Goal: Information Seeking & Learning: Learn about a topic

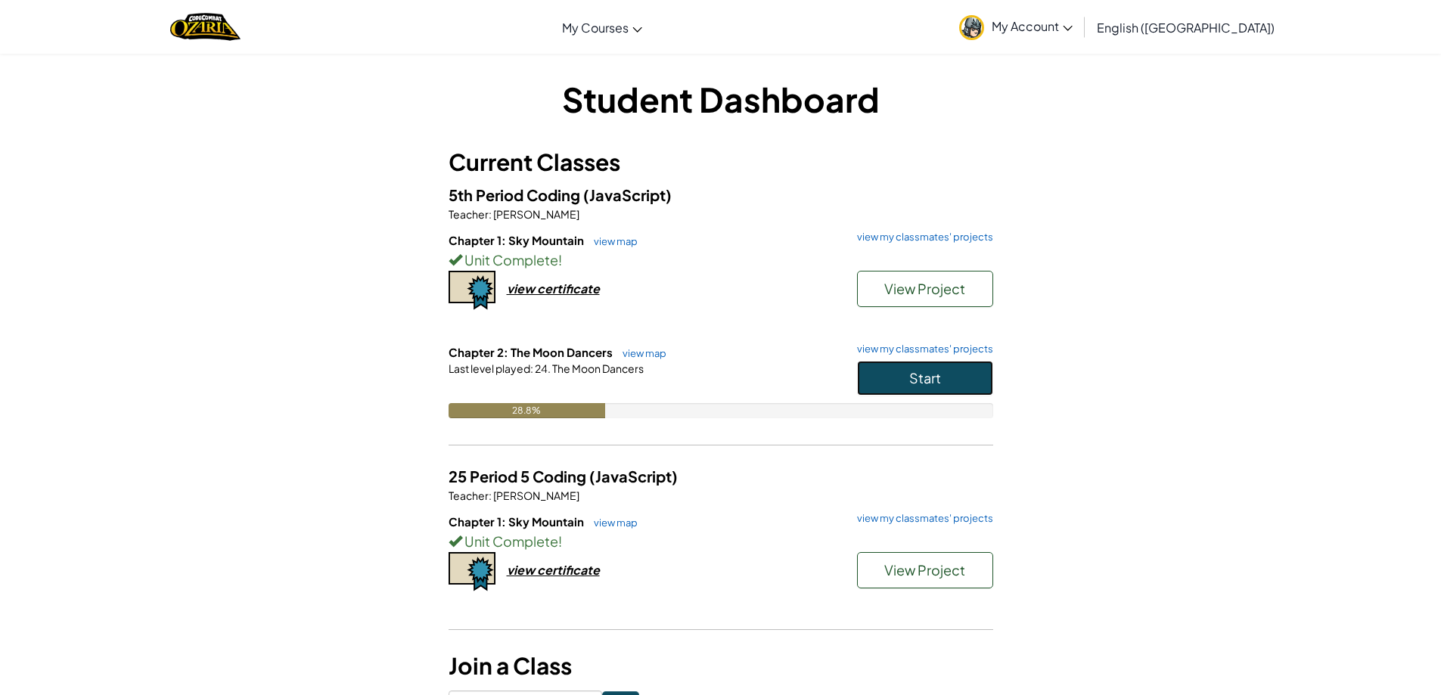
click at [940, 376] on span "Start" at bounding box center [925, 377] width 32 height 17
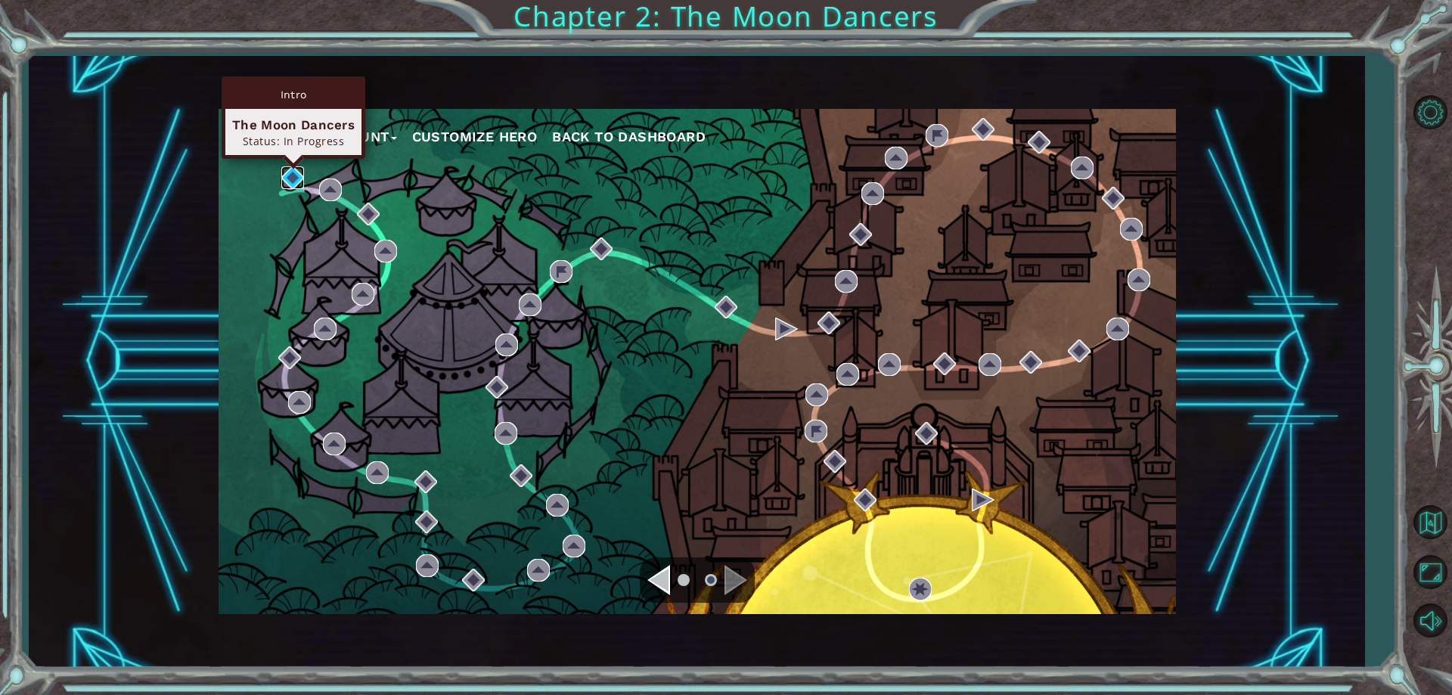
click at [287, 172] on img at bounding box center [292, 177] width 23 height 23
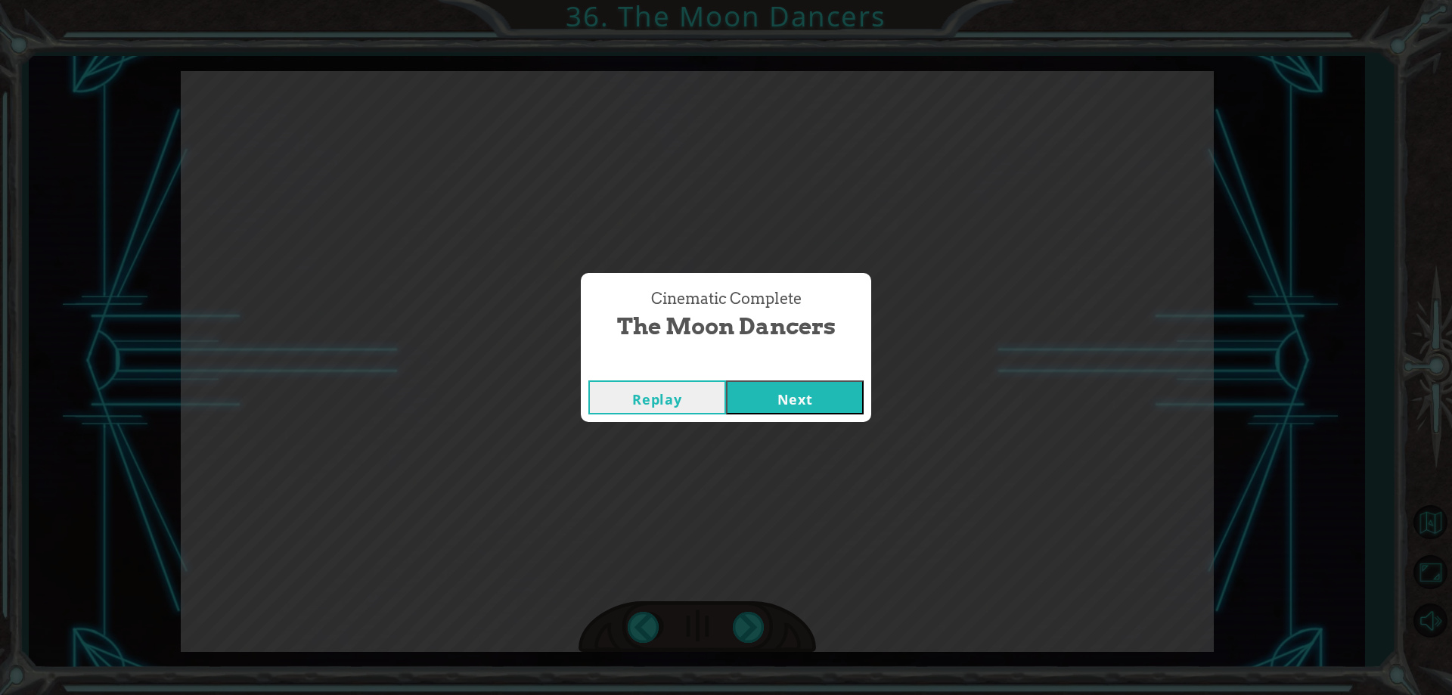
click at [811, 387] on button "Next" at bounding box center [795, 398] width 138 height 34
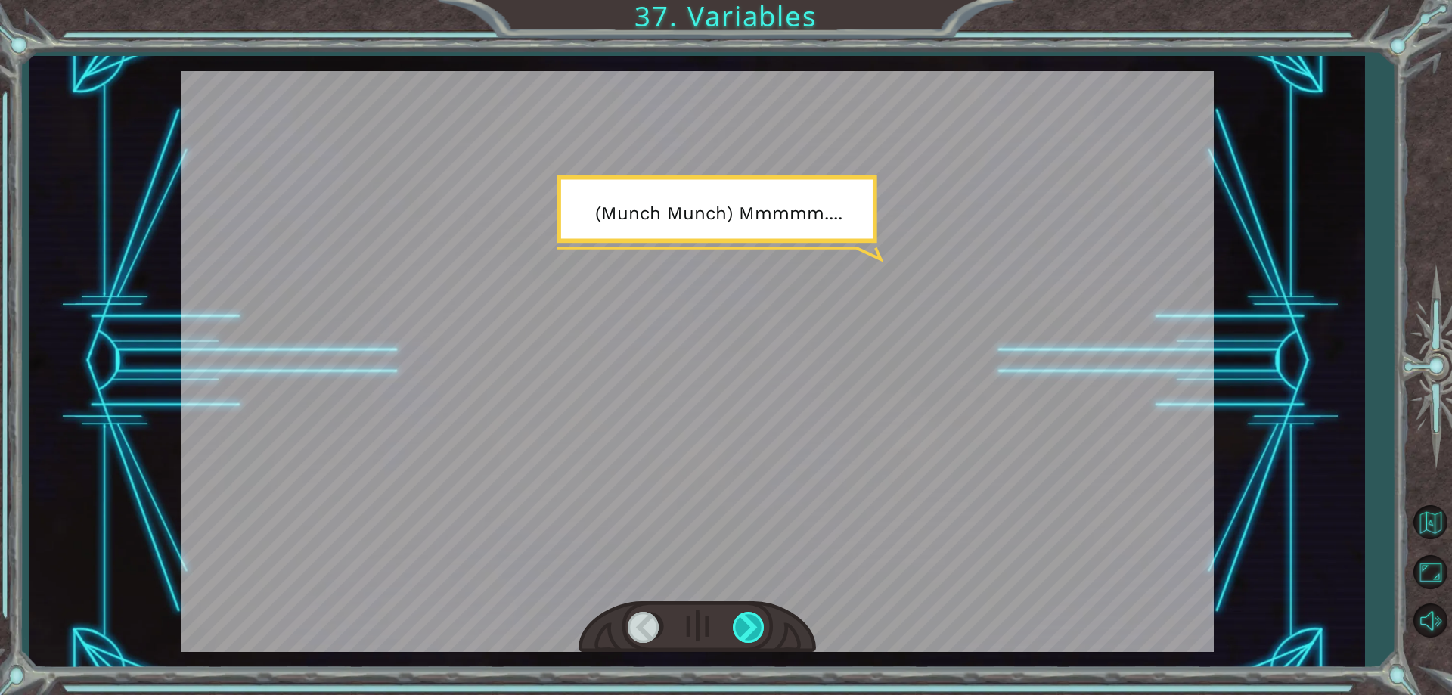
click at [741, 622] on div at bounding box center [750, 627] width 34 height 31
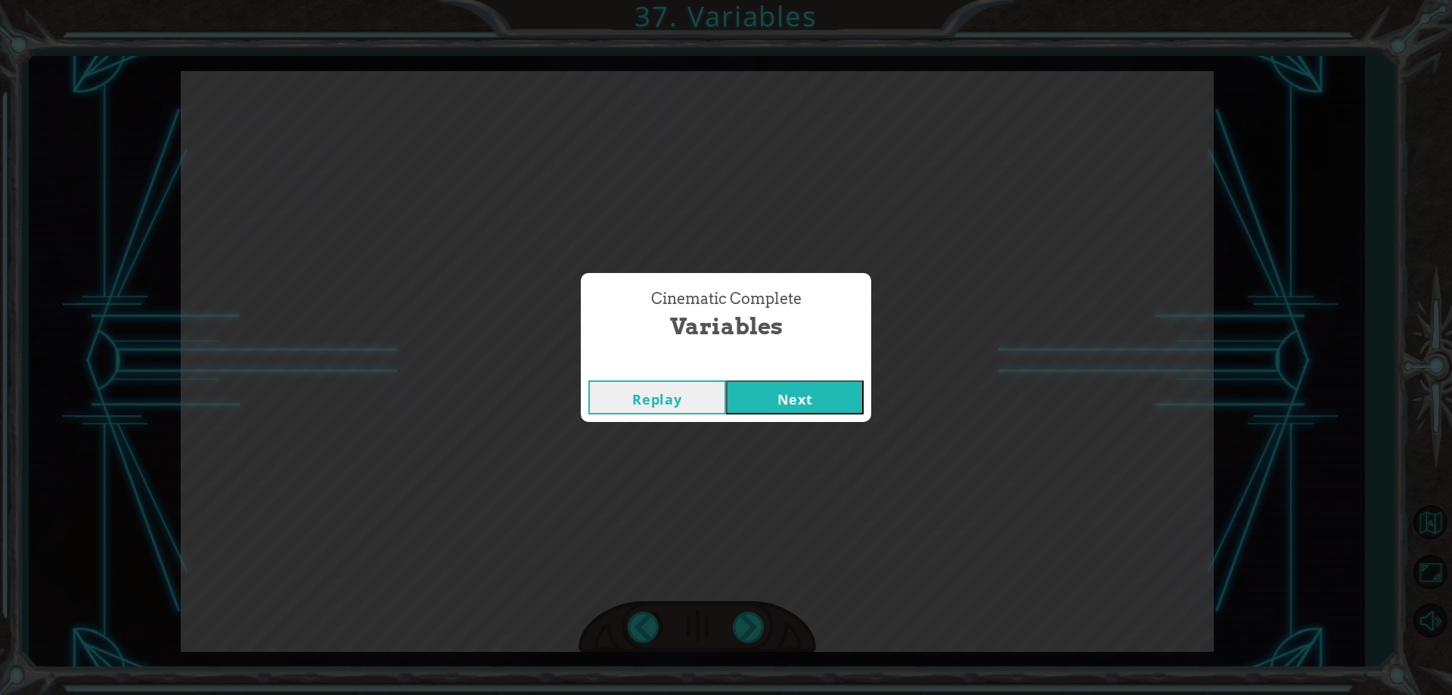
click at [825, 395] on button "Next" at bounding box center [795, 398] width 138 height 34
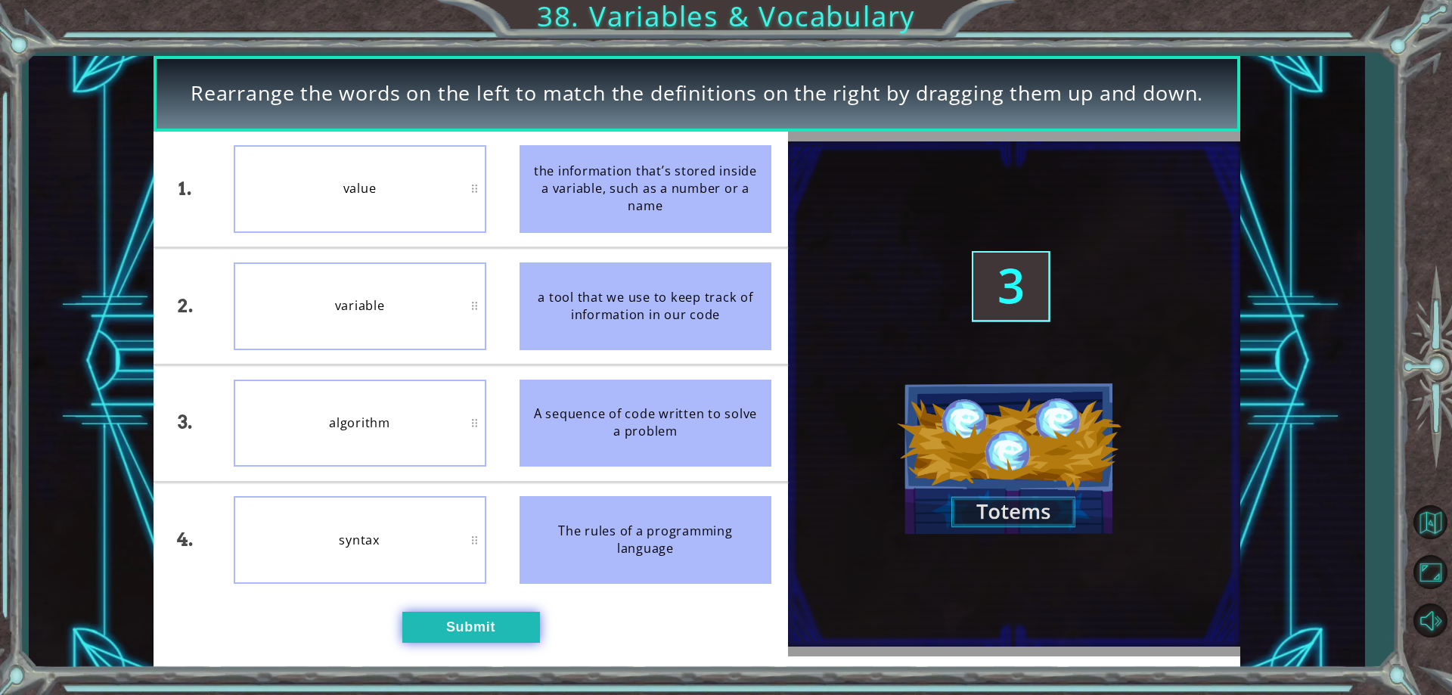
click at [483, 617] on button "Submit" at bounding box center [471, 627] width 138 height 30
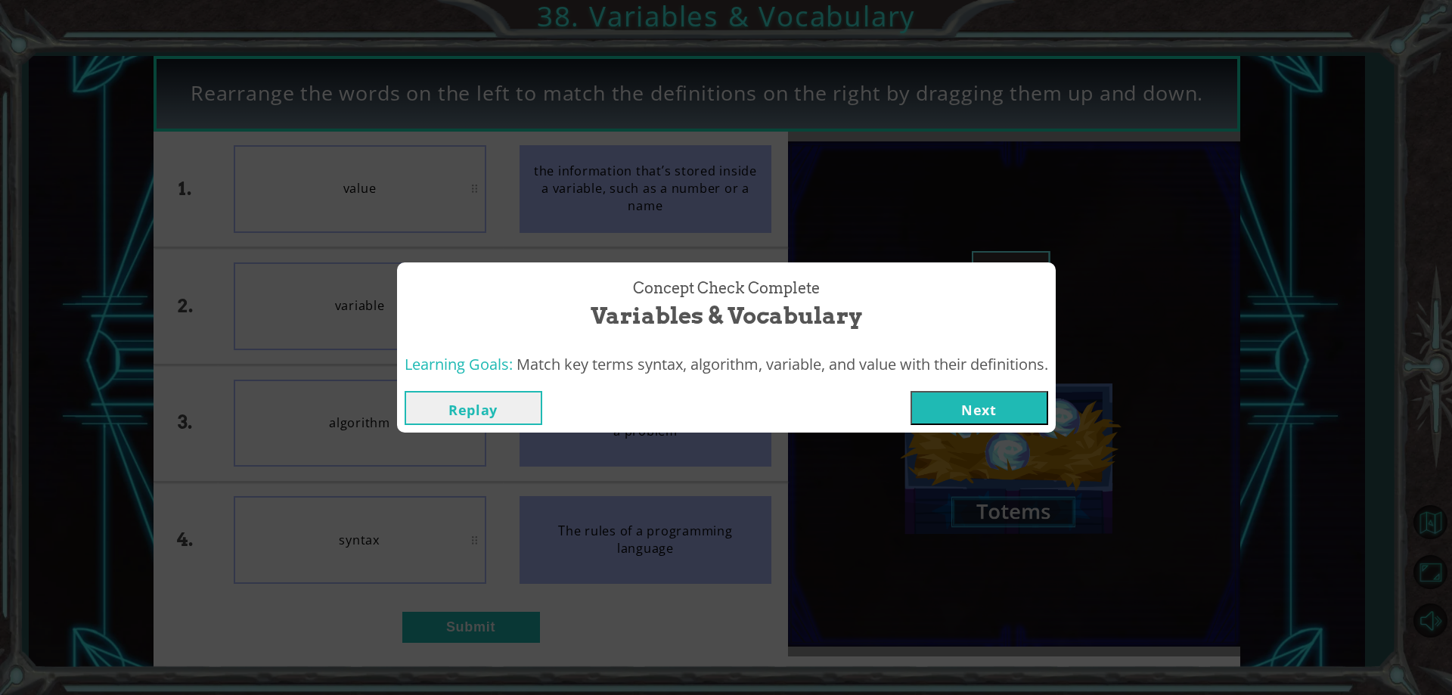
click at [988, 394] on button "Next" at bounding box center [980, 408] width 138 height 34
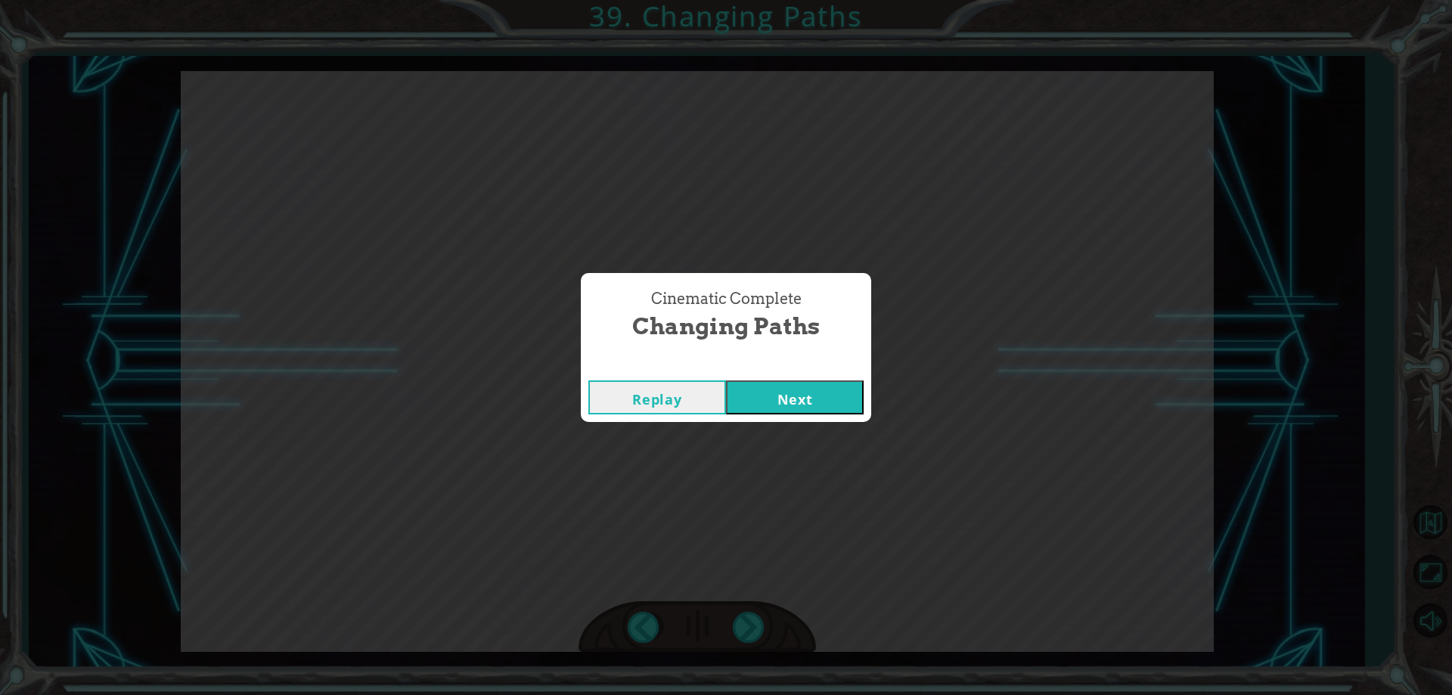
click at [815, 390] on button "Next" at bounding box center [795, 398] width 138 height 34
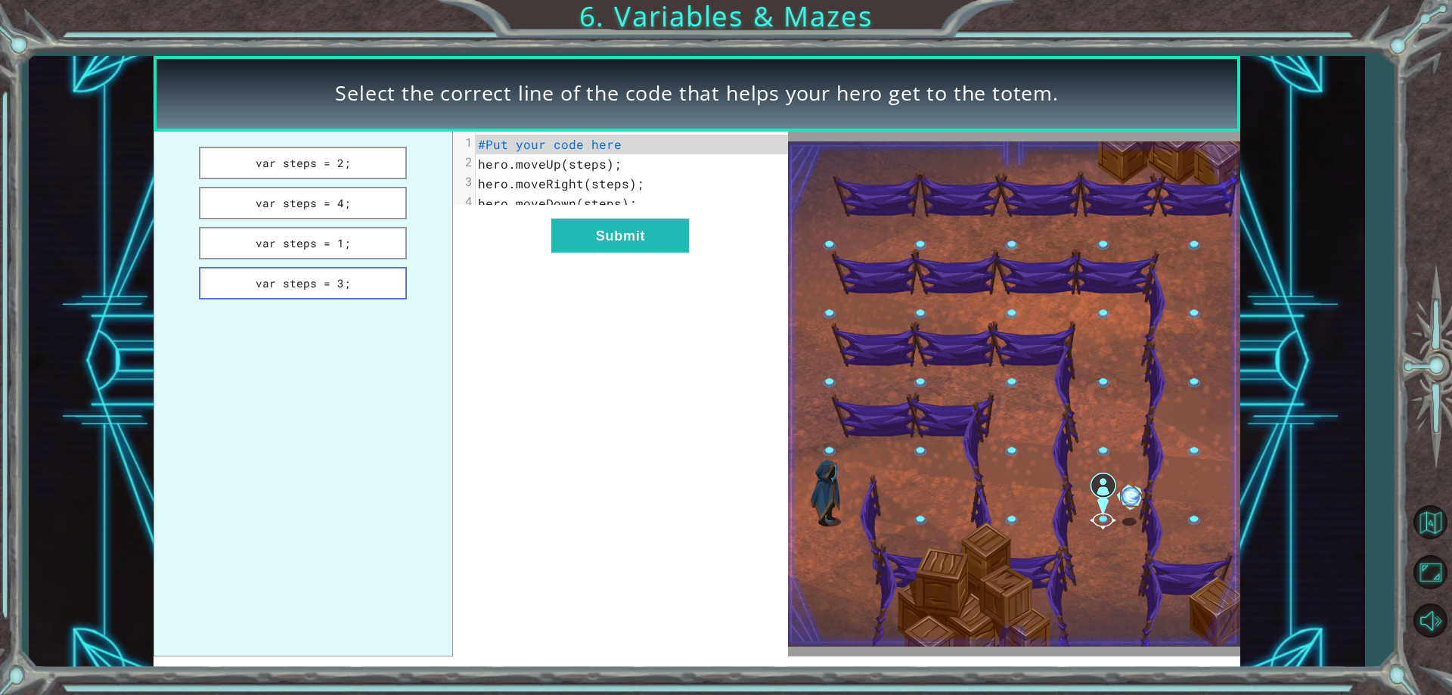
click at [363, 279] on button "var steps = 3;" at bounding box center [303, 283] width 209 height 33
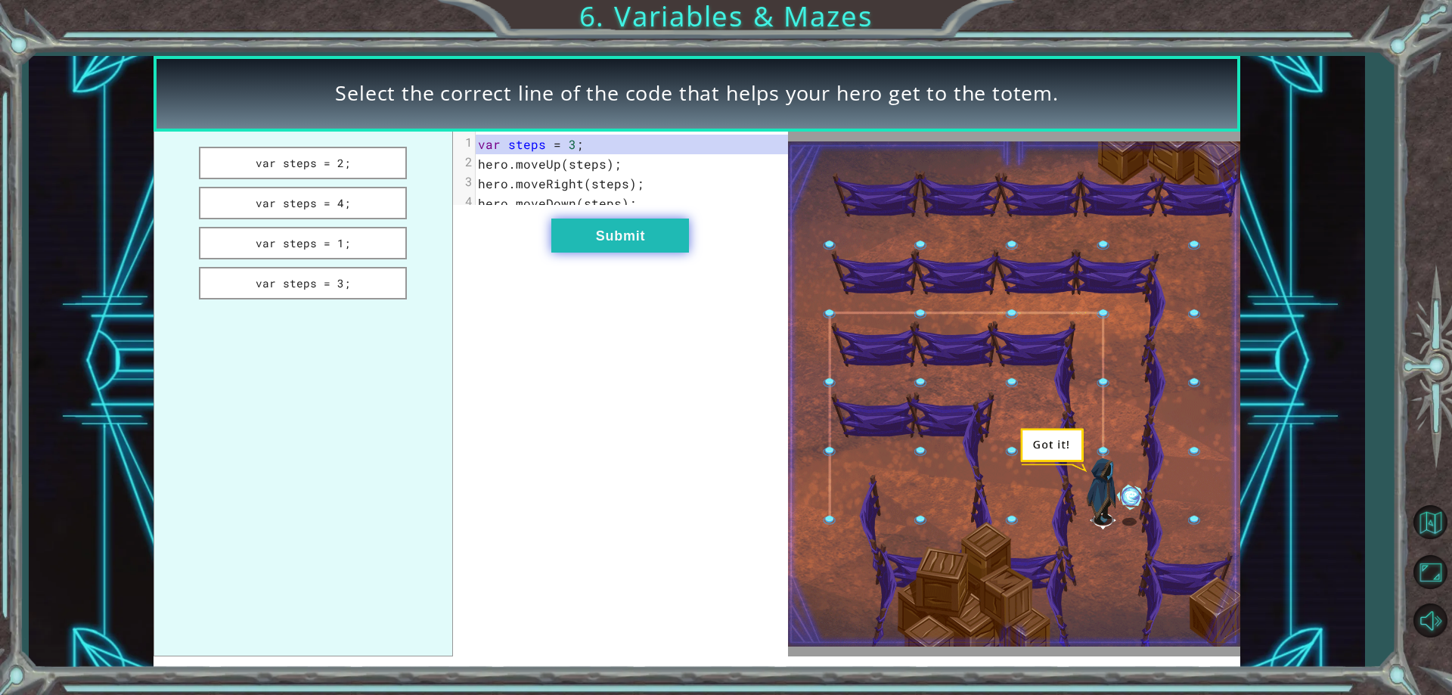
click at [591, 243] on button "Submit" at bounding box center [620, 236] width 138 height 34
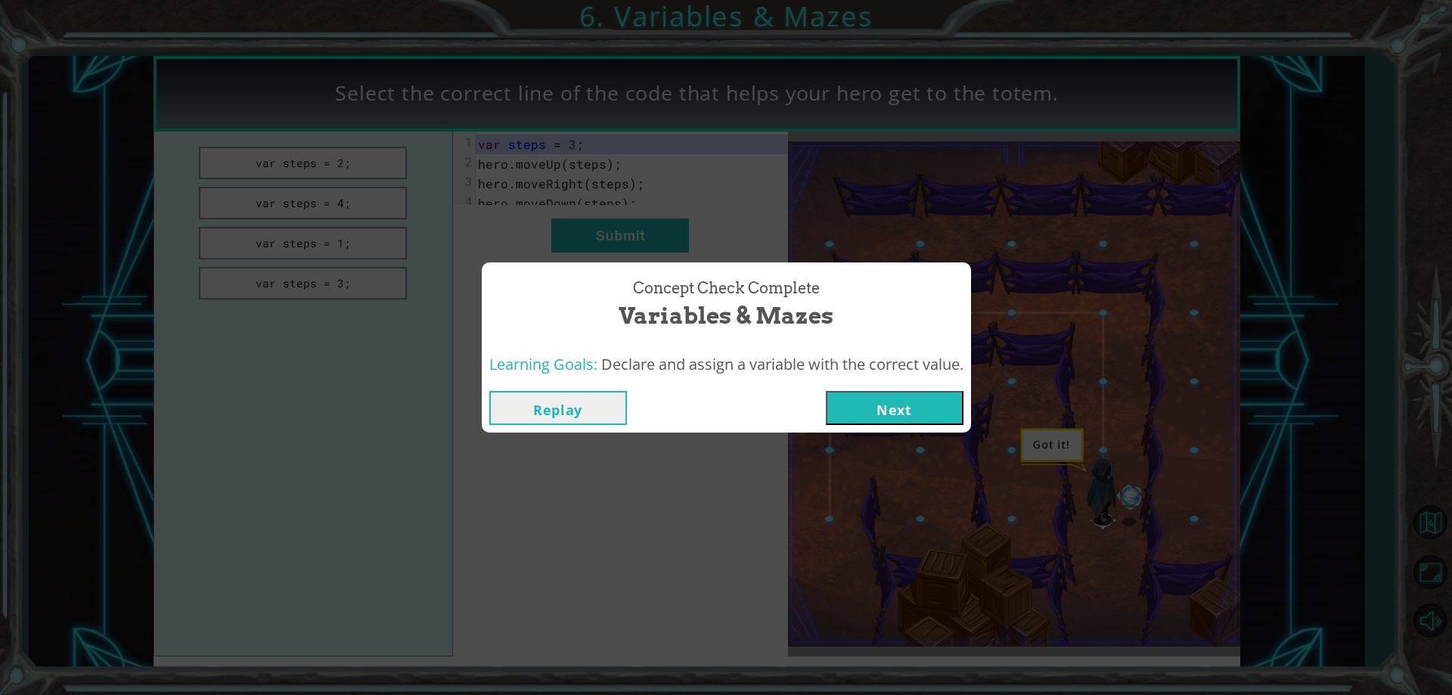
click at [900, 396] on button "Next" at bounding box center [895, 408] width 138 height 34
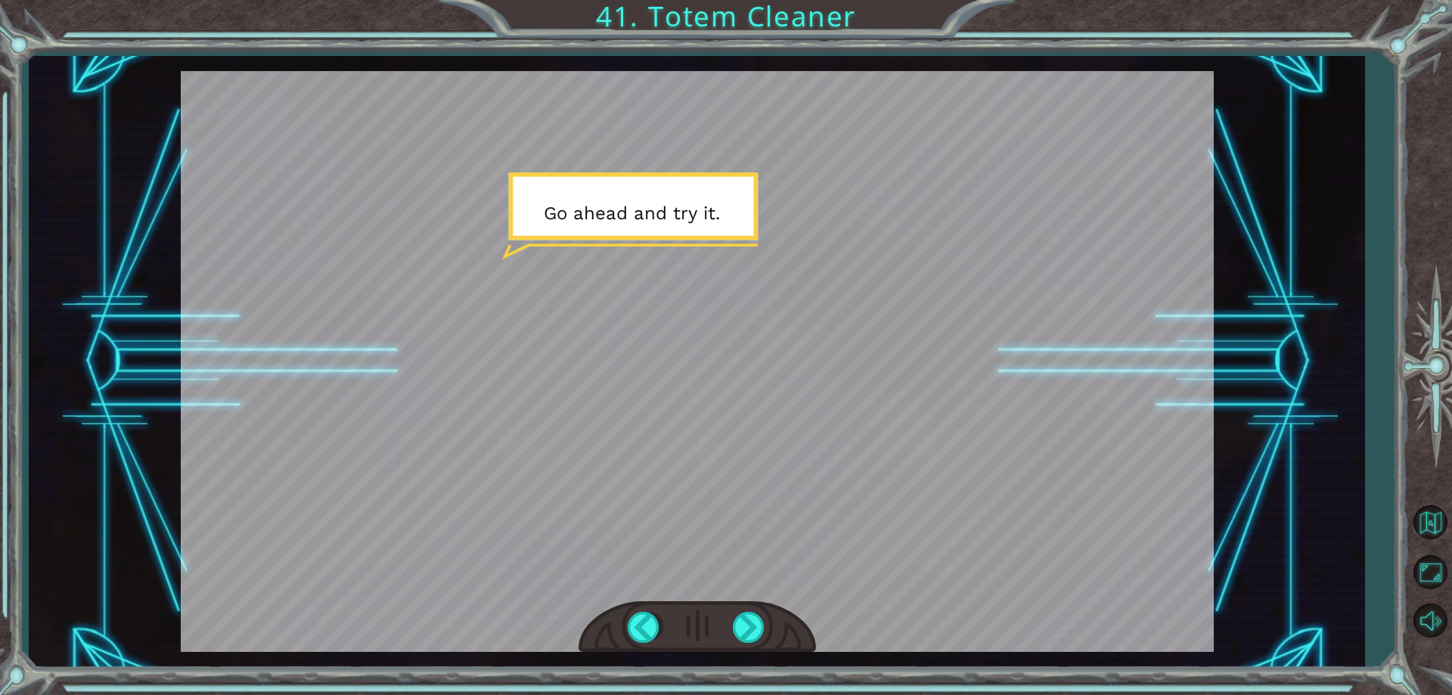
drag, startPoint x: 754, startPoint y: 634, endPoint x: 732, endPoint y: 644, distance: 24.0
drag, startPoint x: 732, startPoint y: 644, endPoint x: 720, endPoint y: 404, distance: 240.1
click at [720, 404] on div at bounding box center [697, 361] width 1033 height 581
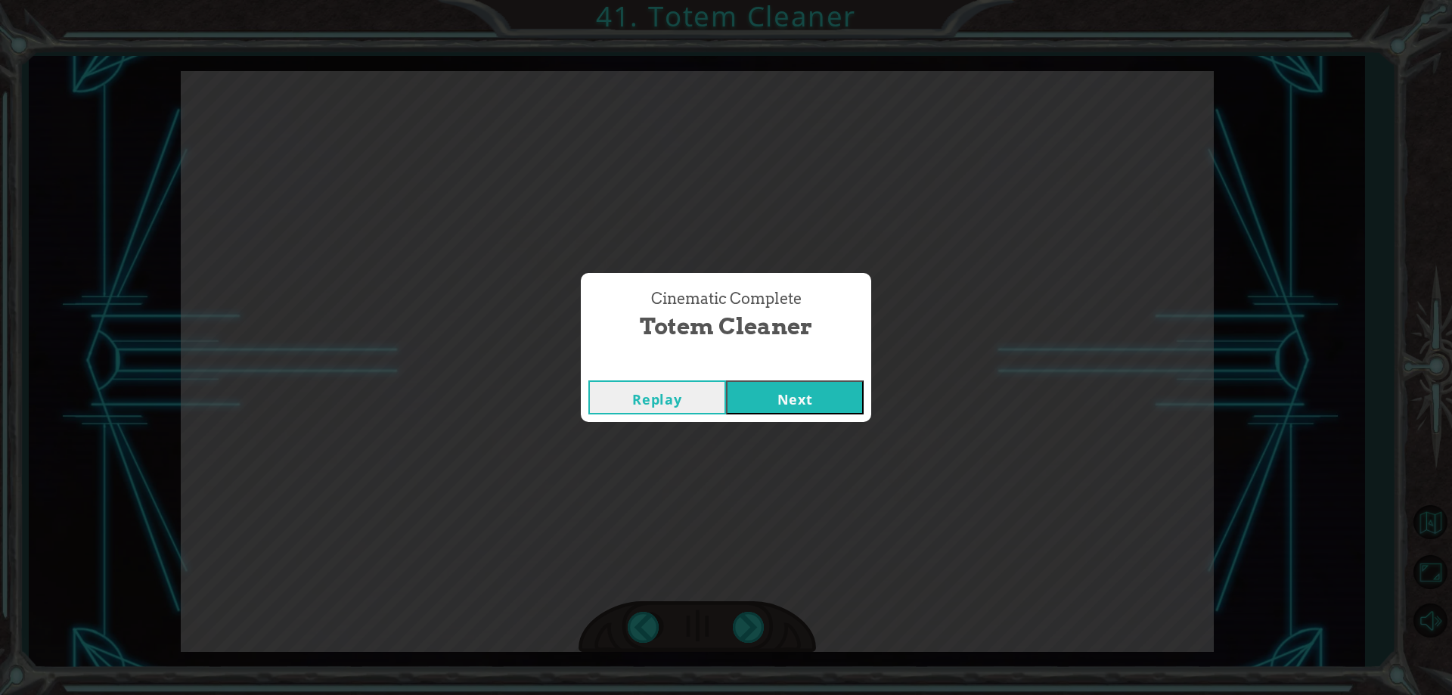
click at [798, 399] on button "Next" at bounding box center [795, 398] width 138 height 34
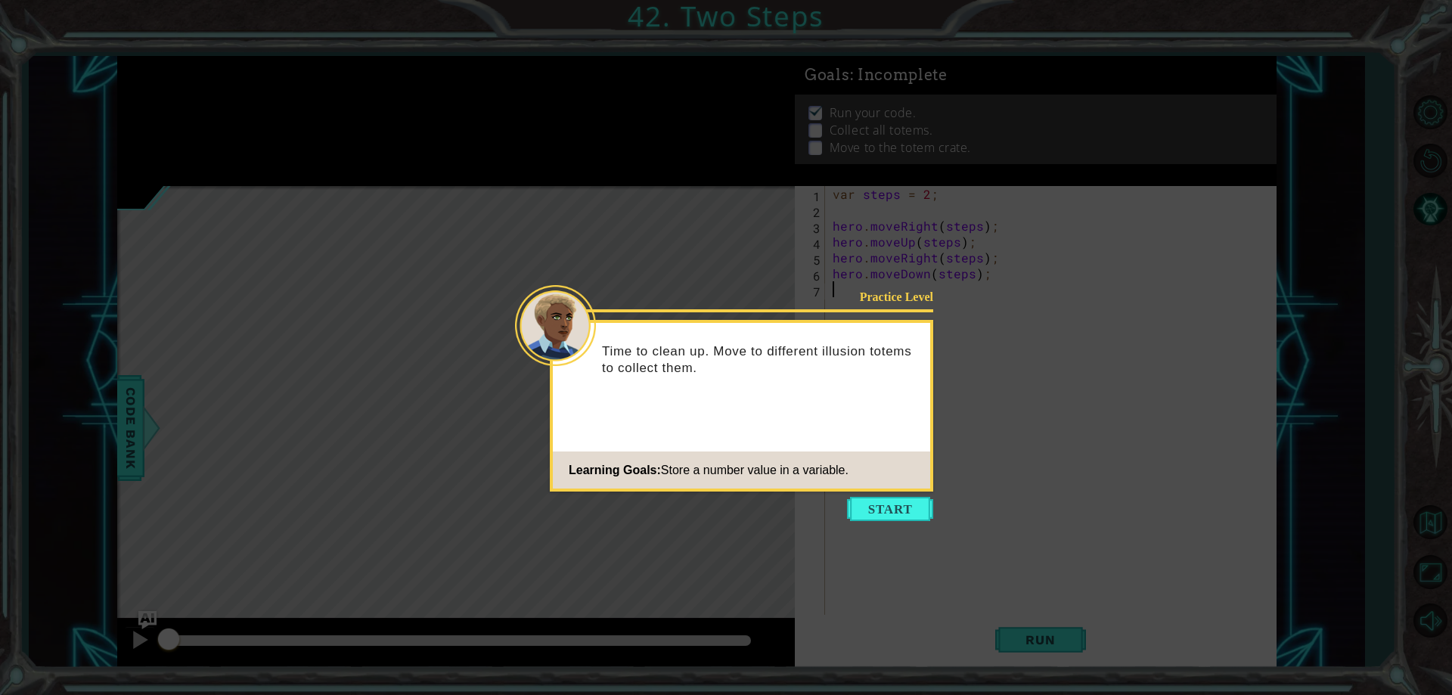
click at [879, 527] on icon at bounding box center [726, 347] width 1452 height 695
click at [879, 517] on button "Start" at bounding box center [890, 509] width 86 height 24
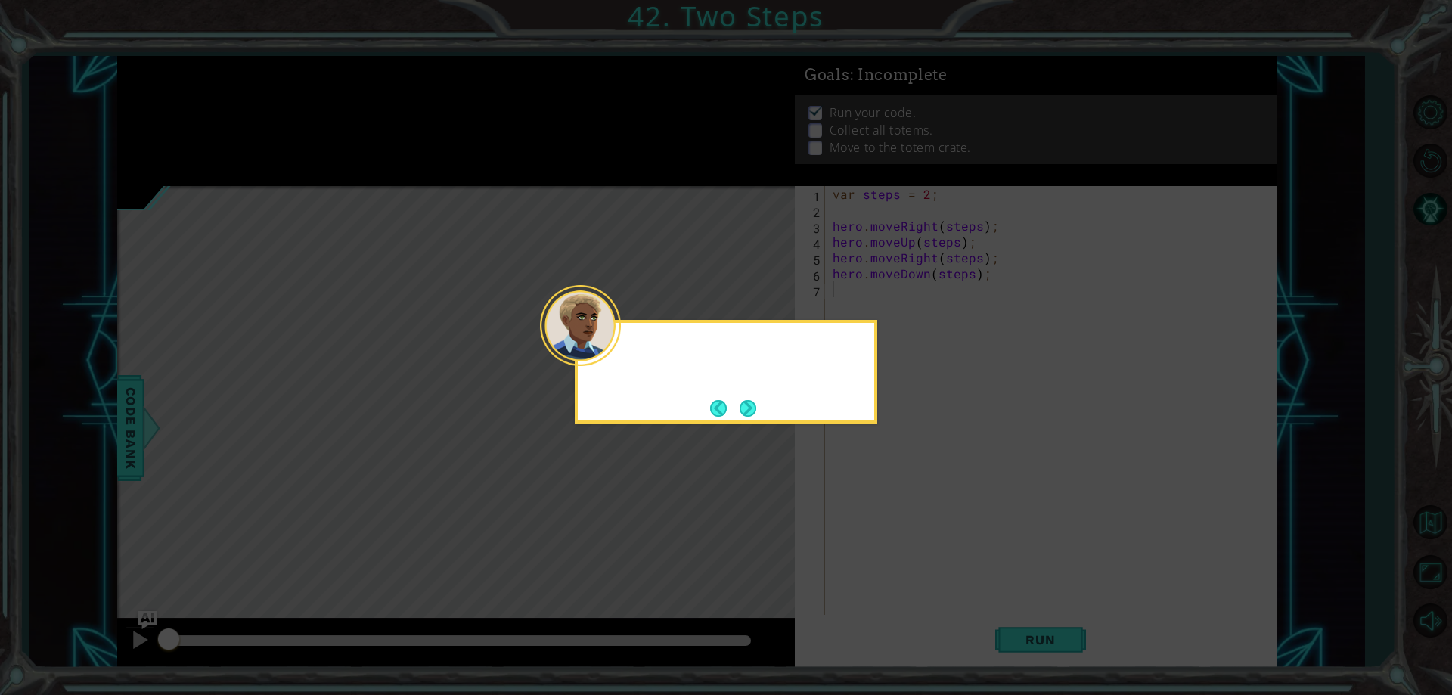
click at [879, 517] on icon at bounding box center [726, 347] width 1452 height 695
click at [738, 380] on div "I've written a program that" at bounding box center [726, 359] width 297 height 60
click at [747, 402] on button "Next" at bounding box center [747, 407] width 23 height 23
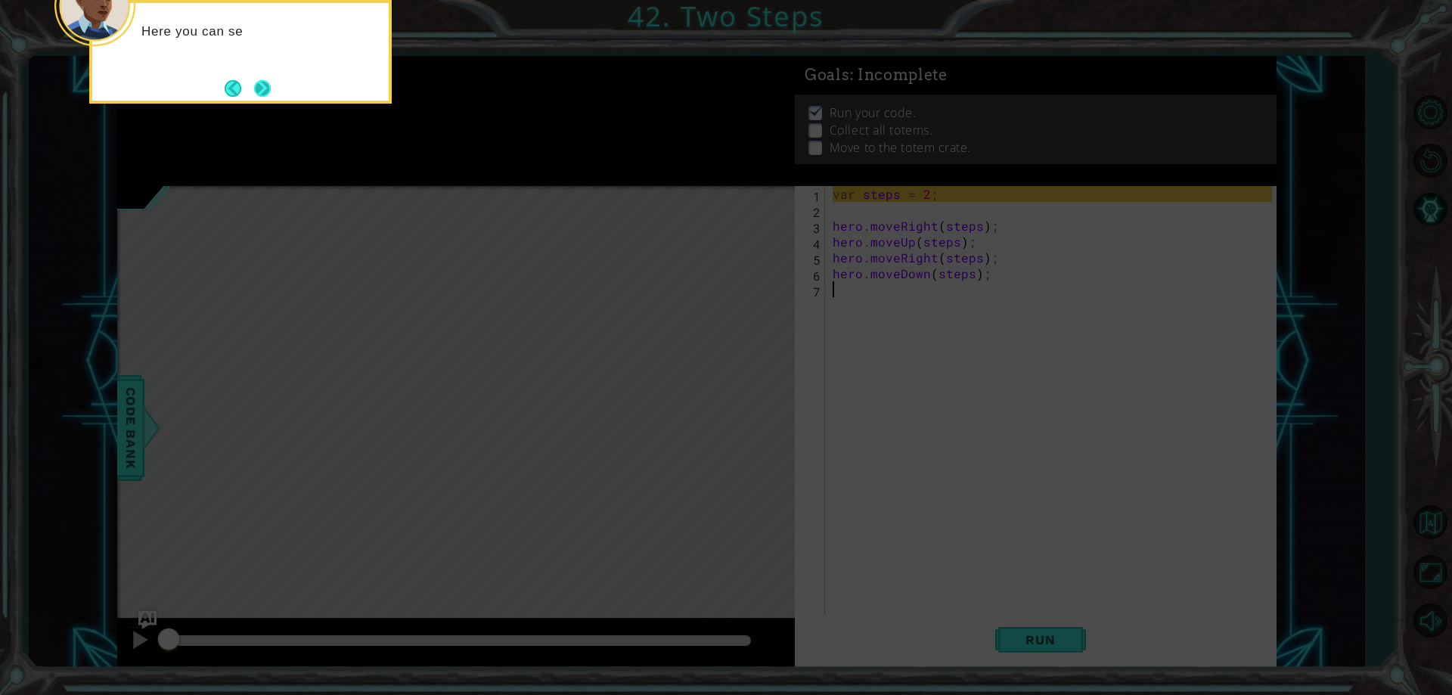
click at [262, 96] on button "Next" at bounding box center [262, 88] width 21 height 21
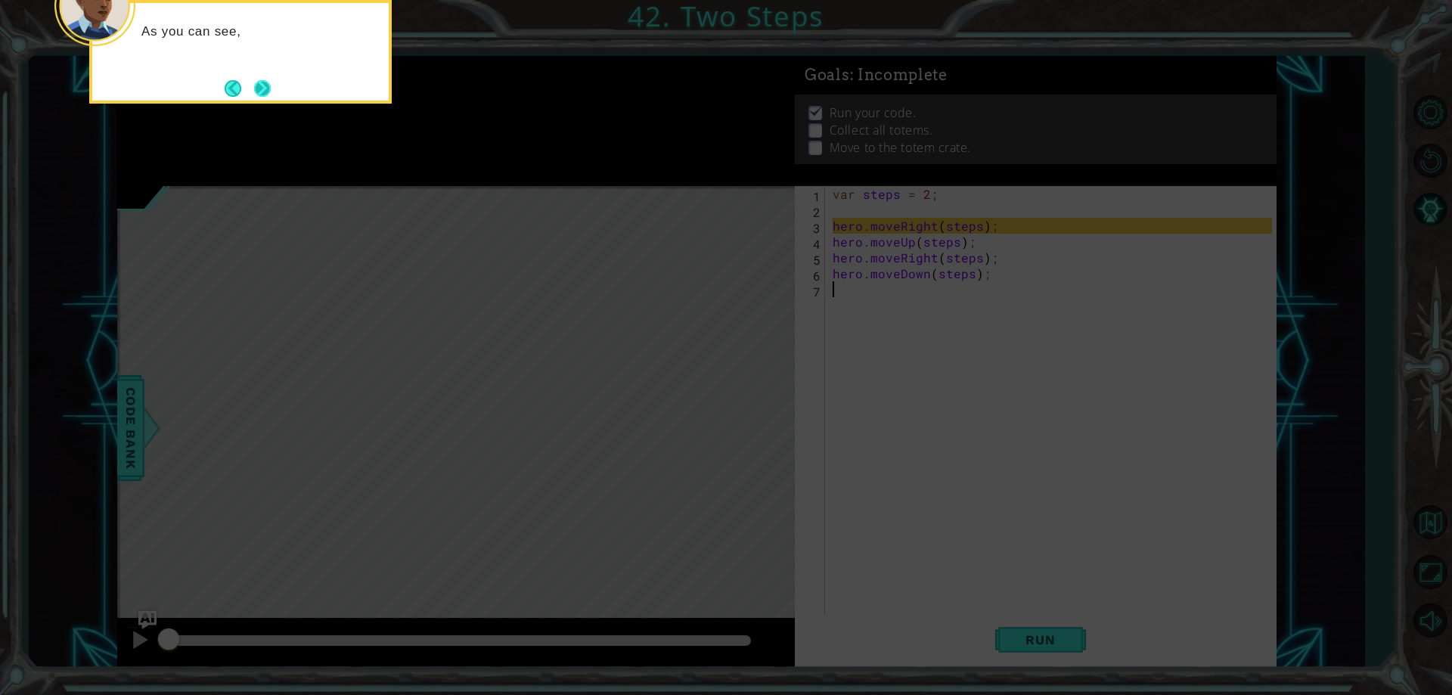
click at [259, 80] on button "Next" at bounding box center [261, 87] width 17 height 17
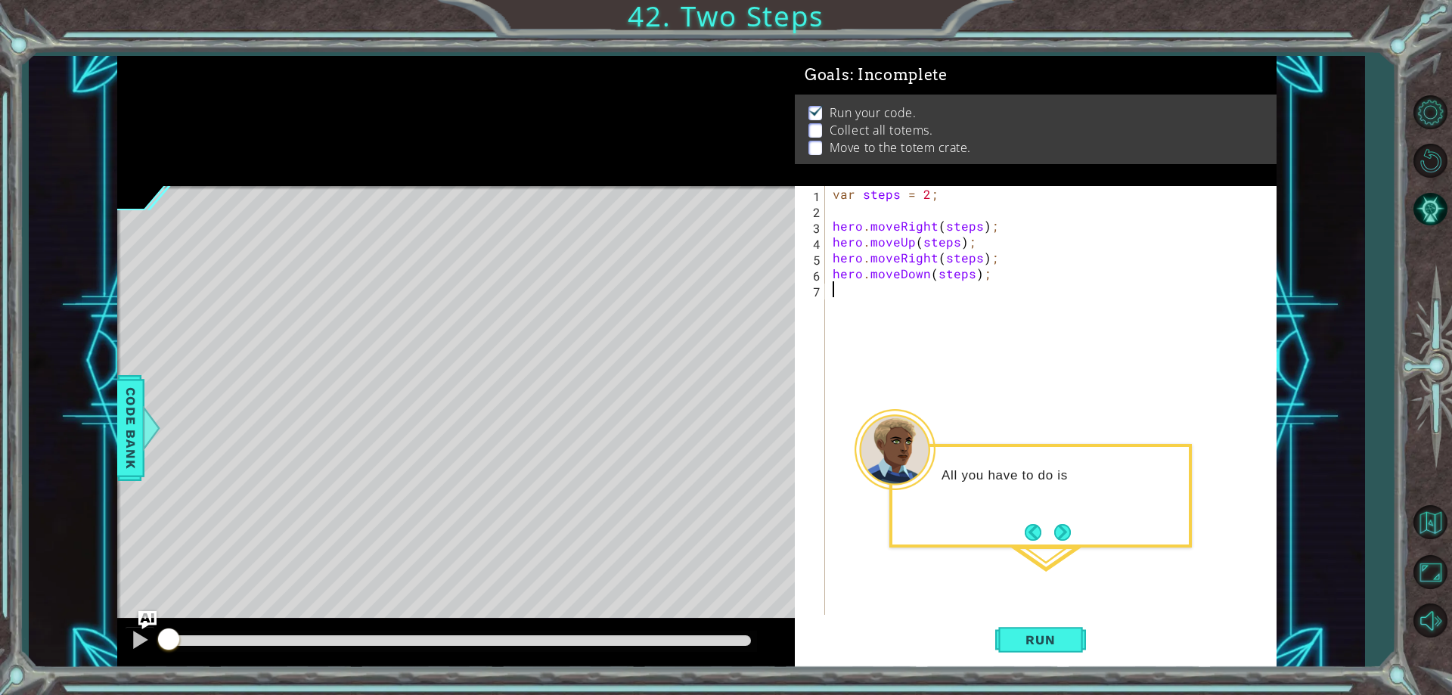
click at [1064, 530] on button "Next" at bounding box center [1063, 532] width 18 height 18
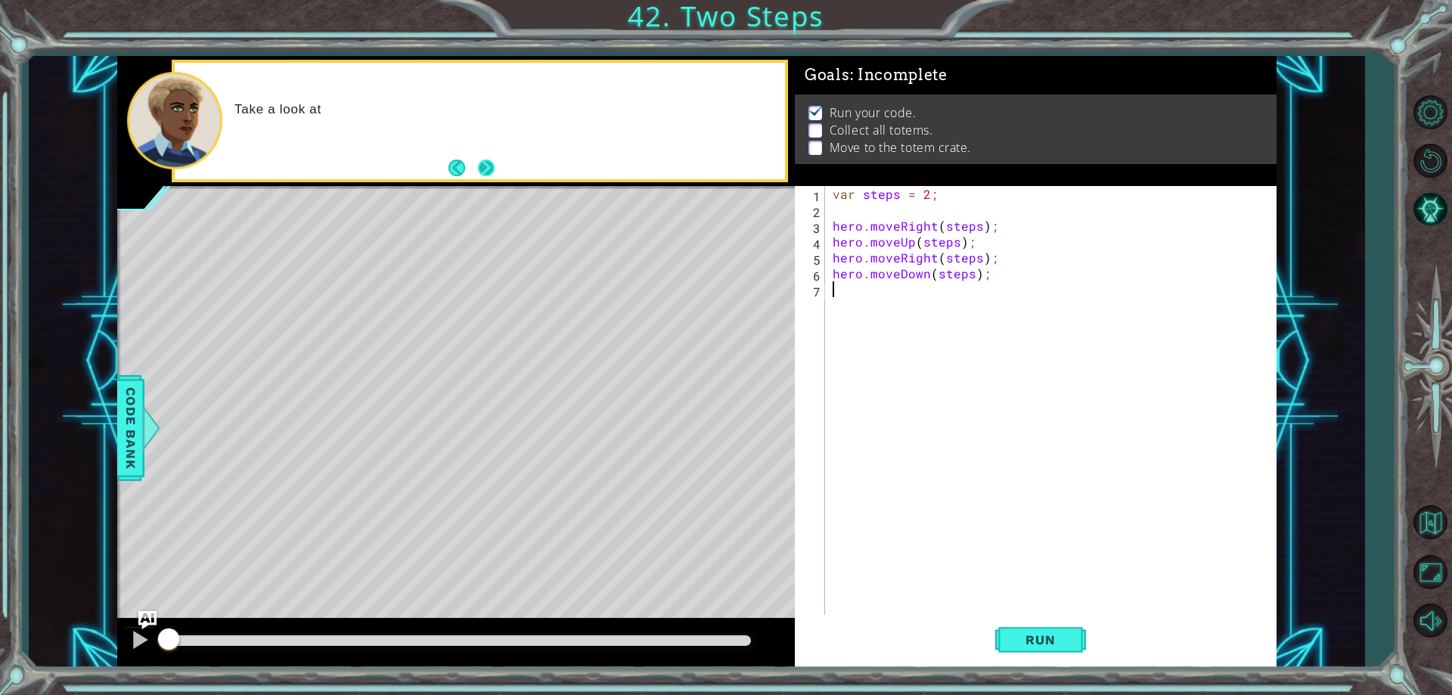
click at [492, 164] on button "Next" at bounding box center [487, 168] width 20 height 20
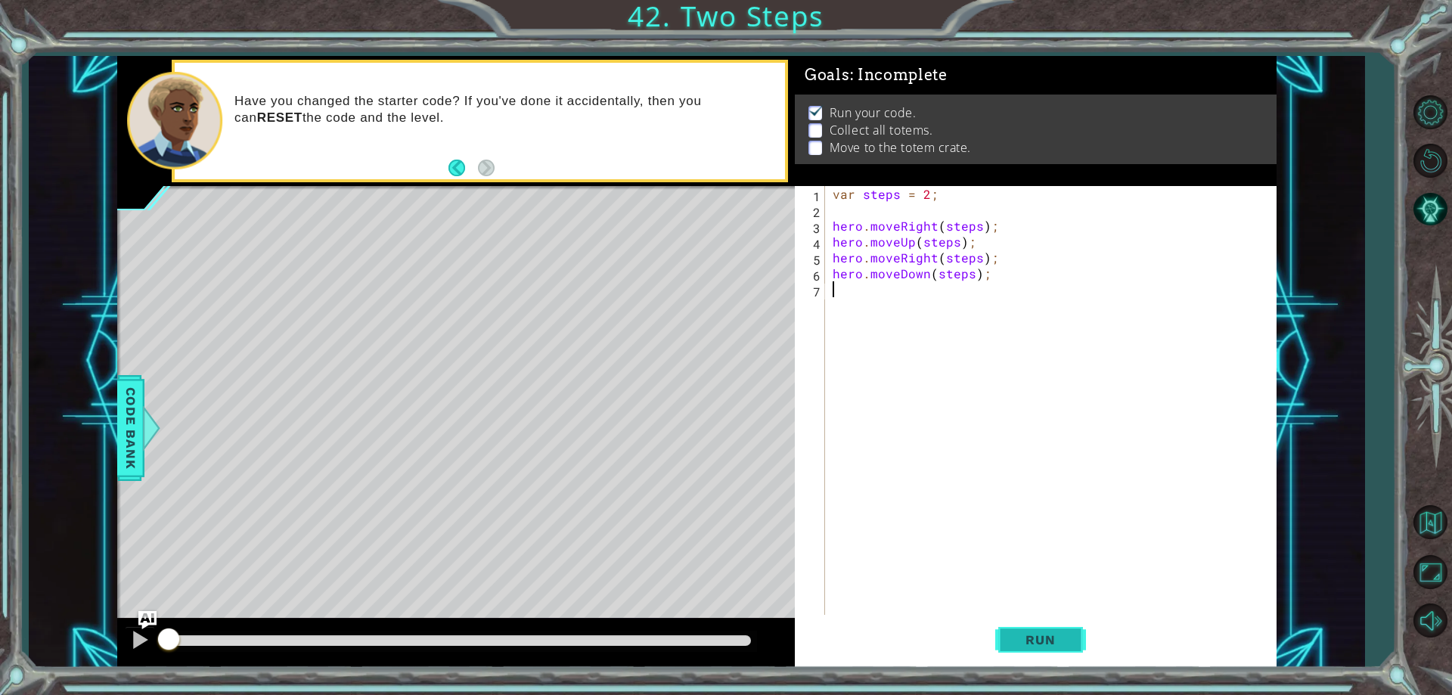
click at [1054, 626] on button "Run" at bounding box center [1041, 641] width 91 height 48
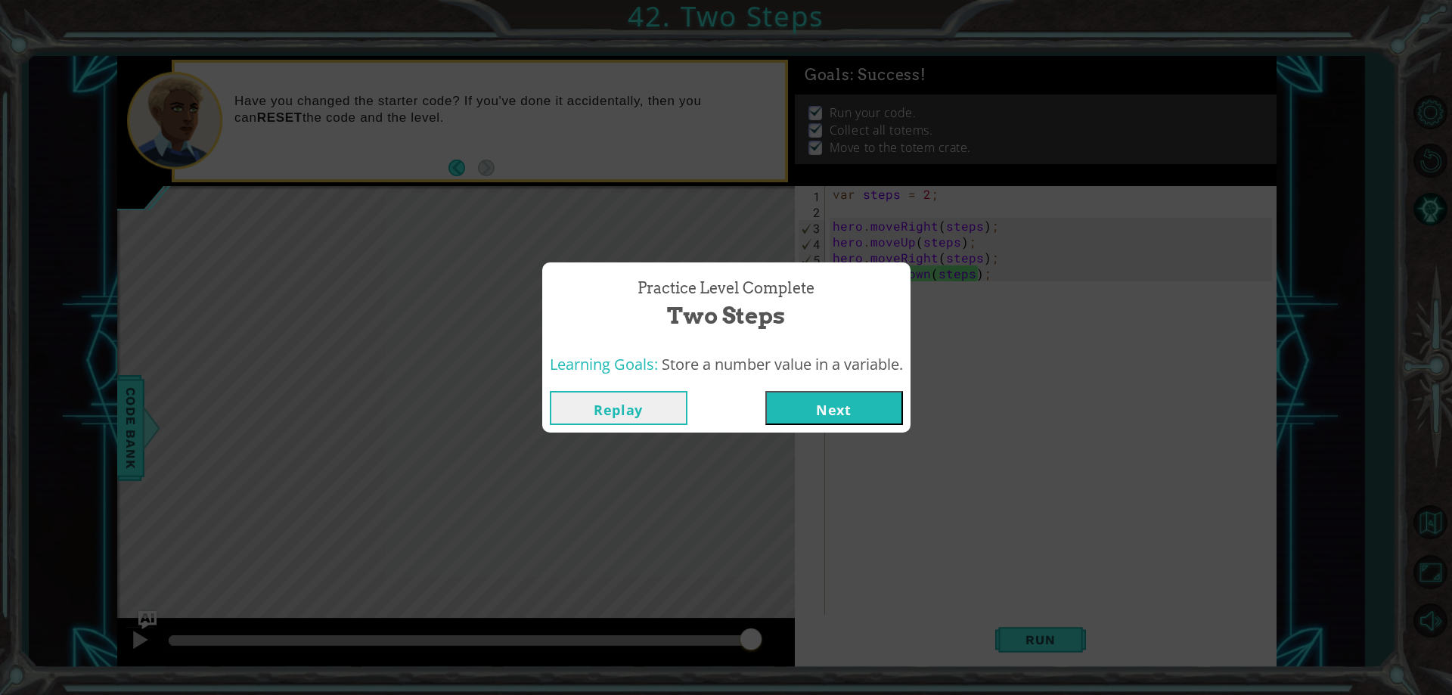
click at [871, 418] on button "Next" at bounding box center [835, 408] width 138 height 34
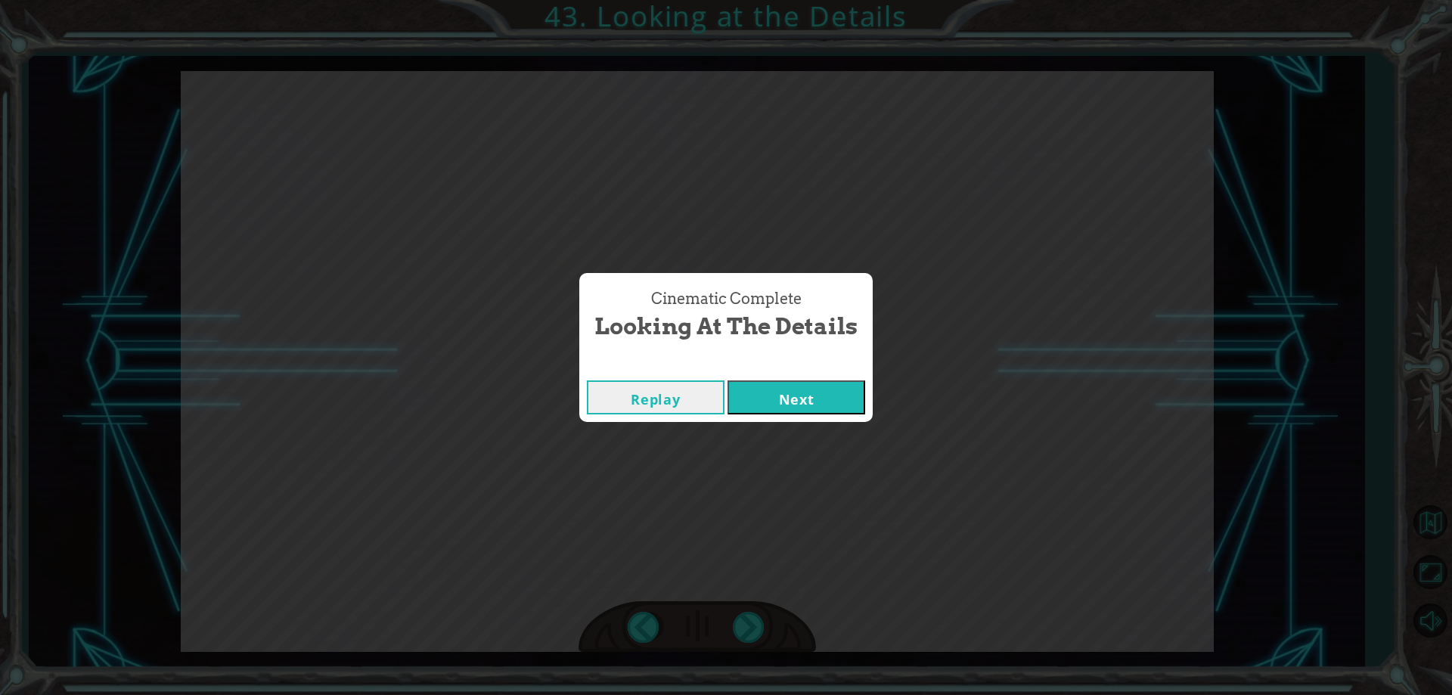
click at [825, 405] on button "Next" at bounding box center [797, 398] width 138 height 34
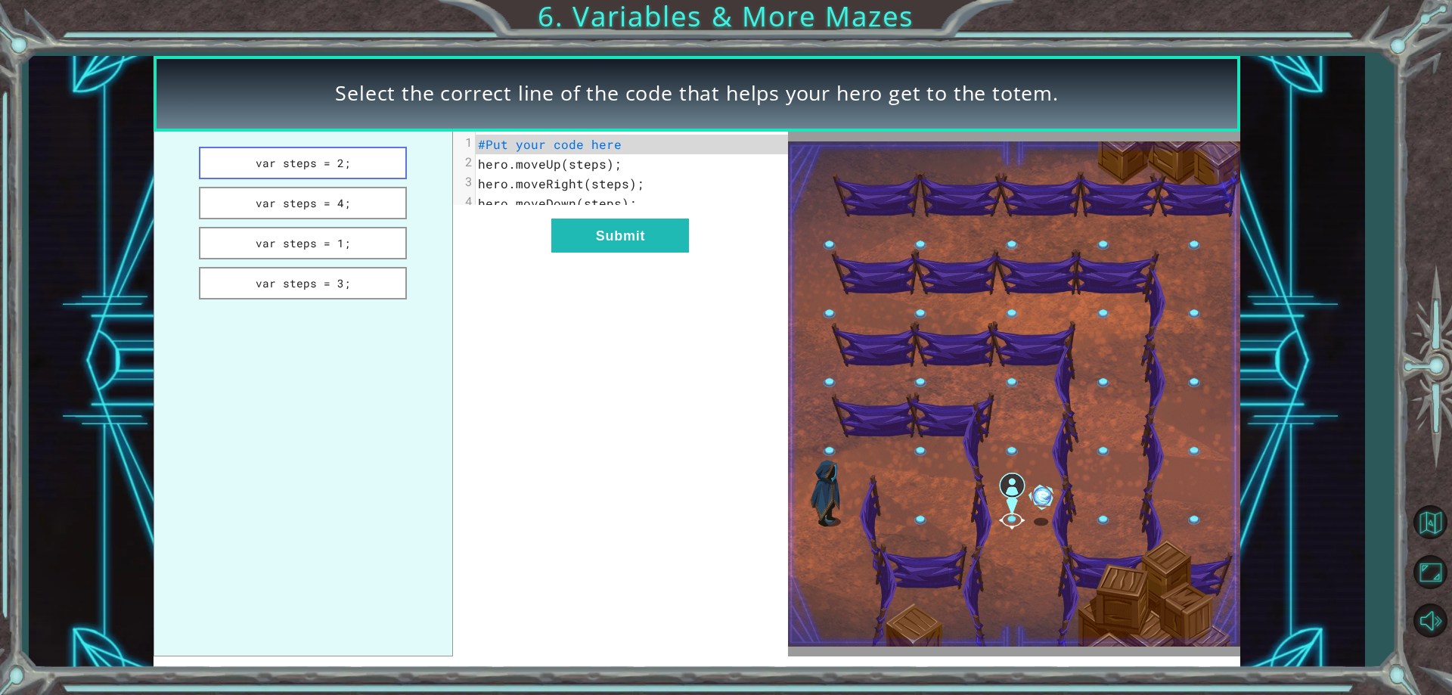
click at [359, 162] on button "var steps = 2;" at bounding box center [303, 163] width 209 height 33
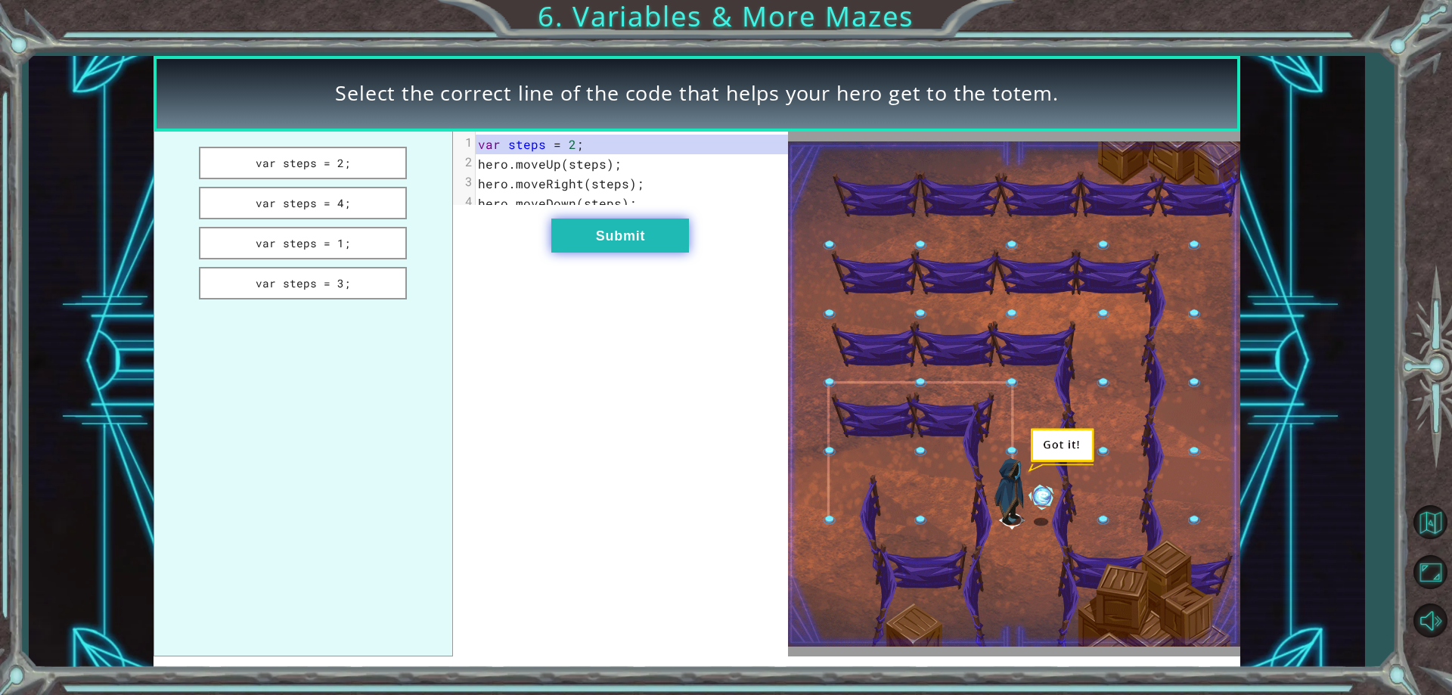
click at [606, 246] on button "Submit" at bounding box center [620, 236] width 138 height 34
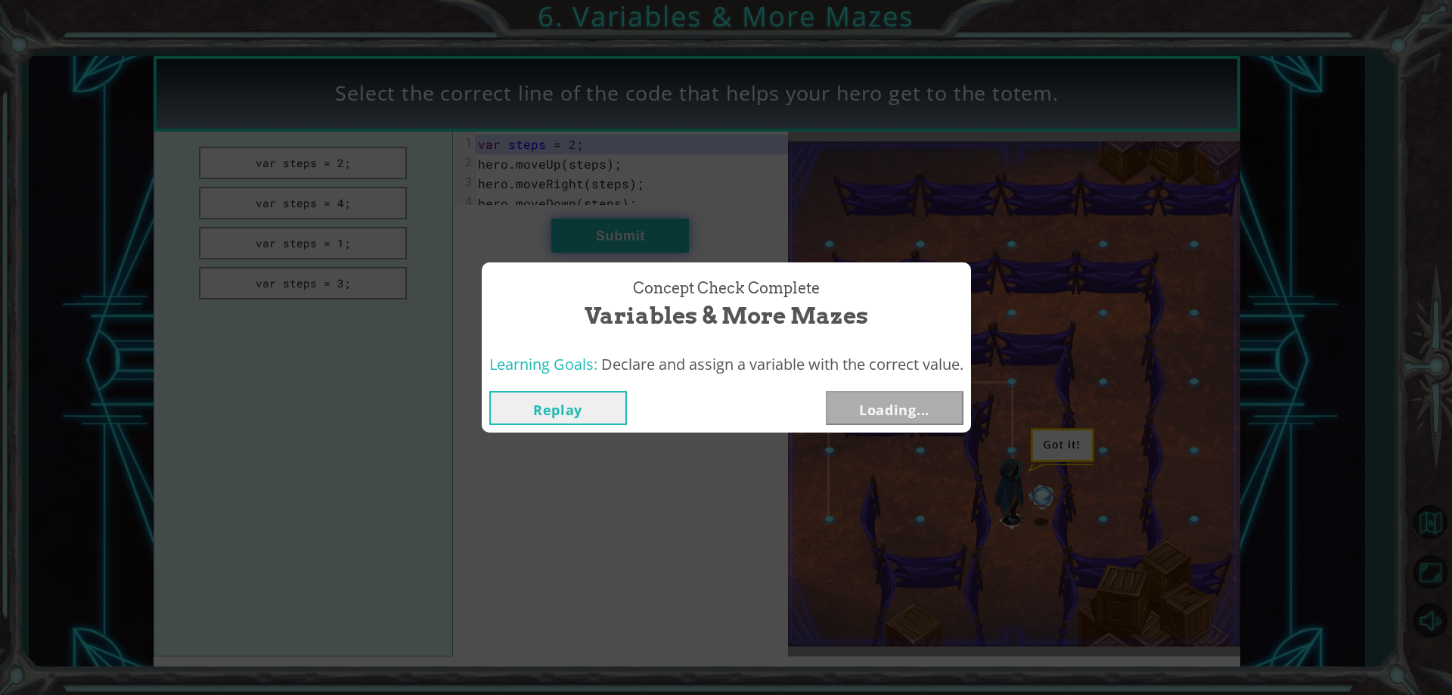
click at [614, 236] on div "Concept Check Complete Variables & More Mazes Learning Goals: Declare and assig…" at bounding box center [726, 347] width 1452 height 695
click at [930, 412] on button "Next" at bounding box center [895, 408] width 138 height 34
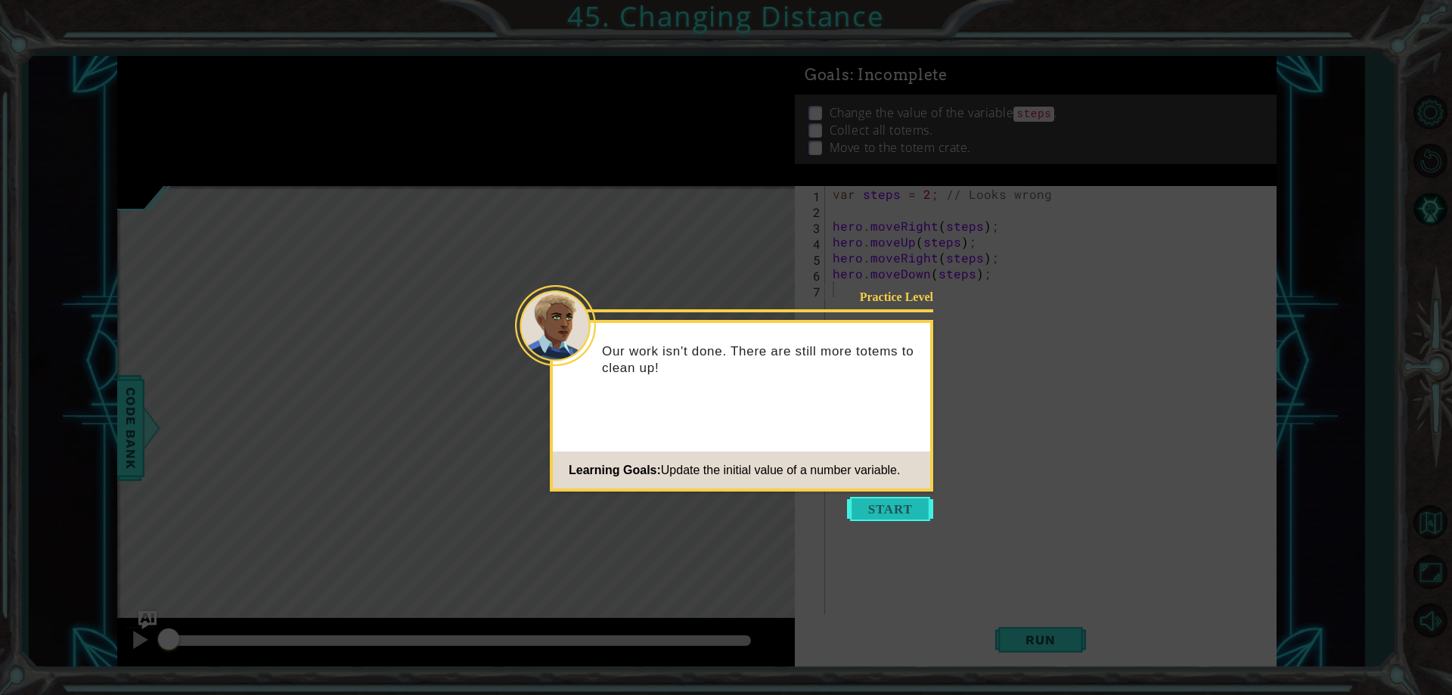
click at [903, 502] on button "Start" at bounding box center [890, 509] width 86 height 24
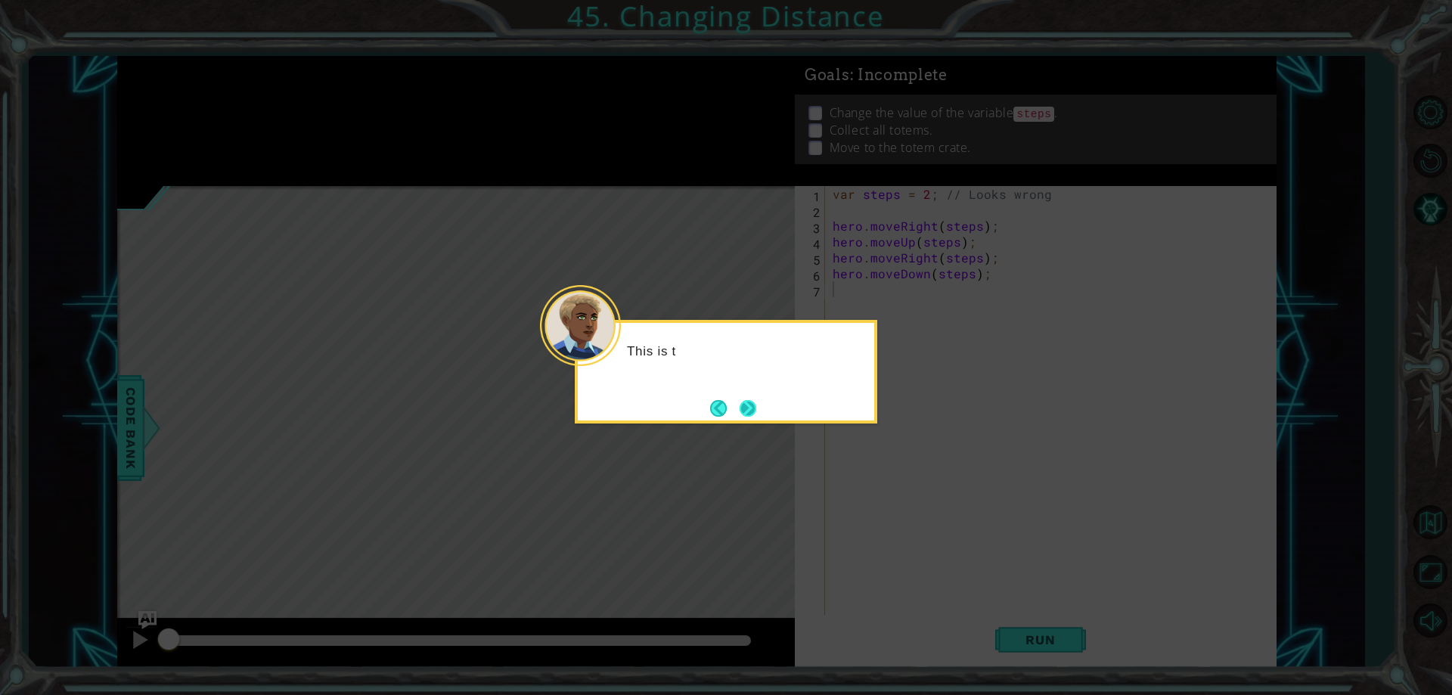
click at [747, 414] on button "Next" at bounding box center [747, 408] width 19 height 19
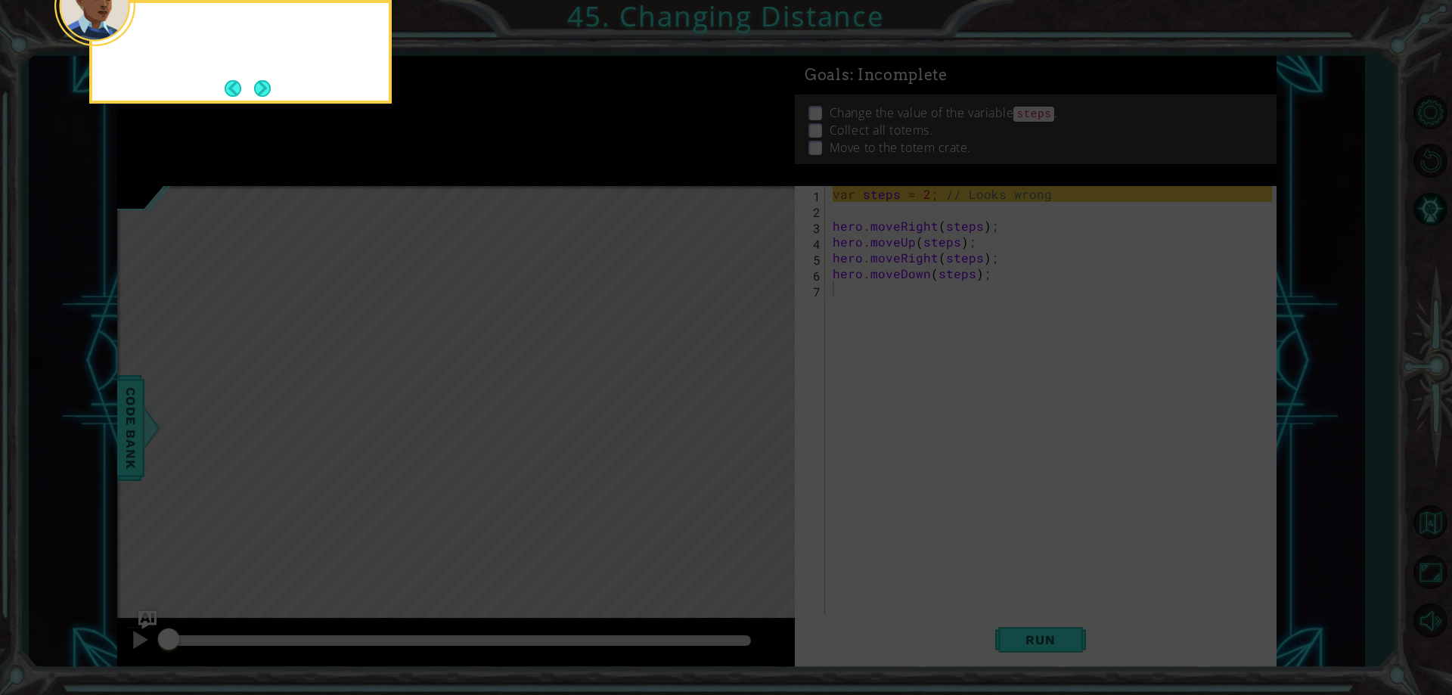
drag, startPoint x: 747, startPoint y: 414, endPoint x: 709, endPoint y: 399, distance: 41.2
click at [747, 412] on icon at bounding box center [726, 104] width 1452 height 1182
click at [262, 90] on button "Next" at bounding box center [262, 87] width 27 height 27
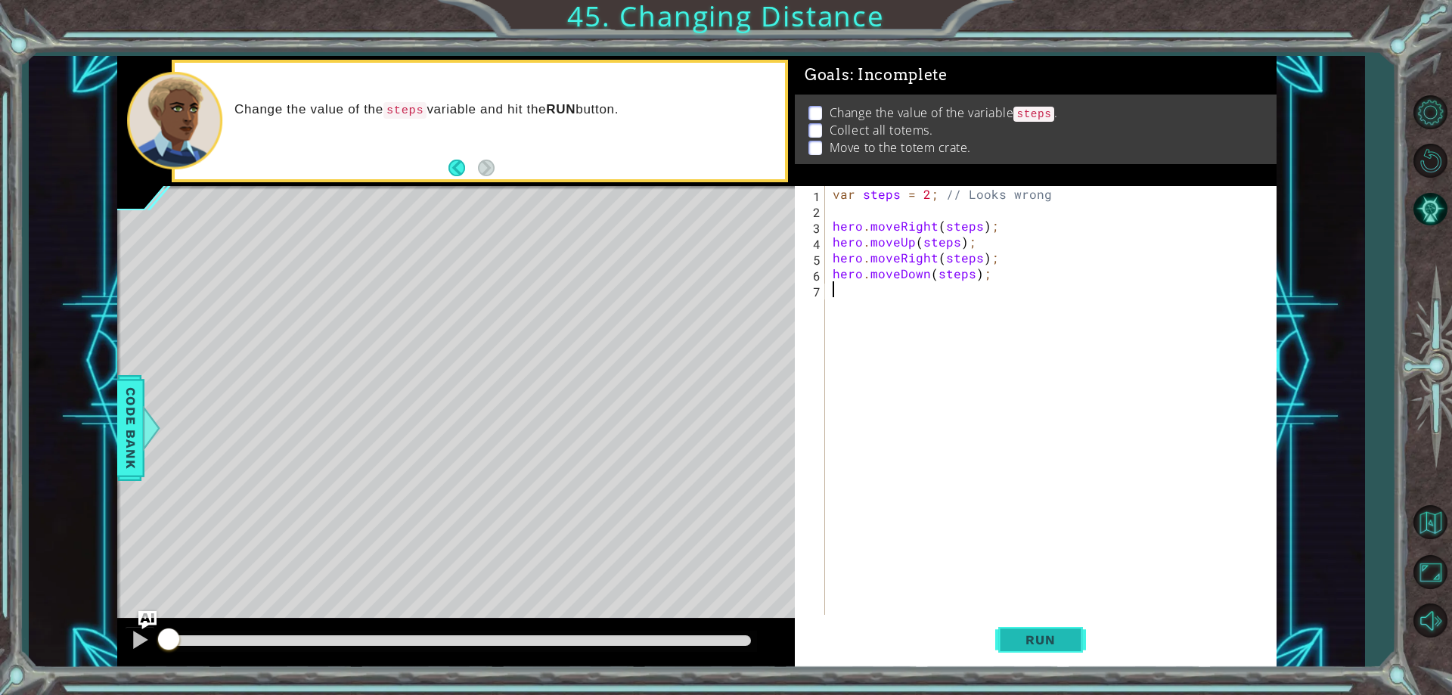
click at [1042, 640] on span "Run" at bounding box center [1041, 639] width 60 height 15
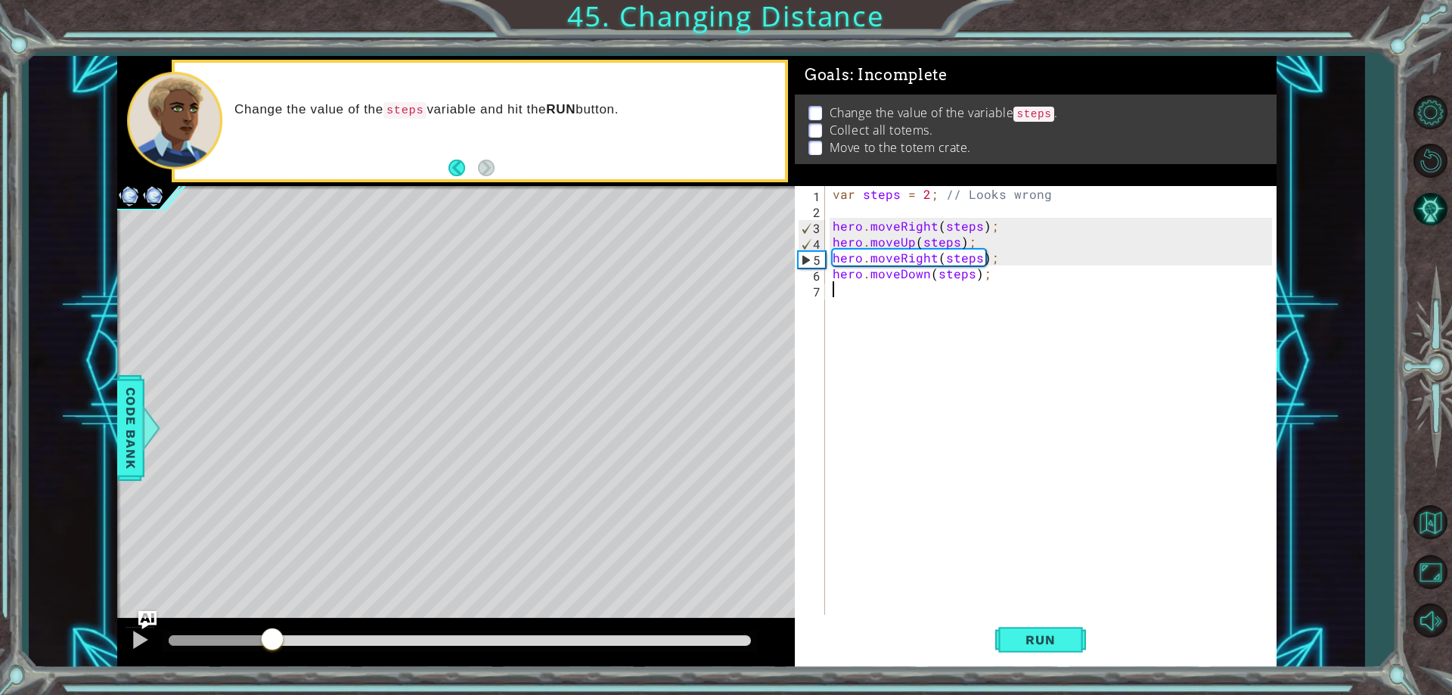
drag, startPoint x: 386, startPoint y: 638, endPoint x: 273, endPoint y: 620, distance: 114.2
click at [273, 626] on div at bounding box center [456, 643] width 678 height 48
click at [930, 197] on div "var steps = 2 ; // Looks wrong hero . moveRight ( steps ) ; hero . moveUp ( ste…" at bounding box center [1054, 416] width 449 height 461
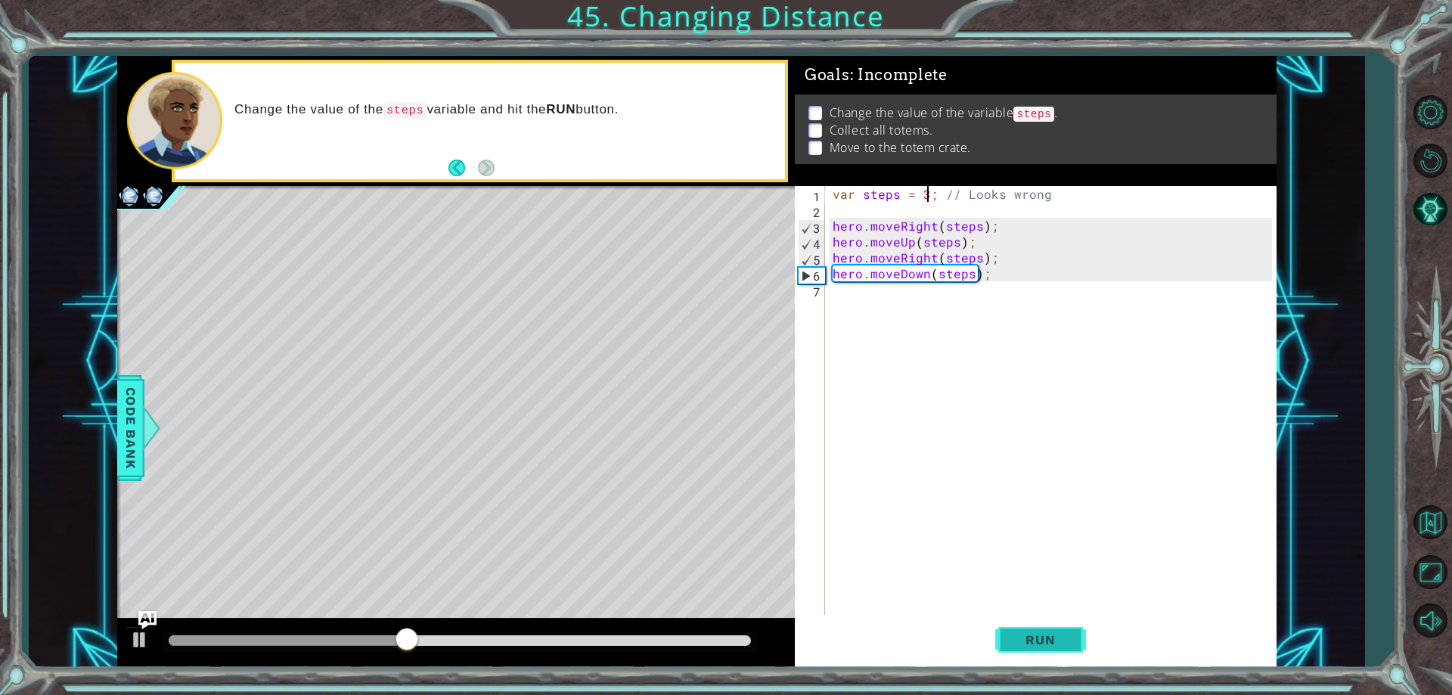
type textarea "var steps = 3; // Looks wrong"
click at [1017, 642] on span "Run" at bounding box center [1041, 639] width 60 height 15
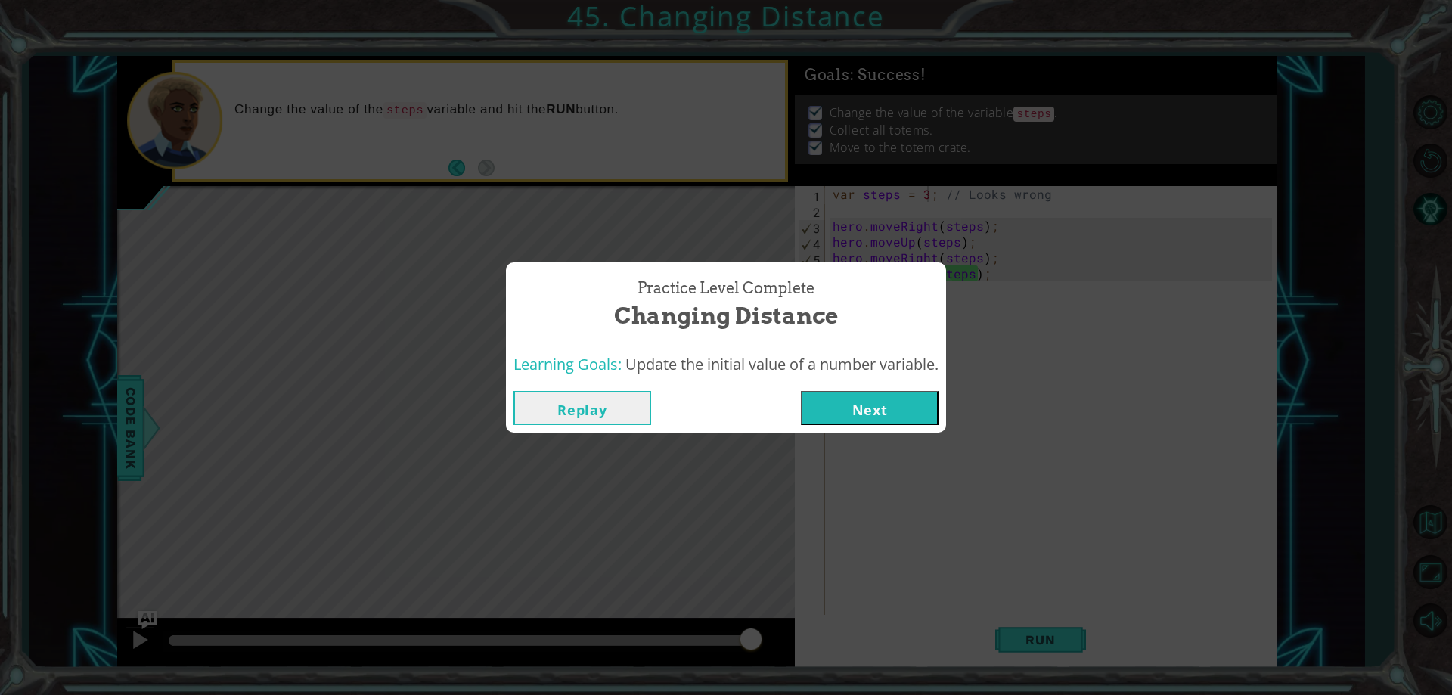
click at [875, 390] on div "Replay Next" at bounding box center [726, 408] width 440 height 49
click at [823, 406] on button "Next" at bounding box center [870, 408] width 138 height 34
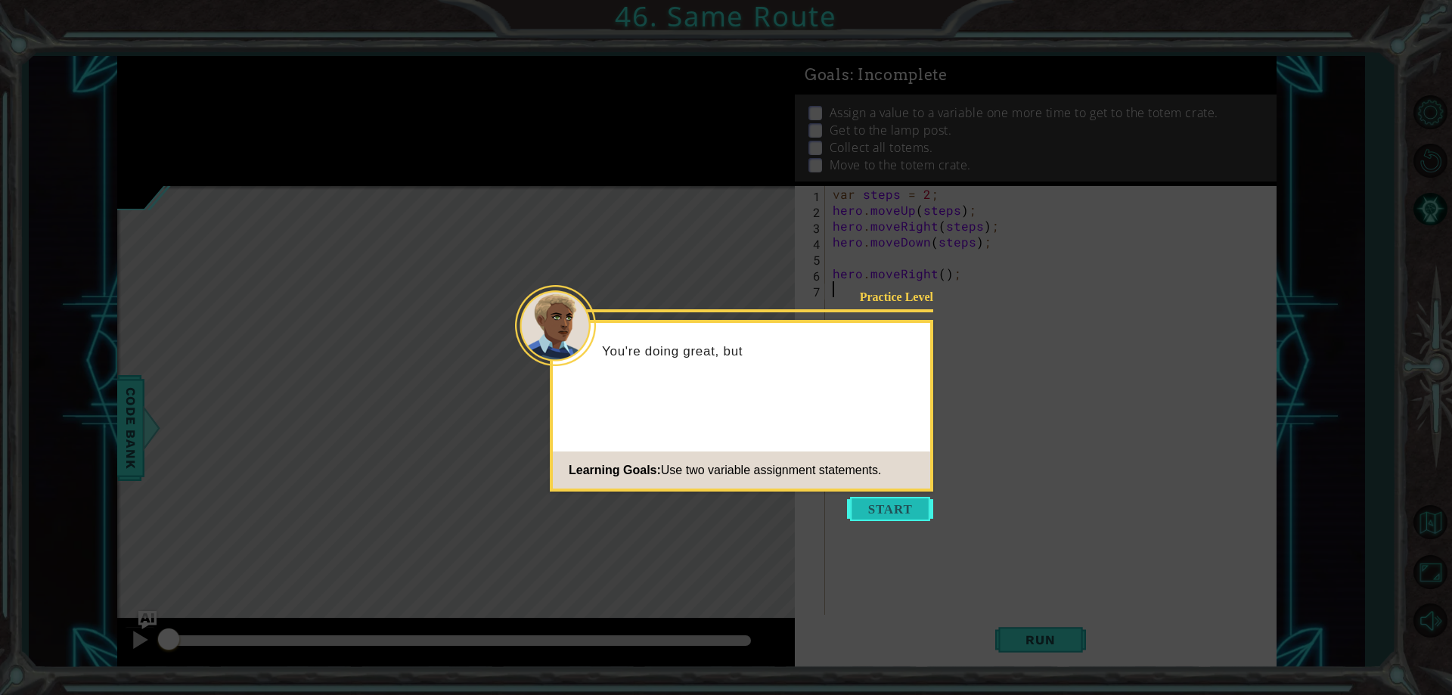
click at [893, 511] on button "Start" at bounding box center [890, 509] width 86 height 24
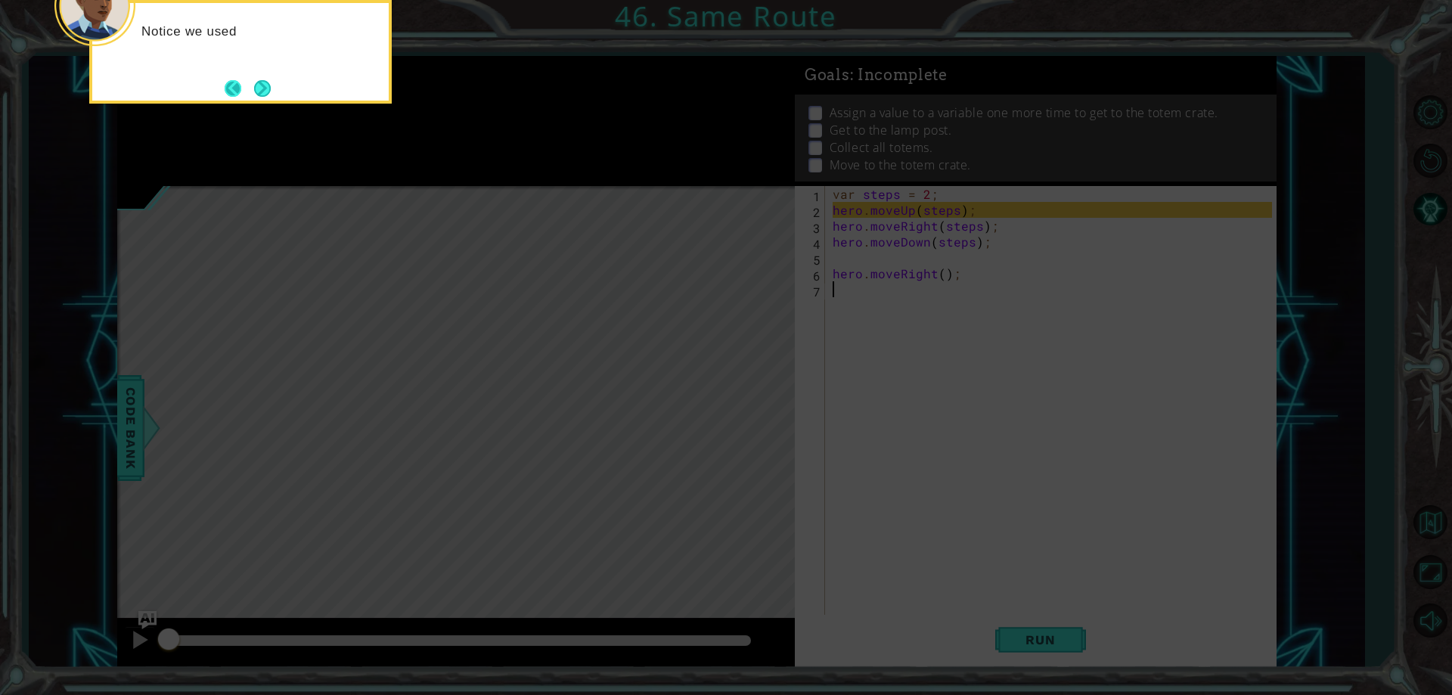
click at [238, 84] on button "Back" at bounding box center [240, 88] width 30 height 17
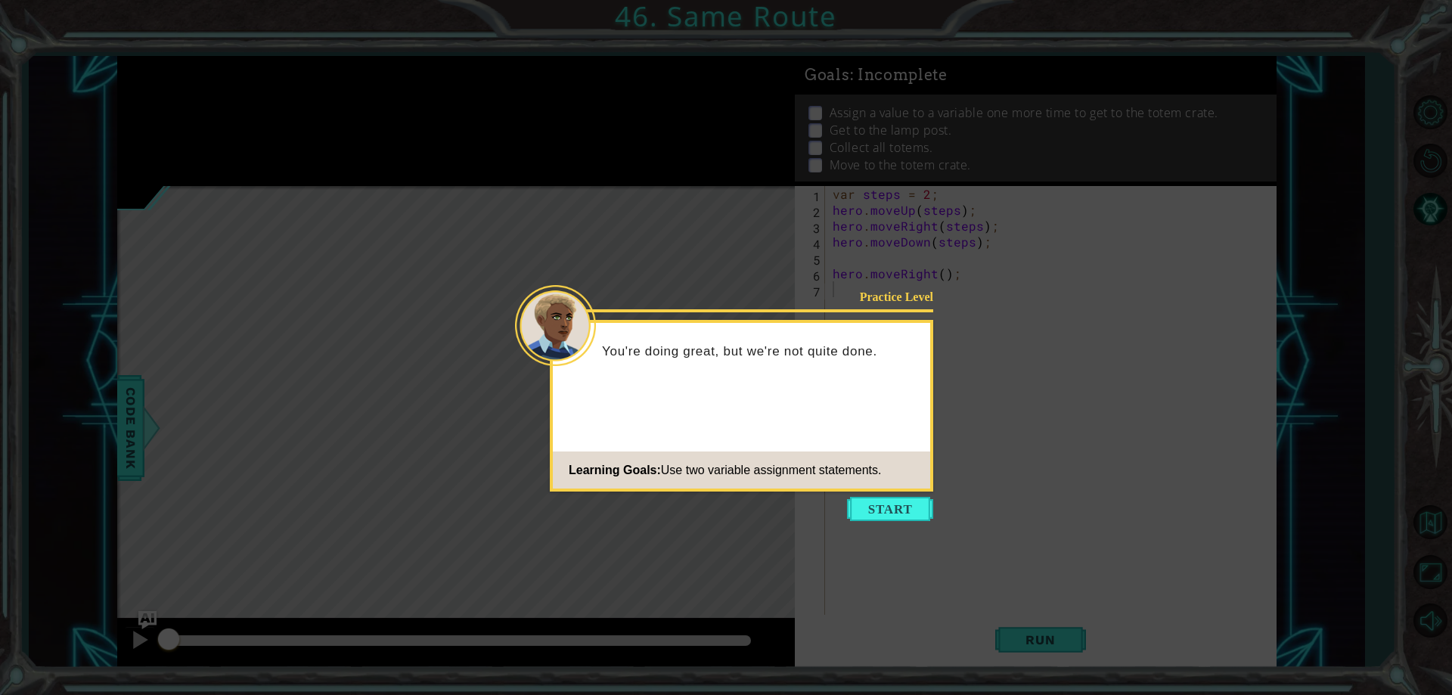
click at [246, 83] on icon at bounding box center [726, 347] width 1452 height 695
click at [876, 518] on body "1 ההההההההההההההההההההההההההההההההההההההההההההההההההההההההההההההההההההההההההההה…" at bounding box center [726, 347] width 1452 height 695
click at [874, 506] on button "Start" at bounding box center [890, 509] width 86 height 24
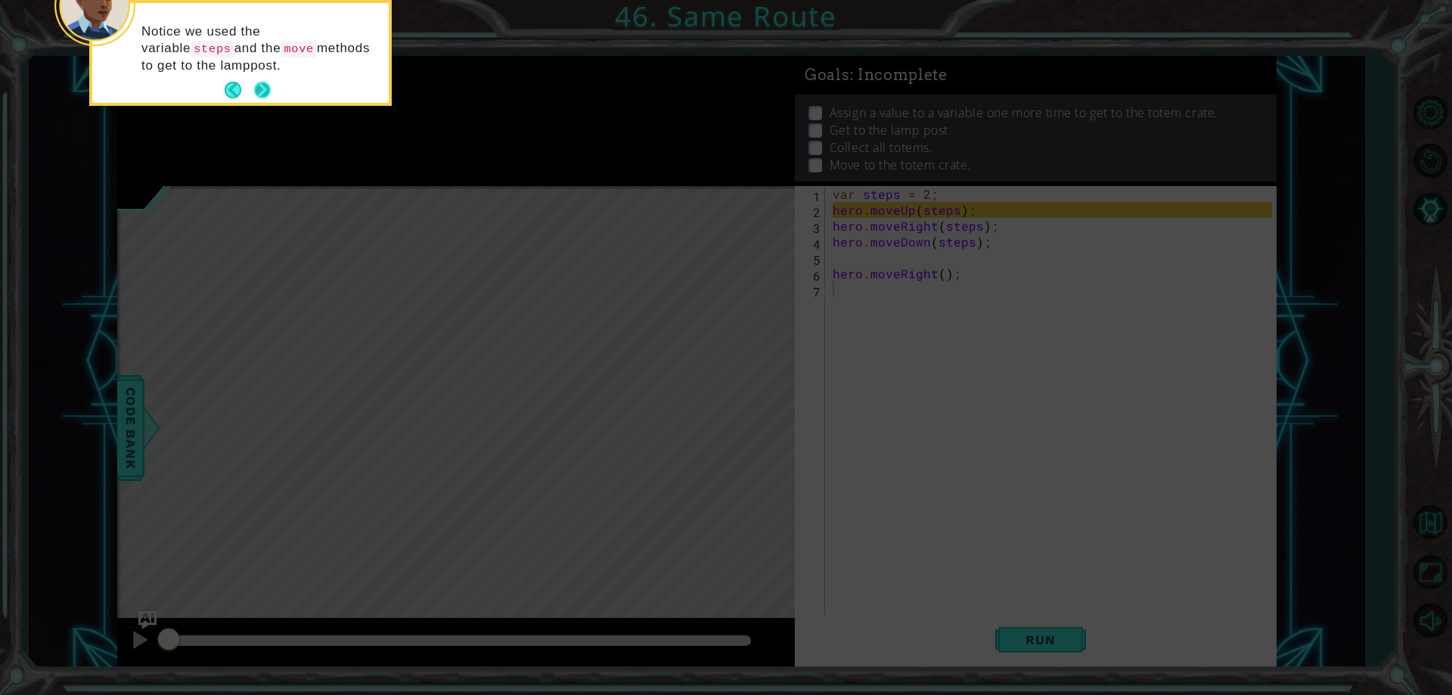
click at [271, 79] on button "Next" at bounding box center [262, 90] width 28 height 28
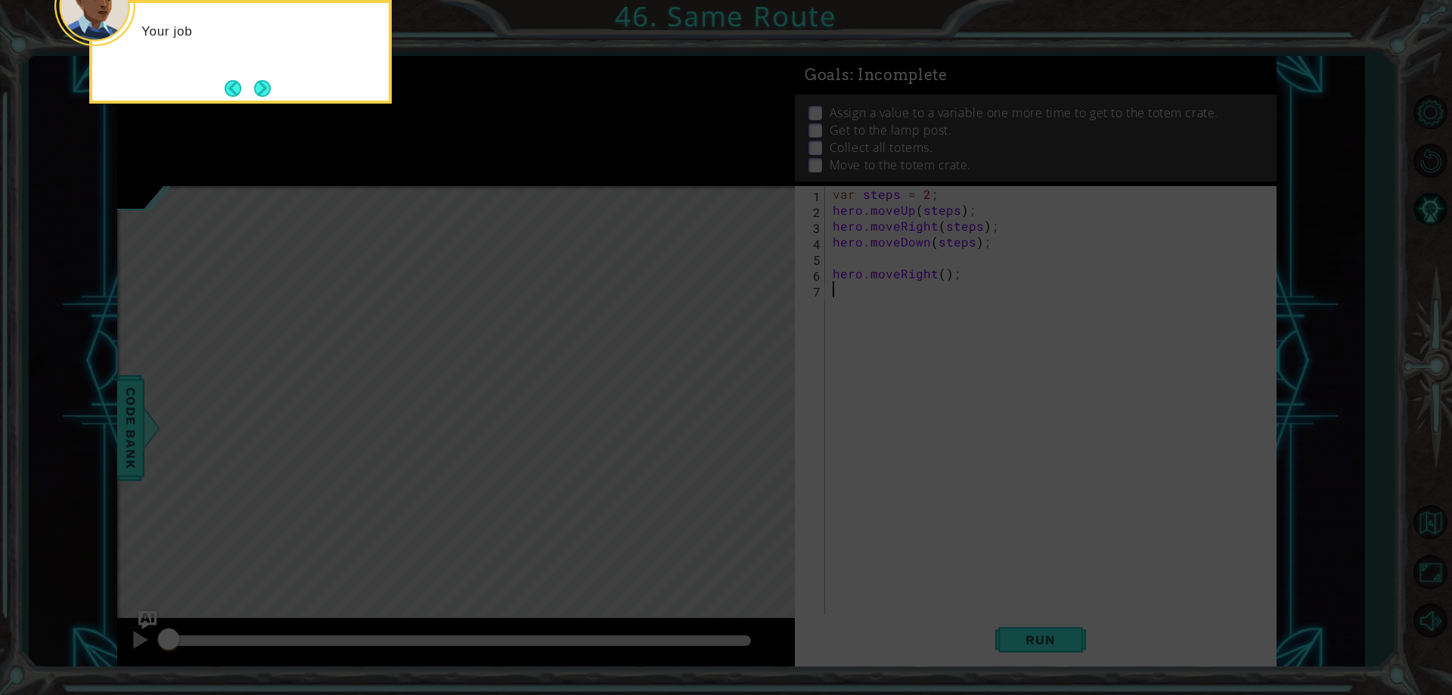
click at [260, 71] on div "Your job" at bounding box center [240, 52] width 303 height 104
click at [261, 84] on button "Next" at bounding box center [262, 88] width 28 height 28
click at [270, 84] on button "Next" at bounding box center [263, 88] width 20 height 20
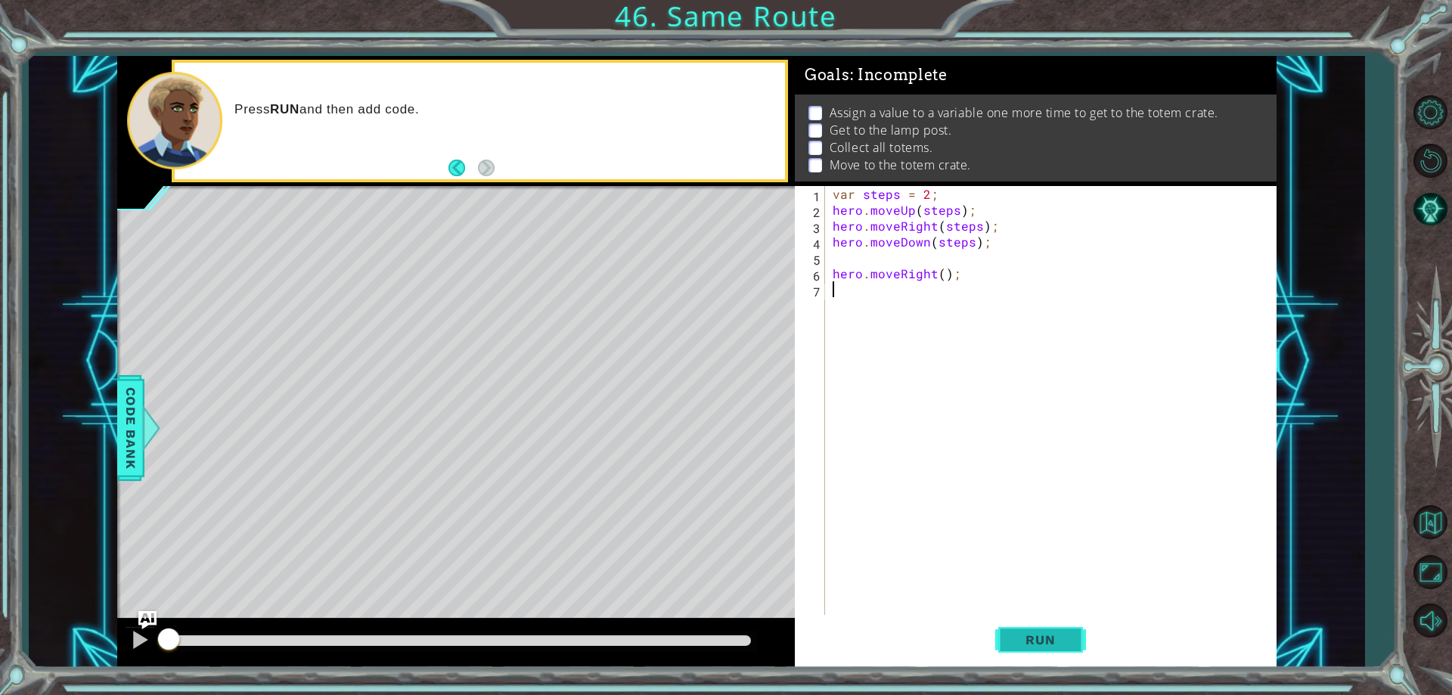
click at [1069, 626] on button "Run" at bounding box center [1041, 641] width 91 height 48
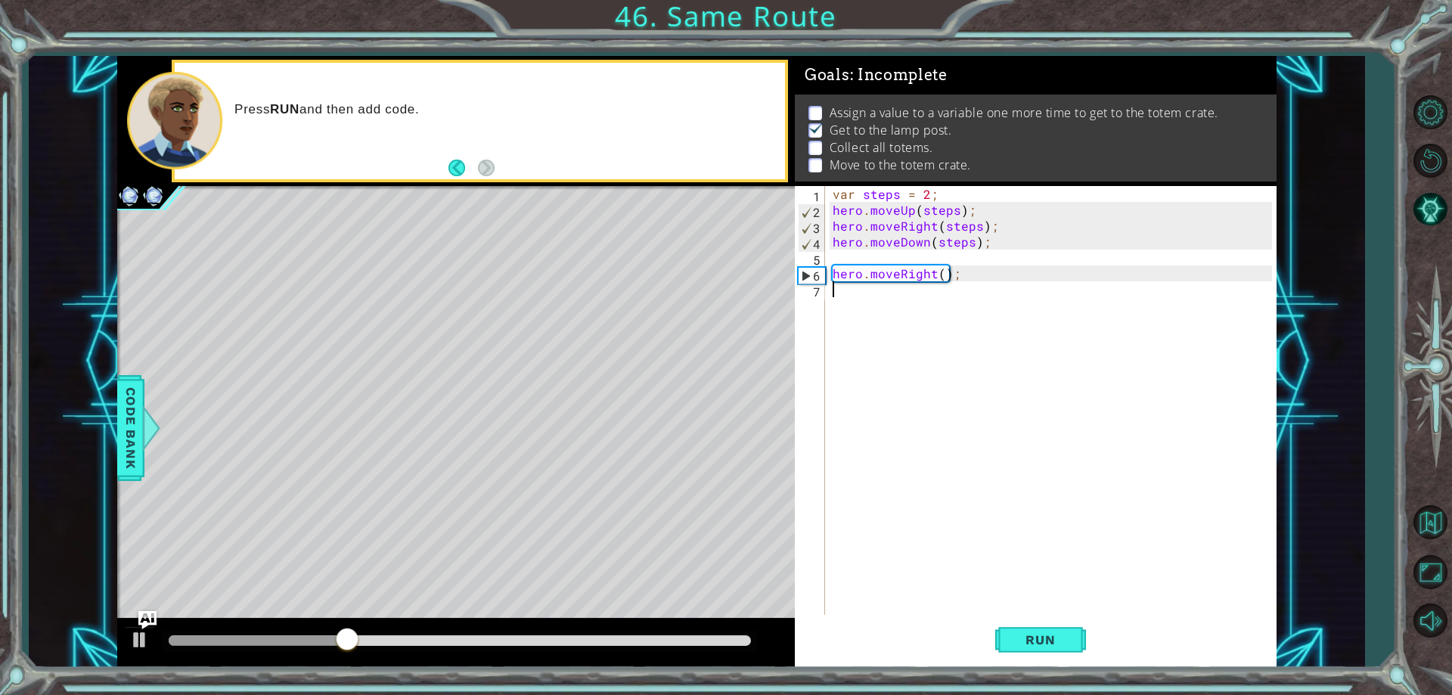
click at [890, 291] on div "var steps = 2 ; hero . moveUp ( steps ) ; hero . moveRight ( steps ) ; hero . m…" at bounding box center [1054, 416] width 449 height 461
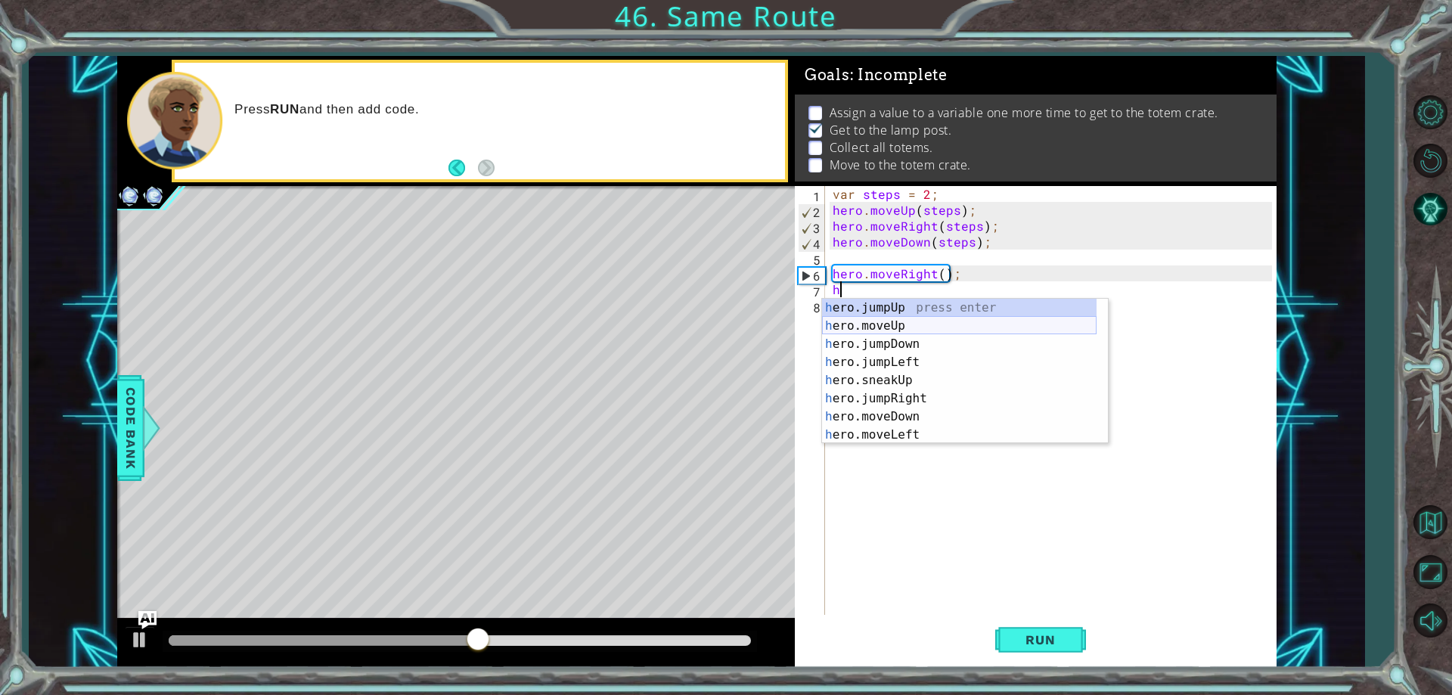
click at [914, 325] on div "h ero.jumpUp press enter h ero.moveUp press enter h ero.jumpDown press enter h …" at bounding box center [959, 390] width 275 height 182
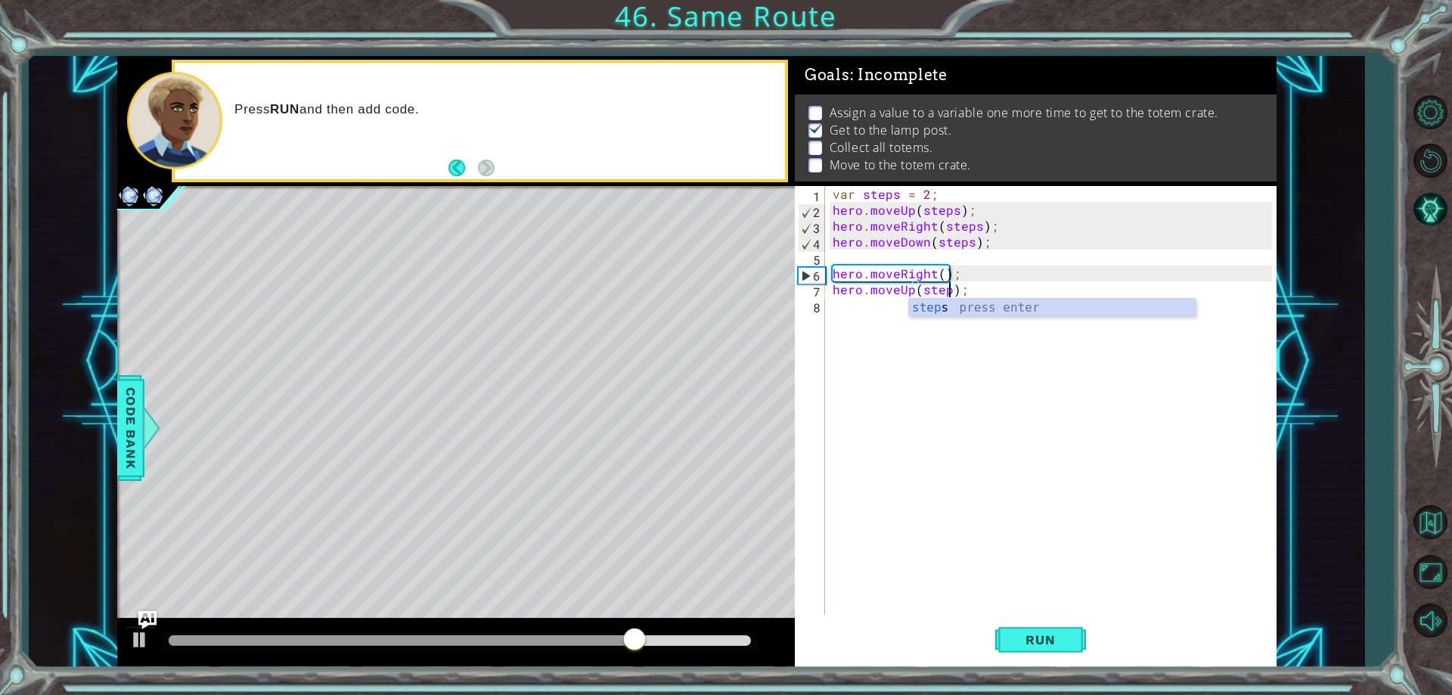
scroll to position [0, 8]
type textarea "hero.moveUp(steps);"
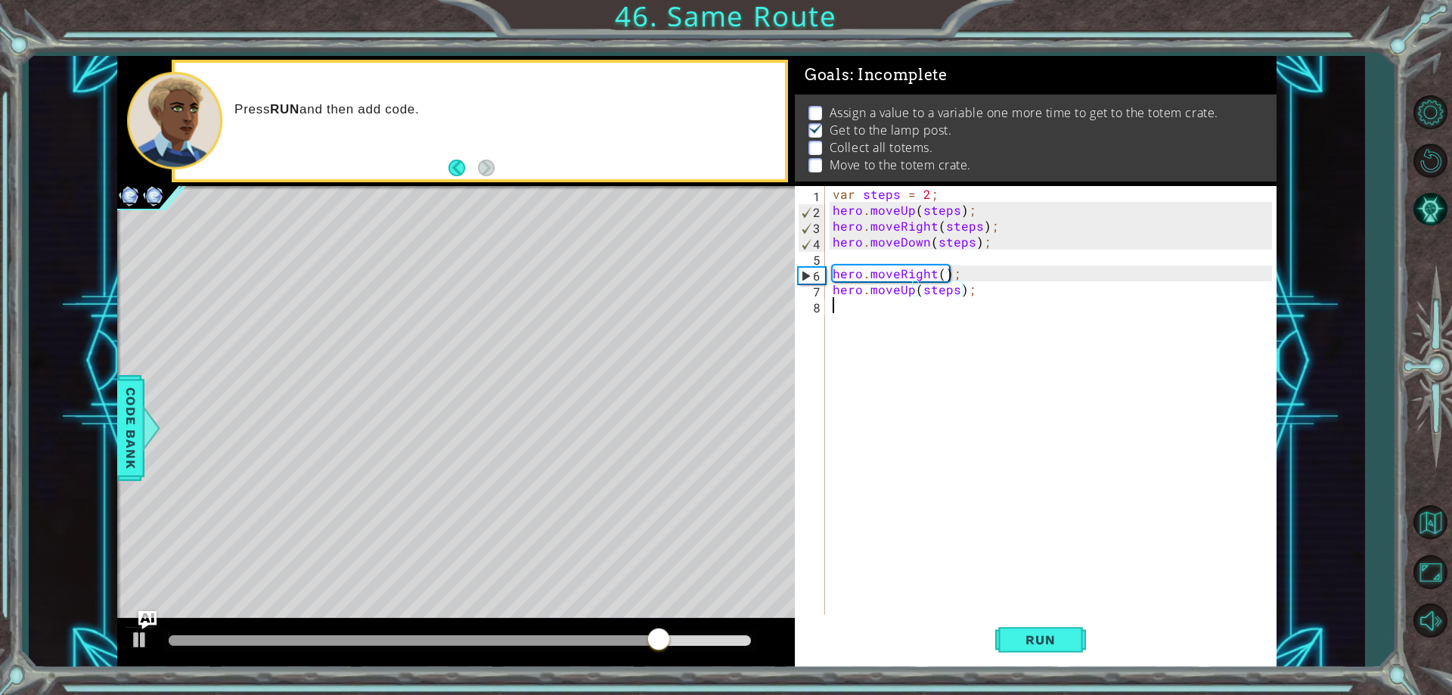
click at [889, 305] on div "var steps = 2 ; hero . moveUp ( steps ) ; hero . moveRight ( steps ) ; hero . m…" at bounding box center [1054, 416] width 449 height 461
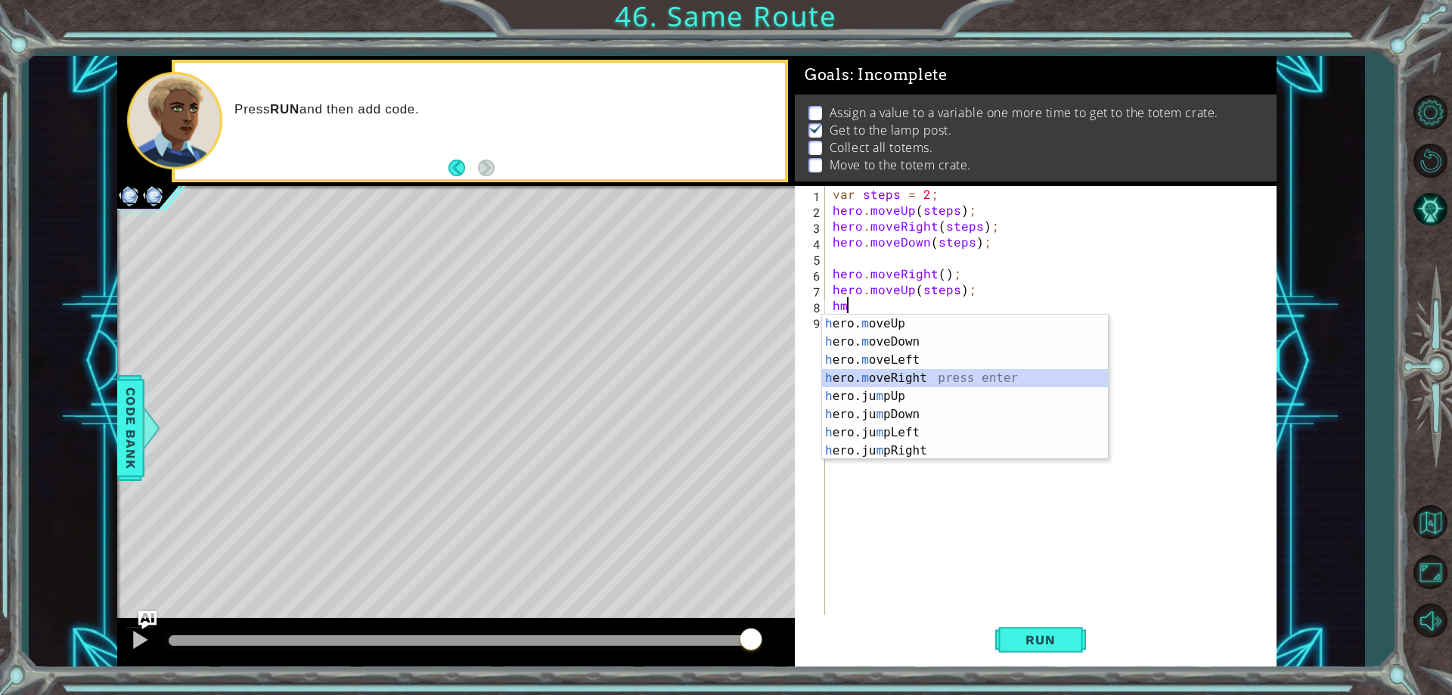
click at [883, 375] on div "h ero. m oveUp press enter h ero. m oveDown press enter h ero. m oveLeft press …" at bounding box center [965, 406] width 286 height 182
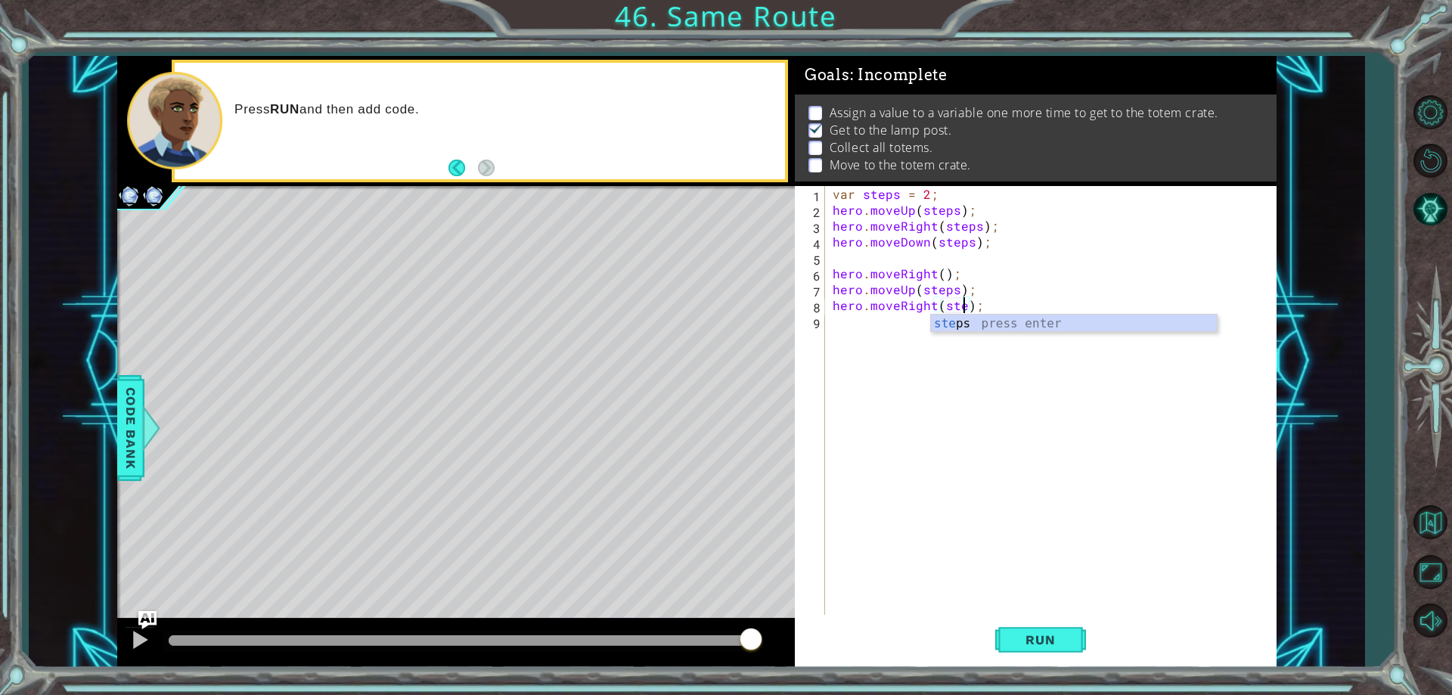
scroll to position [0, 9]
type textarea "hero.moveRight(steps);"
click at [866, 339] on div "var steps = 2 ; hero . moveUp ( steps ) ; hero . moveRight ( steps ) ; hero . m…" at bounding box center [1054, 416] width 449 height 461
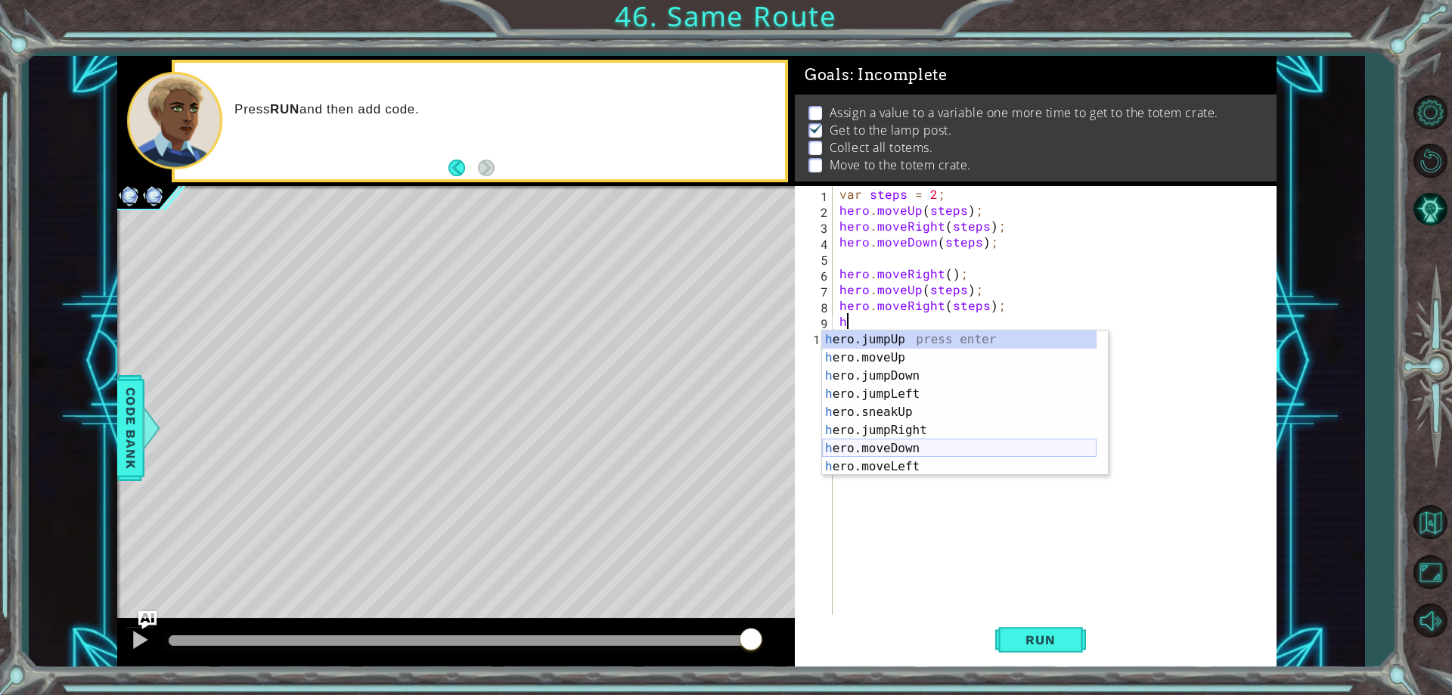
click at [947, 452] on div "h ero.jumpUp press enter h ero.moveUp press enter h ero.jumpDown press enter h …" at bounding box center [959, 422] width 275 height 182
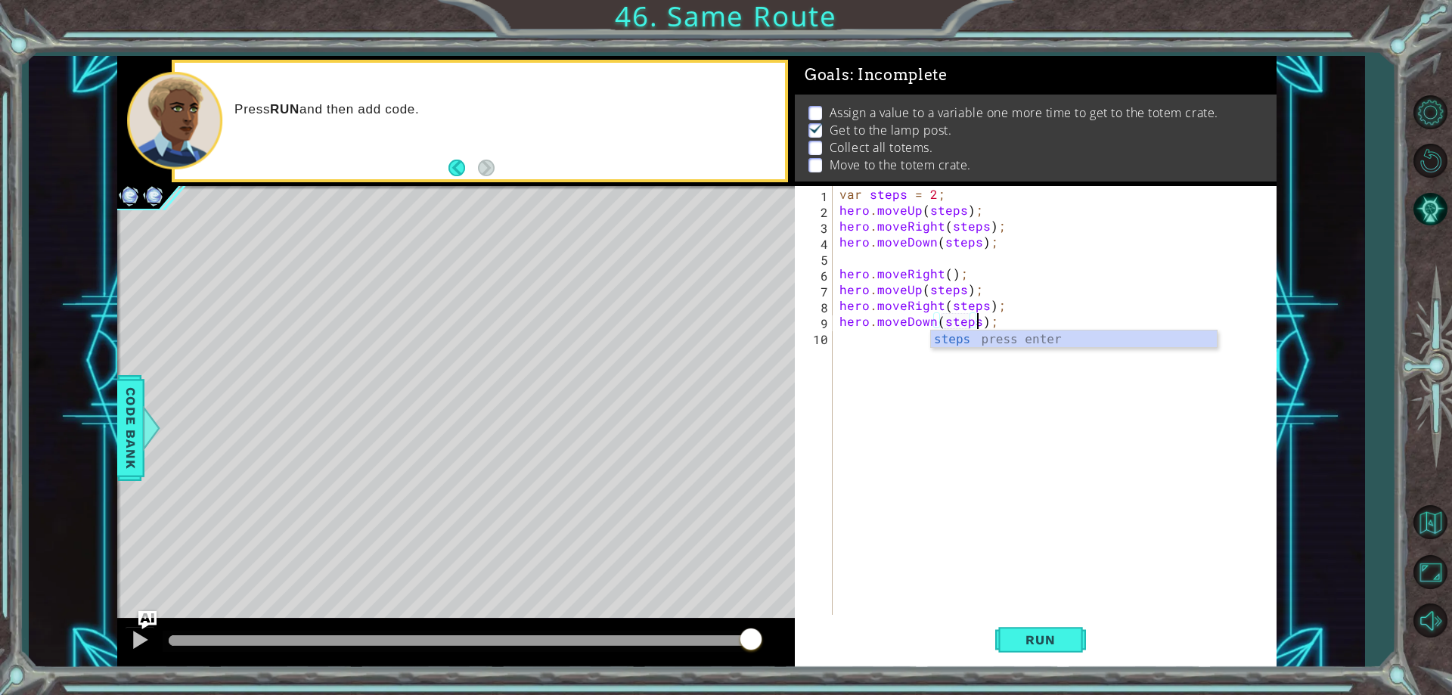
scroll to position [0, 9]
type textarea "hero.moveDown(steps);"
click at [1048, 641] on span "Run" at bounding box center [1041, 639] width 60 height 15
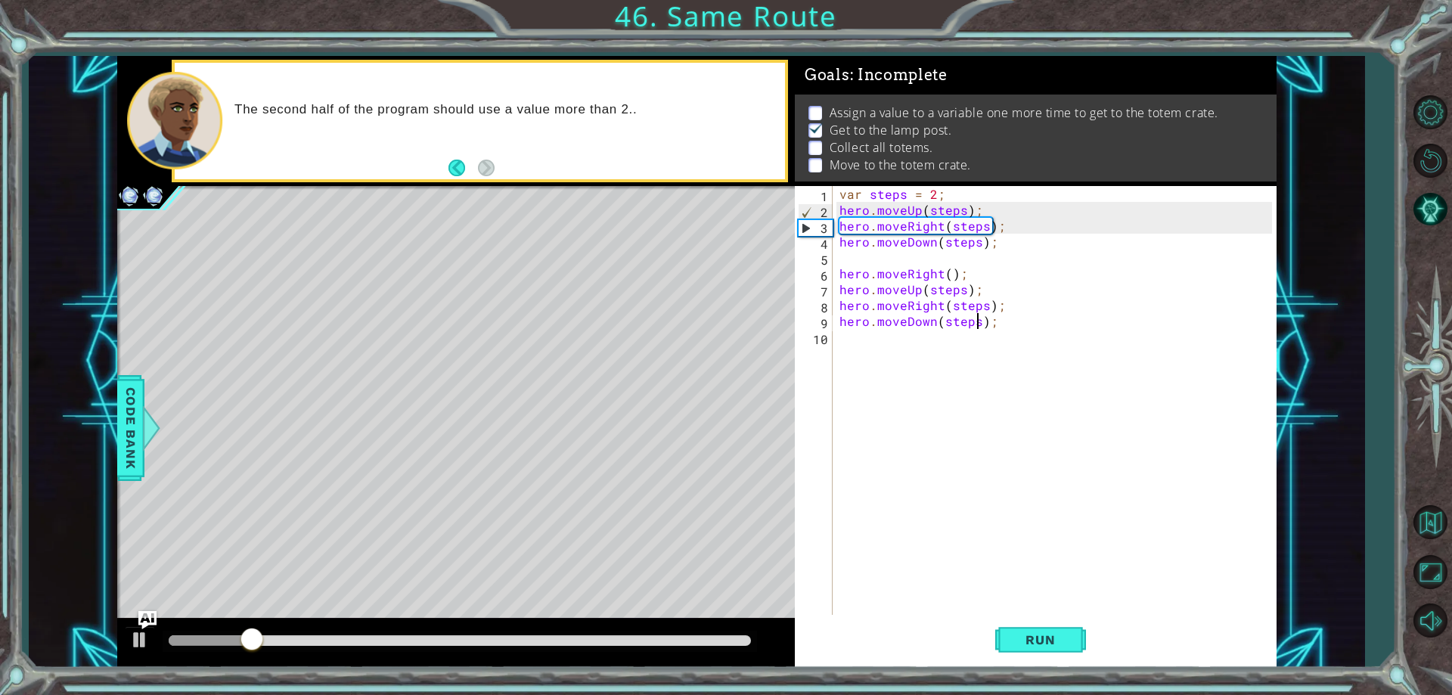
click at [855, 263] on div "var steps = 2 ; hero . moveUp ( steps ) ; hero . moveRight ( steps ) ; hero . m…" at bounding box center [1058, 416] width 443 height 461
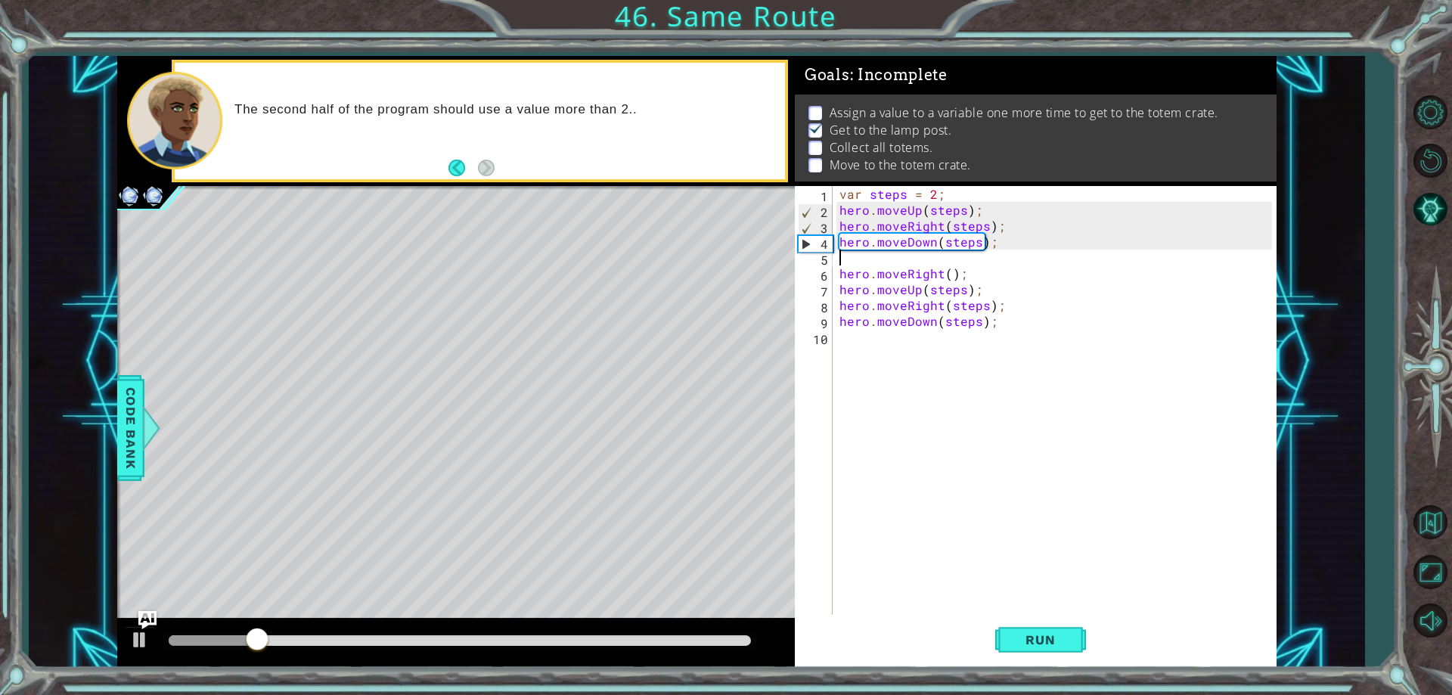
scroll to position [0, 0]
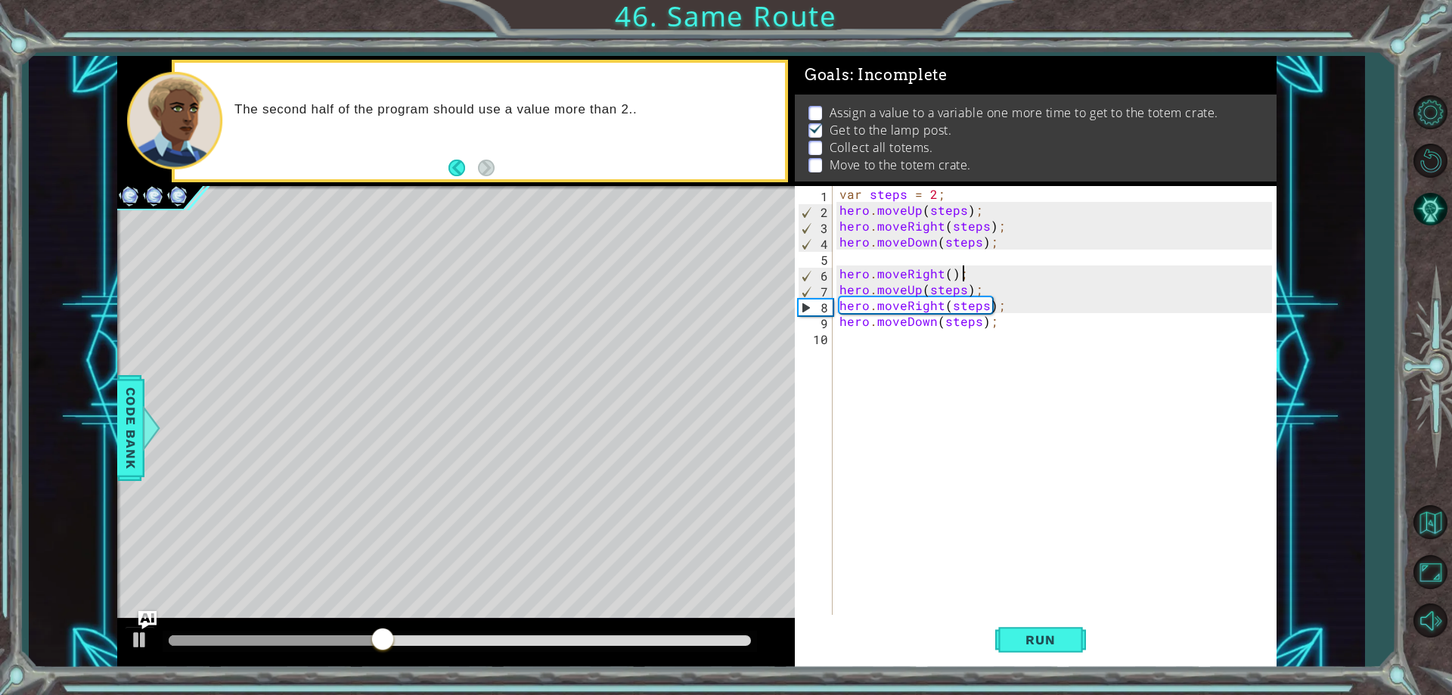
click at [992, 275] on div "var steps = 2 ; hero . moveUp ( steps ) ; hero . moveRight ( steps ) ; hero . m…" at bounding box center [1058, 416] width 443 height 461
type textarea "hero.moveRight();"
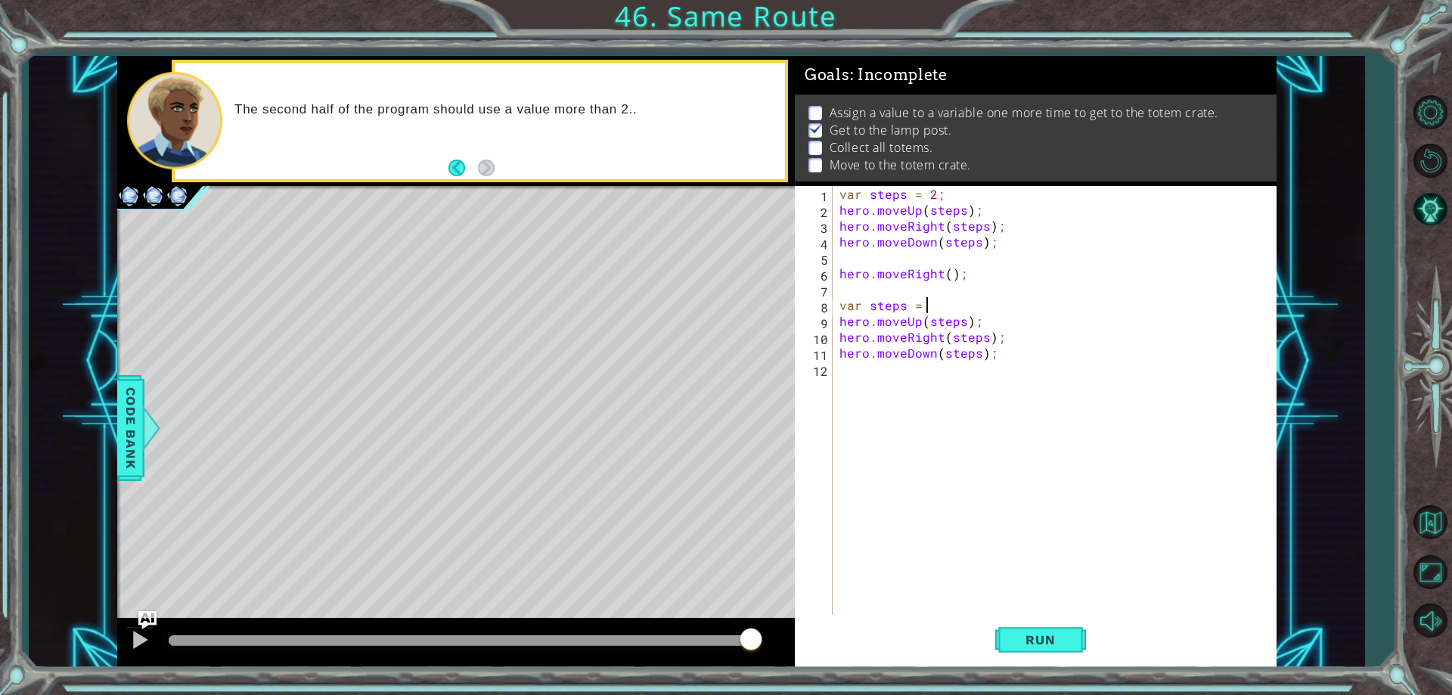
scroll to position [0, 5]
type textarea "var steps = 3;"
click at [1050, 641] on span "Run" at bounding box center [1041, 639] width 60 height 15
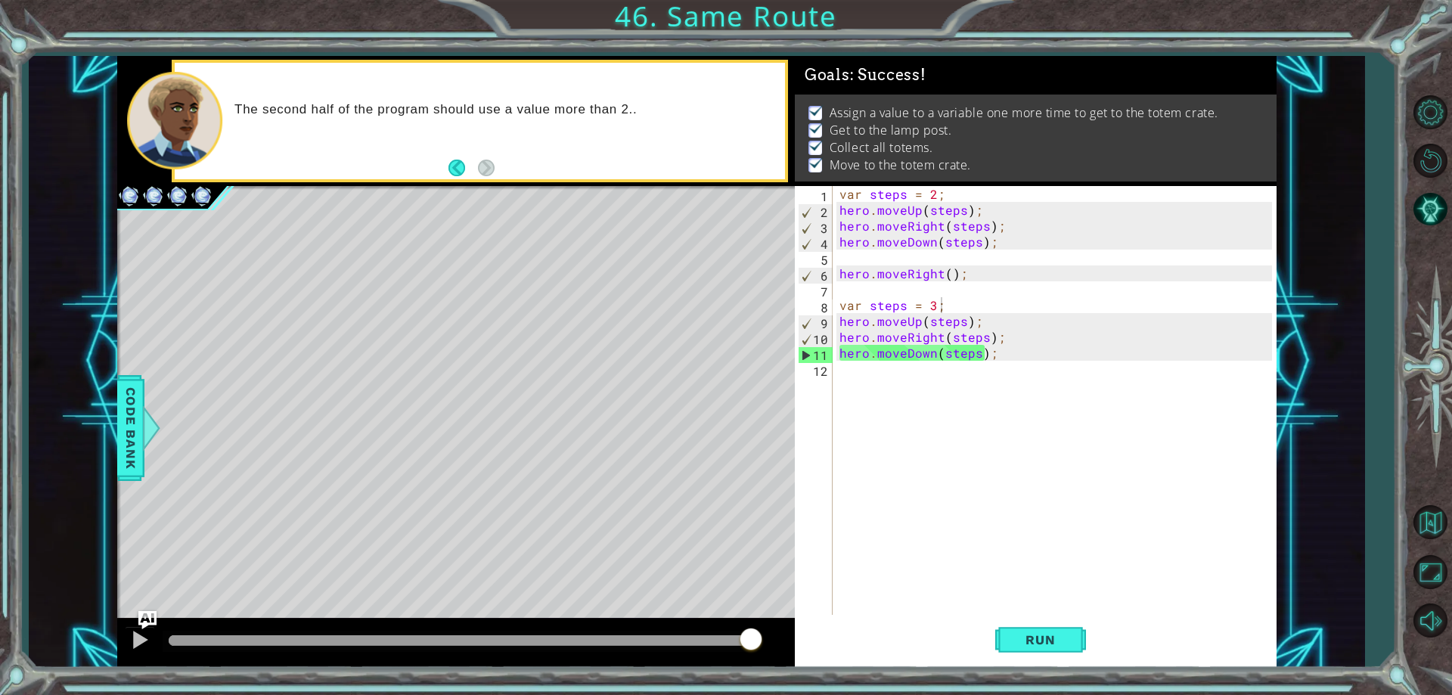
drag, startPoint x: 250, startPoint y: 637, endPoint x: 874, endPoint y: 709, distance: 627.5
click at [874, 694] on html "1 ההההההההההההההההההההההההההההההההההההההההההההההההההההההההההההההההההההההההההההה…" at bounding box center [726, 347] width 1452 height 695
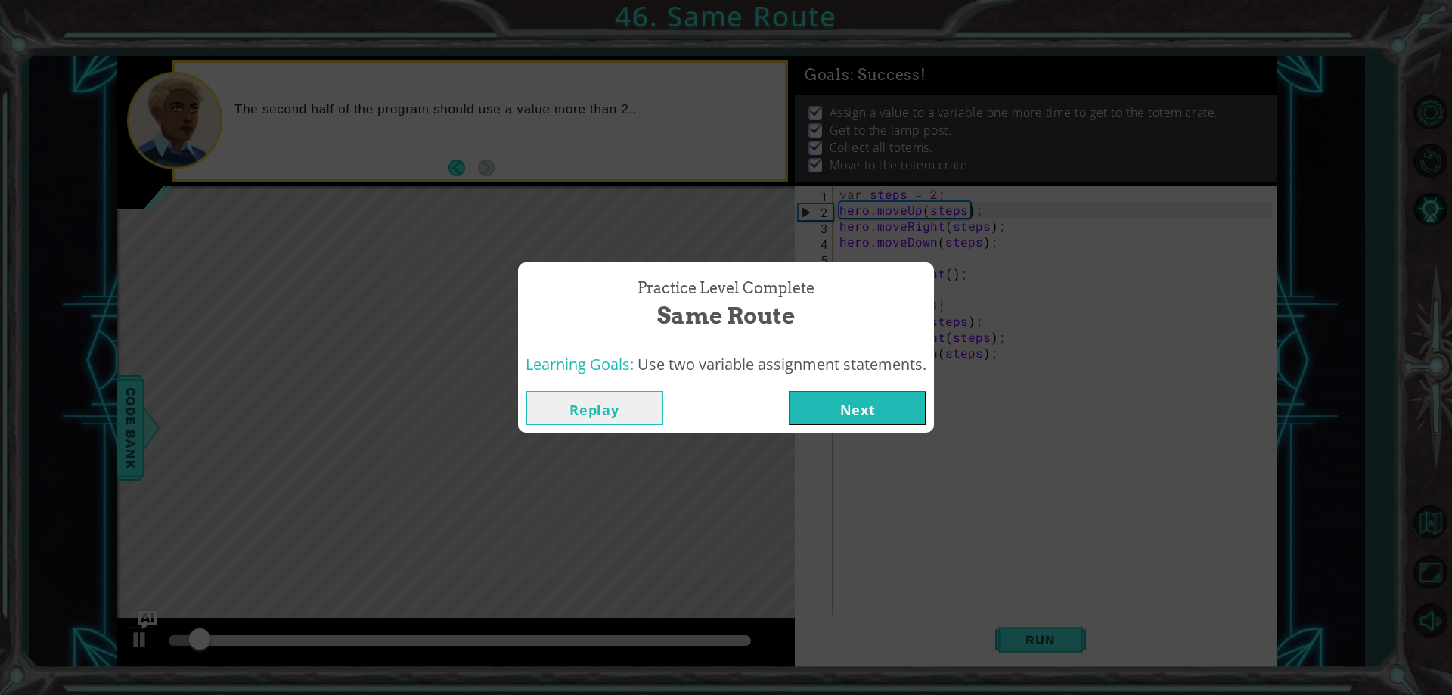
click at [862, 415] on button "Next" at bounding box center [858, 408] width 138 height 34
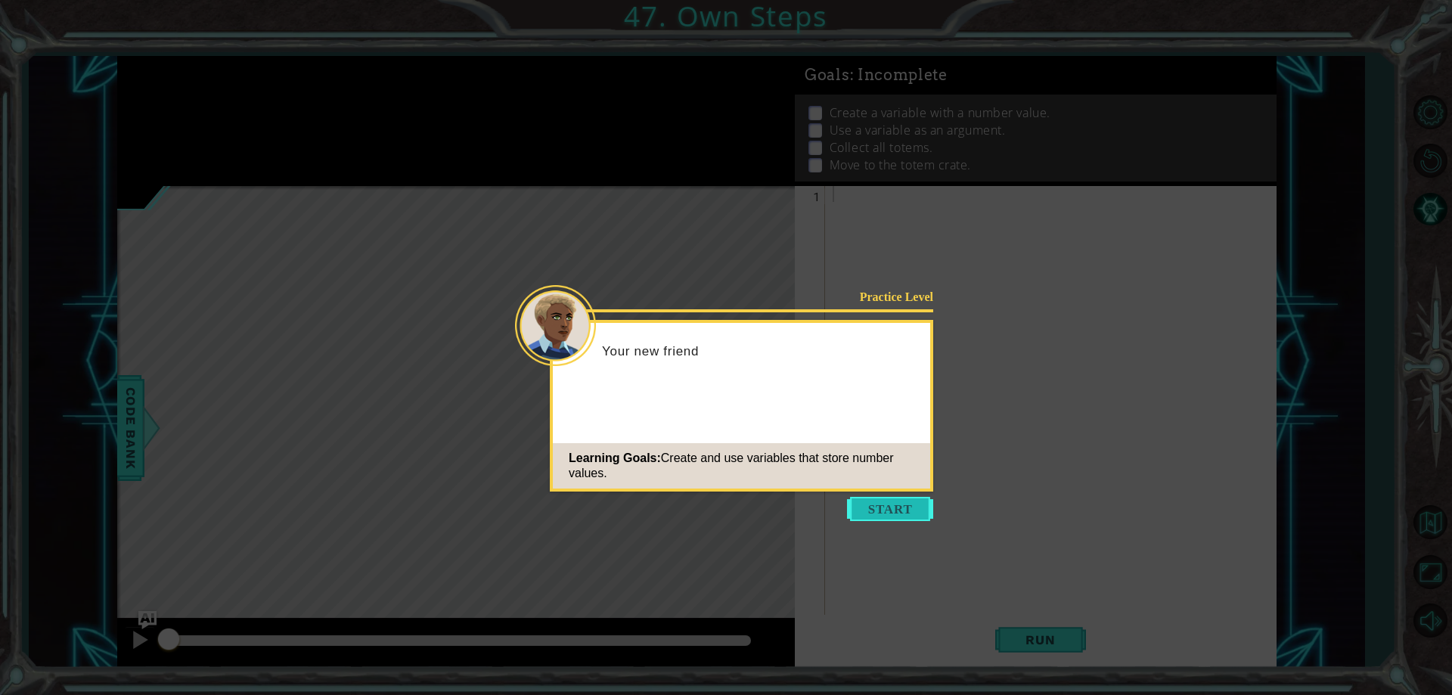
click at [887, 514] on button "Start" at bounding box center [890, 509] width 86 height 24
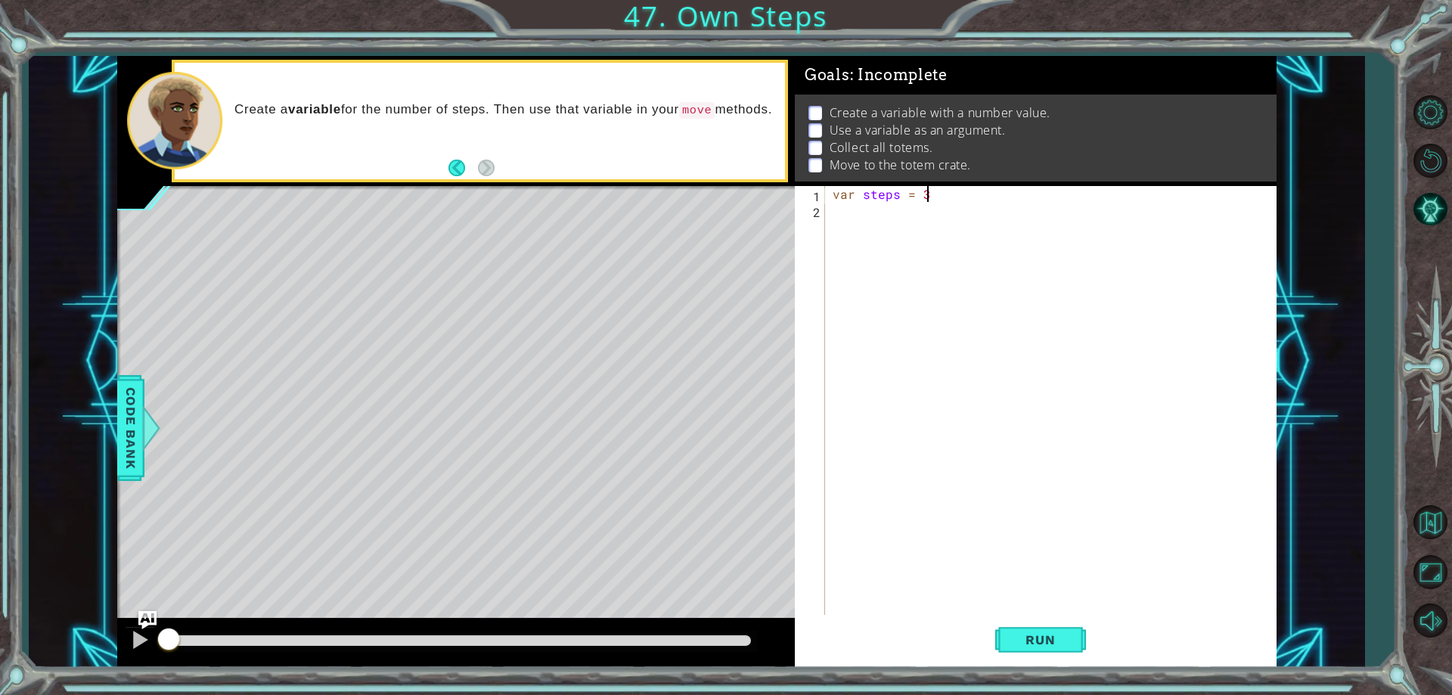
scroll to position [0, 5]
type textarea "var steps = 3;"
click at [850, 227] on div "var steps = 3 ;" at bounding box center [1054, 416] width 449 height 461
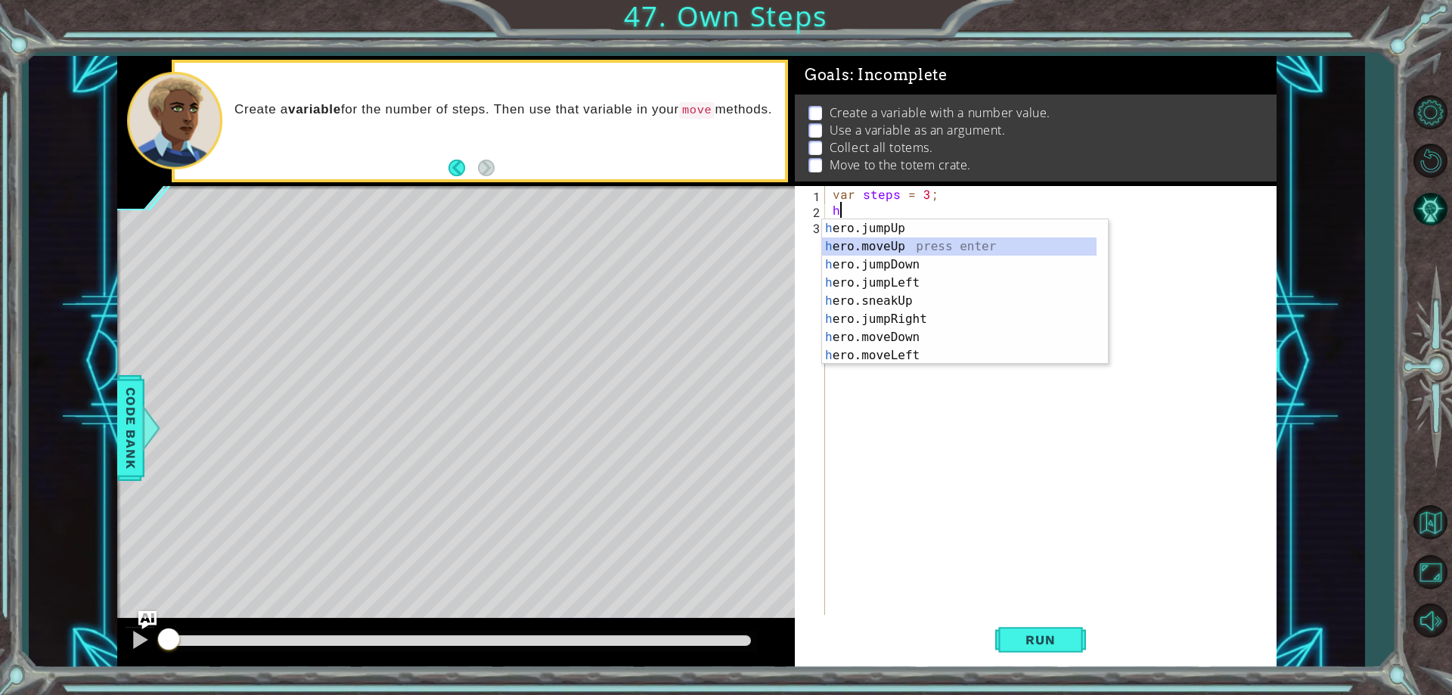
click at [908, 245] on div "h ero.jumpUp press enter h ero.moveUp press enter h ero.jumpDown press enter h …" at bounding box center [959, 310] width 275 height 182
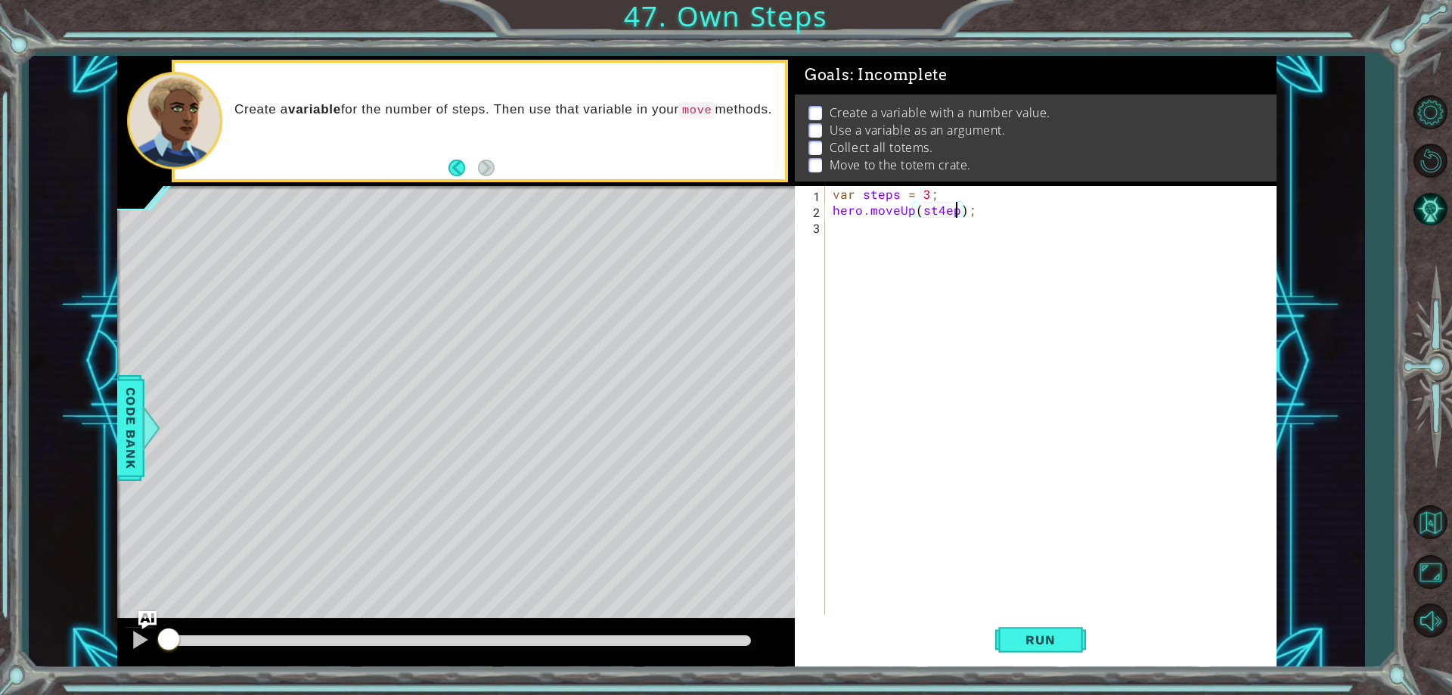
scroll to position [0, 8]
click at [937, 211] on div "var steps = 3 ; hero . moveUp ( st4eps ) ;" at bounding box center [1054, 416] width 449 height 461
click at [943, 208] on div "var steps = 3 ; hero . moveUp ( st4eps ) ;" at bounding box center [1054, 416] width 449 height 461
type textarea "hero.moveUp(steps);"
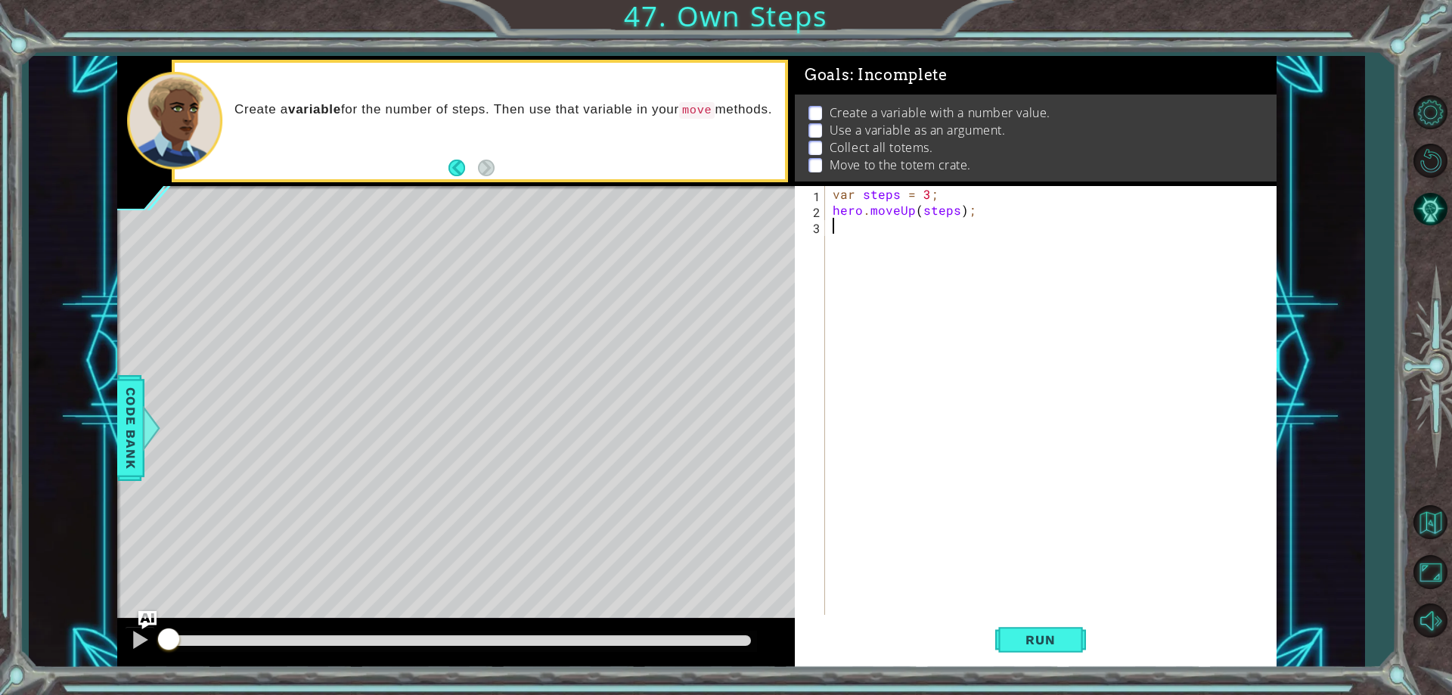
click at [878, 227] on div "var steps = 3 ; hero . moveUp ( steps ) ;" at bounding box center [1054, 416] width 449 height 461
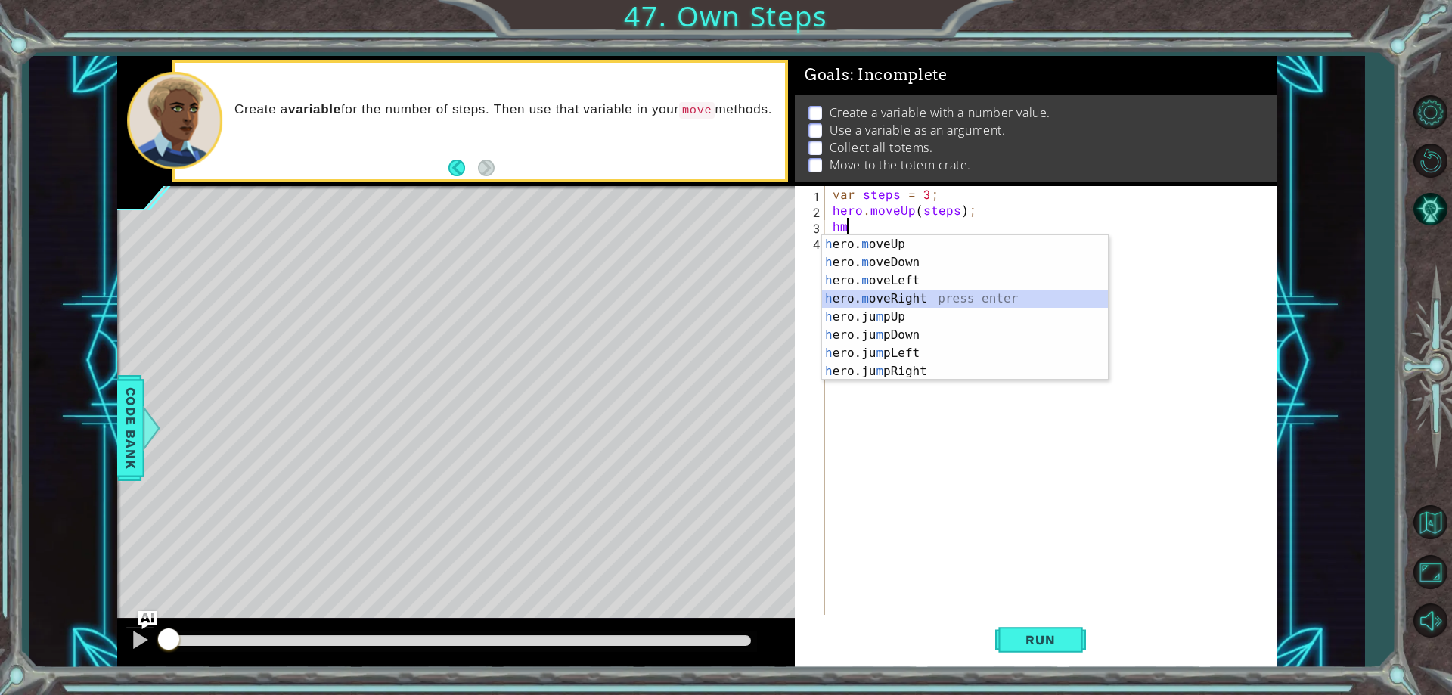
click at [896, 299] on div "h ero. m oveUp press enter h ero. m oveDown press enter h ero. m oveLeft press …" at bounding box center [965, 326] width 286 height 182
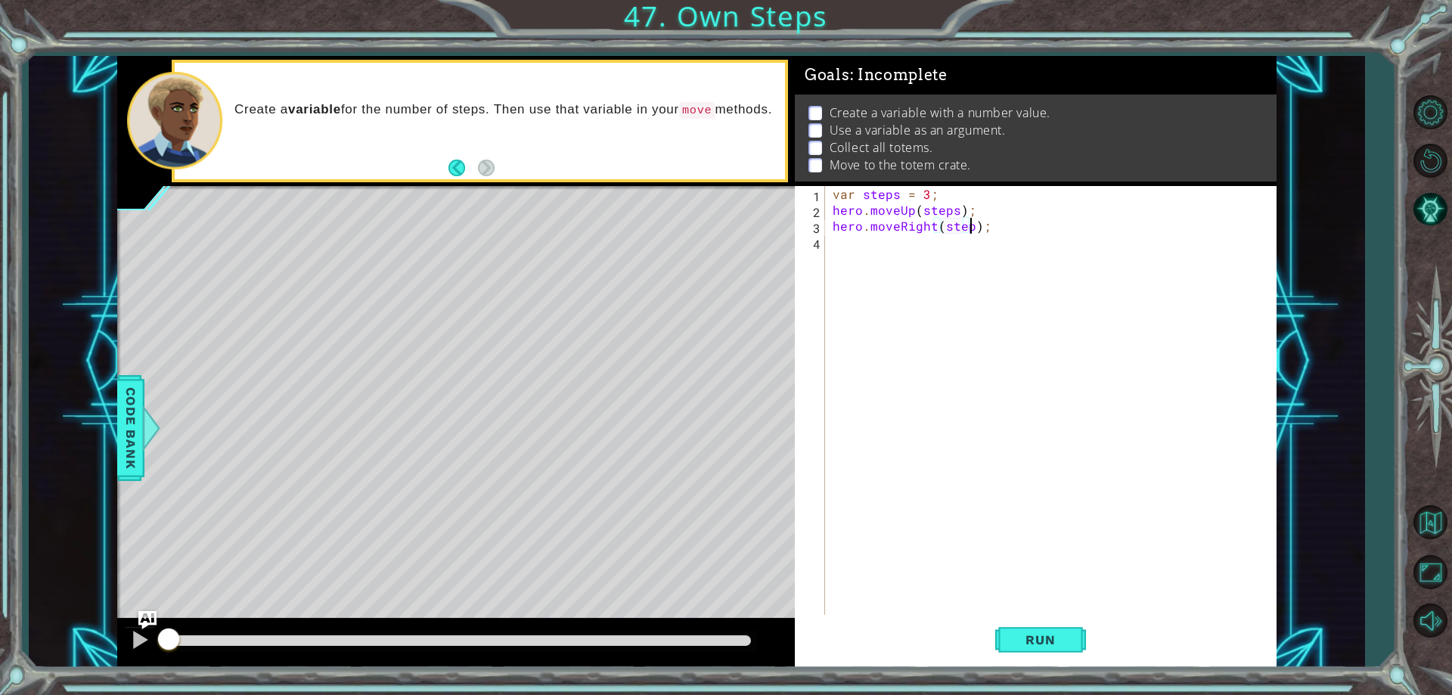
scroll to position [0, 9]
type textarea "hero.moveRight(steps);"
click at [898, 265] on div "var steps = 3 ; hero . moveUp ( steps ) ; hero . moveRight ( steps ) ;" at bounding box center [1054, 416] width 449 height 461
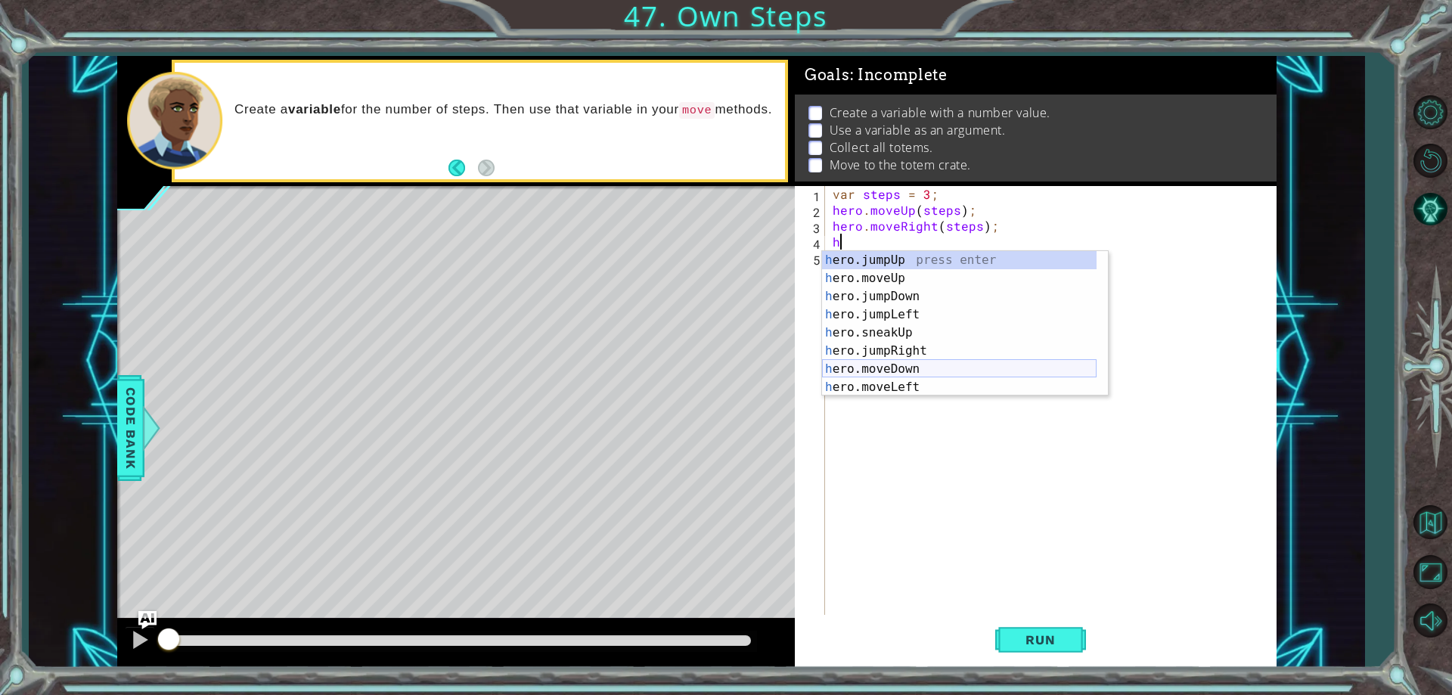
click at [916, 364] on div "h ero.jumpUp press enter h ero.moveUp press enter h ero.jumpDown press enter h …" at bounding box center [959, 342] width 275 height 182
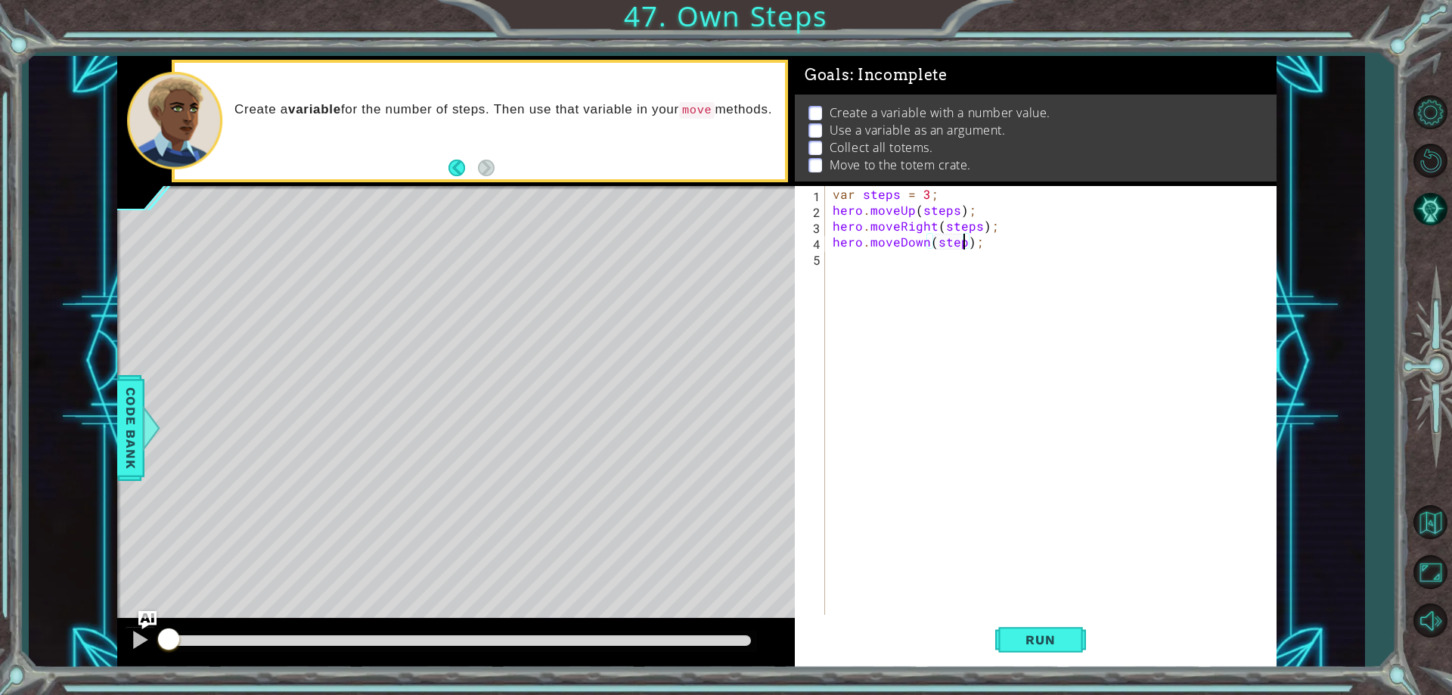
type textarea "hero.moveDown(steps);"
click at [899, 276] on div "var steps = 3 ; hero . moveUp ( steps ) ; hero . moveRight ( steps ) ; hero . m…" at bounding box center [1054, 416] width 449 height 461
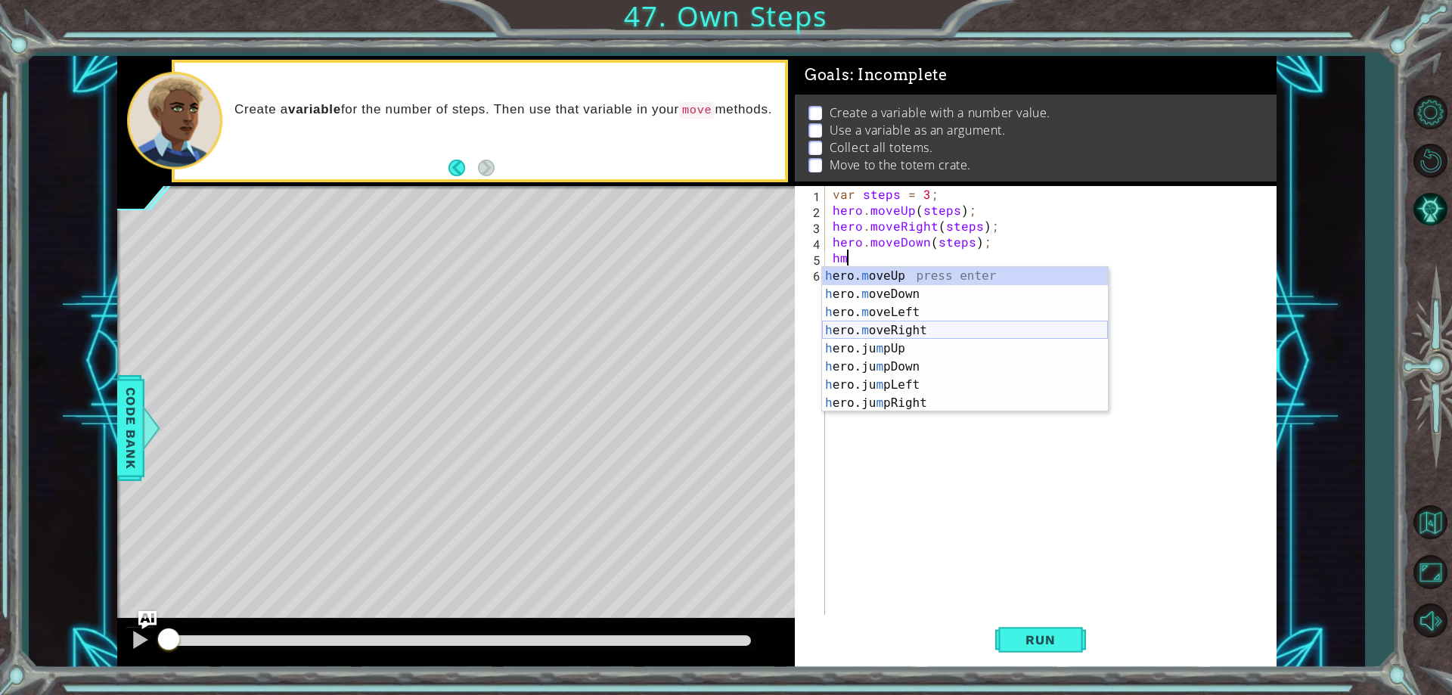
click at [914, 330] on div "h ero. m oveUp press enter h ero. m oveDown press enter h ero. m oveLeft press …" at bounding box center [965, 358] width 286 height 182
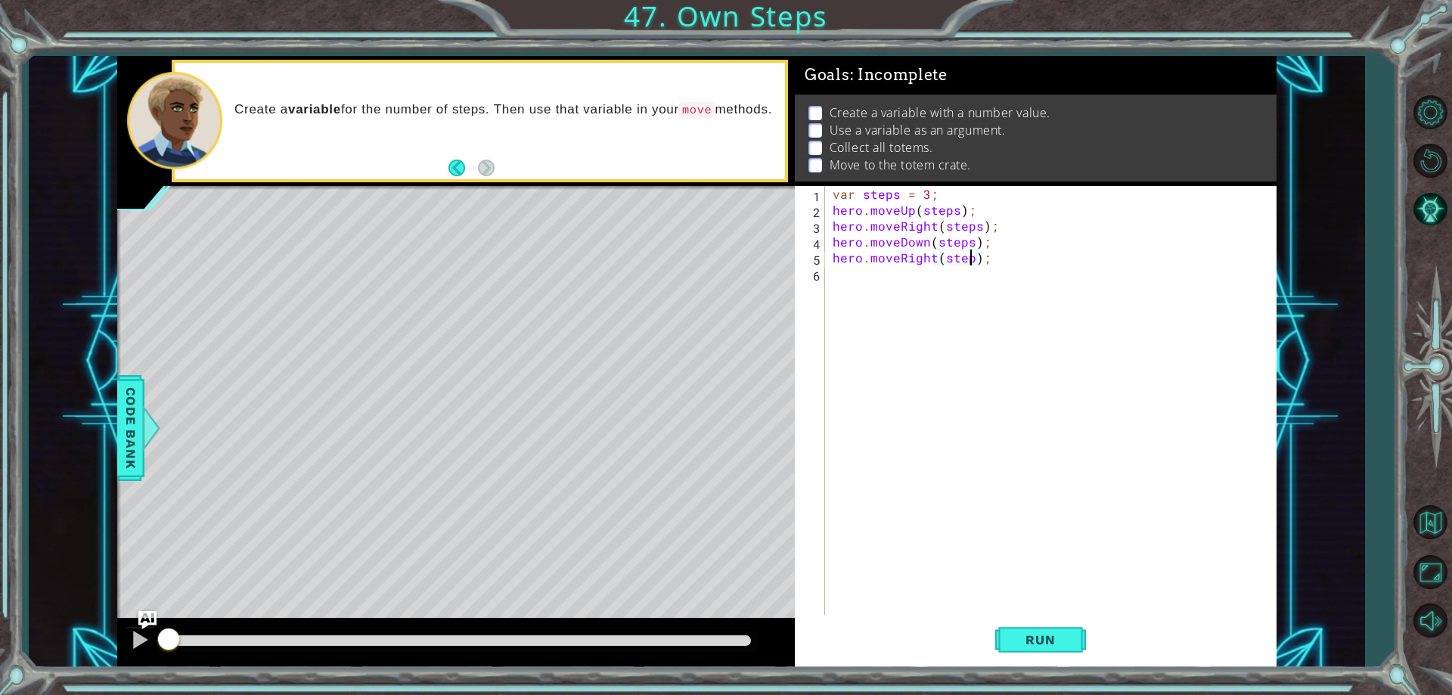
scroll to position [0, 9]
type textarea "hero.moveRight(steps);"
click at [1048, 638] on span "Run" at bounding box center [1041, 639] width 60 height 15
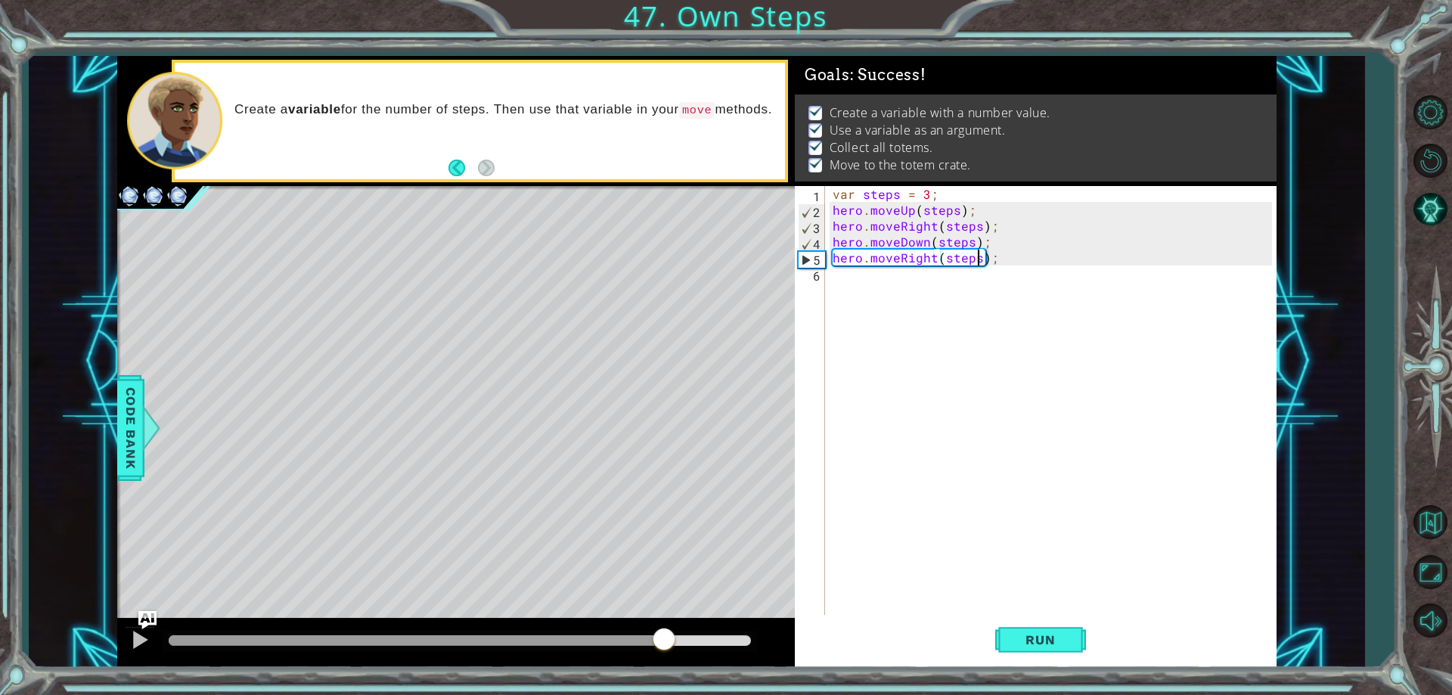
drag, startPoint x: 247, startPoint y: 638, endPoint x: 825, endPoint y: 607, distance: 578.8
click at [809, 610] on div "1 ההההההההההההההההההההההההההההההההההההההההההההההההההההההההההההההההההההההההההההה…" at bounding box center [697, 362] width 1160 height 612
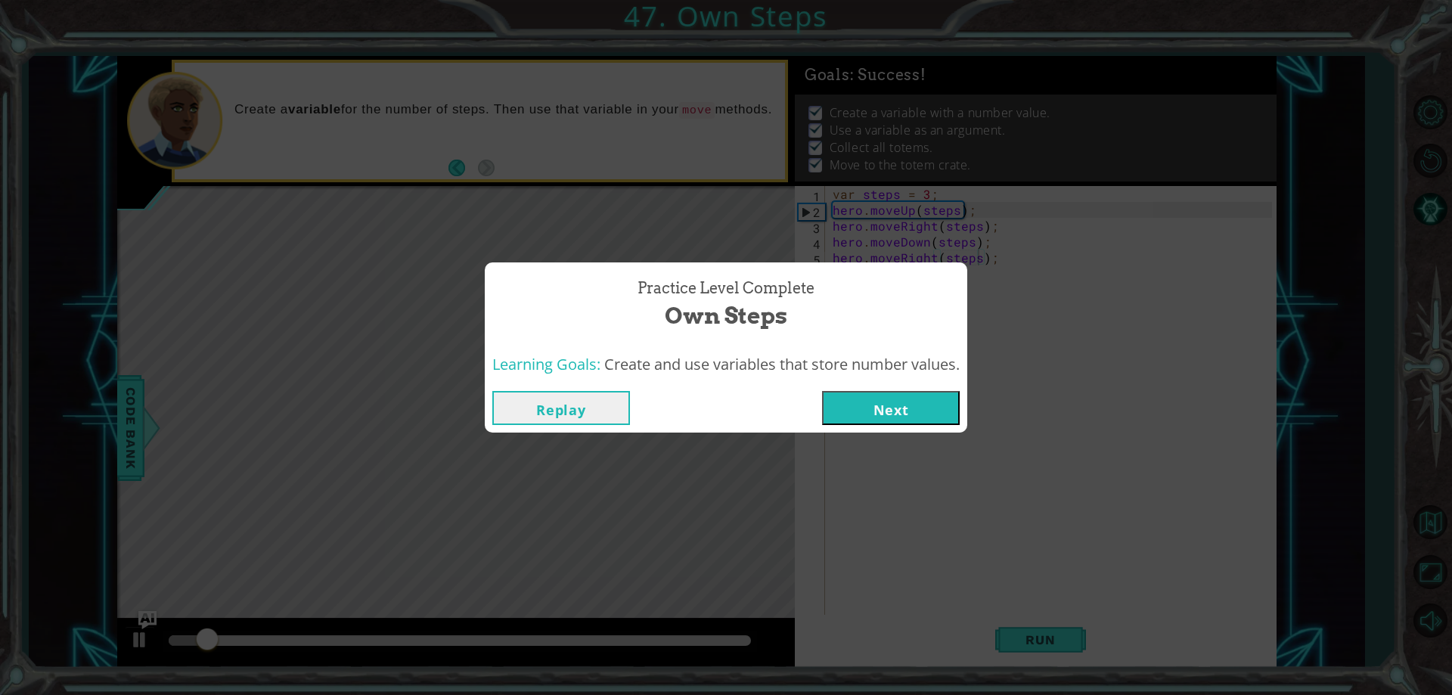
click at [902, 393] on button "Next" at bounding box center [891, 408] width 138 height 34
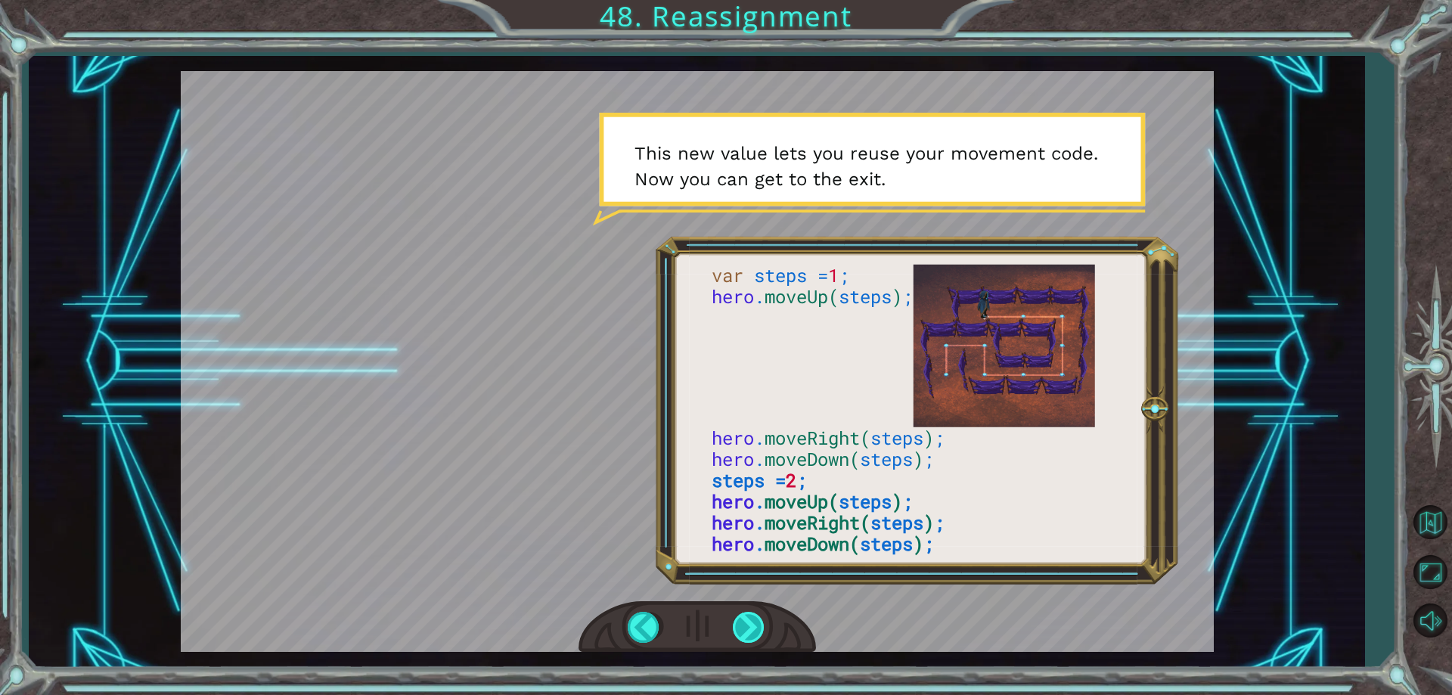
click at [733, 628] on div at bounding box center [750, 627] width 34 height 31
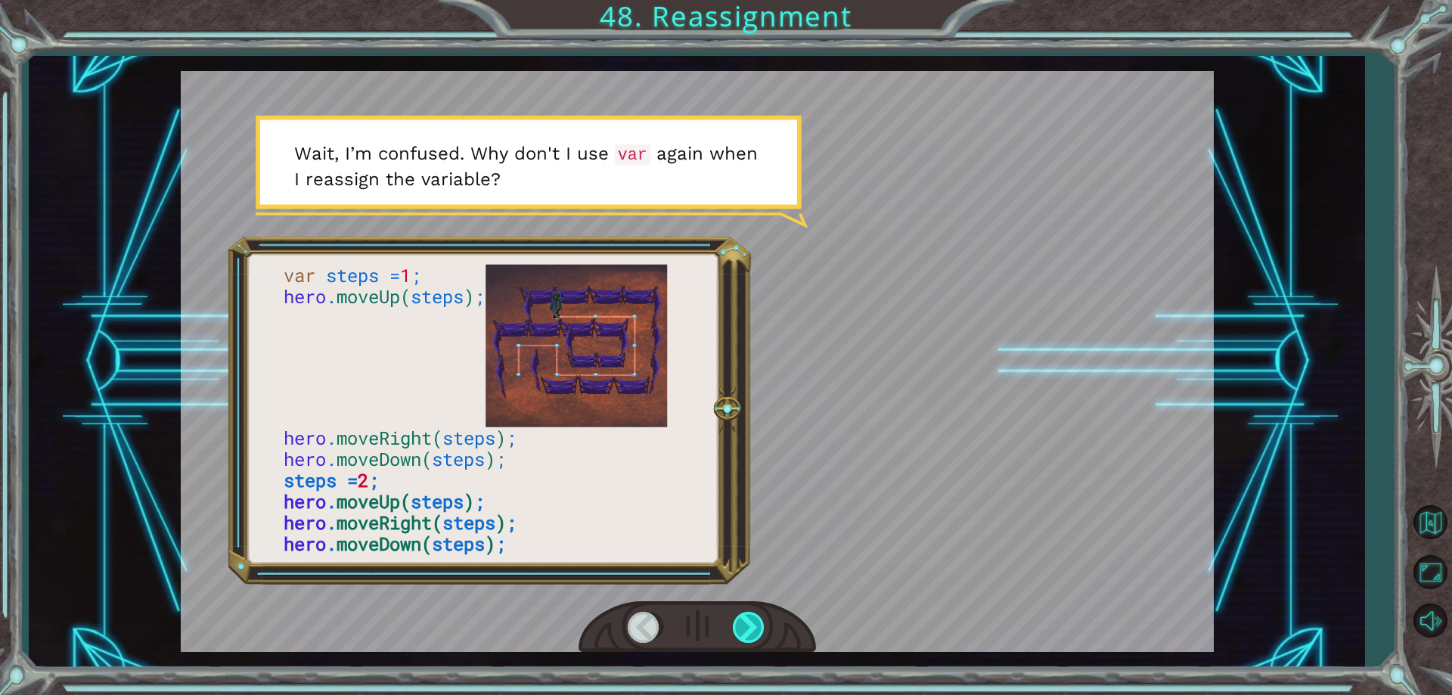
click at [745, 629] on div at bounding box center [750, 627] width 34 height 31
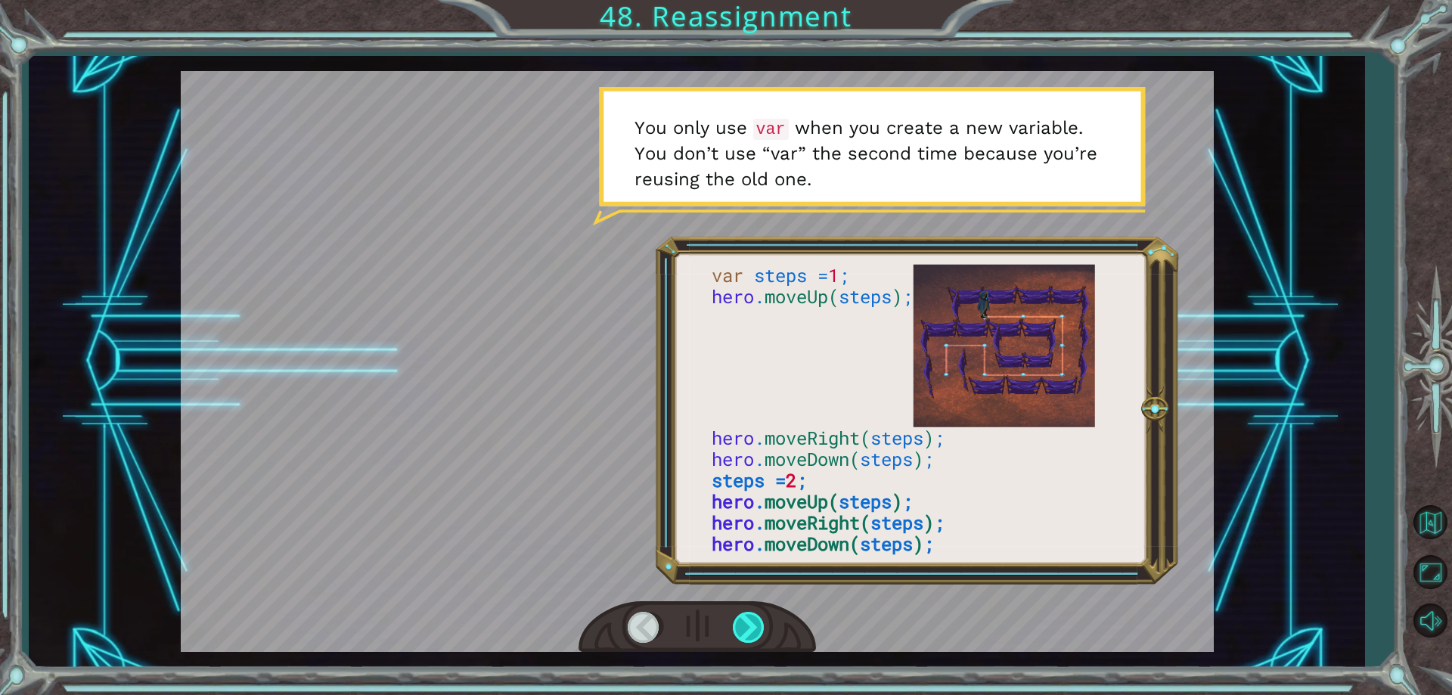
click at [745, 629] on div at bounding box center [750, 627] width 34 height 31
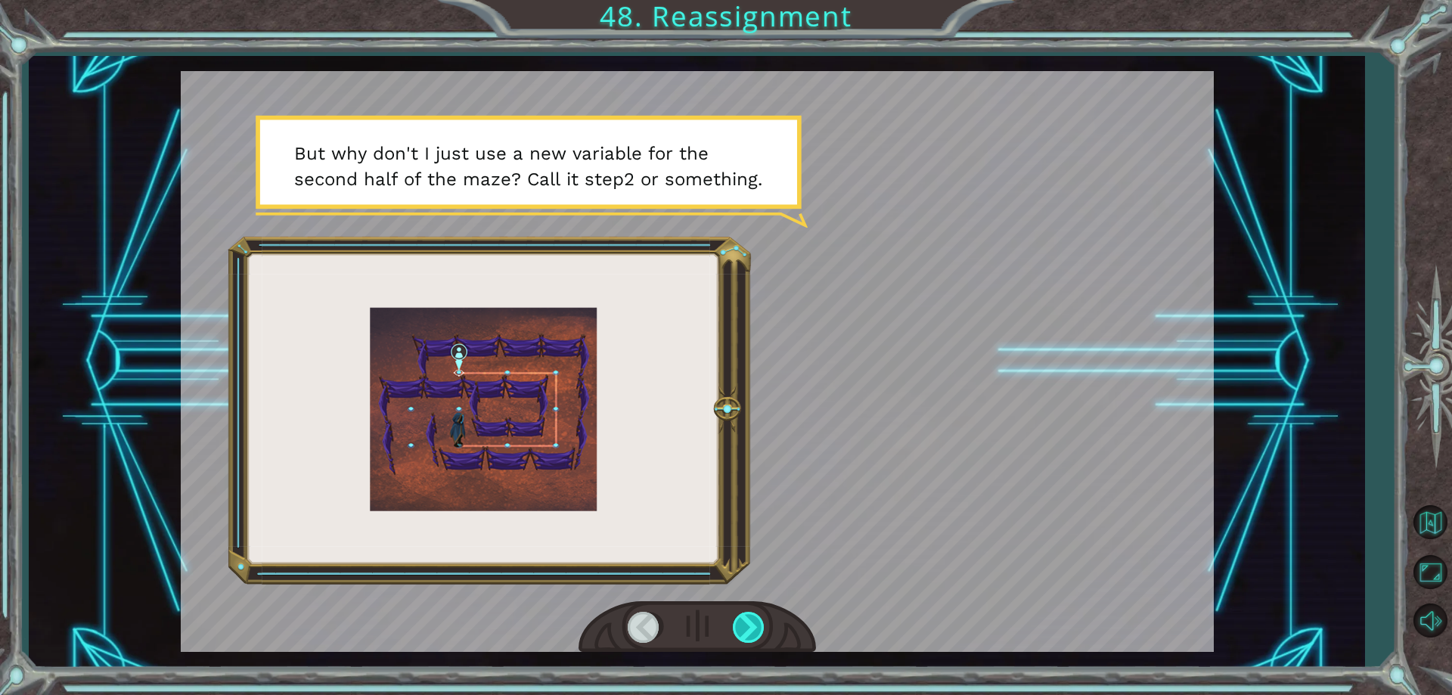
click at [745, 629] on div at bounding box center [750, 627] width 34 height 31
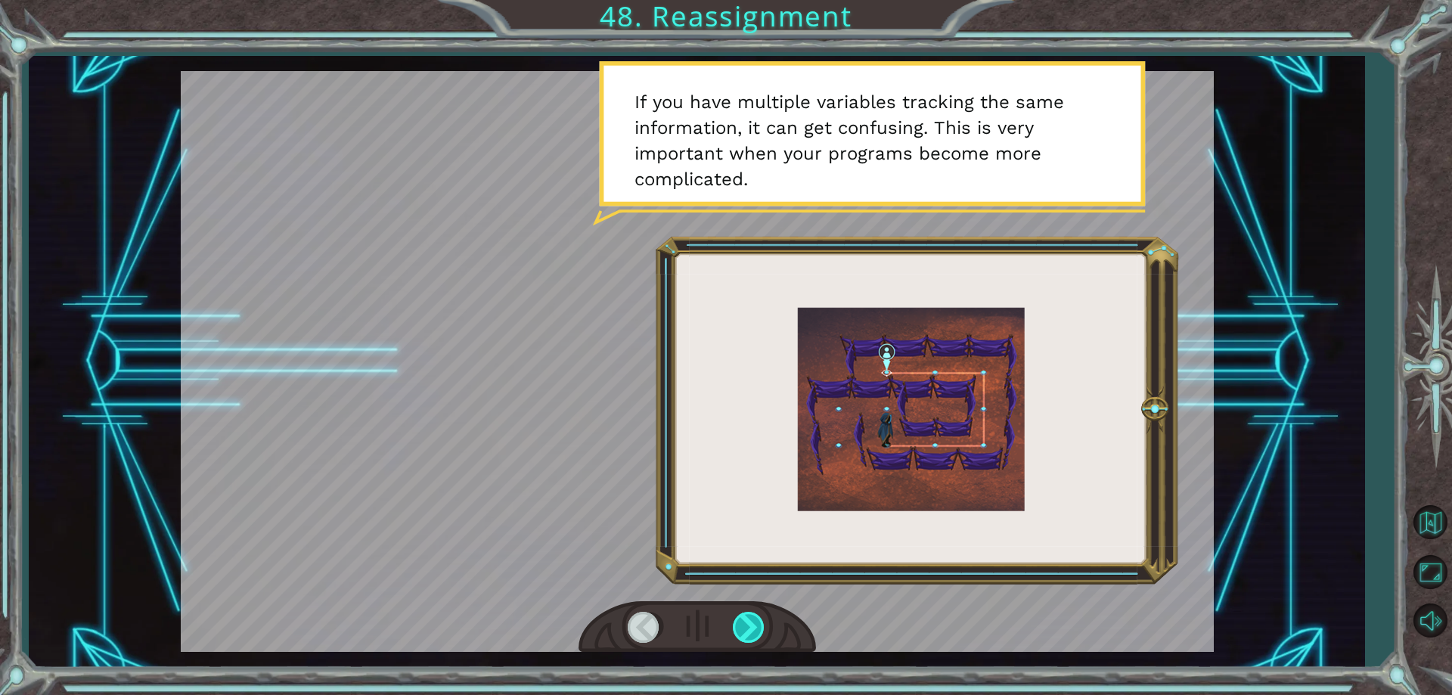
click at [746, 624] on div at bounding box center [750, 627] width 34 height 31
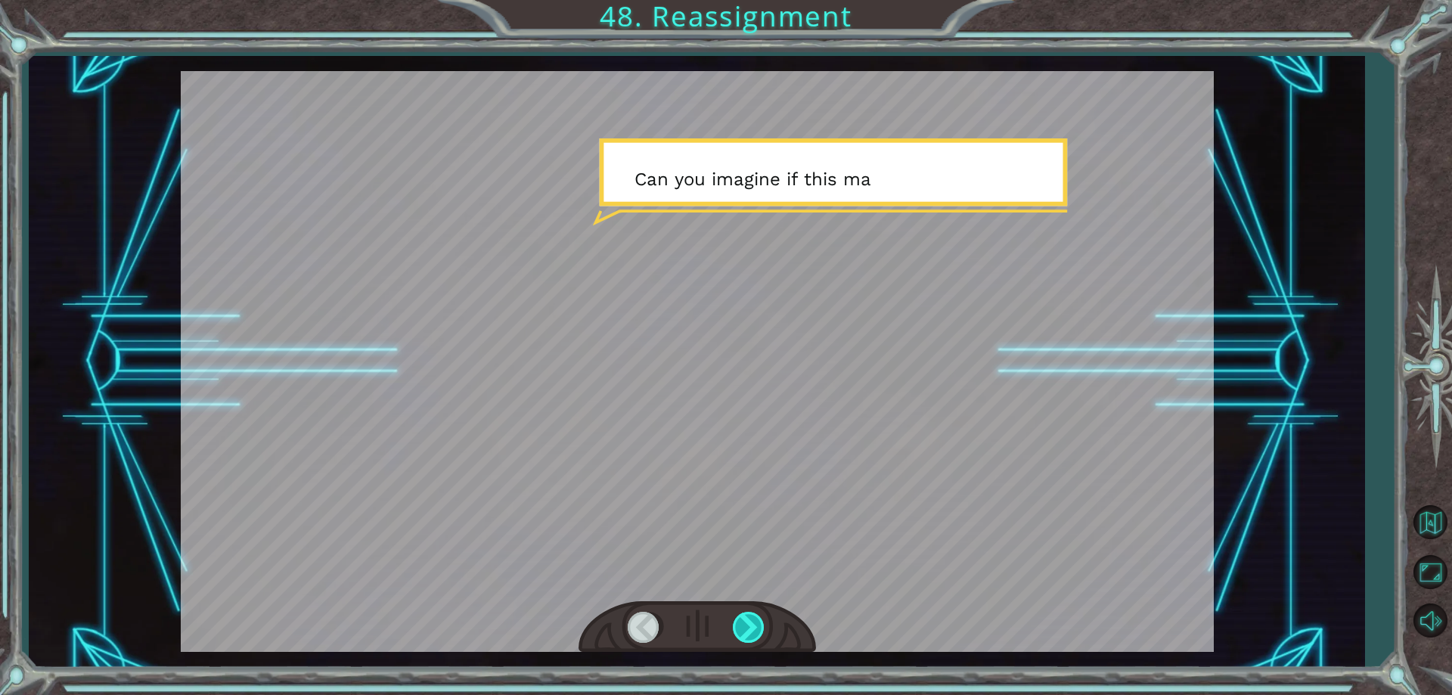
click at [746, 624] on div at bounding box center [750, 627] width 34 height 31
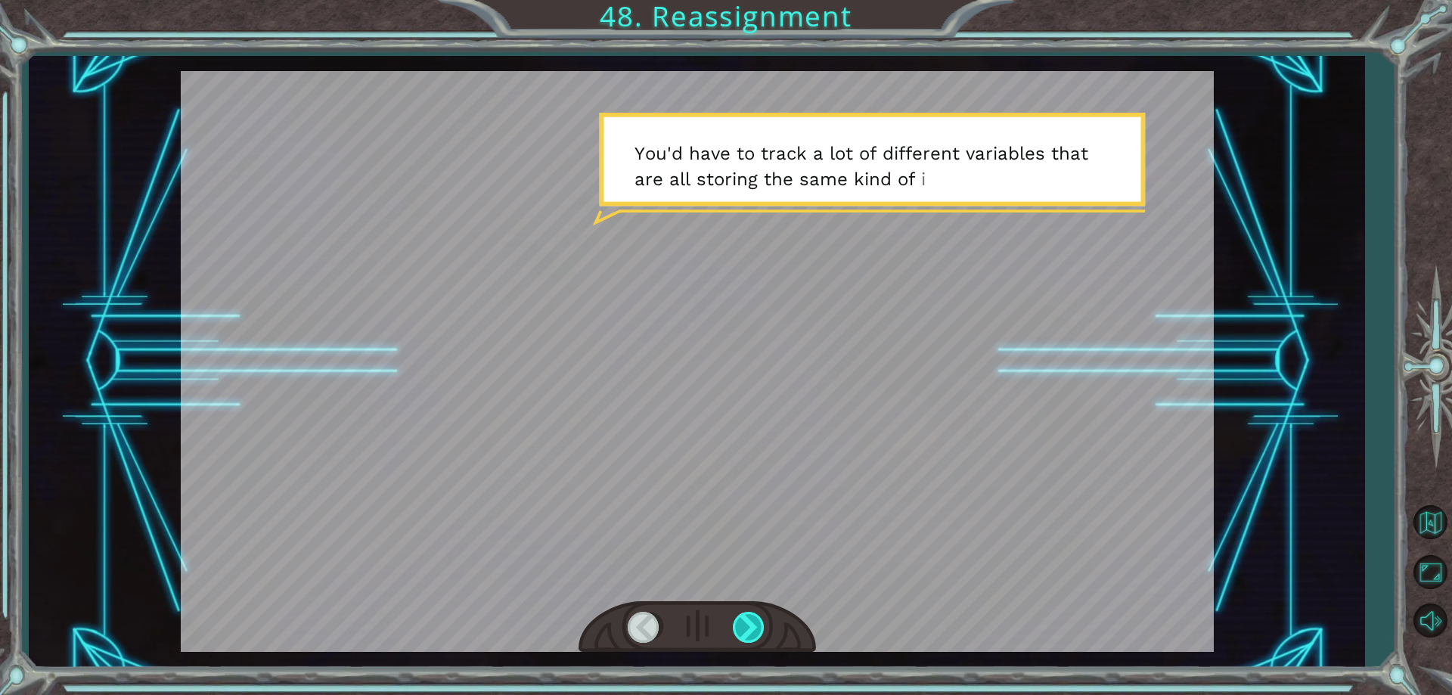
click at [746, 624] on div at bounding box center [750, 627] width 34 height 31
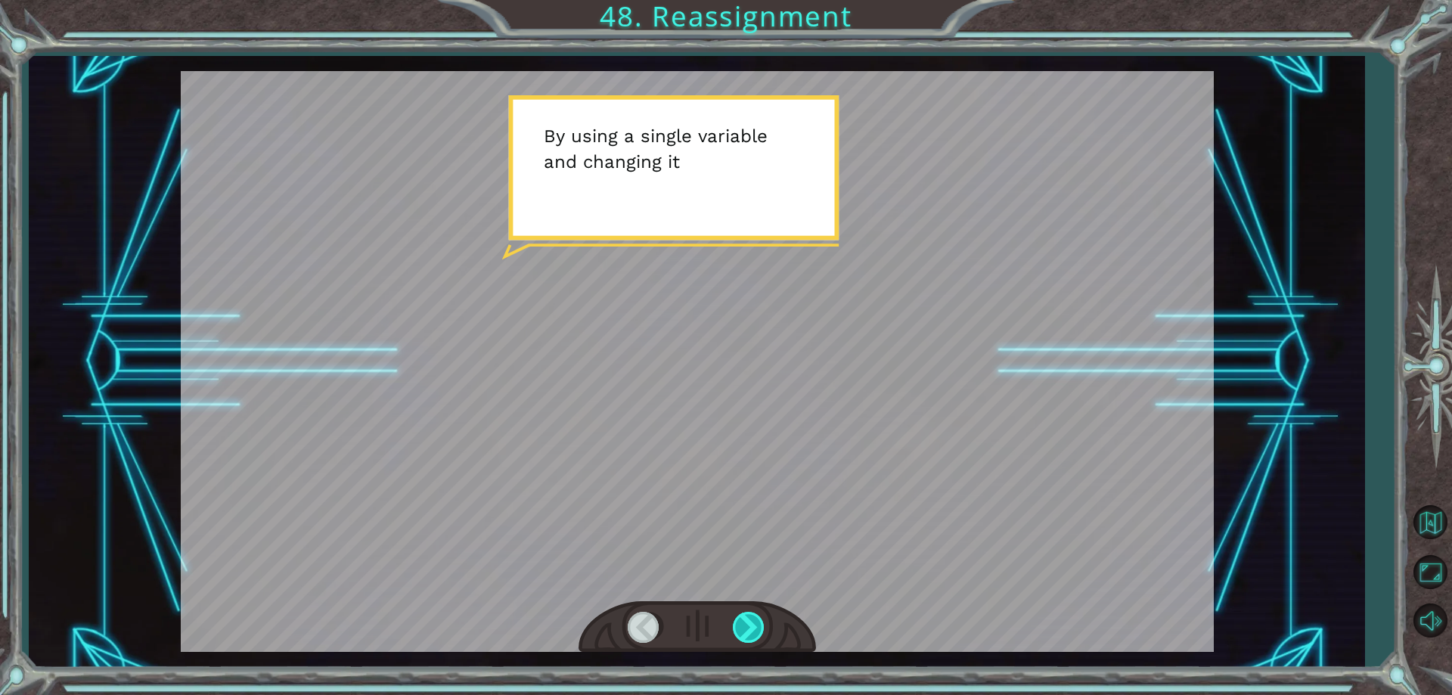
click at [746, 624] on div at bounding box center [750, 627] width 34 height 31
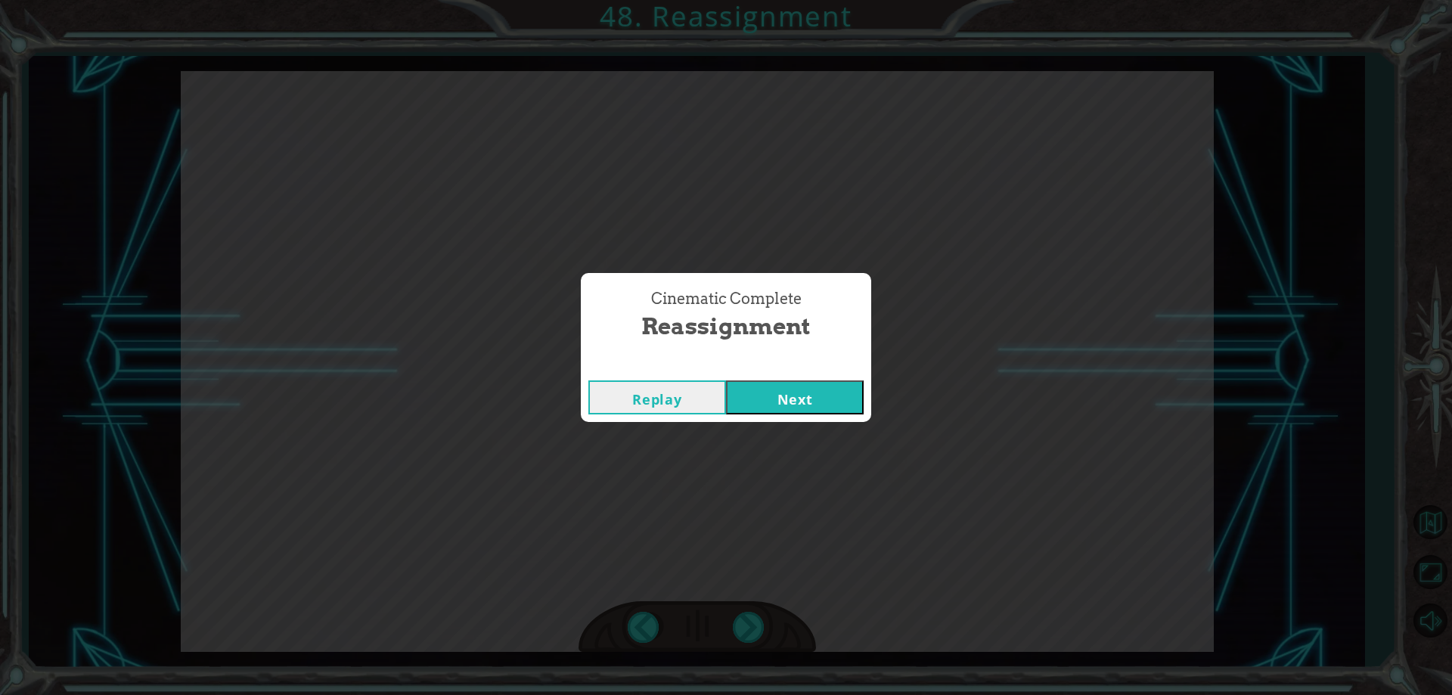
click at [798, 391] on button "Next" at bounding box center [795, 398] width 138 height 34
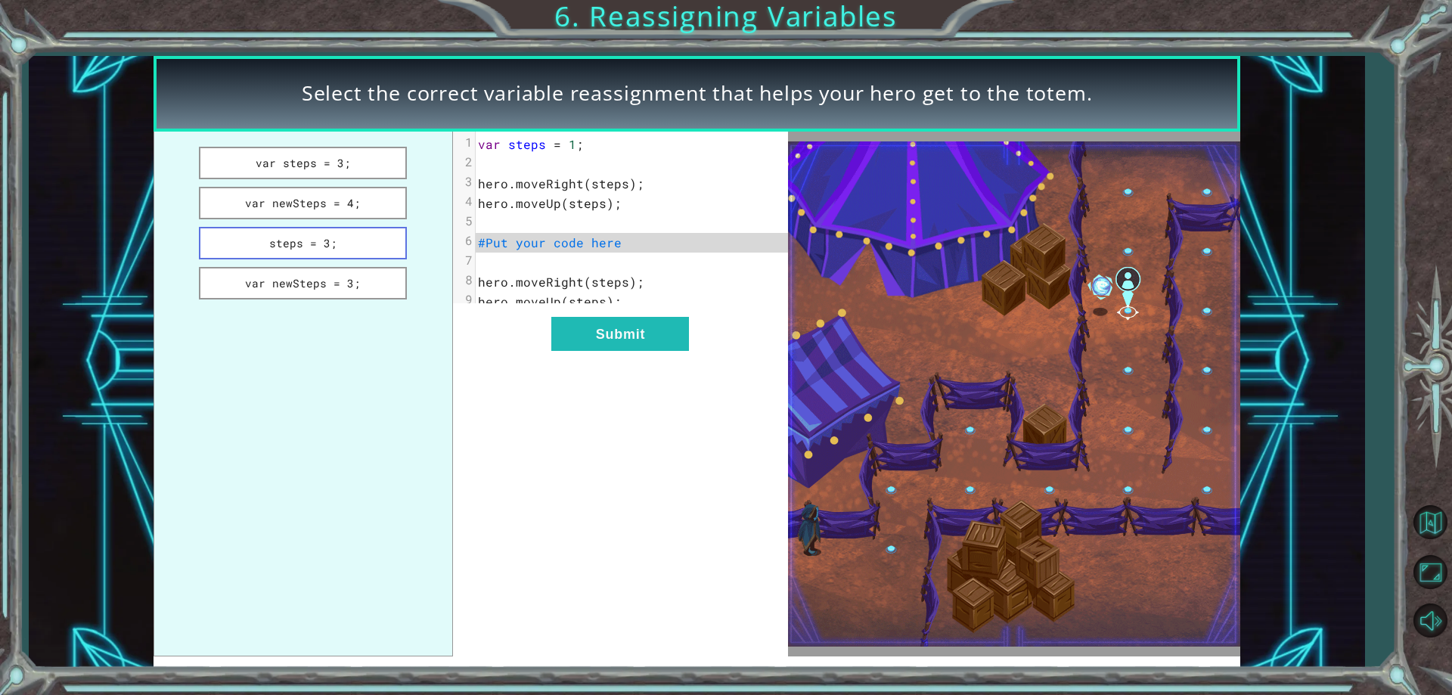
click at [354, 241] on button "steps = 3;" at bounding box center [303, 243] width 209 height 33
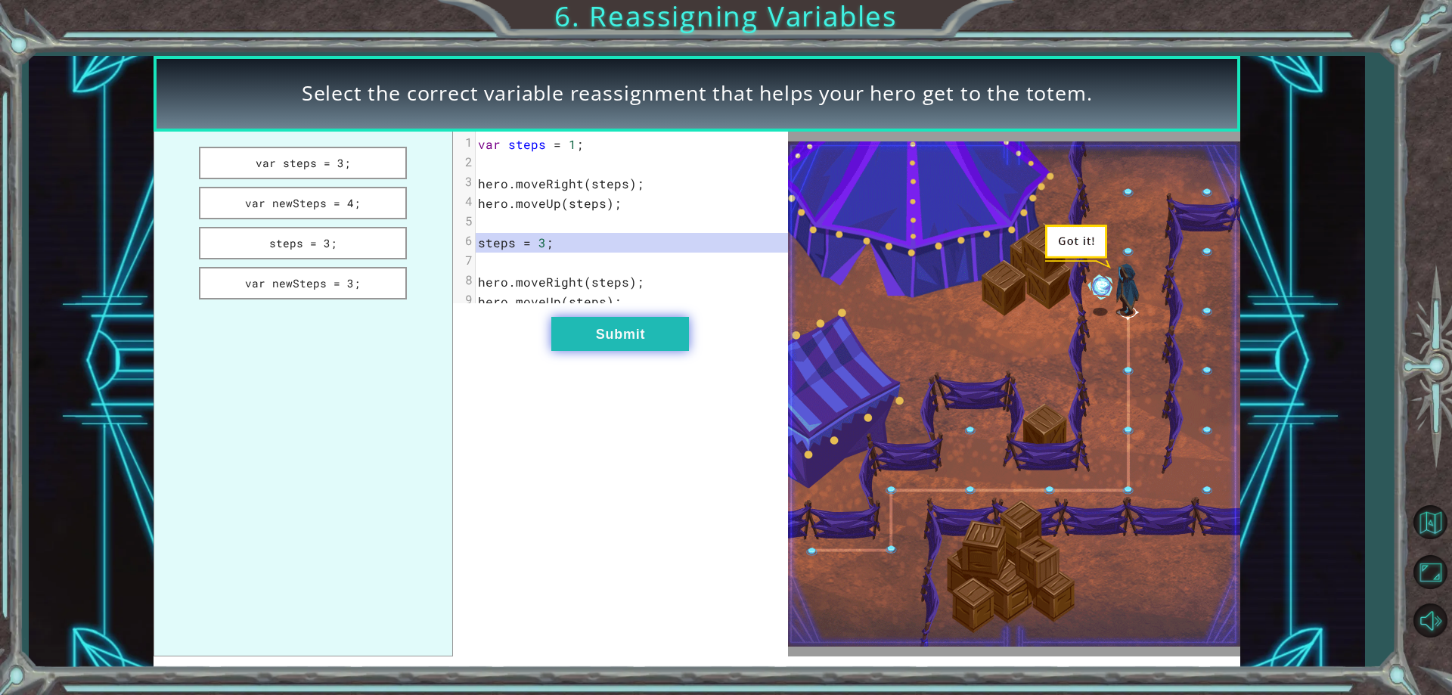
click at [615, 351] on button "Submit" at bounding box center [620, 334] width 138 height 34
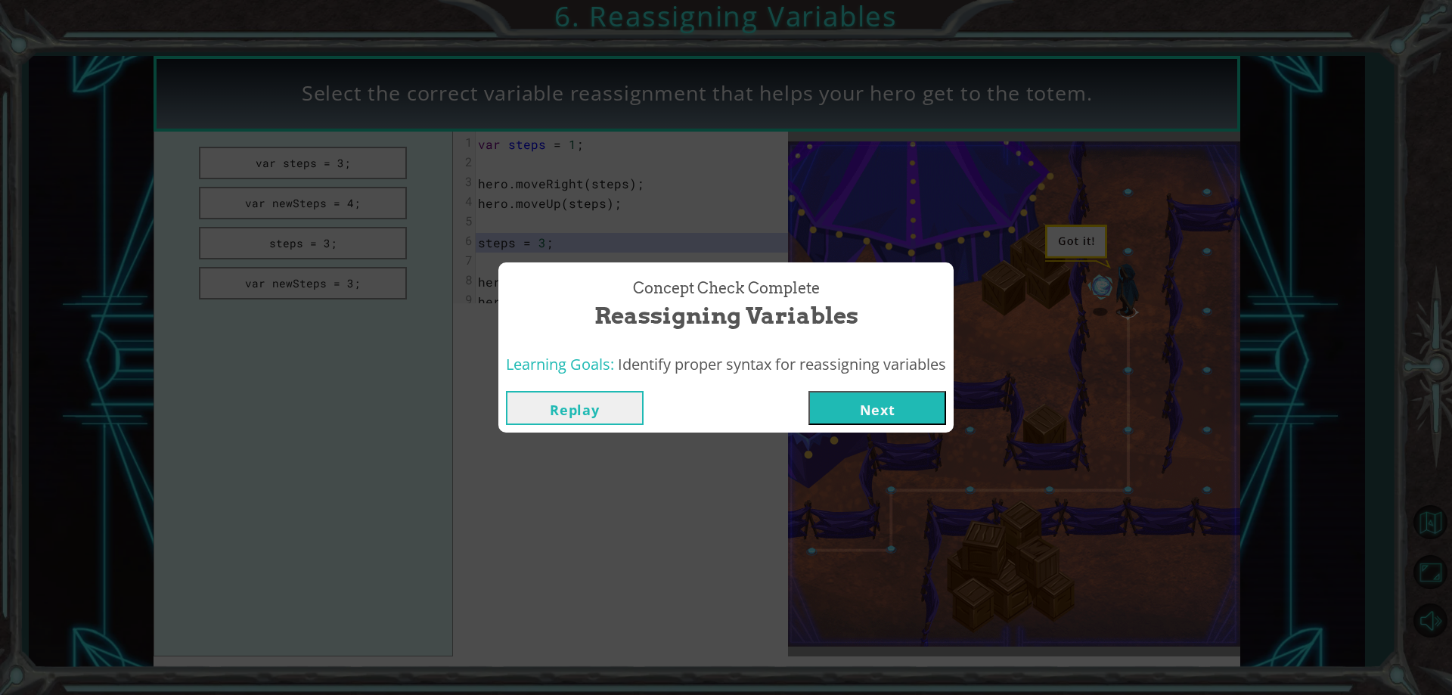
click at [881, 413] on button "Next" at bounding box center [878, 408] width 138 height 34
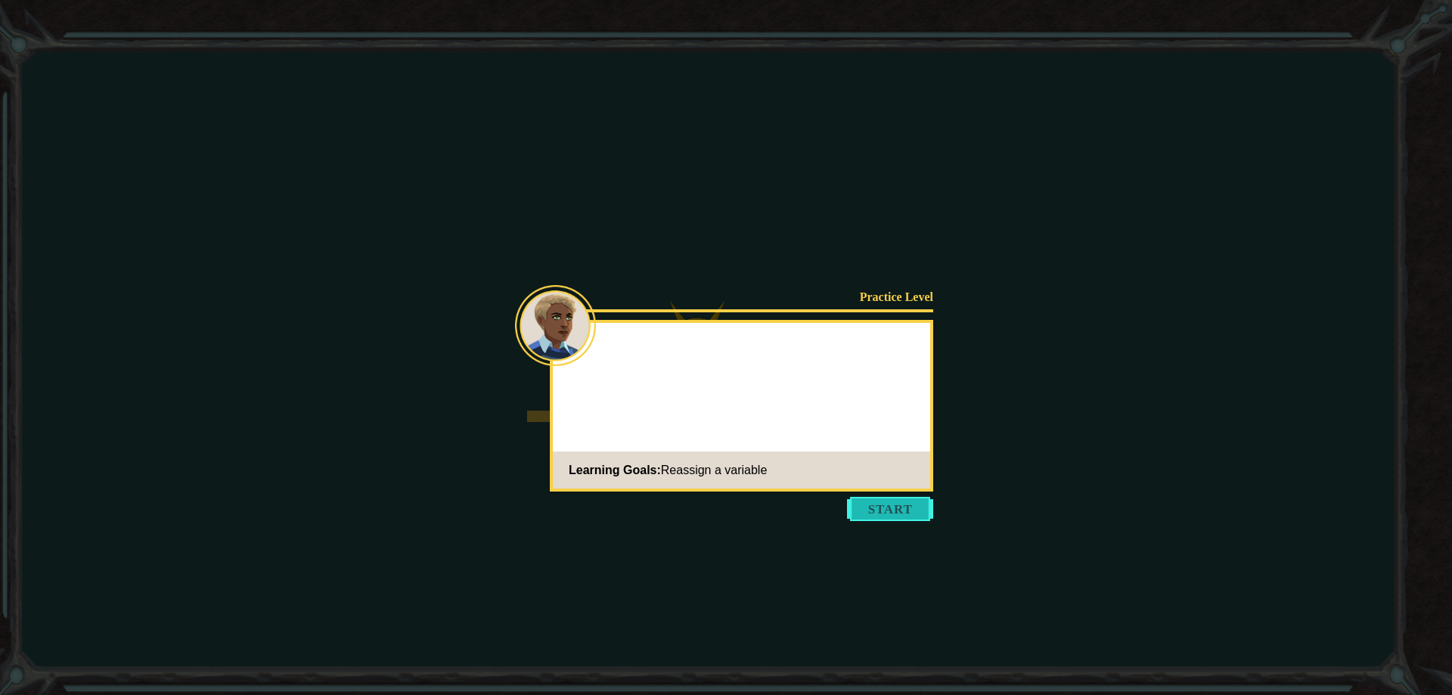
click at [893, 512] on button "Start" at bounding box center [890, 509] width 86 height 24
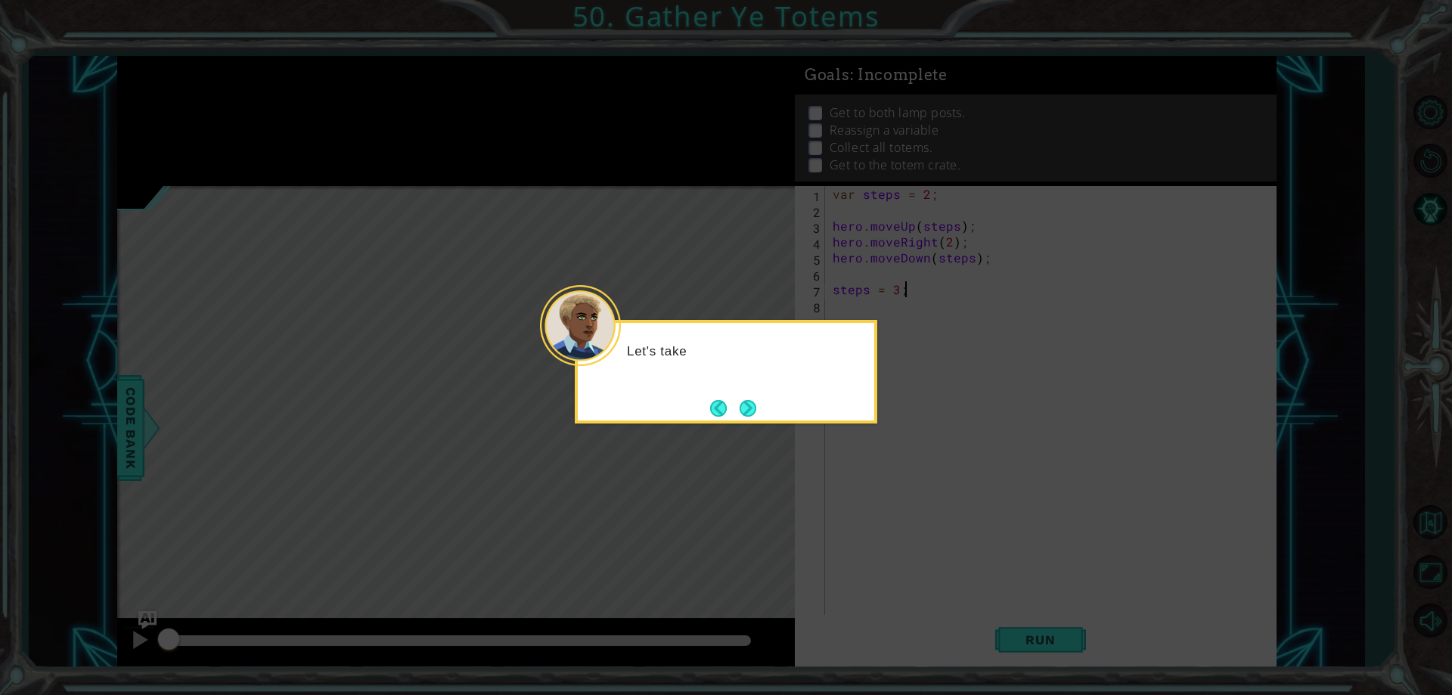
click at [756, 408] on button "Next" at bounding box center [748, 408] width 24 height 24
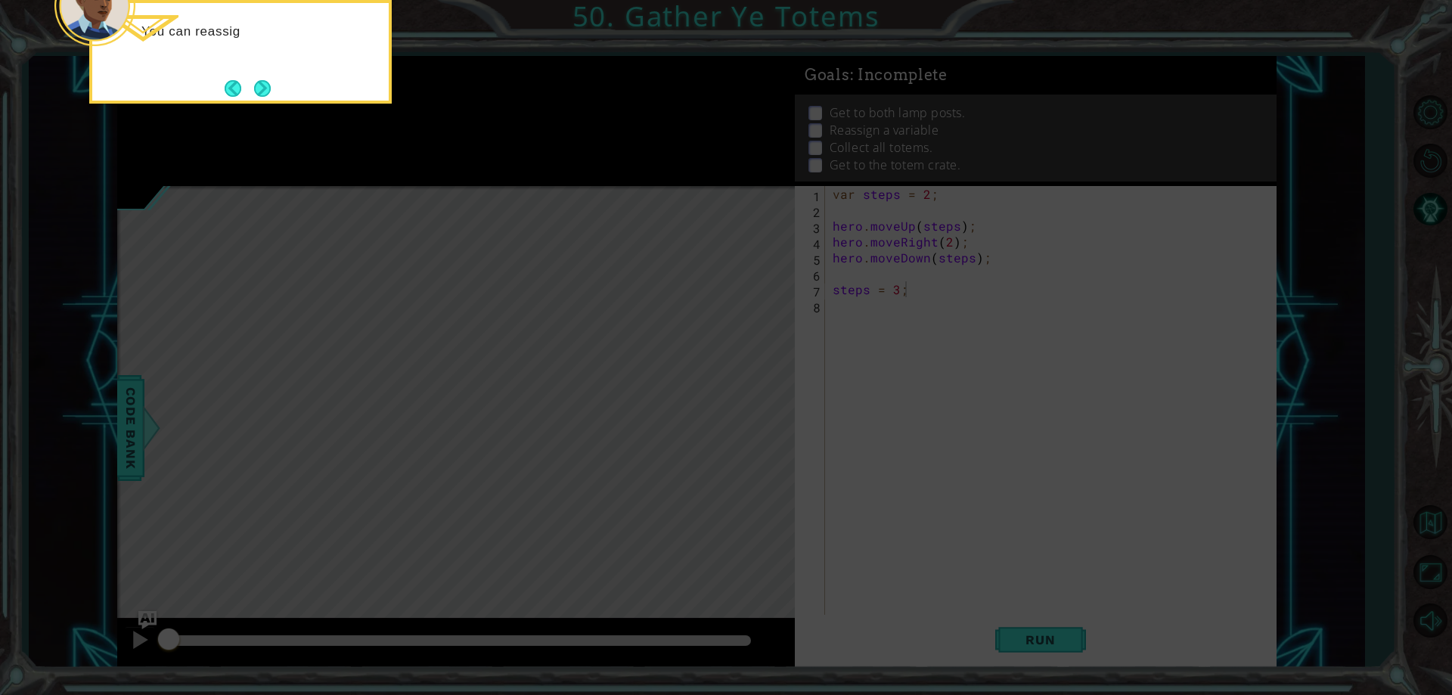
click at [253, 94] on button "Next" at bounding box center [262, 88] width 25 height 25
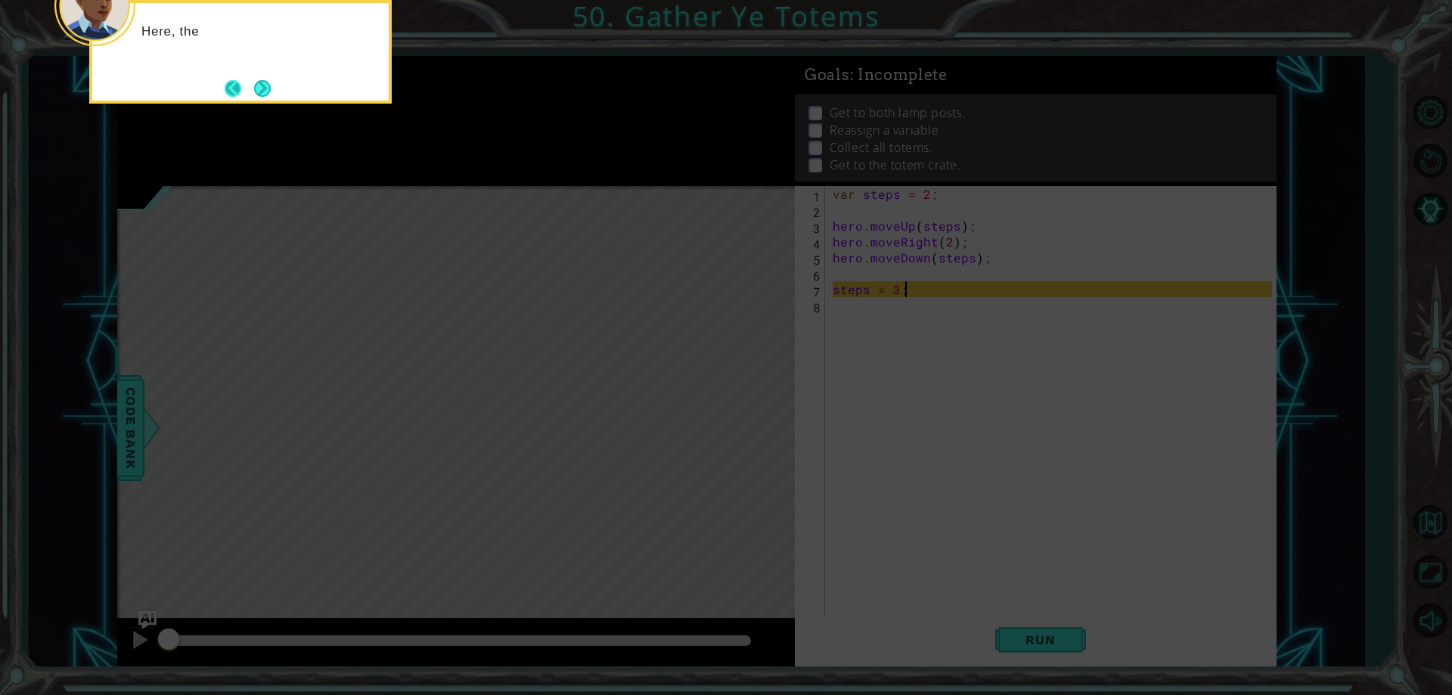
click at [248, 90] on button "Back" at bounding box center [240, 88] width 30 height 17
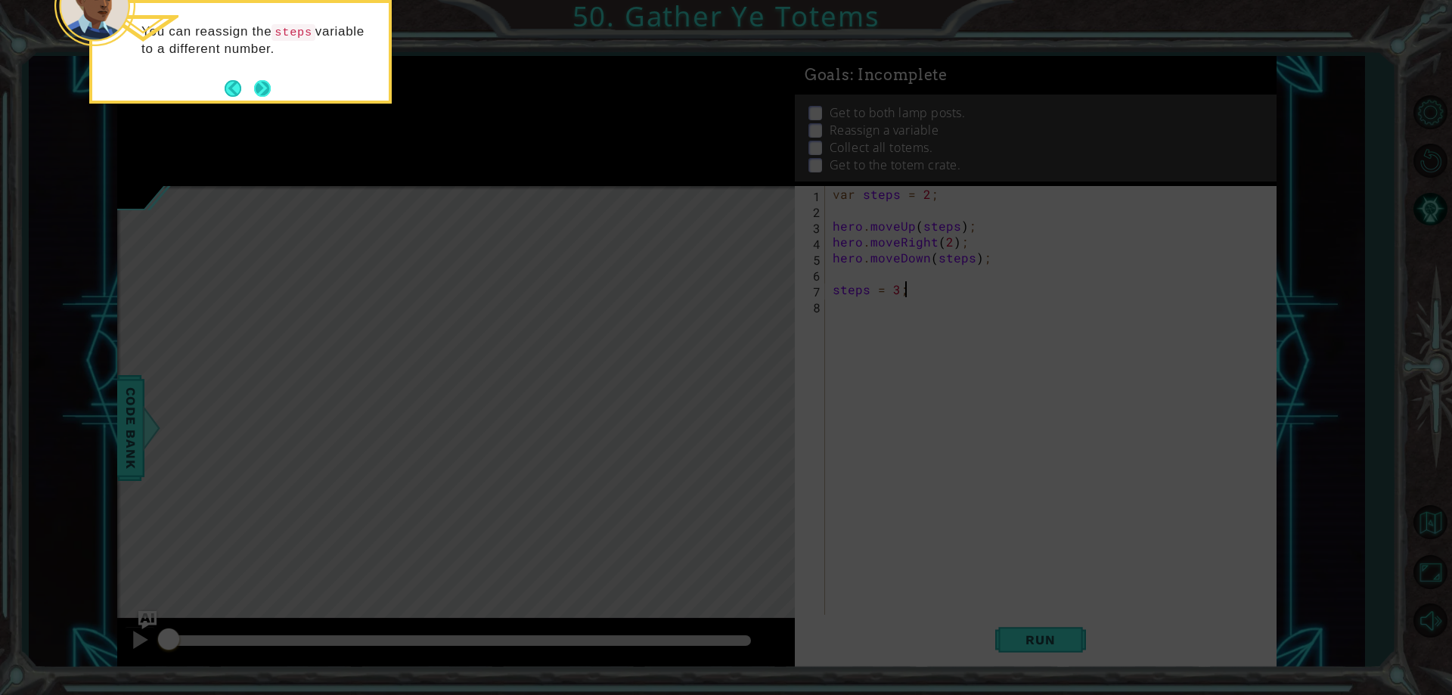
click at [263, 89] on button "Next" at bounding box center [262, 88] width 19 height 19
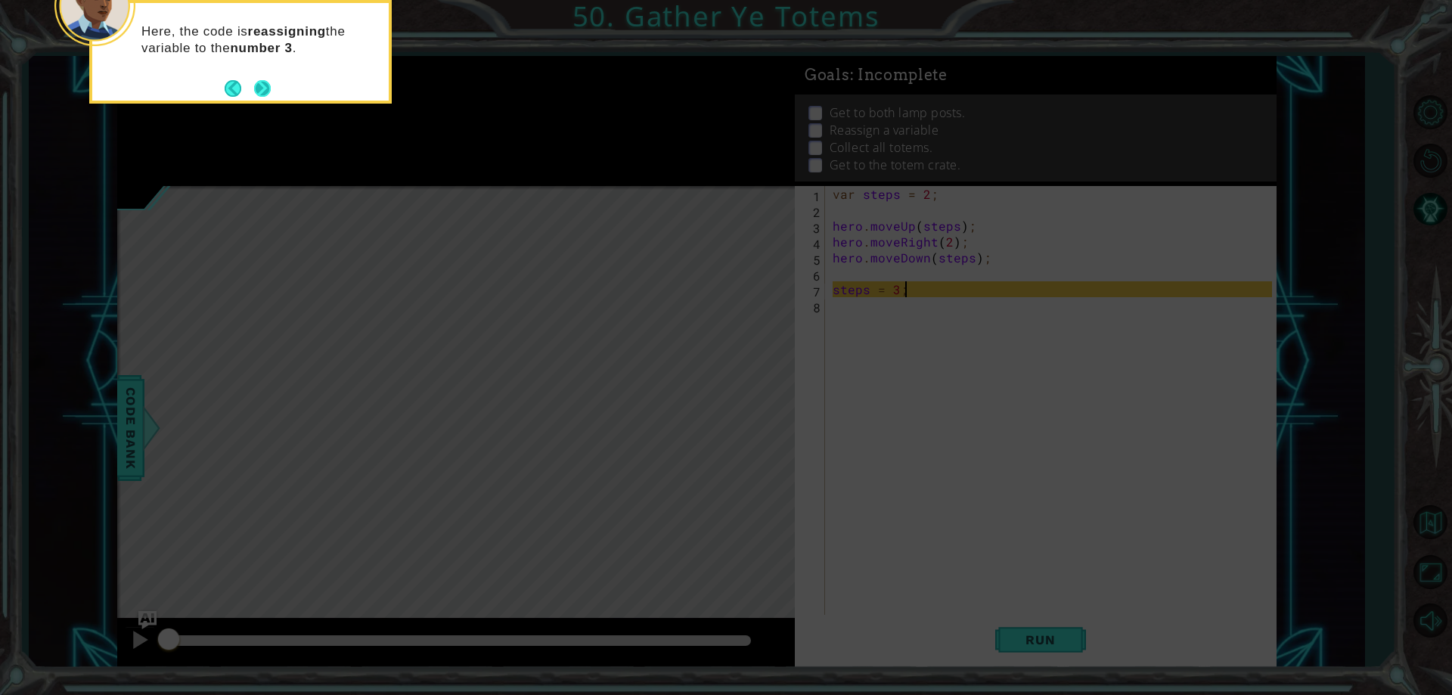
click at [265, 89] on button "Next" at bounding box center [262, 88] width 21 height 21
click at [265, 89] on button "Next" at bounding box center [261, 87] width 23 height 23
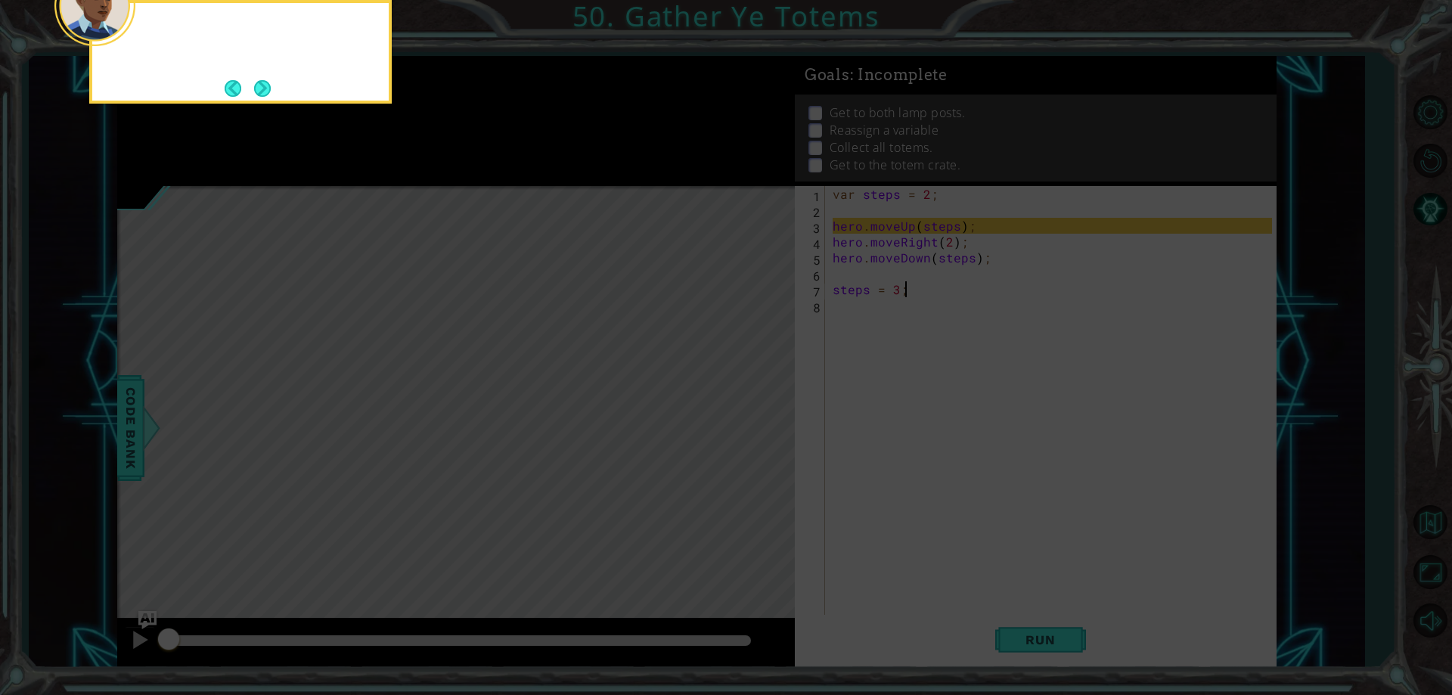
click at [265, 89] on button "Next" at bounding box center [263, 88] width 20 height 20
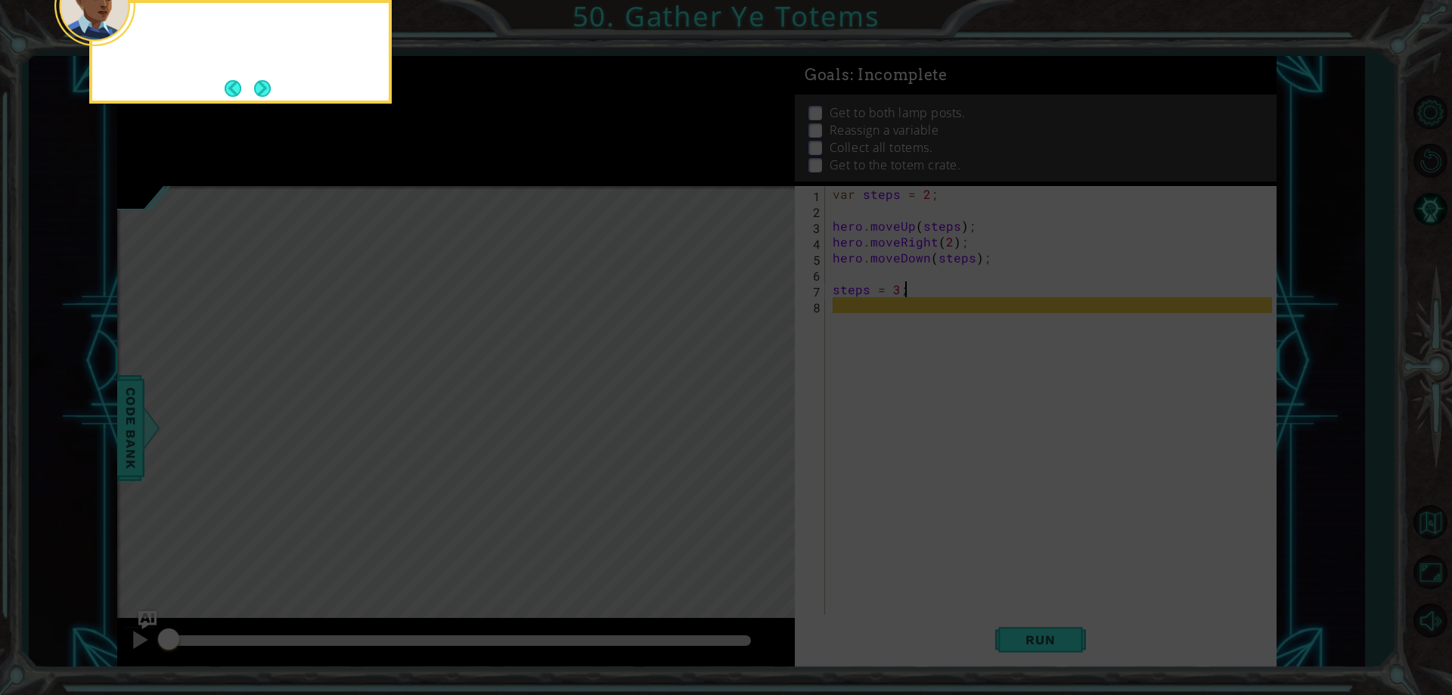
click at [265, 89] on button "Next" at bounding box center [262, 88] width 21 height 21
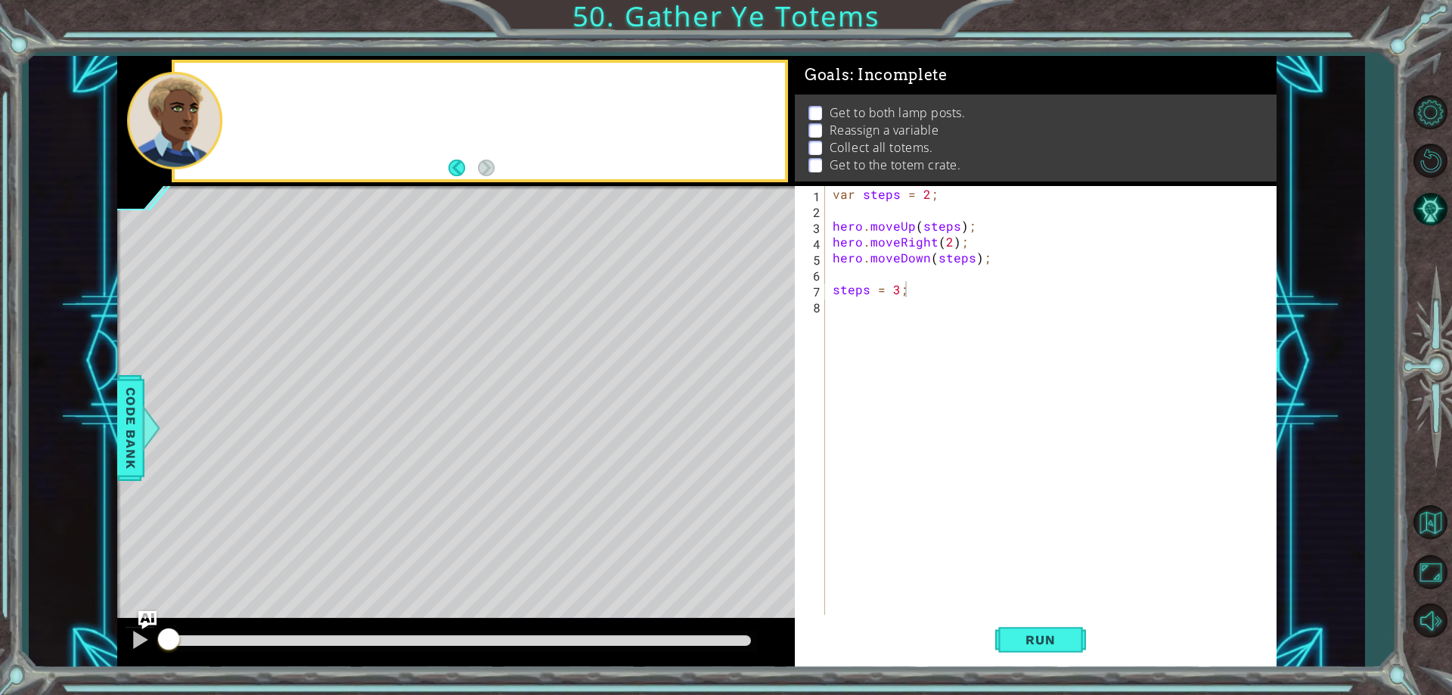
click at [265, 89] on div at bounding box center [480, 121] width 610 height 116
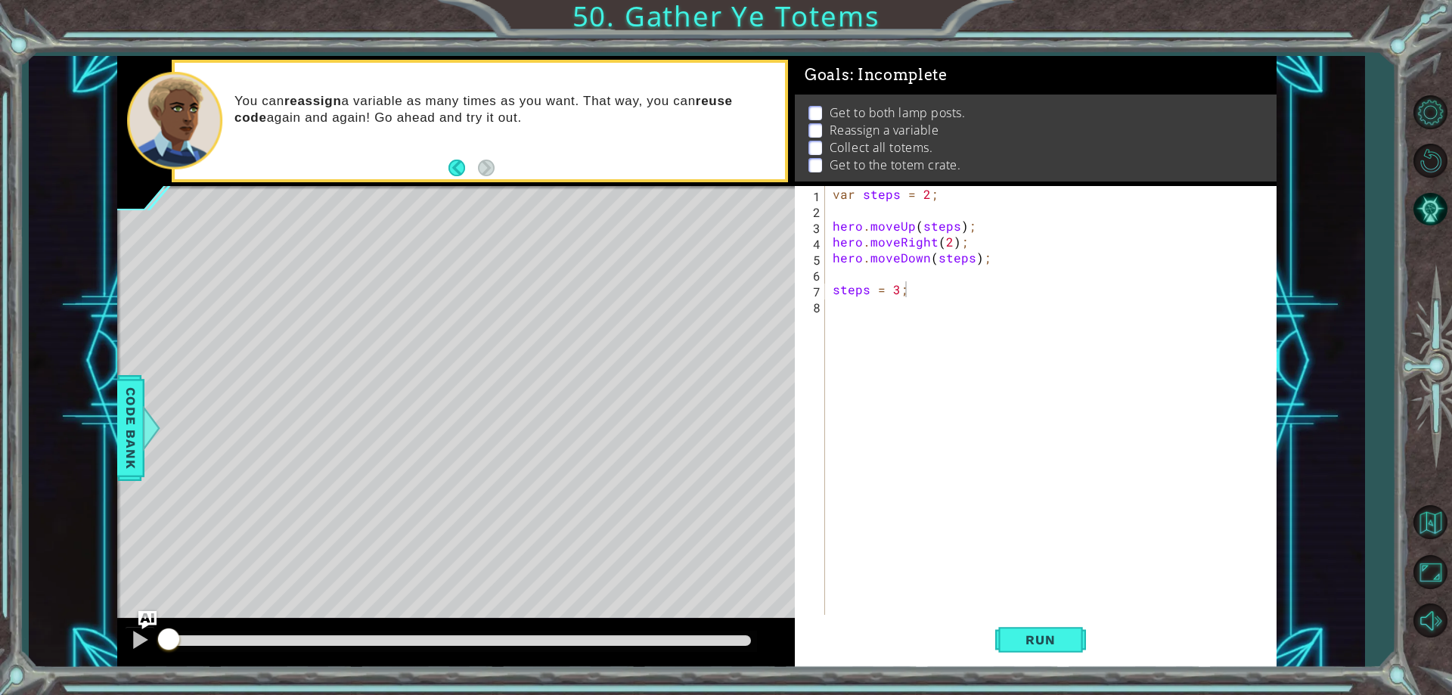
click at [919, 300] on div "var steps = 2 ; hero . moveUp ( steps ) ; hero . moveRight ( 2 ) ; hero . moveD…" at bounding box center [1054, 416] width 449 height 461
click at [1009, 632] on button "Run" at bounding box center [1041, 641] width 91 height 48
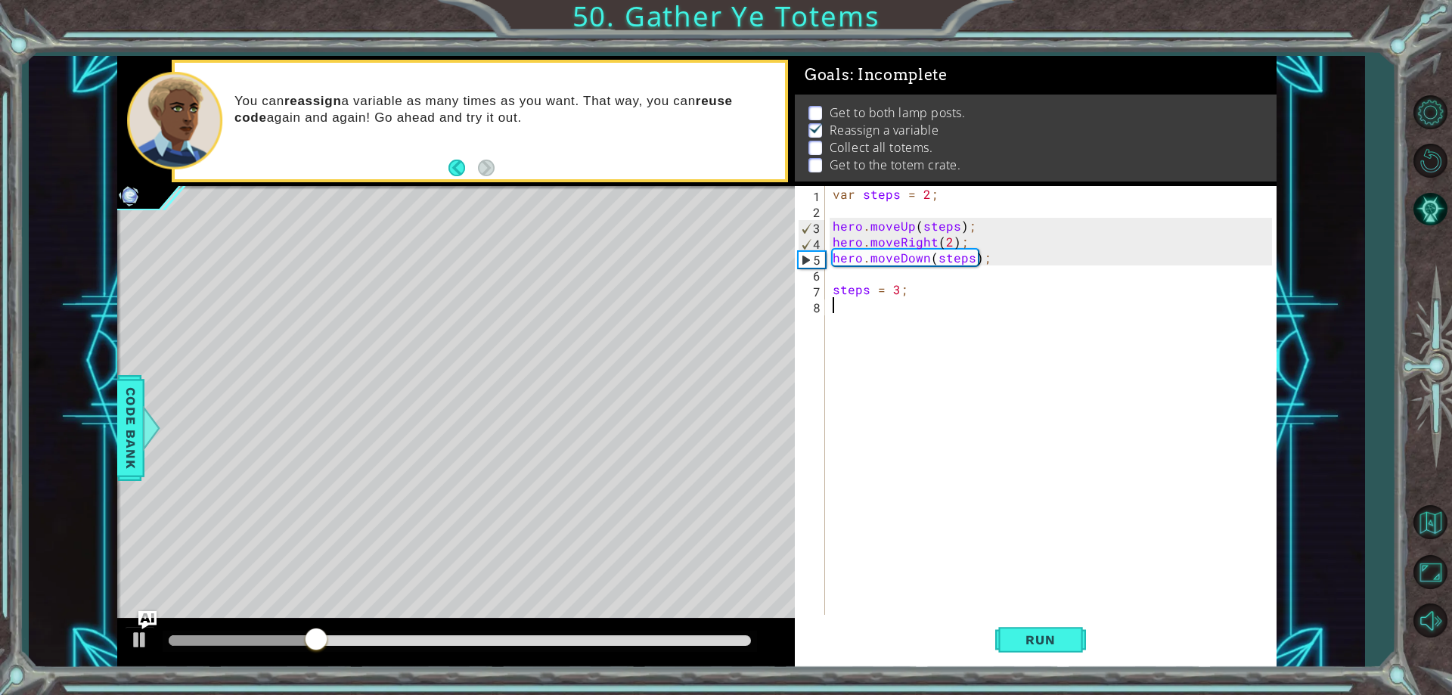
click at [869, 319] on div "var steps = 2 ; hero . moveUp ( steps ) ; hero . moveRight ( 2 ) ; hero . moveD…" at bounding box center [1054, 416] width 449 height 461
click at [857, 308] on div "var steps = 2 ; hero . moveUp ( steps ) ; hero . moveRight ( 2 ) ; hero . moveD…" at bounding box center [1054, 416] width 449 height 461
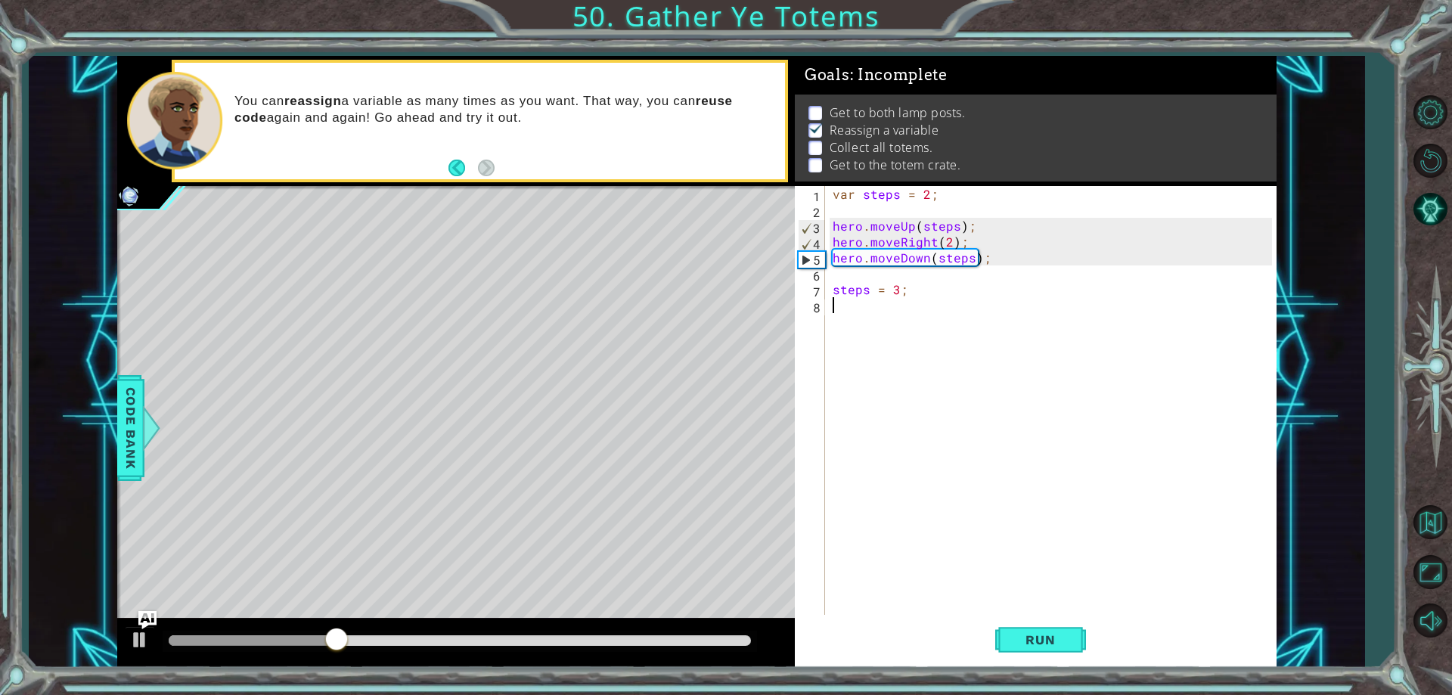
type textarea "steps = 3;"
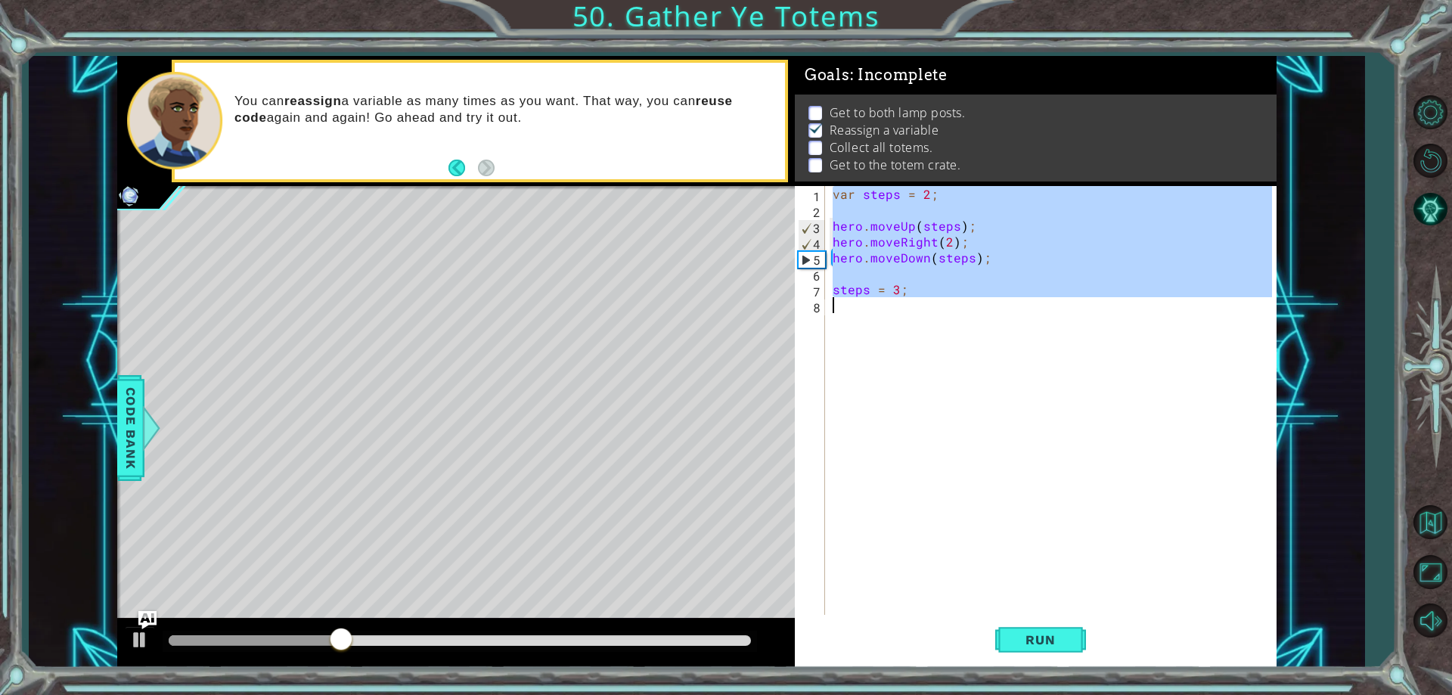
click at [857, 308] on div "var steps = 2 ; hero . moveUp ( steps ) ; hero . moveRight ( 2 ) ; hero . moveD…" at bounding box center [1054, 416] width 449 height 461
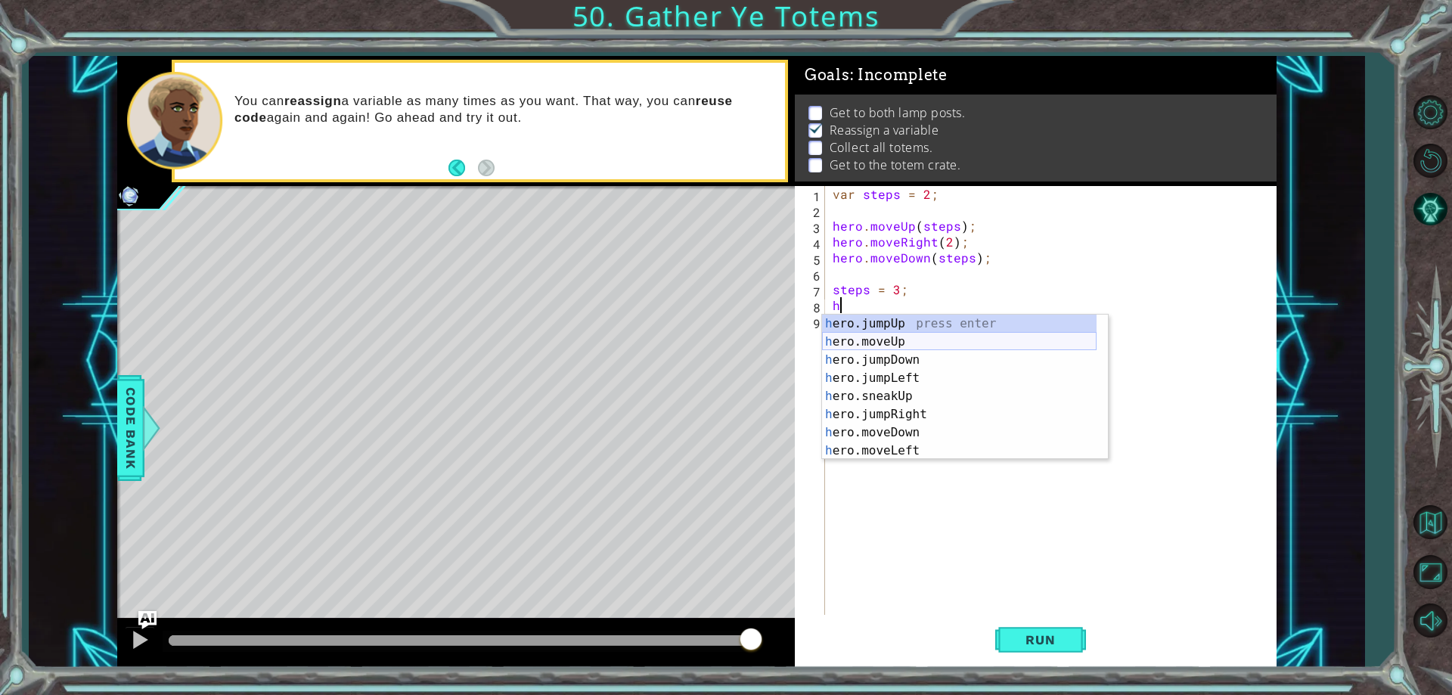
click at [920, 340] on div "h ero.jumpUp press enter h ero.moveUp press enter h ero.jumpDown press enter h …" at bounding box center [959, 406] width 275 height 182
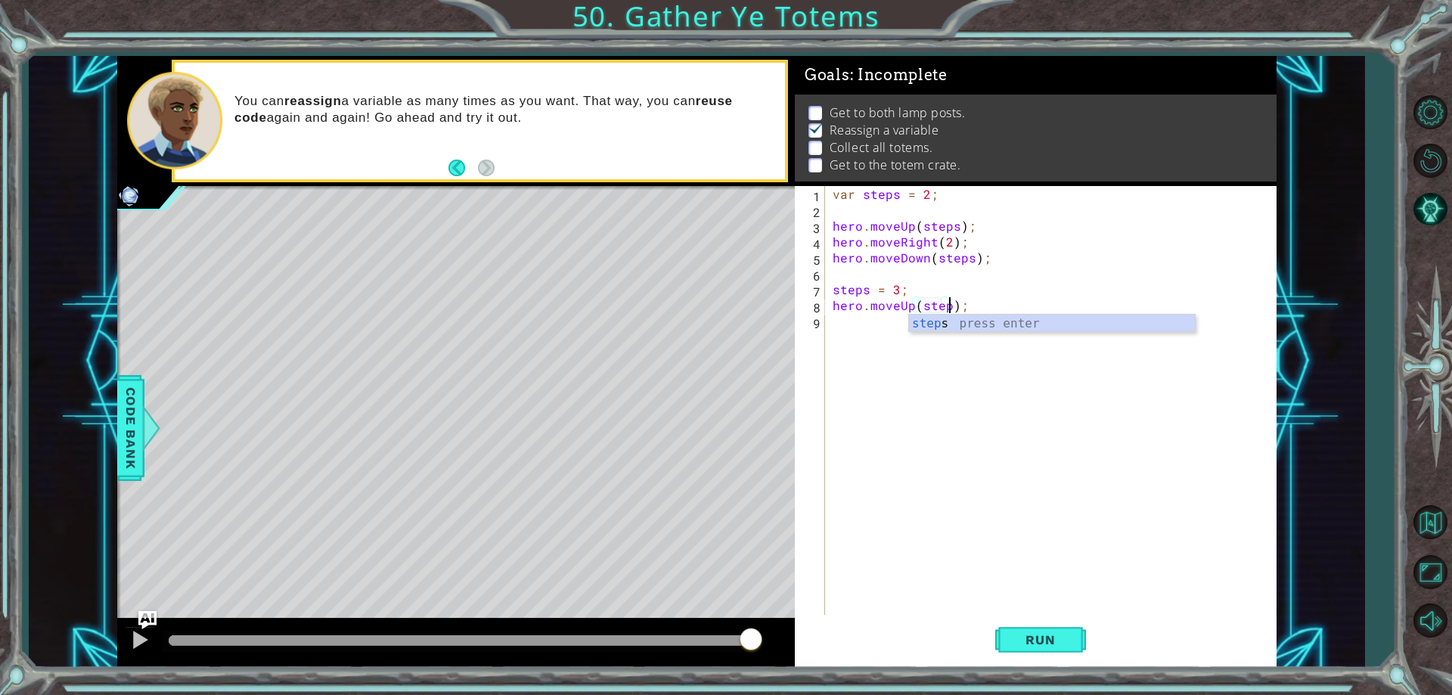
type textarea "hero.moveUp(steps);"
click at [881, 323] on div "var steps = 2 ; hero . moveUp ( steps ) ; hero . moveRight ( 2 ) ; hero . moveD…" at bounding box center [1054, 416] width 449 height 461
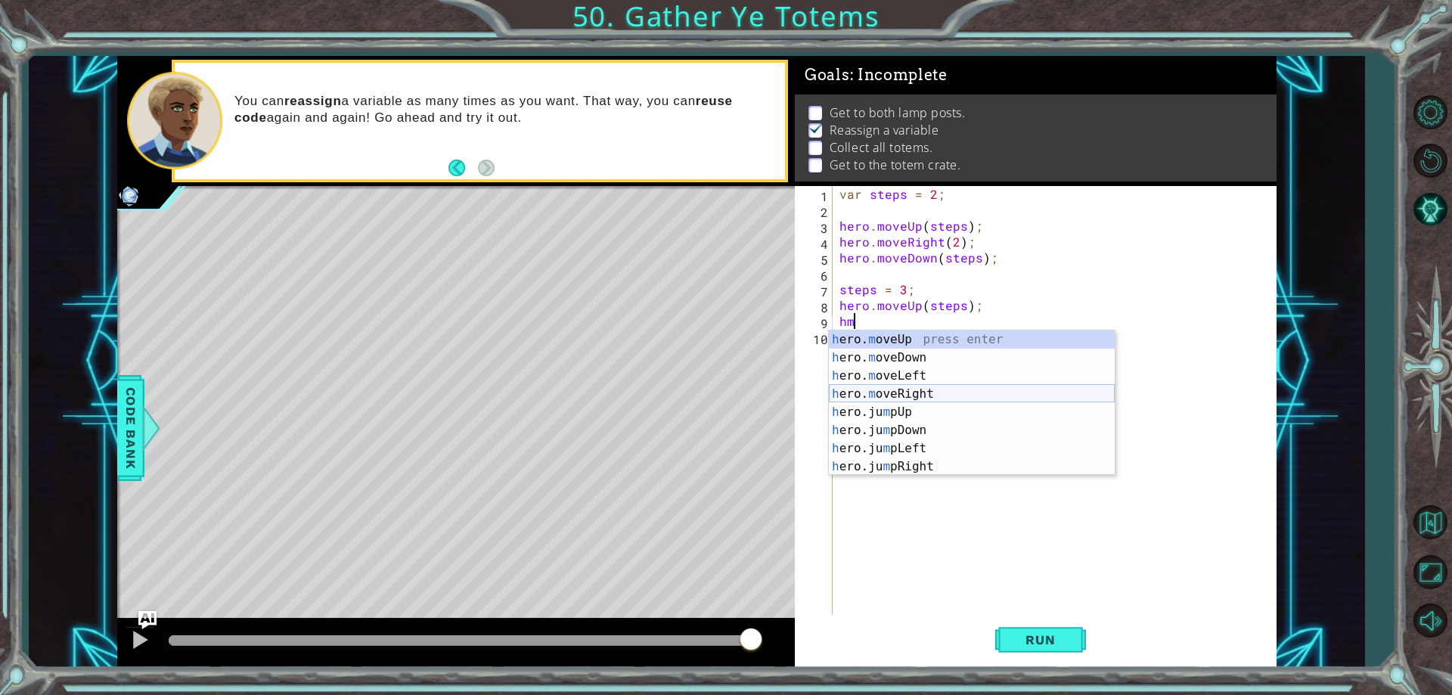
click at [906, 389] on div "h ero. m oveUp press enter h ero. m oveDown press enter h ero. m oveLeft press …" at bounding box center [972, 422] width 286 height 182
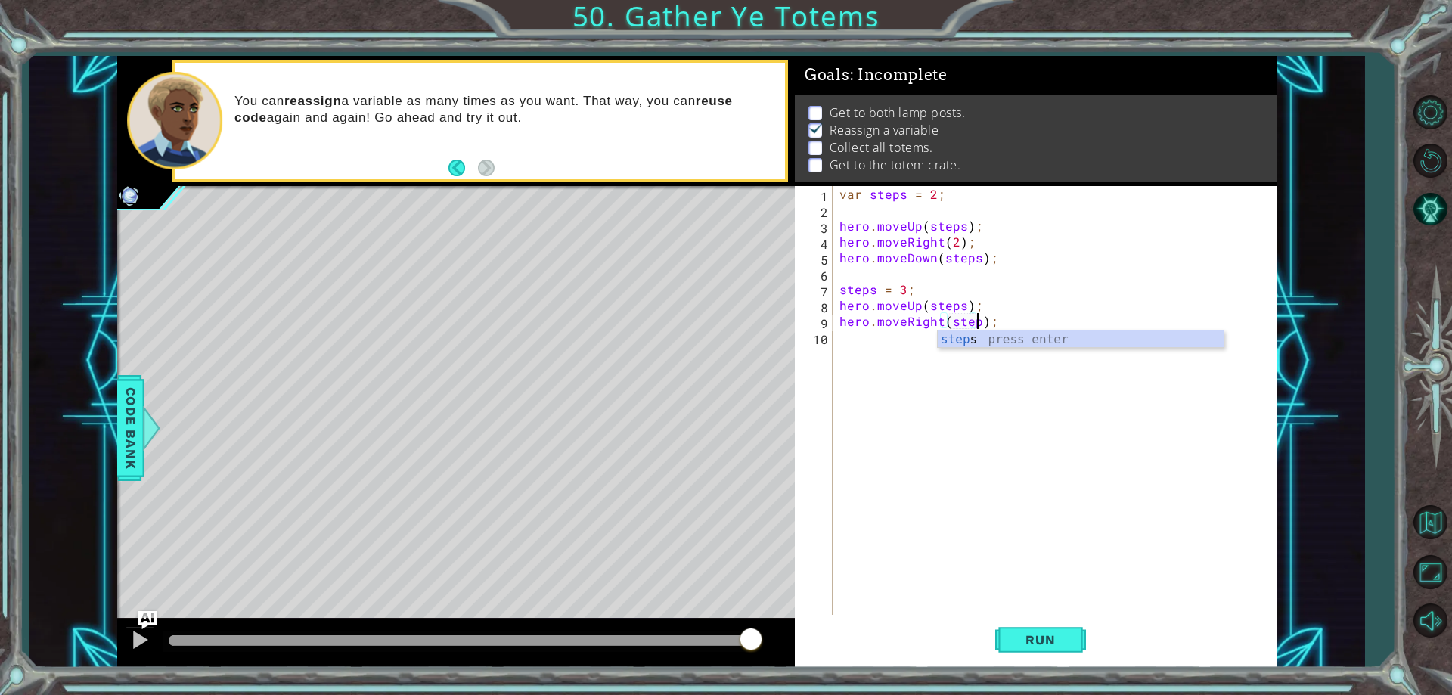
scroll to position [0, 9]
type textarea "hero.moveRight(steps);"
click at [874, 343] on div "var steps = 2 ; hero . moveUp ( steps ) ; hero . moveRight ( 2 ) ; hero . moveD…" at bounding box center [1058, 416] width 443 height 461
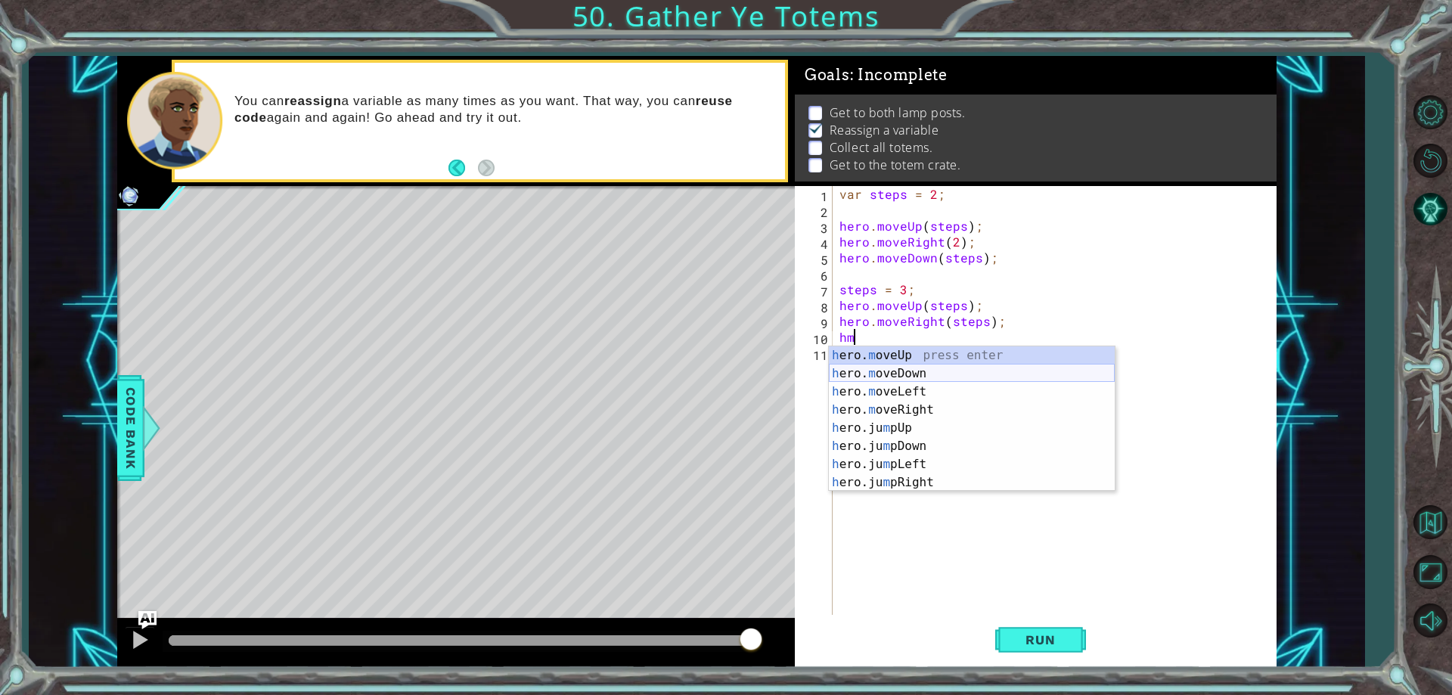
click at [920, 368] on div "h ero. m oveUp press enter h ero. m oveDown press enter h ero. m oveLeft press …" at bounding box center [972, 437] width 286 height 182
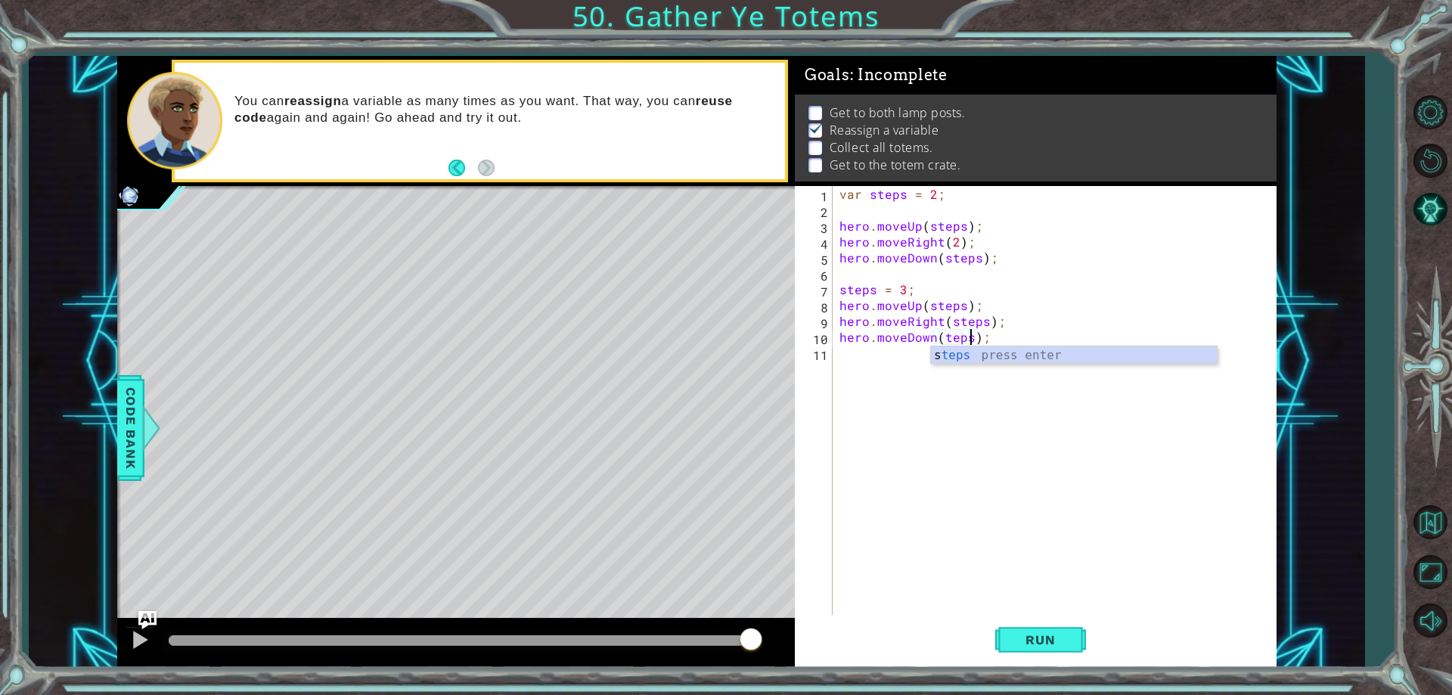
scroll to position [0, 8]
click at [943, 336] on div "var steps = 2 ; hero . moveUp ( steps ) ; hero . moveRight ( 2 ) ; hero . moveD…" at bounding box center [1058, 416] width 443 height 461
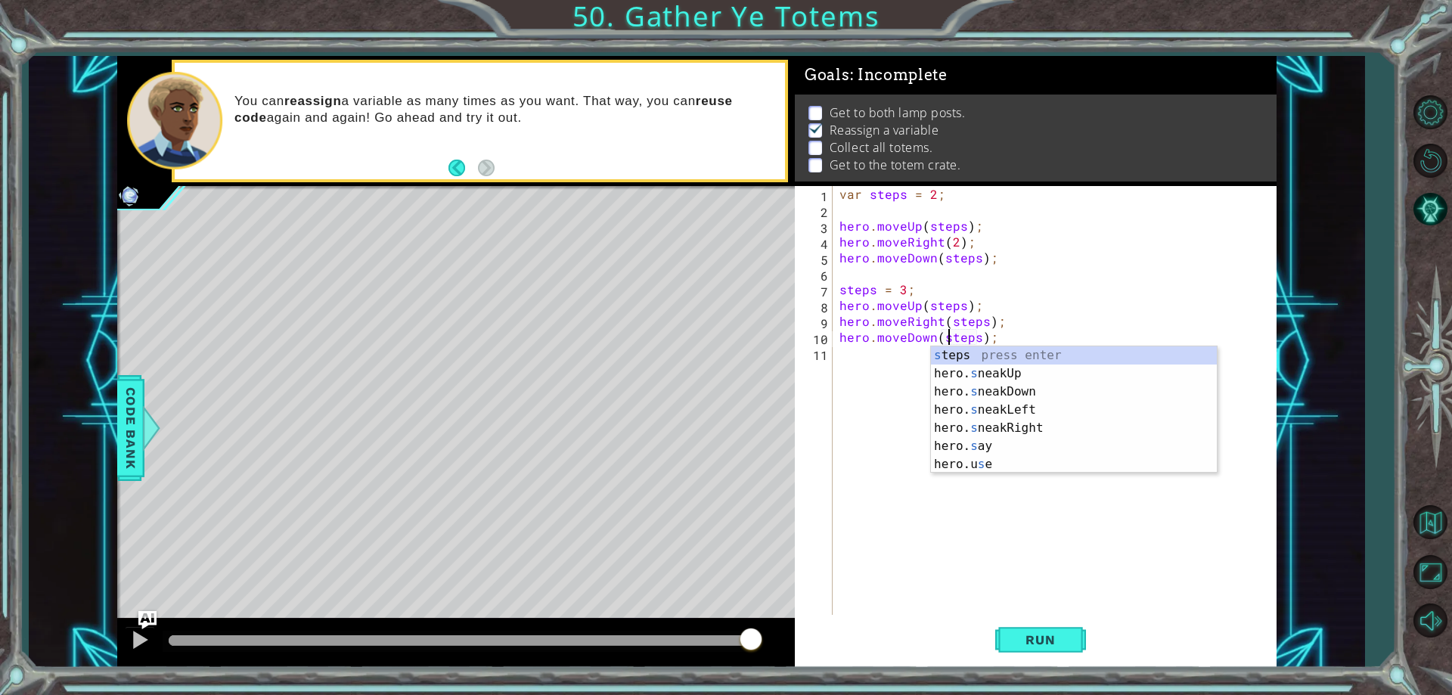
scroll to position [0, 8]
type textarea "hero.moveDown(steps);"
click at [1035, 635] on span "Run" at bounding box center [1041, 639] width 60 height 15
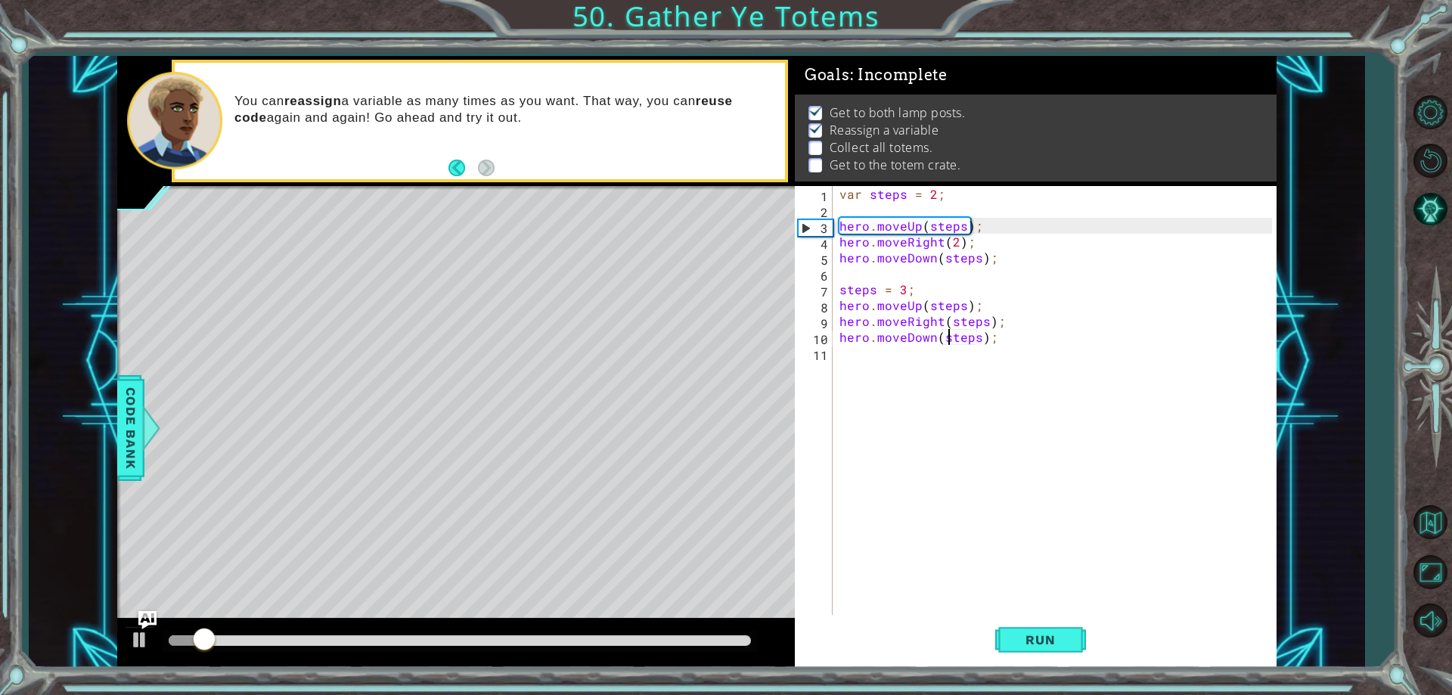
click at [880, 358] on div "var steps = 2 ; hero . moveUp ( steps ) ; hero . moveRight ( 2 ) ; hero . moveD…" at bounding box center [1058, 416] width 443 height 461
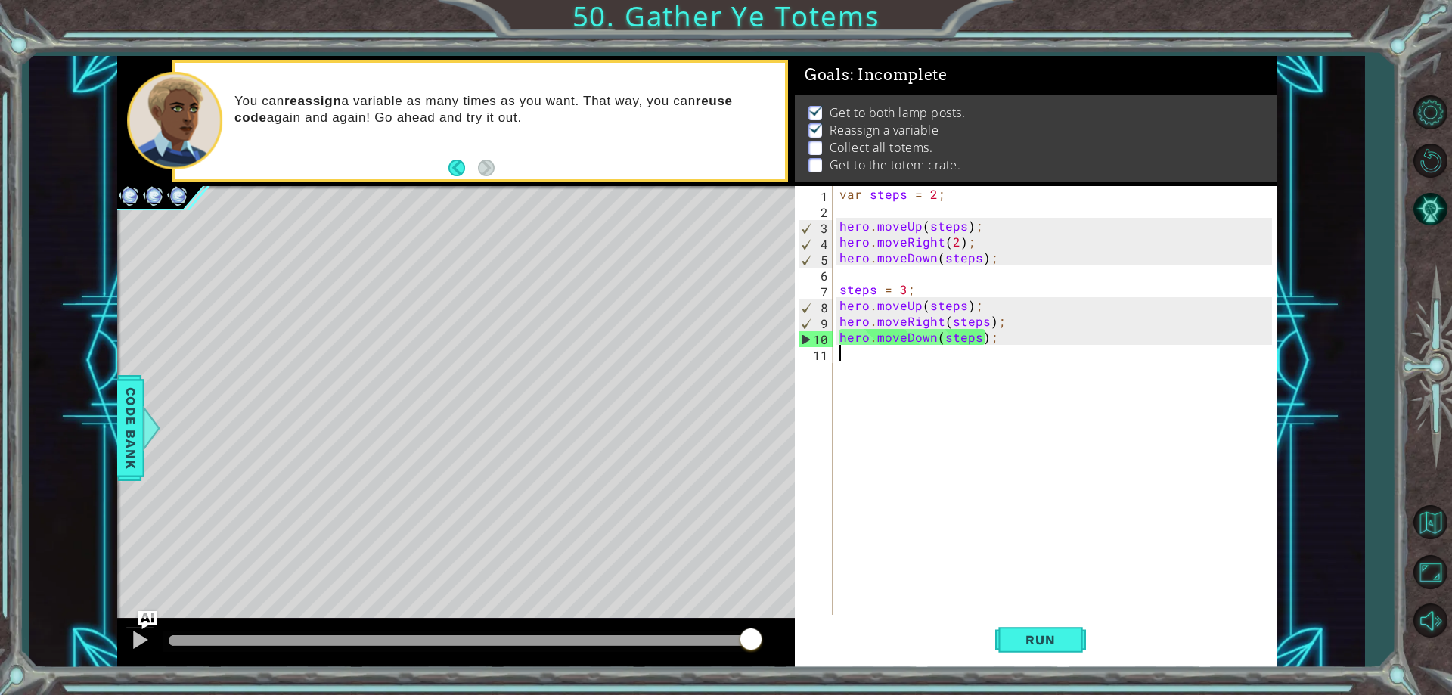
click at [864, 353] on div "var steps = 2 ; hero . moveUp ( steps ) ; hero . moveRight ( 2 ) ; hero . moveD…" at bounding box center [1058, 416] width 443 height 461
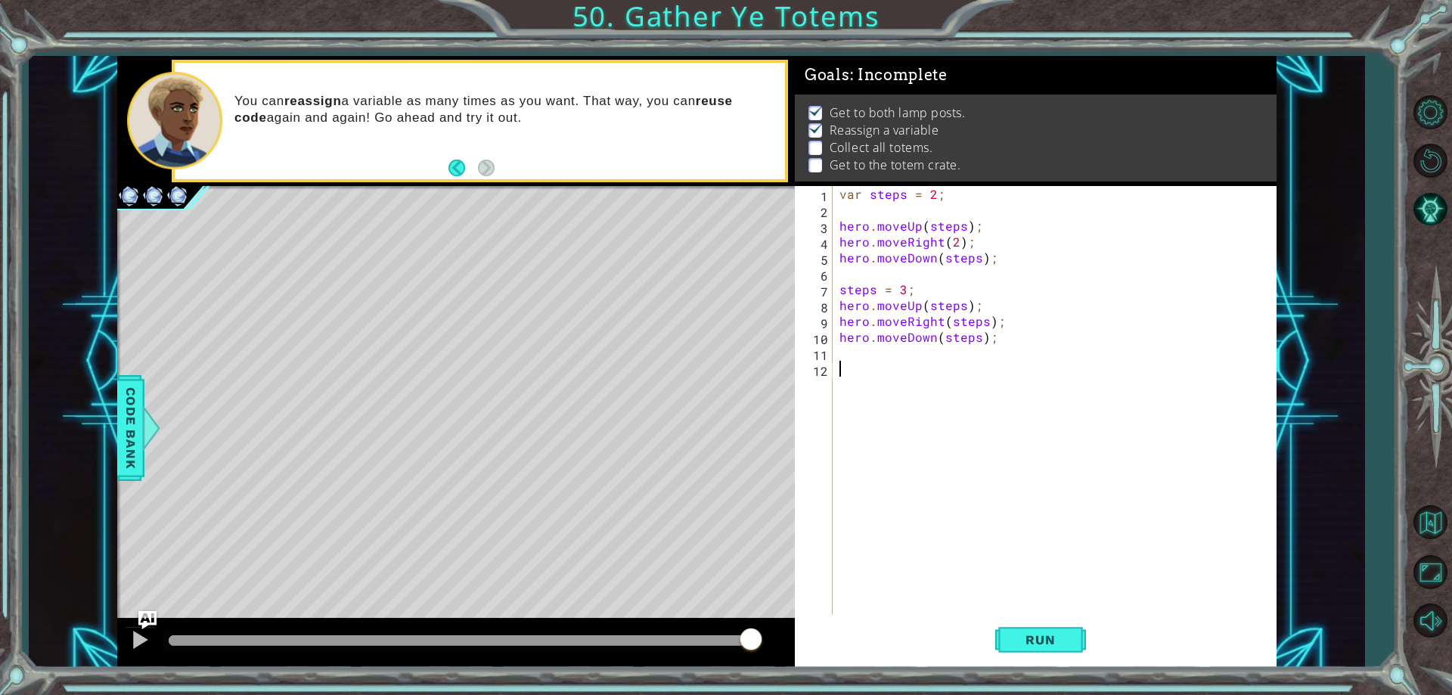
click at [863, 278] on div "var steps = 2 ; hero . moveUp ( steps ) ; hero . moveRight ( 2 ) ; hero . moveD…" at bounding box center [1058, 416] width 443 height 461
click at [856, 353] on div "var steps = 2 ; hero . moveUp ( steps ) ; hero . moveRight ( 2 ) ; hero . moveD…" at bounding box center [1058, 416] width 443 height 461
type textarea "steps = 4;"
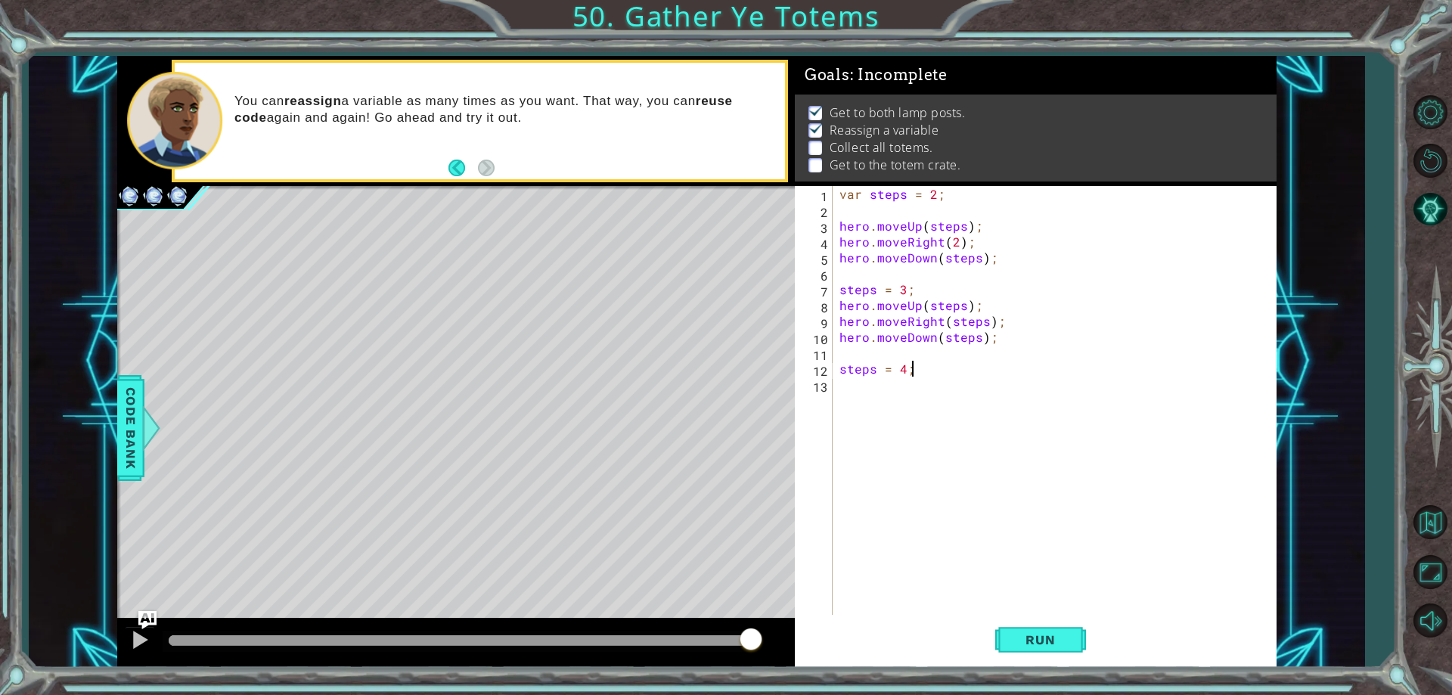
click at [887, 401] on div "var steps = 2 ; hero . moveUp ( steps ) ; hero . moveRight ( 2 ) ; hero . moveD…" at bounding box center [1058, 416] width 443 height 461
click at [925, 286] on div "var steps = 2 ; hero . moveUp ( steps ) ; hero . moveRight ( 2 ) ; hero . moveD…" at bounding box center [1058, 416] width 443 height 461
type textarea "steps = 3;"
click at [885, 408] on div "var steps = 2 ; hero . moveUp ( steps ) ; hero . moveRight ( 2 ) ; hero . moveD…" at bounding box center [1058, 416] width 443 height 461
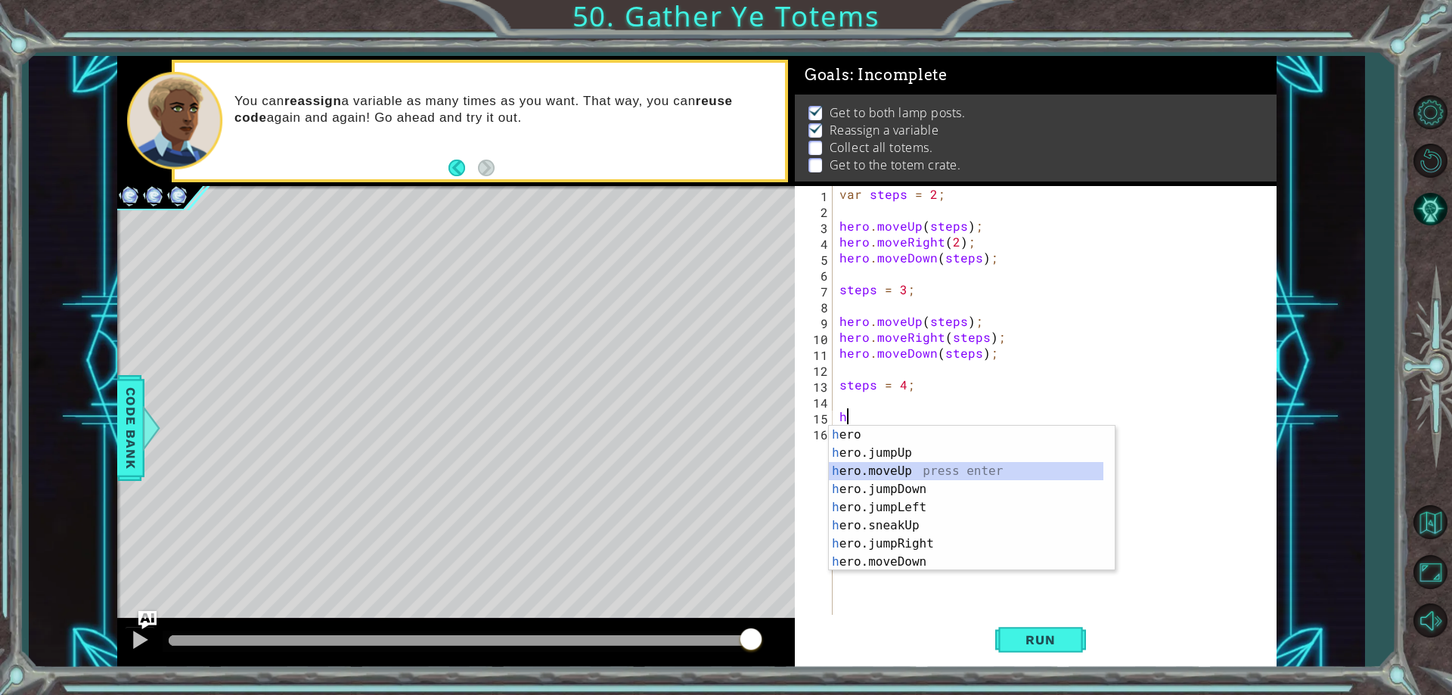
click at [925, 470] on div "h ero press enter h ero.jumpUp press enter h ero.moveUp press enter h ero.jumpD…" at bounding box center [966, 517] width 275 height 182
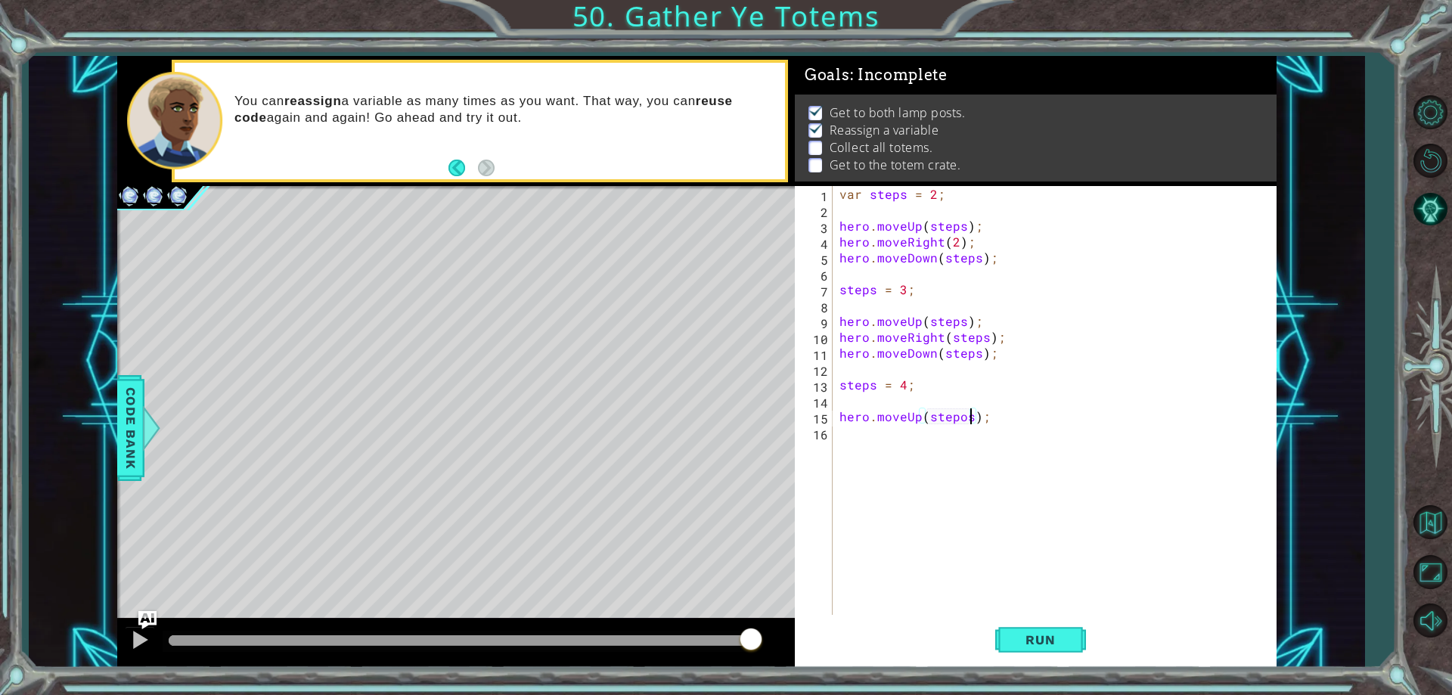
scroll to position [0, 8]
type textarea "hero.moveUp(steps);"
click at [891, 442] on div "var steps = 2 ; hero . moveUp ( steps ) ; hero . moveRight ( 2 ) ; hero . moveD…" at bounding box center [1058, 416] width 443 height 461
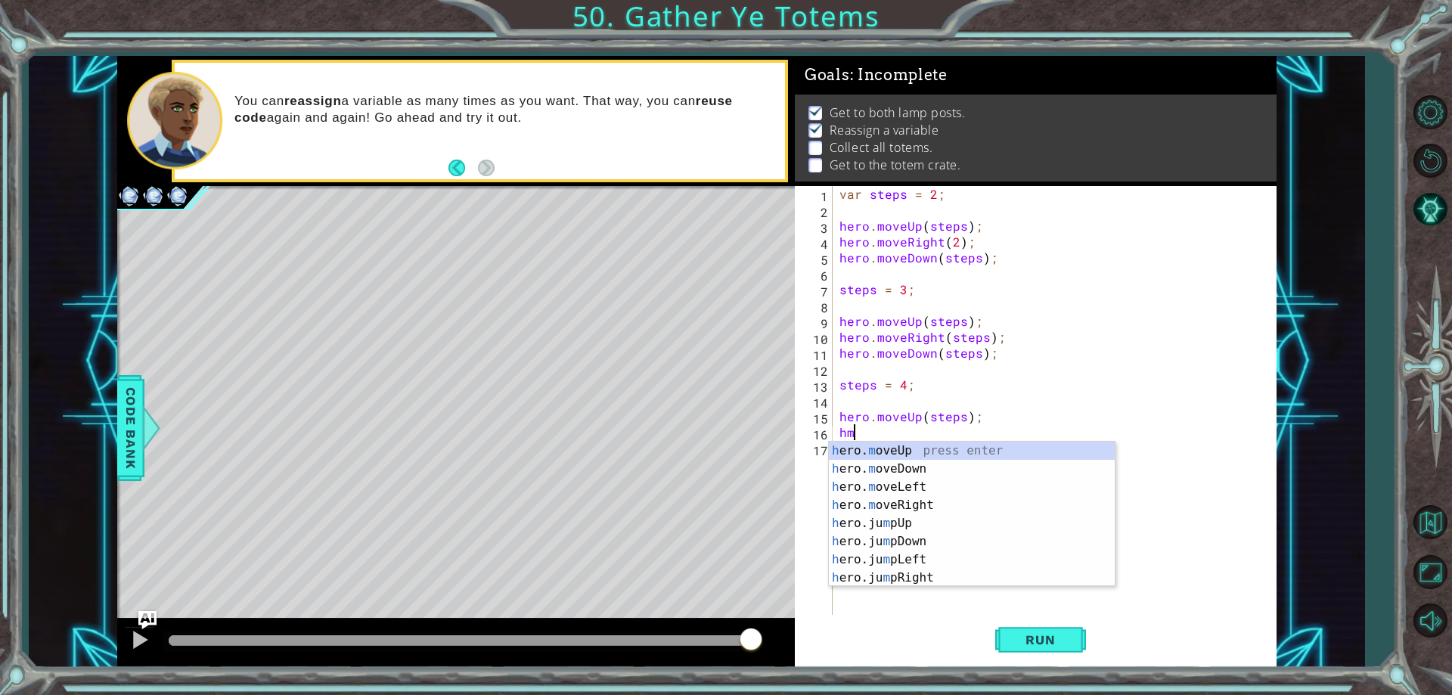
scroll to position [0, 1]
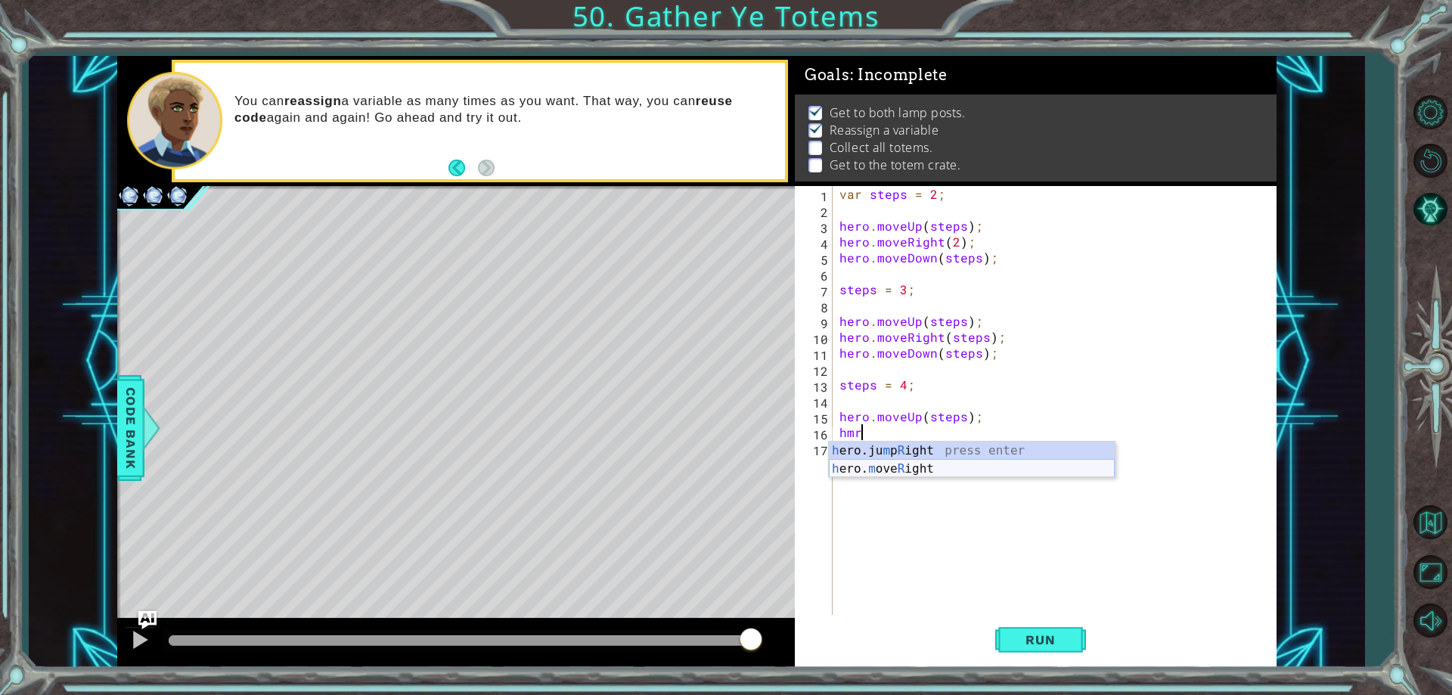
click at [923, 471] on div "h ero.ju m p R ight press enter h ero. m ove R ight press enter" at bounding box center [972, 478] width 286 height 73
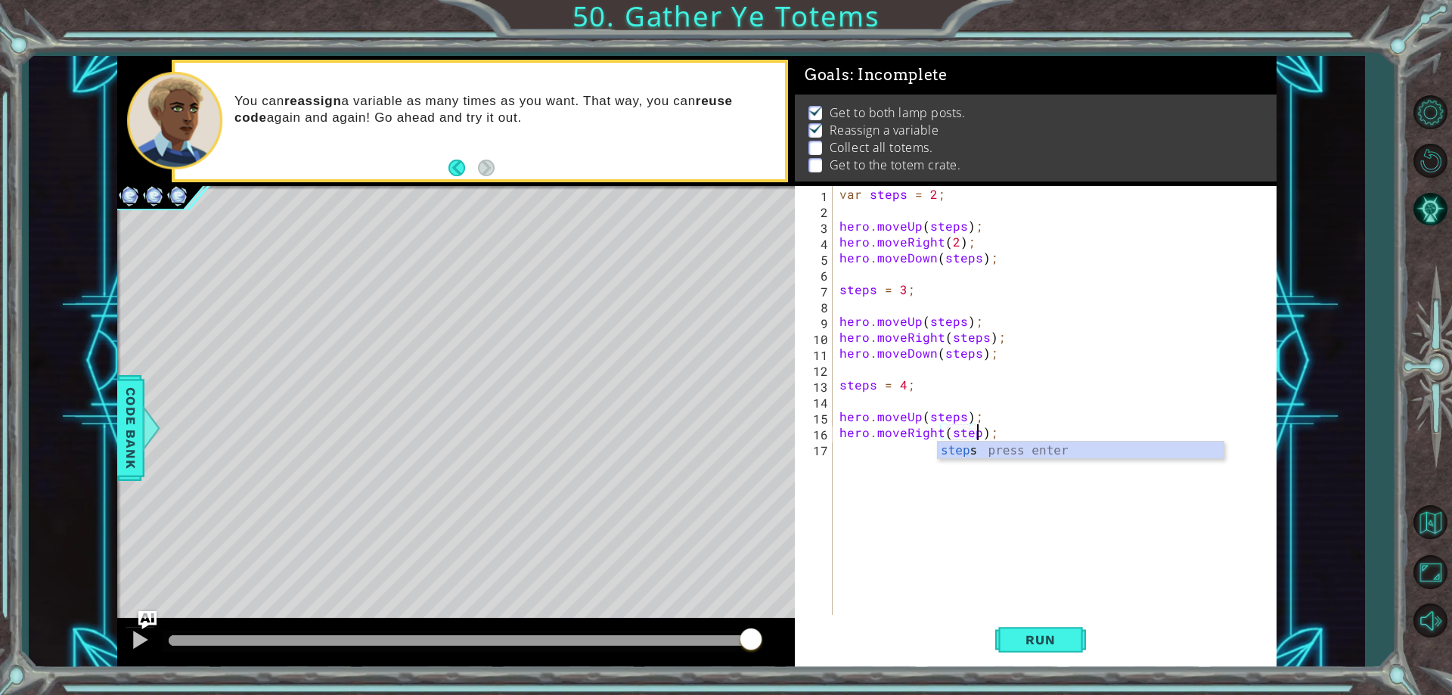
scroll to position [0, 9]
type textarea "hero.moveRight(steps);"
click at [899, 456] on div "var steps = 2 ; hero . moveUp ( steps ) ; hero . moveRight ( 2 ) ; hero . moveD…" at bounding box center [1058, 416] width 443 height 461
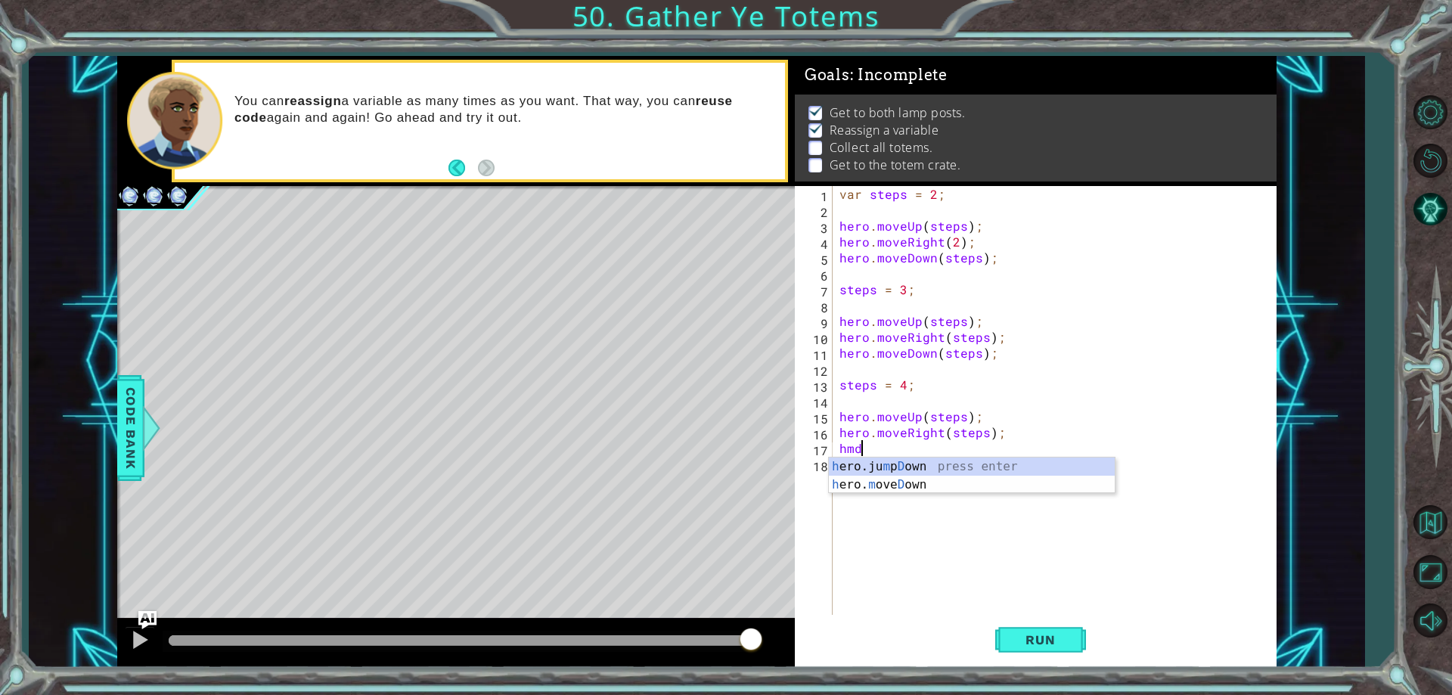
scroll to position [0, 1]
click at [927, 480] on div "h ero.ju m p D own press enter h ero. m ove D own press enter" at bounding box center [972, 494] width 286 height 73
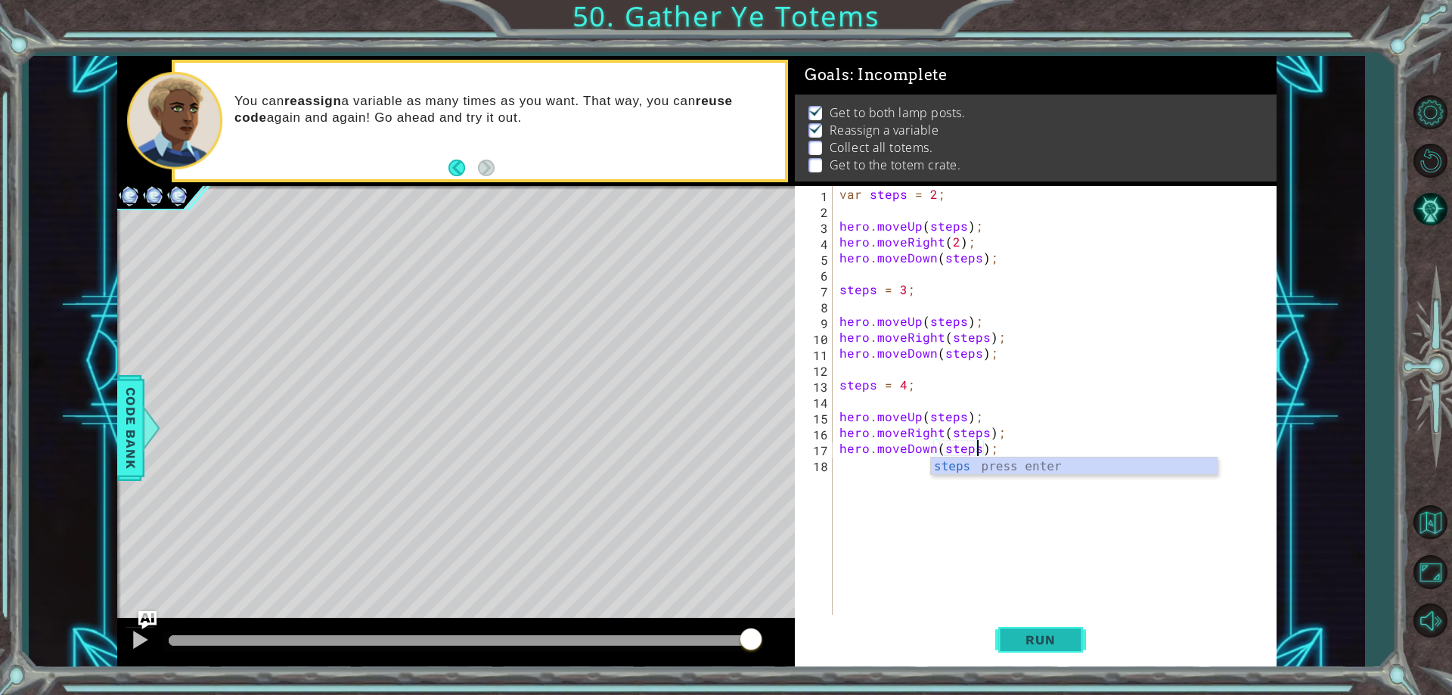
type textarea "hero.moveDown(steps);"
click at [1070, 650] on button "Run" at bounding box center [1041, 641] width 91 height 48
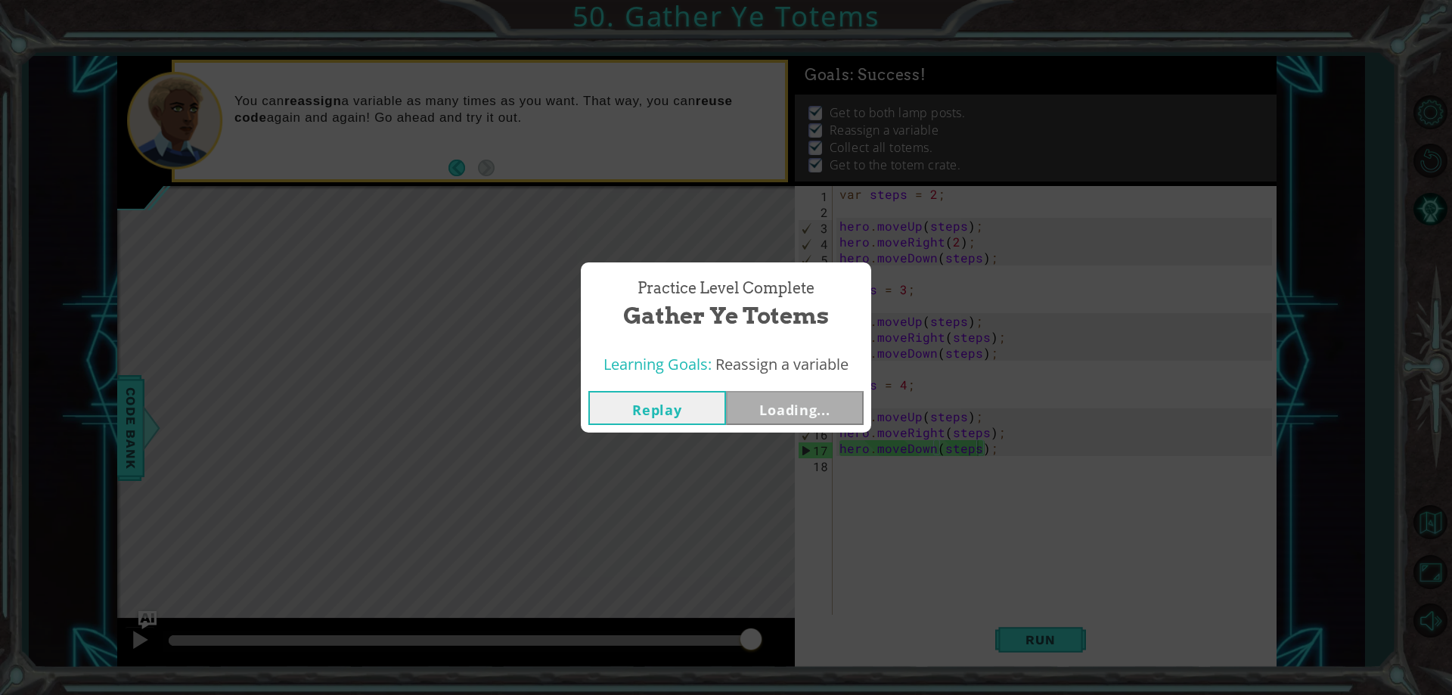
drag, startPoint x: 219, startPoint y: 635, endPoint x: 862, endPoint y: 693, distance: 645.6
click at [861, 694] on body "1 ההההההההההההההההההההההההההההההההההההההההההההההההההההההההההההההההההההההההההההה…" at bounding box center [726, 347] width 1452 height 695
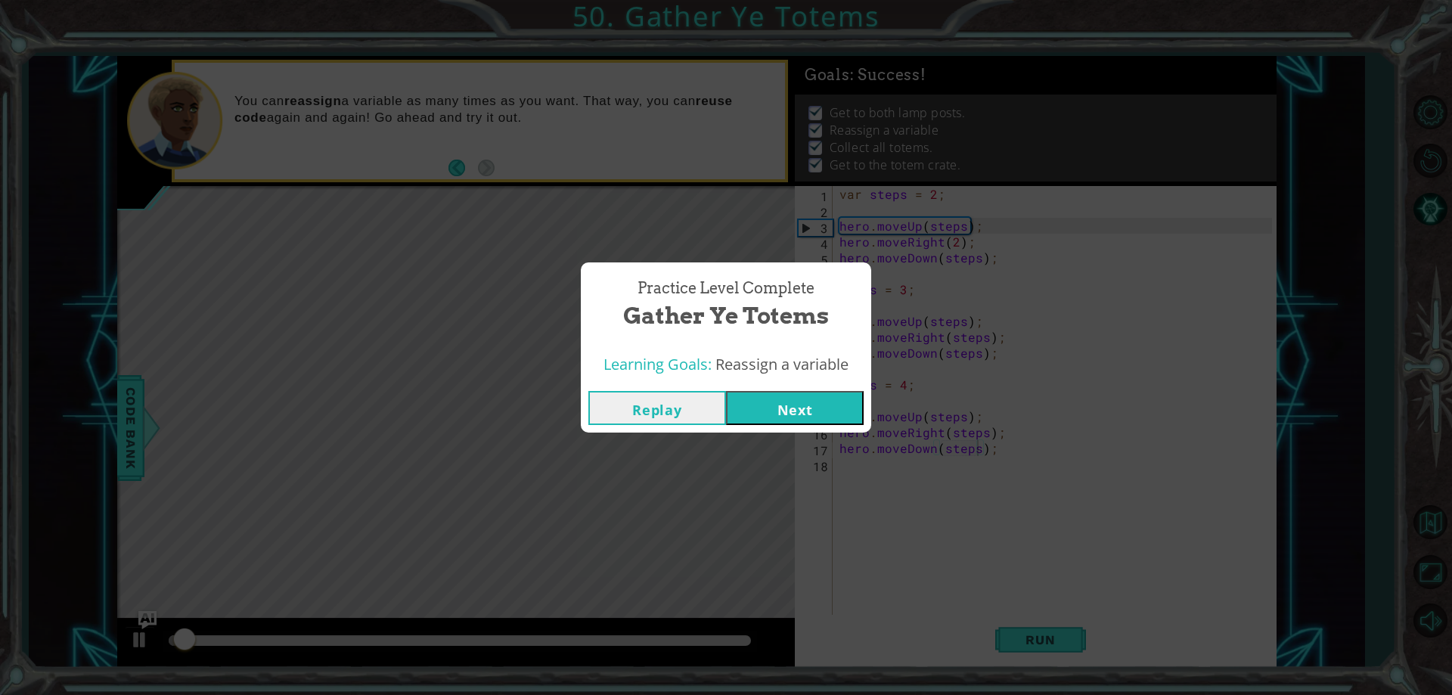
click at [773, 410] on button "Next" at bounding box center [795, 408] width 138 height 34
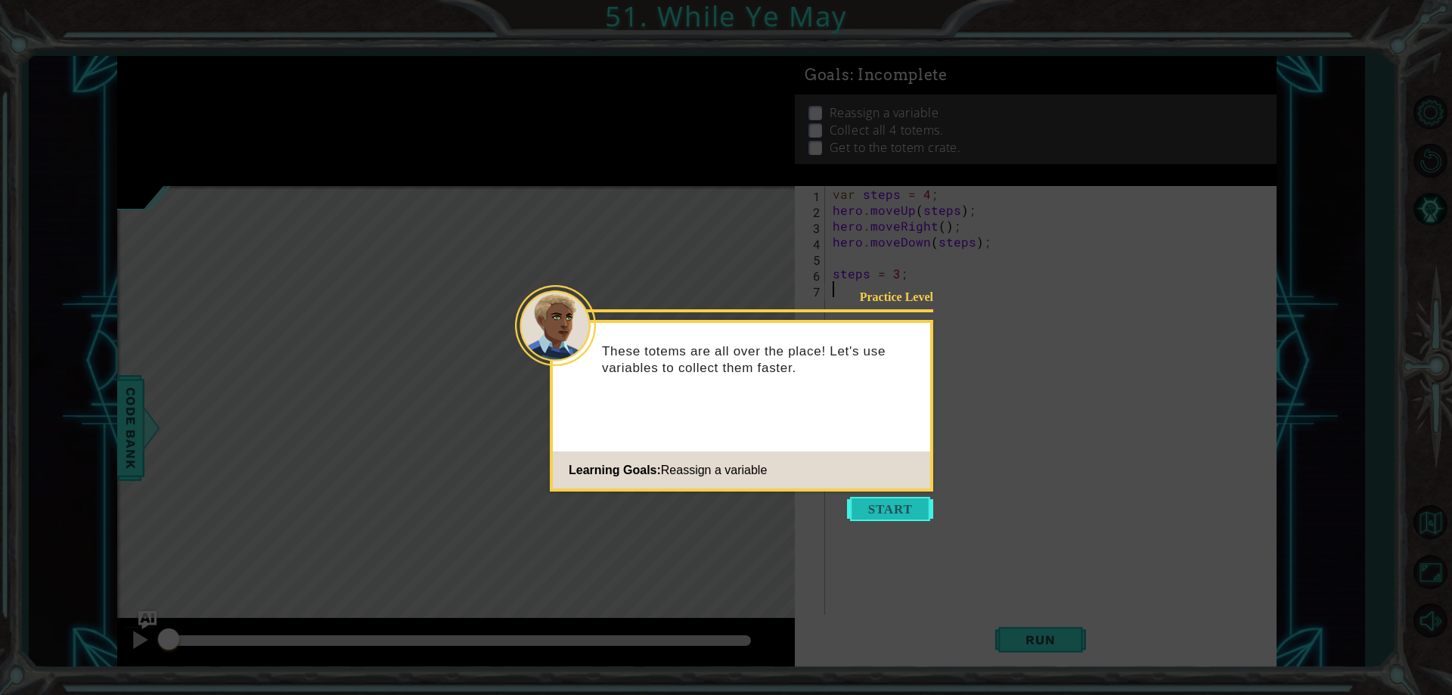
click at [895, 511] on button "Start" at bounding box center [890, 509] width 86 height 24
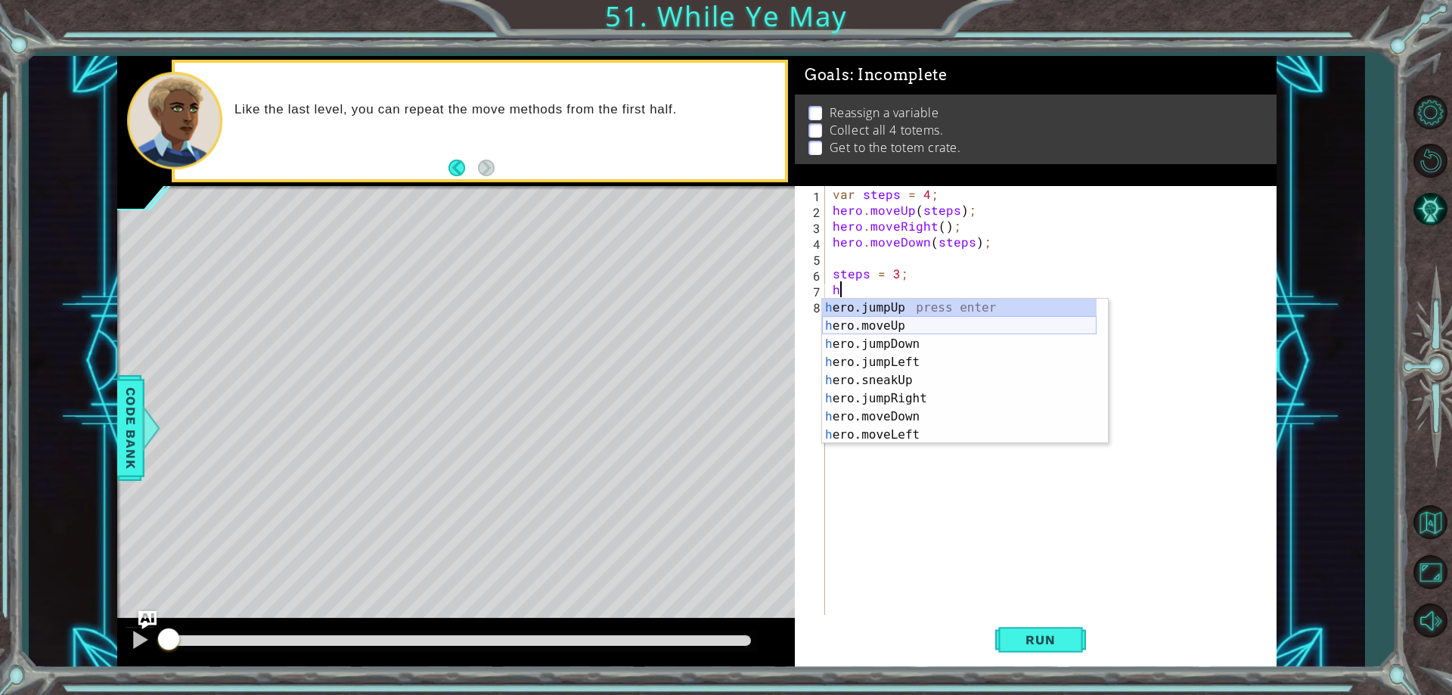
click at [883, 328] on div "h ero.jumpUp press enter h ero.moveUp press enter h ero.jumpDown press enter h …" at bounding box center [959, 390] width 275 height 182
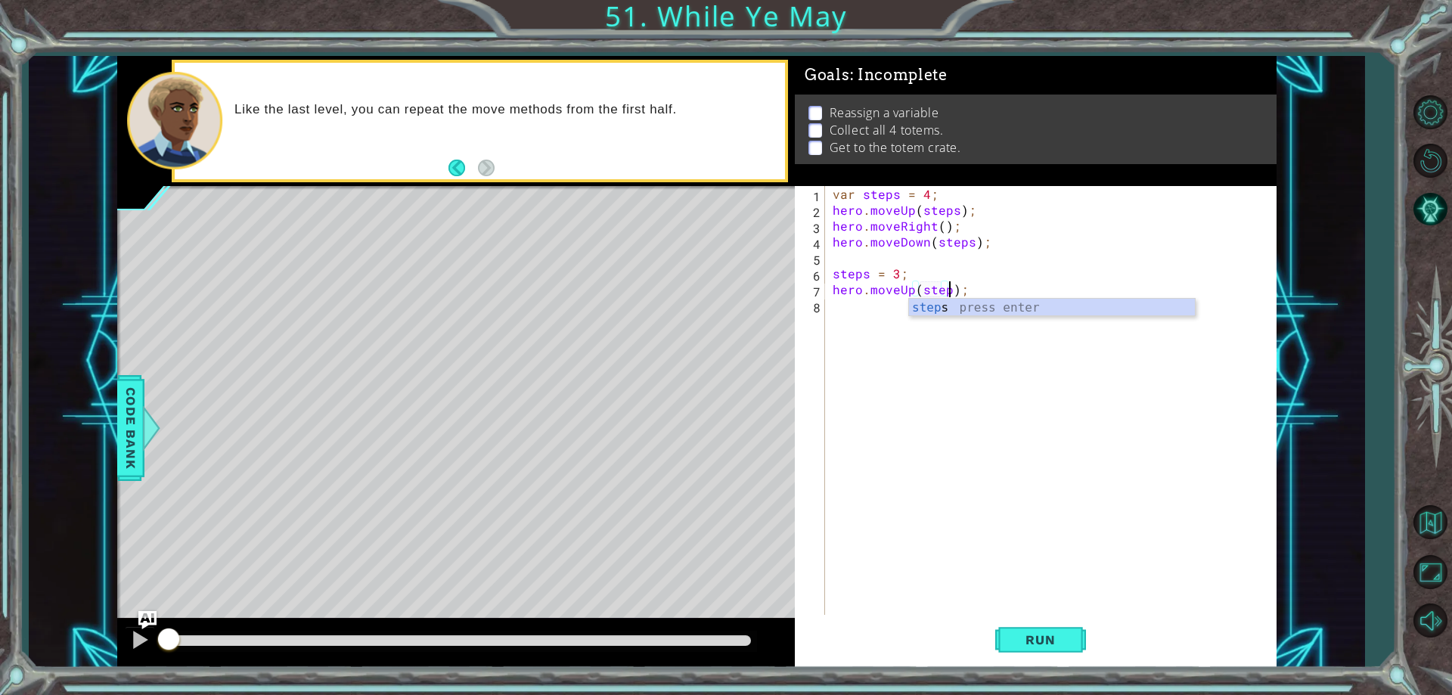
type textarea "hero.moveUp(steps);"
click at [814, 309] on div "8" at bounding box center [811, 308] width 27 height 16
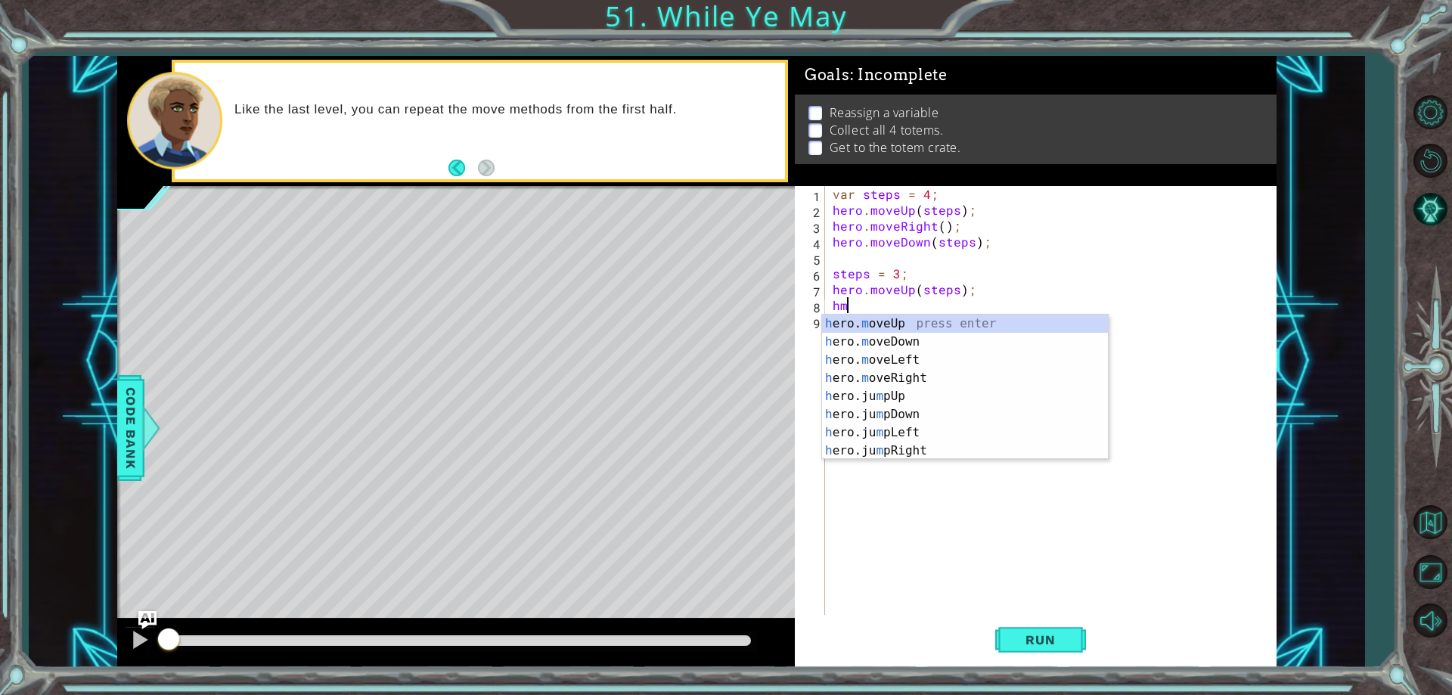
scroll to position [0, 1]
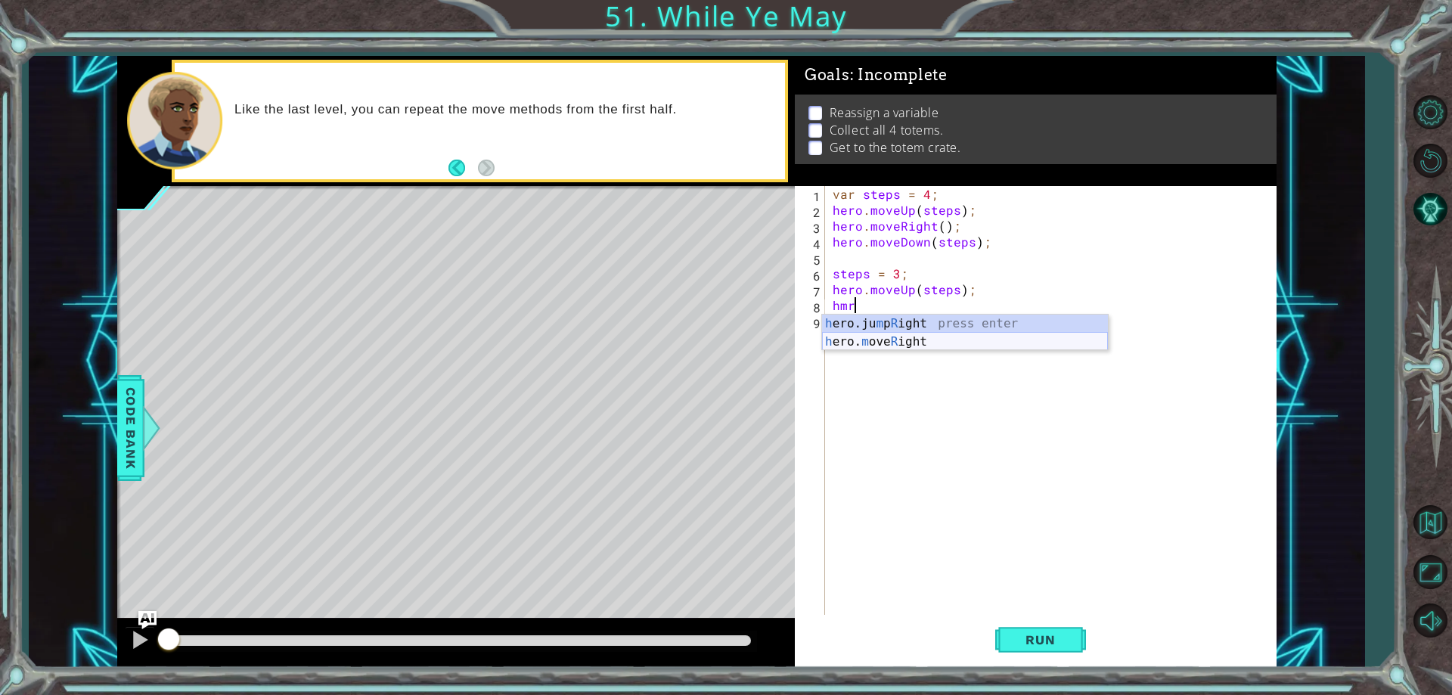
click at [922, 340] on div "h ero.ju m p R ight press enter h ero. m ove R ight press enter" at bounding box center [965, 351] width 286 height 73
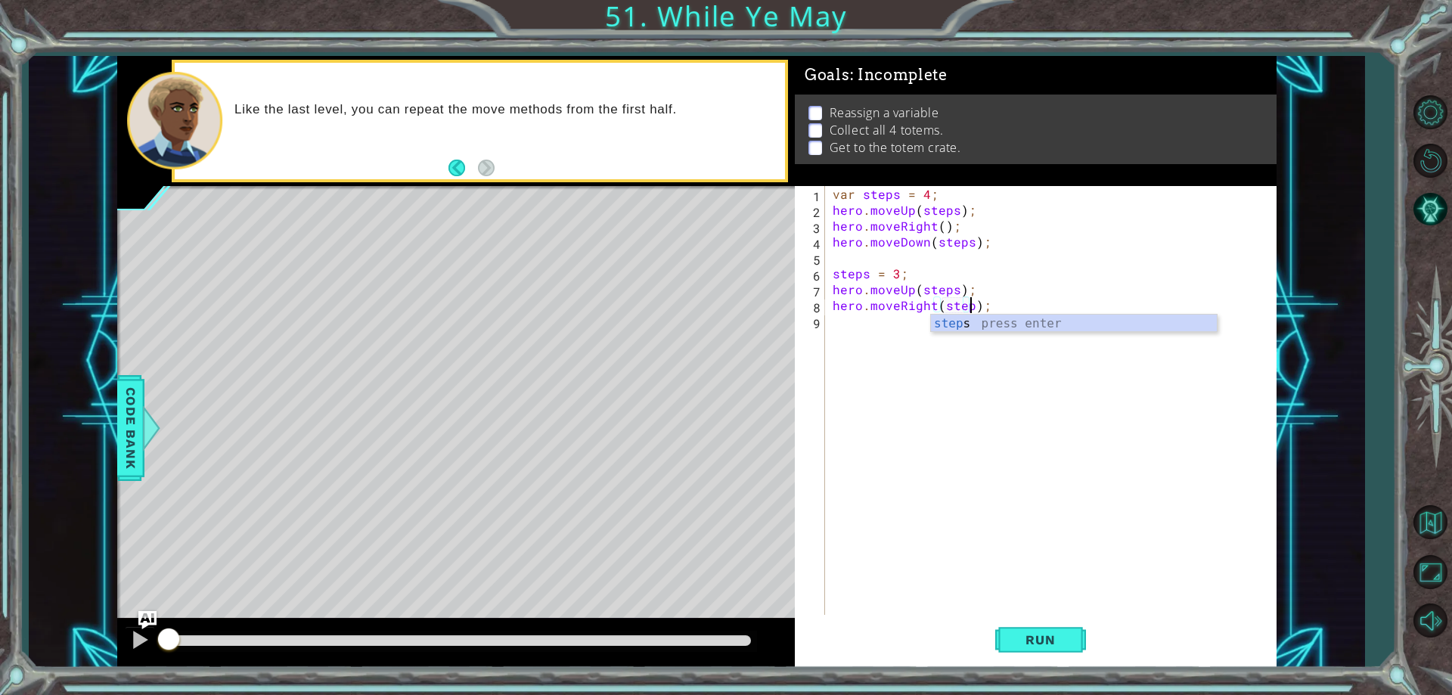
scroll to position [0, 9]
type textarea "hero.moveRight(steps);"
click at [903, 328] on div "var steps = 4 ; hero . moveUp ( steps ) ; hero . moveRight ( ) ; hero . moveDow…" at bounding box center [1054, 416] width 449 height 461
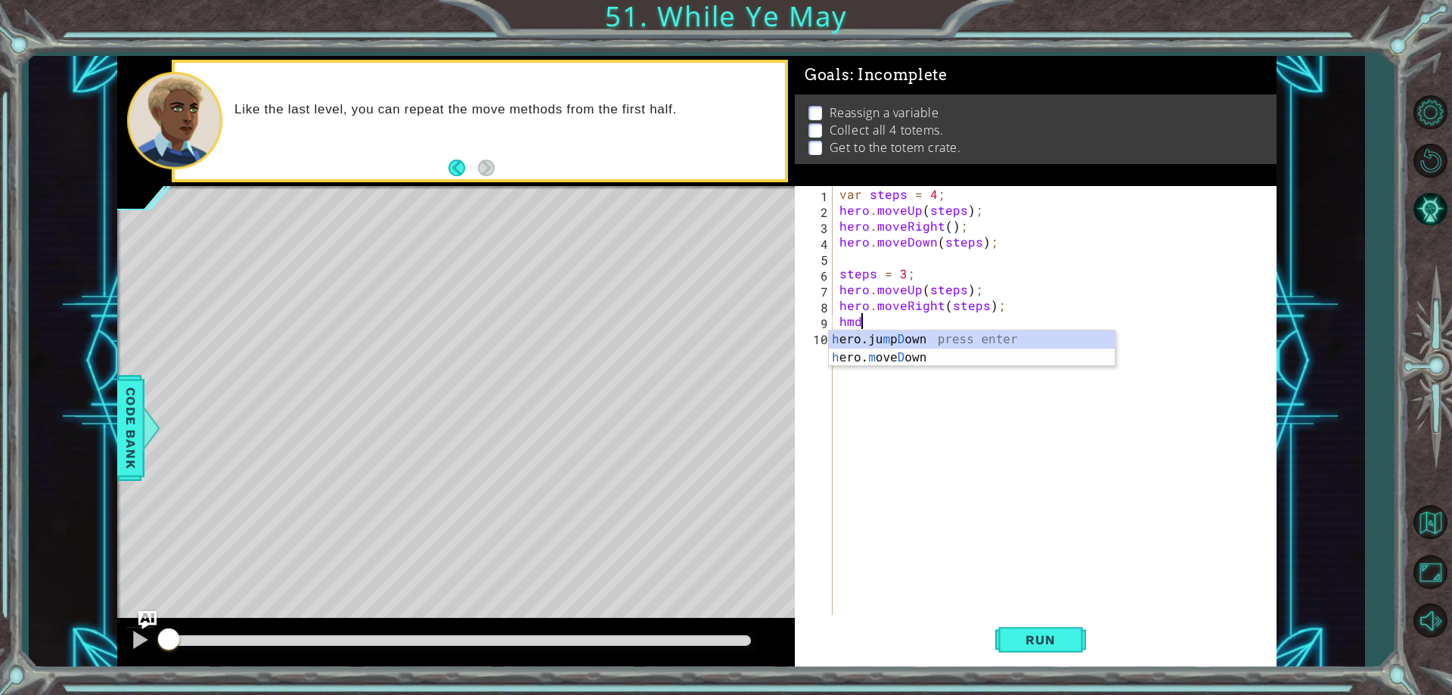
scroll to position [0, 1]
click at [905, 356] on div "h ero.ju m p D own press enter h ero. m ove D own press enter" at bounding box center [972, 367] width 286 height 73
type textarea "hero.moveDown(steps);"
click at [899, 358] on div "var steps = 4 ; hero . moveUp ( steps ) ; hero . moveRight ( ) ; hero . moveDow…" at bounding box center [1058, 416] width 443 height 461
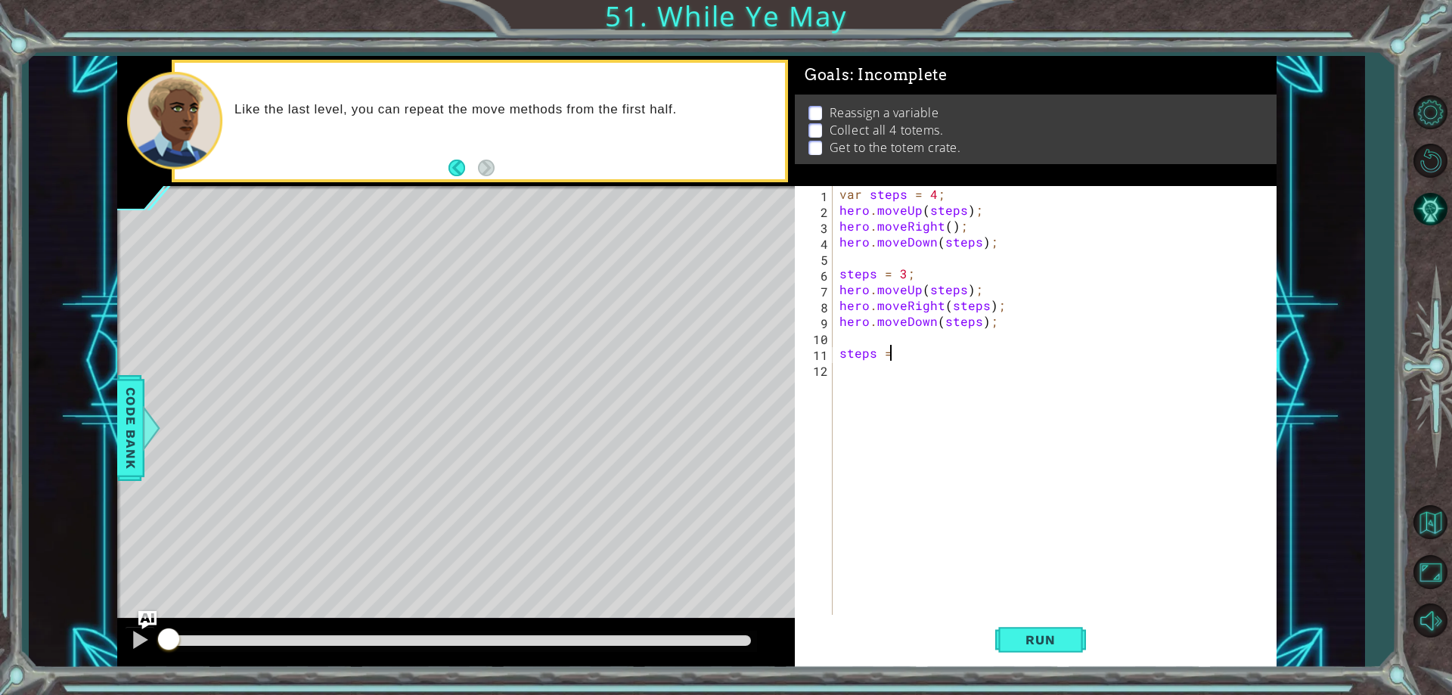
scroll to position [0, 3]
click at [892, 356] on div "var steps = 4 ; hero . moveUp ( steps ) ; hero . moveRight ( ) ; hero . moveDow…" at bounding box center [1058, 416] width 443 height 461
type textarea "steps = 2;"
click at [871, 372] on div "var steps = 4 ; hero . moveUp ( steps ) ; hero . moveRight ( ) ; hero . moveDow…" at bounding box center [1058, 416] width 443 height 461
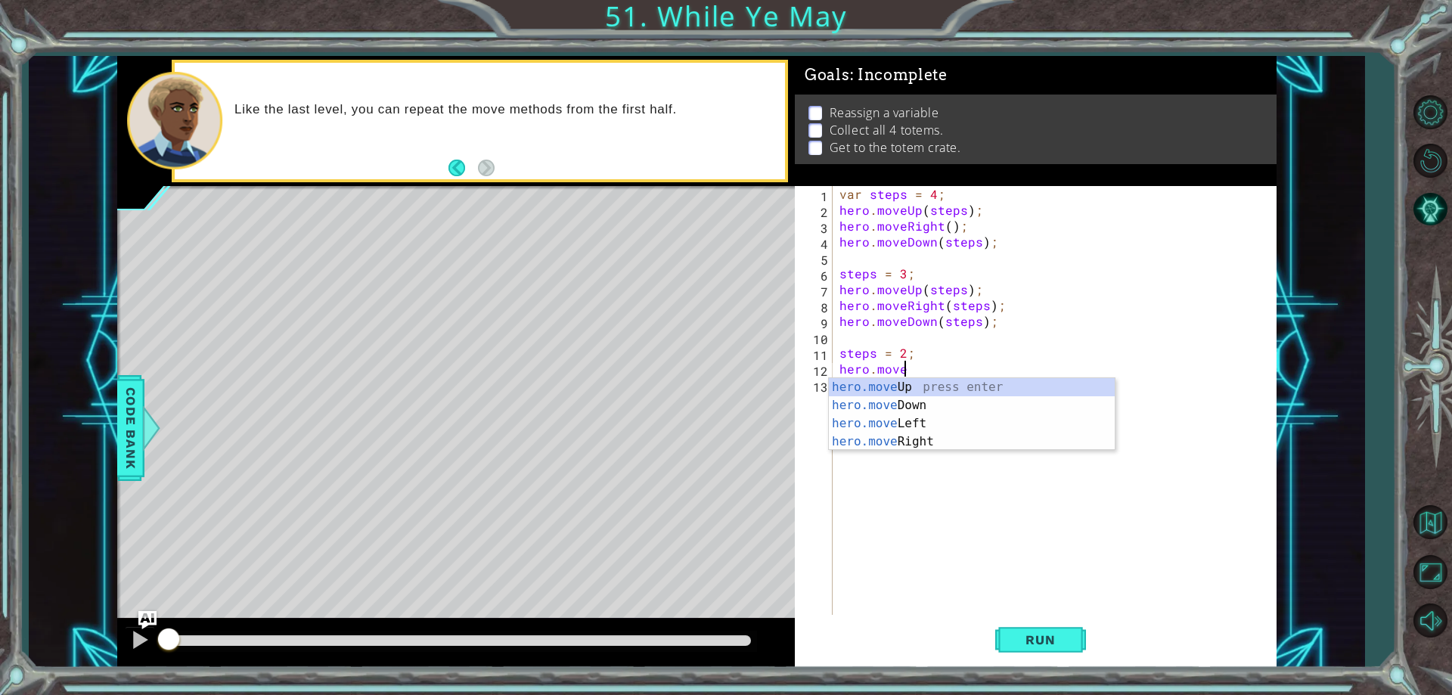
scroll to position [0, 4]
type textarea "hero.moveUp(steps);"
click at [869, 382] on div "var steps = 4 ; hero . moveUp ( steps ) ; hero . moveRight ( ) ; hero . moveDow…" at bounding box center [1058, 416] width 443 height 461
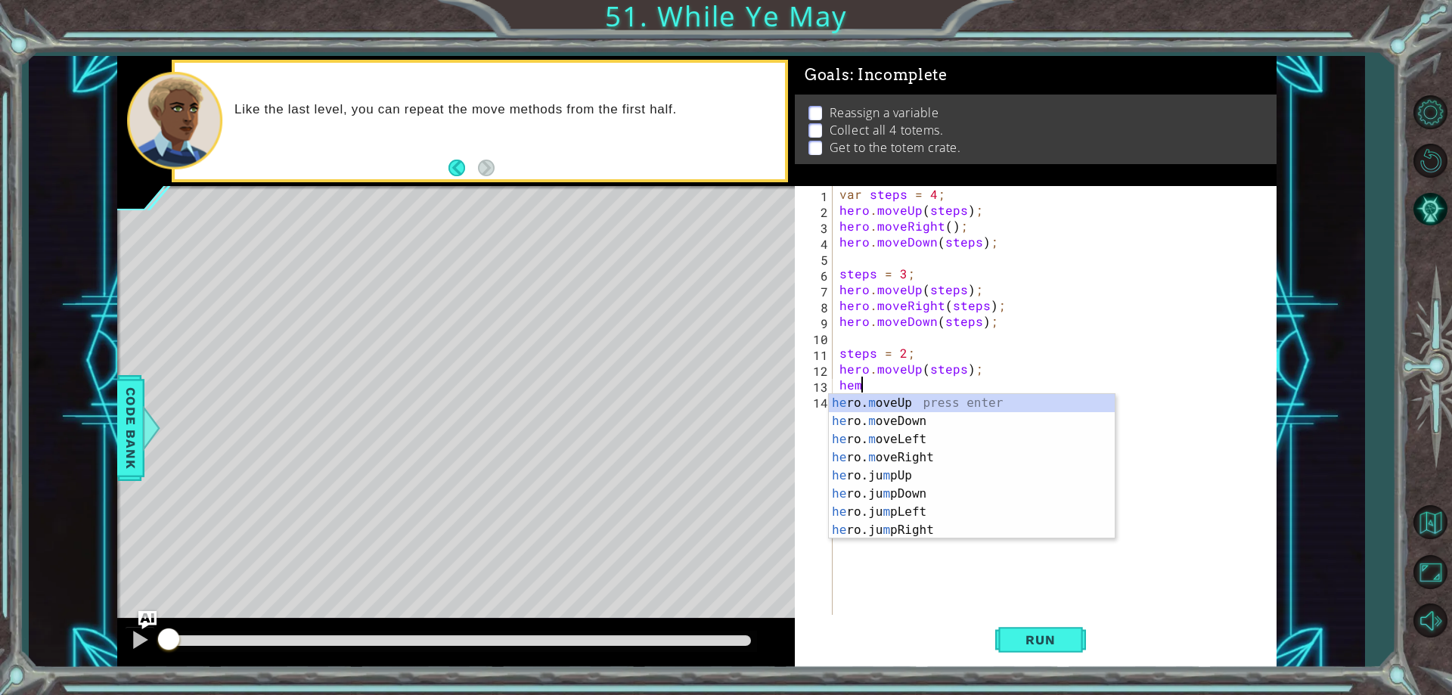
scroll to position [0, 1]
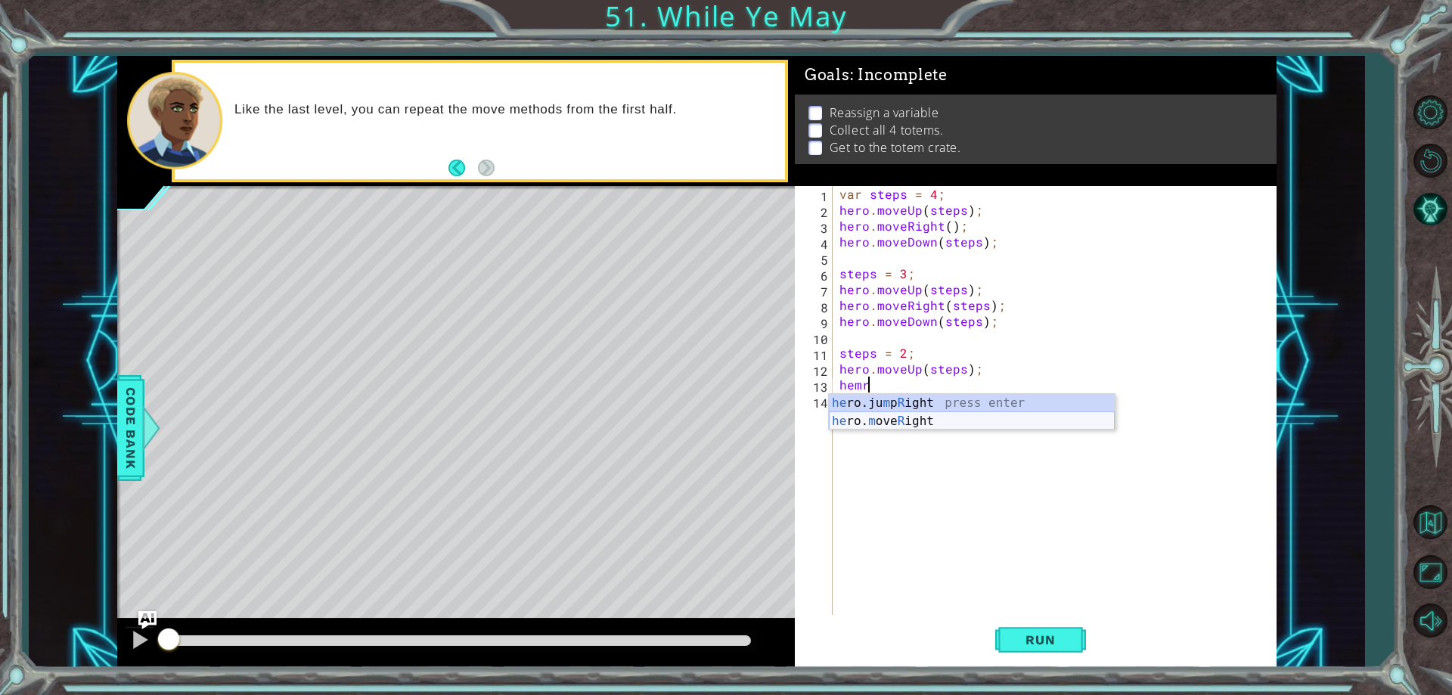
click at [887, 415] on div "he ro.ju m p R ight press enter he ro. m ove R ight press enter" at bounding box center [972, 430] width 286 height 73
type textarea "hero.moveRight(steps);"
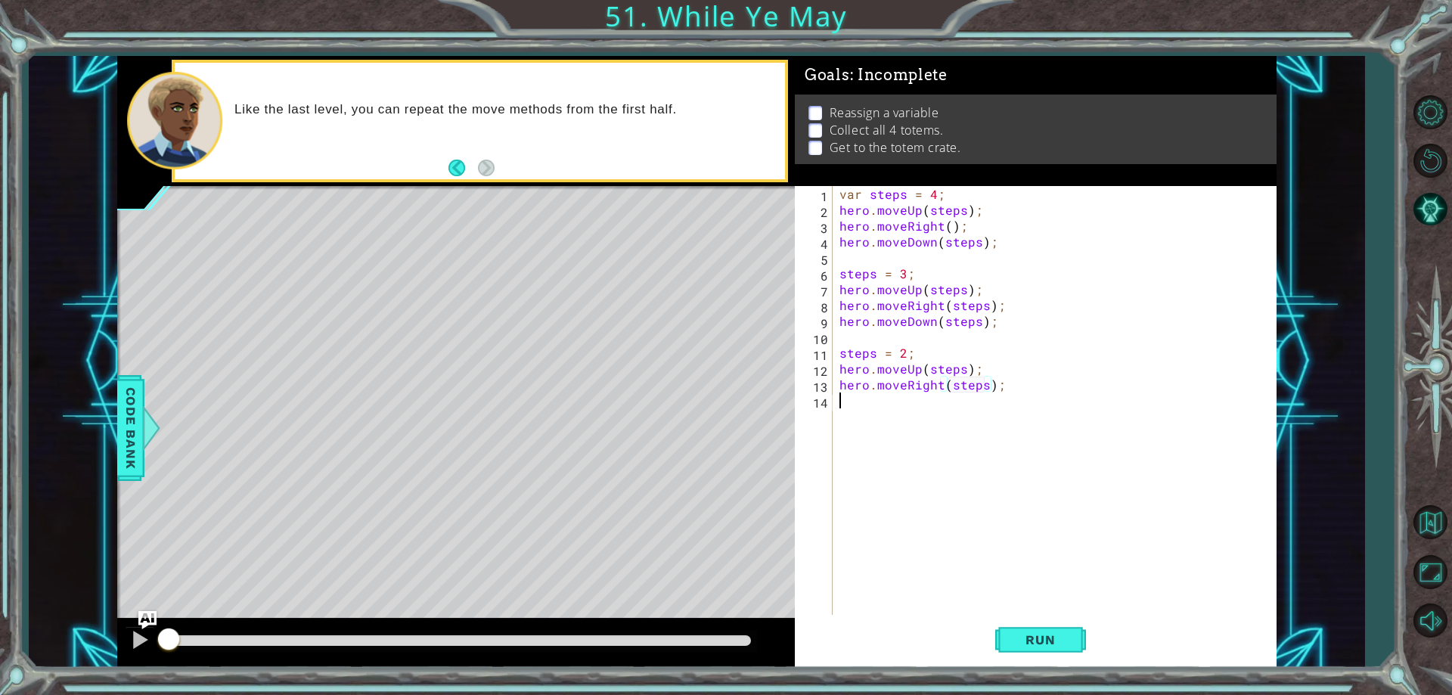
click at [887, 415] on div "var steps = 4 ; hero . moveUp ( steps ) ; hero . moveRight ( ) ; hero . moveDow…" at bounding box center [1058, 416] width 443 height 461
click at [887, 438] on div "h ero.ju m p D own press enter h ero. m ove D own press enter" at bounding box center [972, 446] width 286 height 73
type textarea "hero.moveDown(steps);"
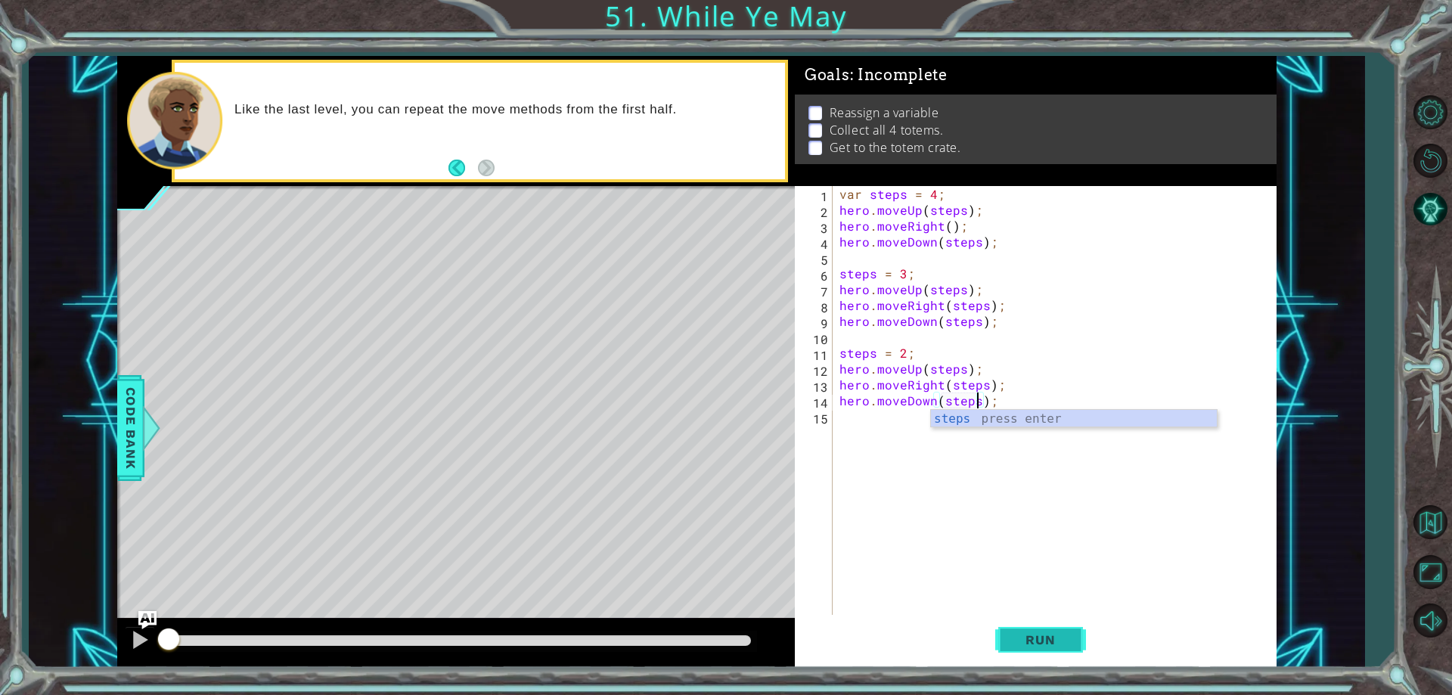
click at [1043, 648] on button "Run" at bounding box center [1041, 641] width 91 height 48
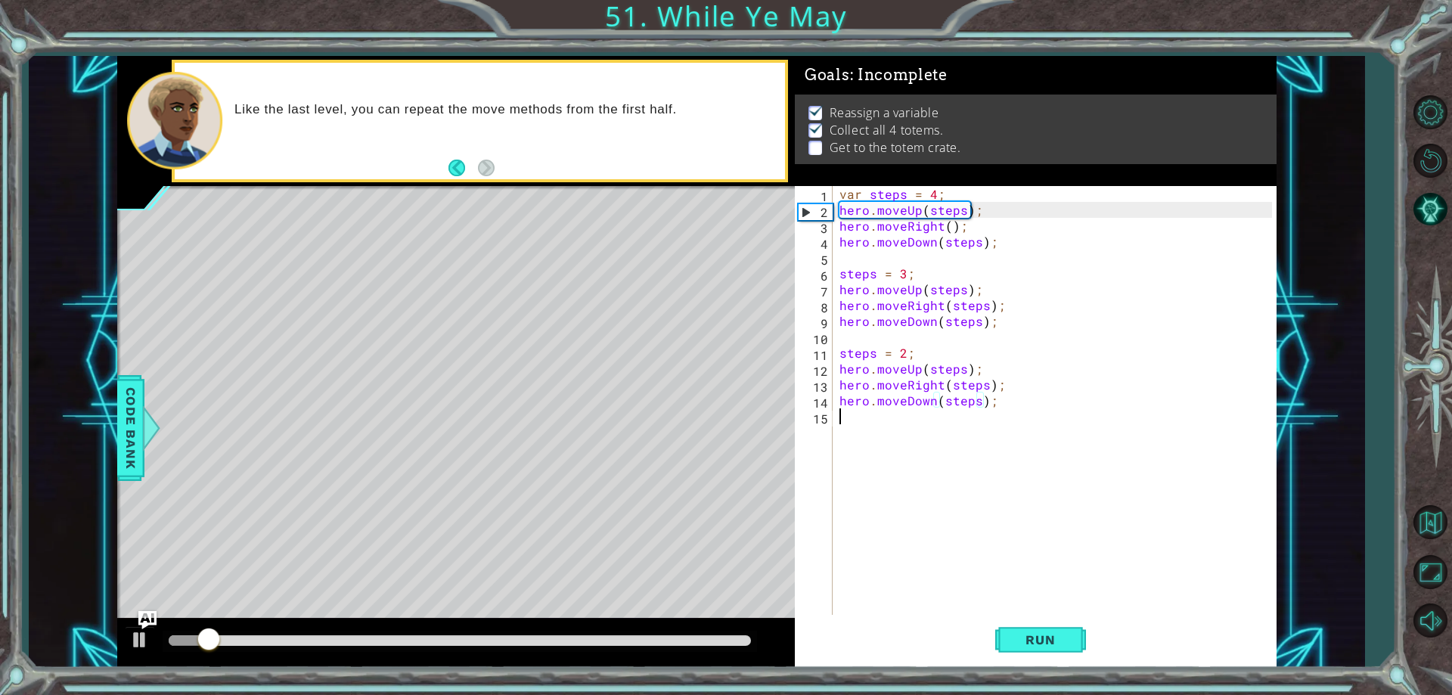
click at [892, 424] on div "var steps = 4 ; hero . moveUp ( steps ) ; hero . moveRight ( ) ; hero . moveDow…" at bounding box center [1058, 416] width 443 height 461
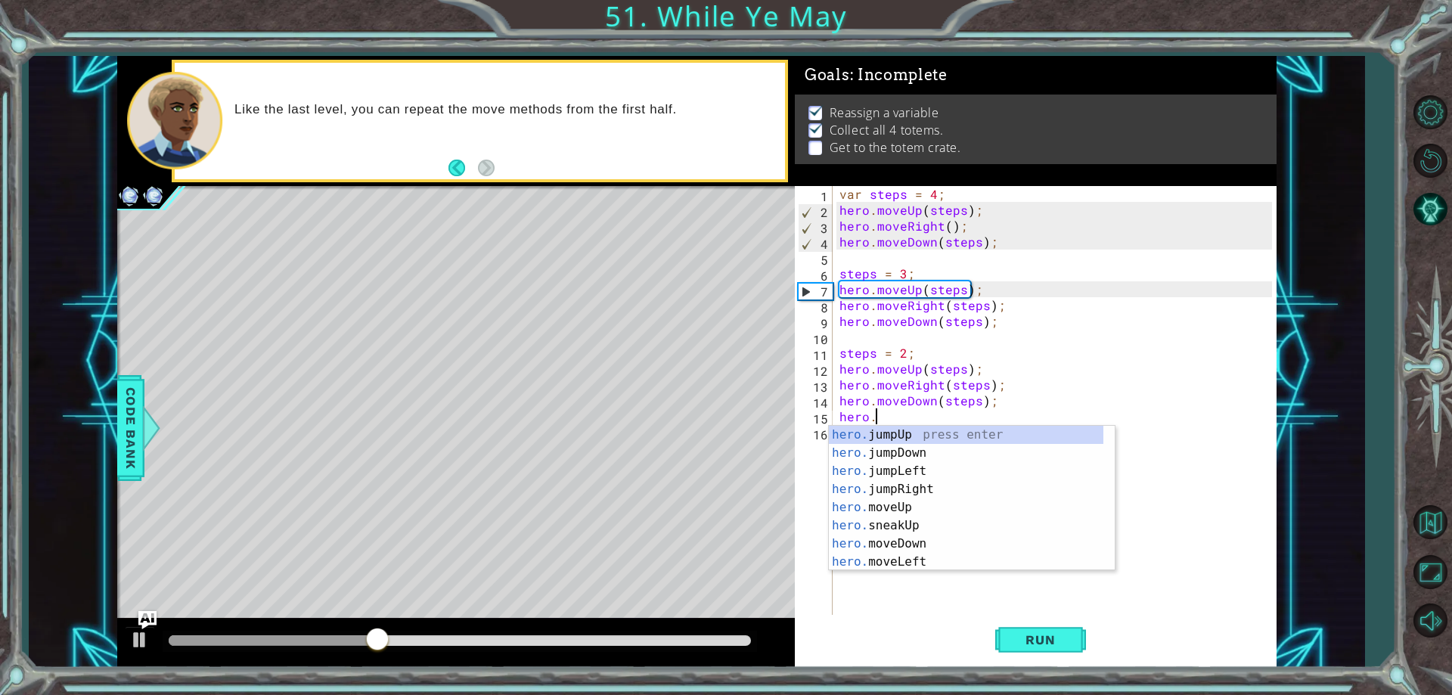
scroll to position [0, 2]
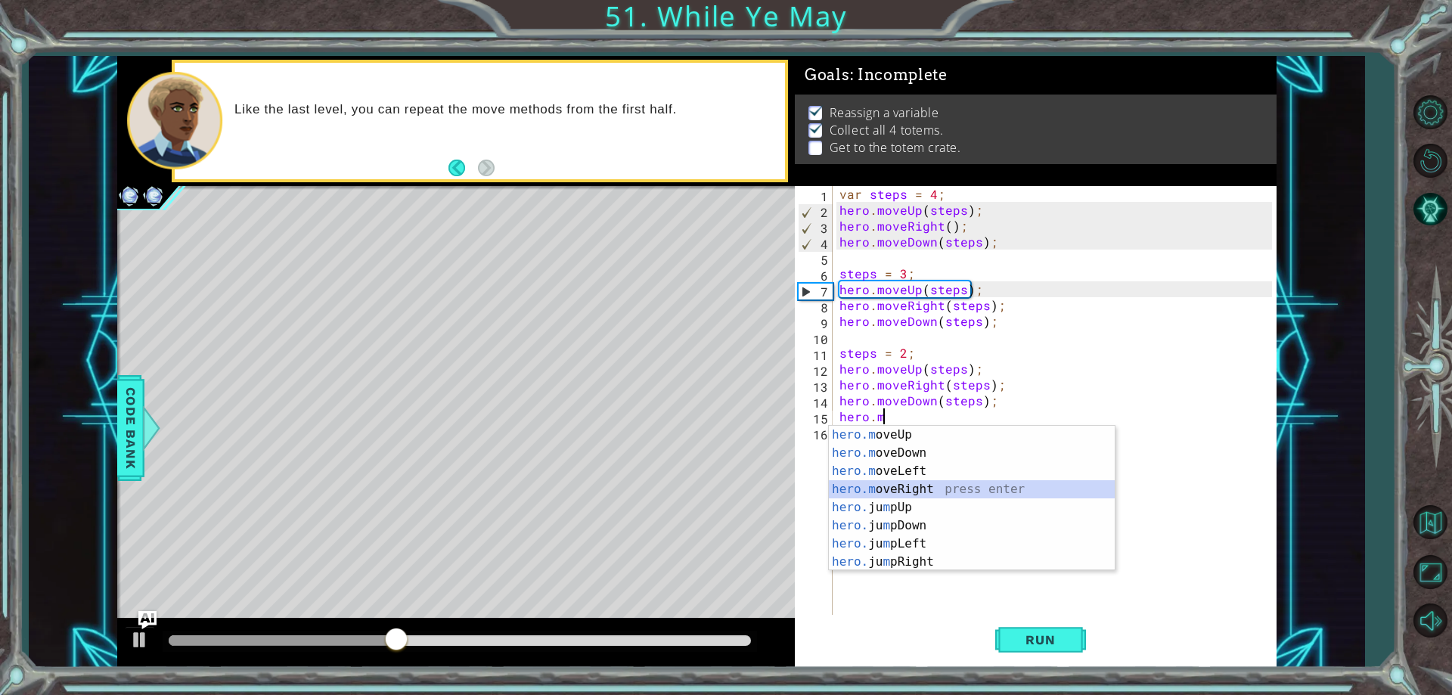
click at [924, 486] on div "hero.m oveUp press enter hero.m oveDown press enter hero.m oveLeft press enter …" at bounding box center [972, 517] width 286 height 182
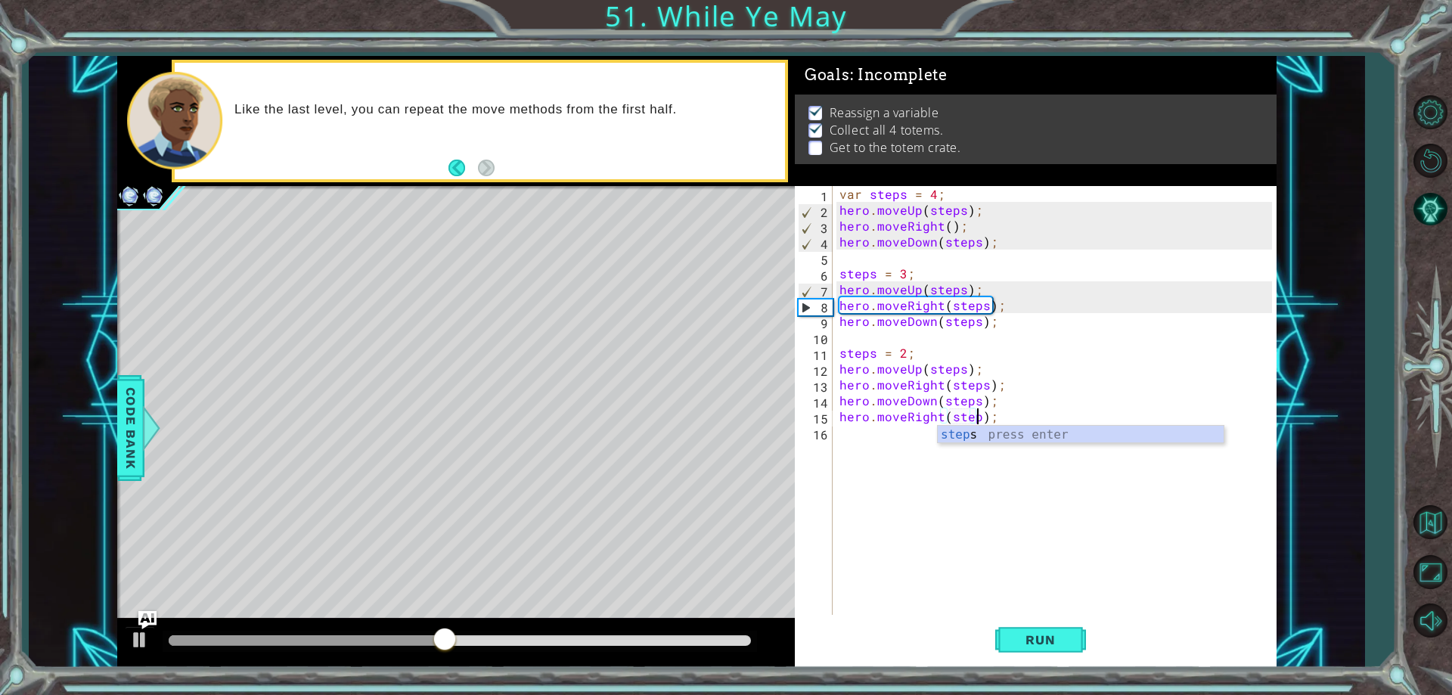
scroll to position [0, 9]
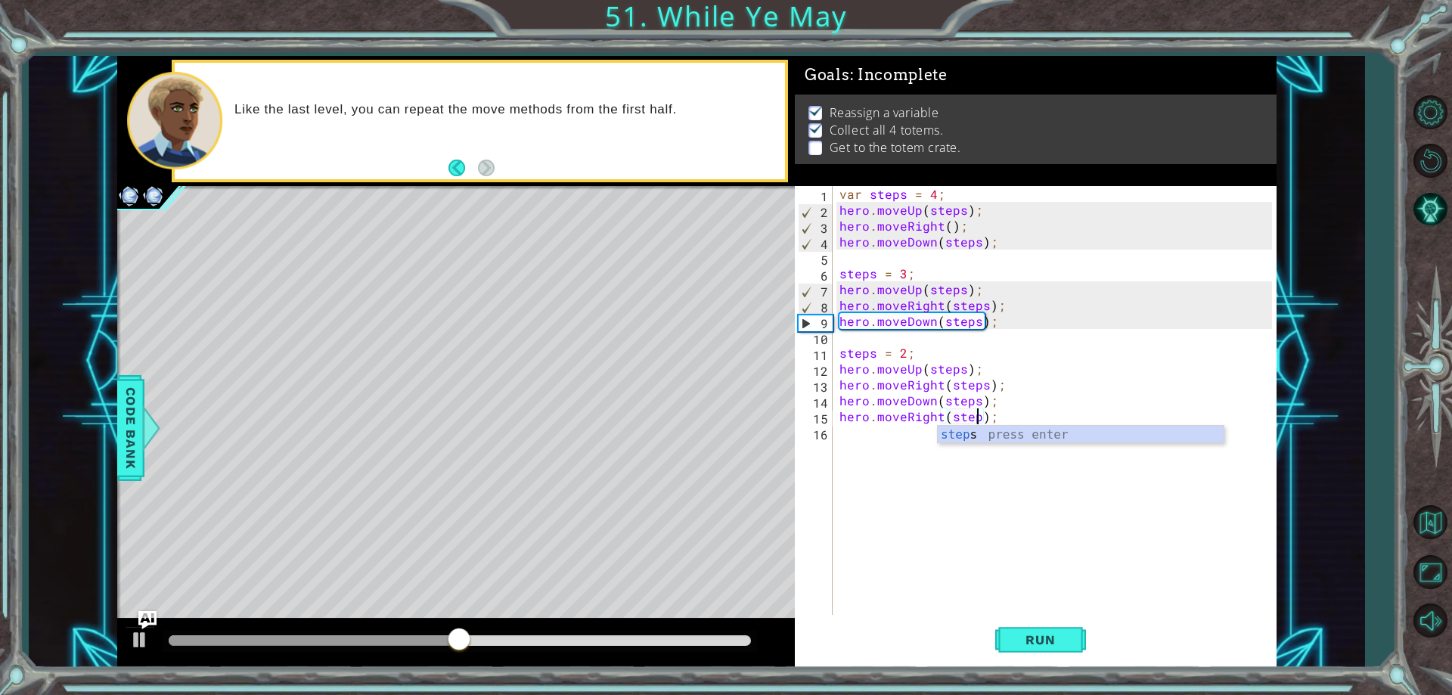
type textarea "hero.moveRight(steps);"
click at [907, 448] on div "var steps = 4 ; hero . moveUp ( steps ) ; hero . moveRight ( ) ; hero . moveDow…" at bounding box center [1058, 416] width 443 height 461
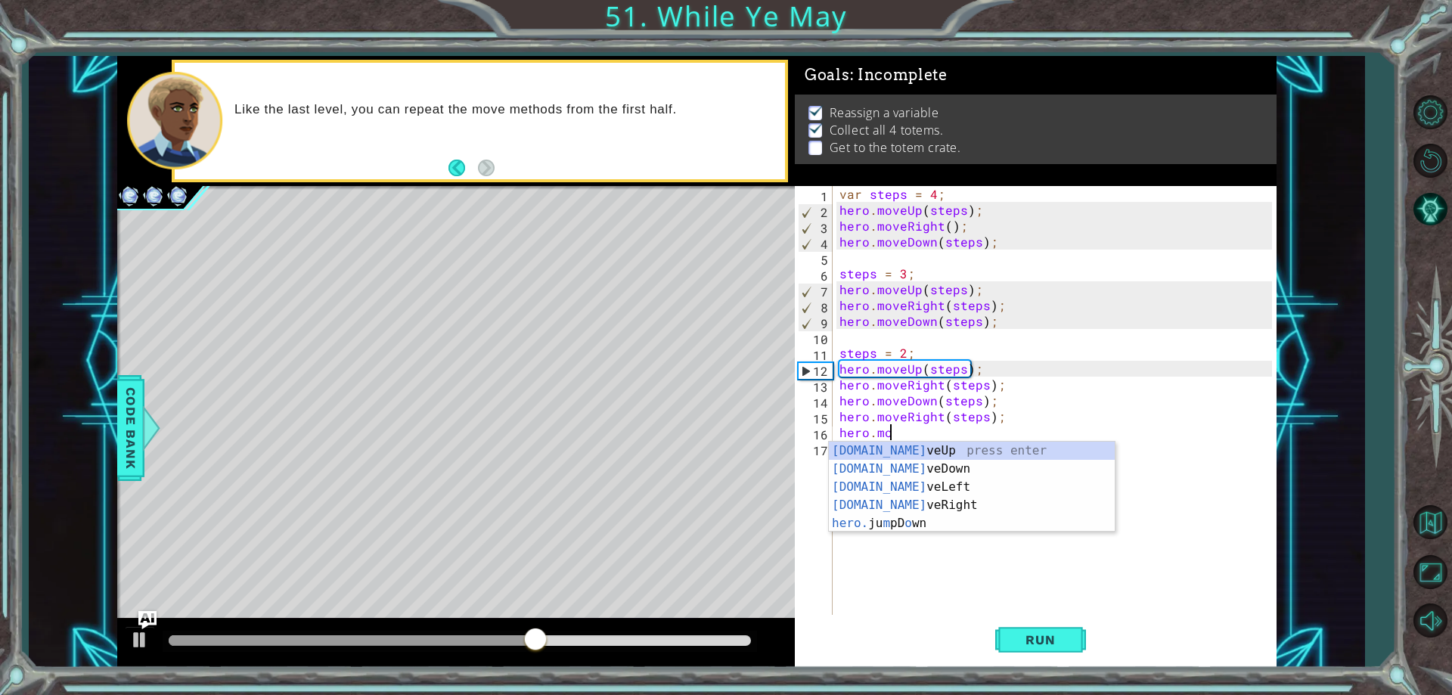
scroll to position [0, 3]
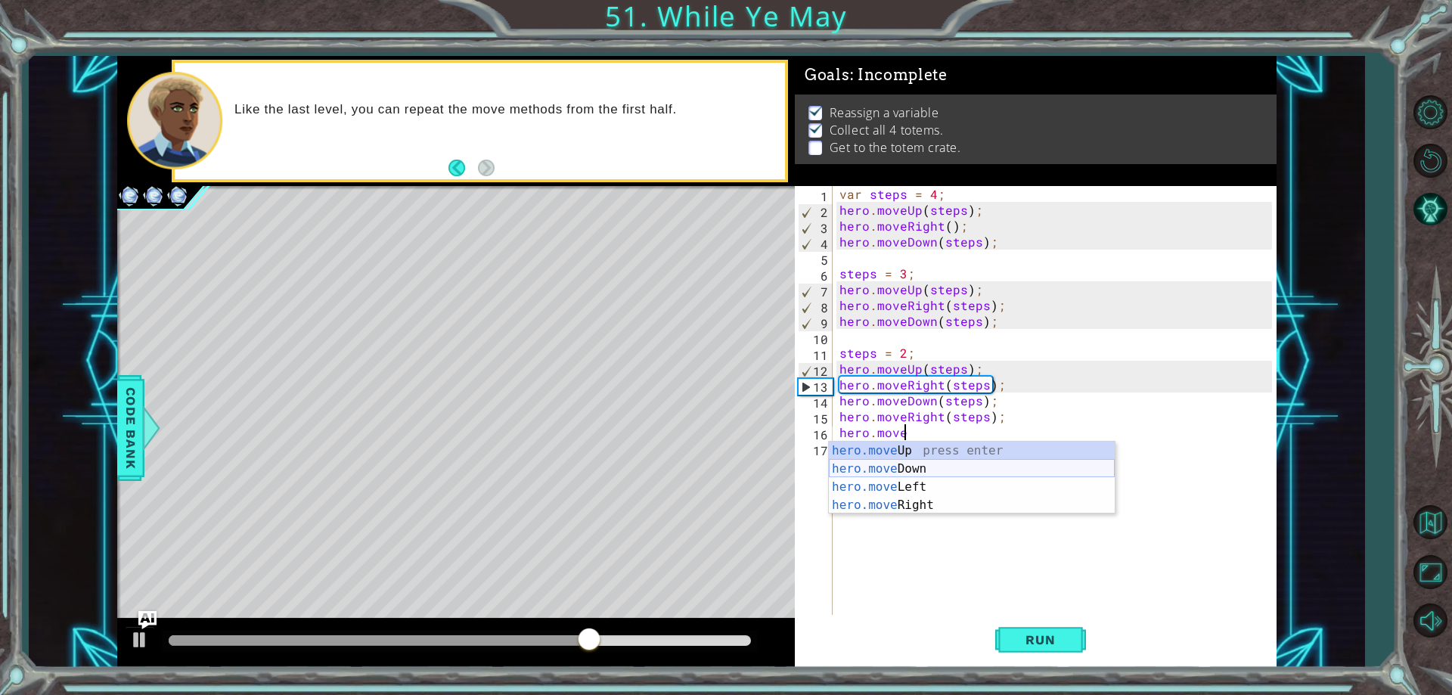
click at [937, 467] on div "hero.move Up press enter hero.move Down press enter hero.move Left press enter …" at bounding box center [972, 496] width 286 height 109
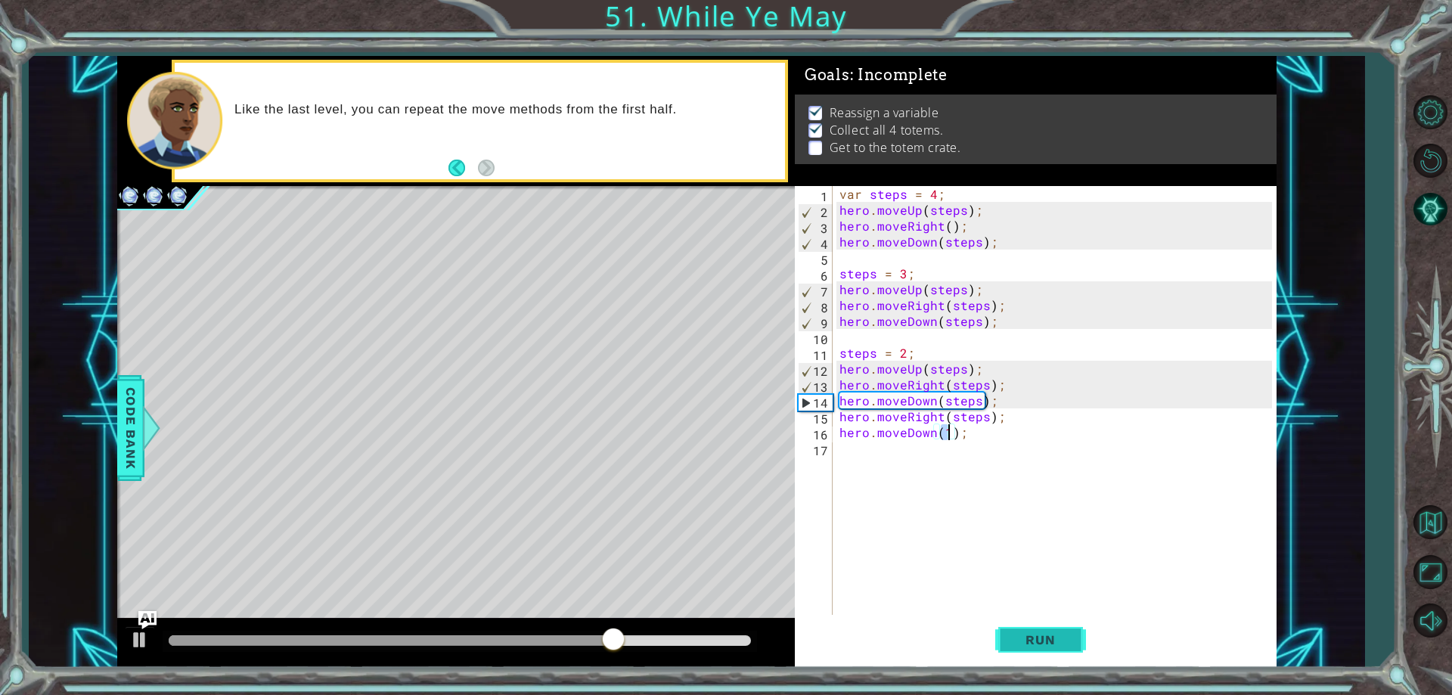
click at [1046, 635] on span "Run" at bounding box center [1041, 639] width 60 height 15
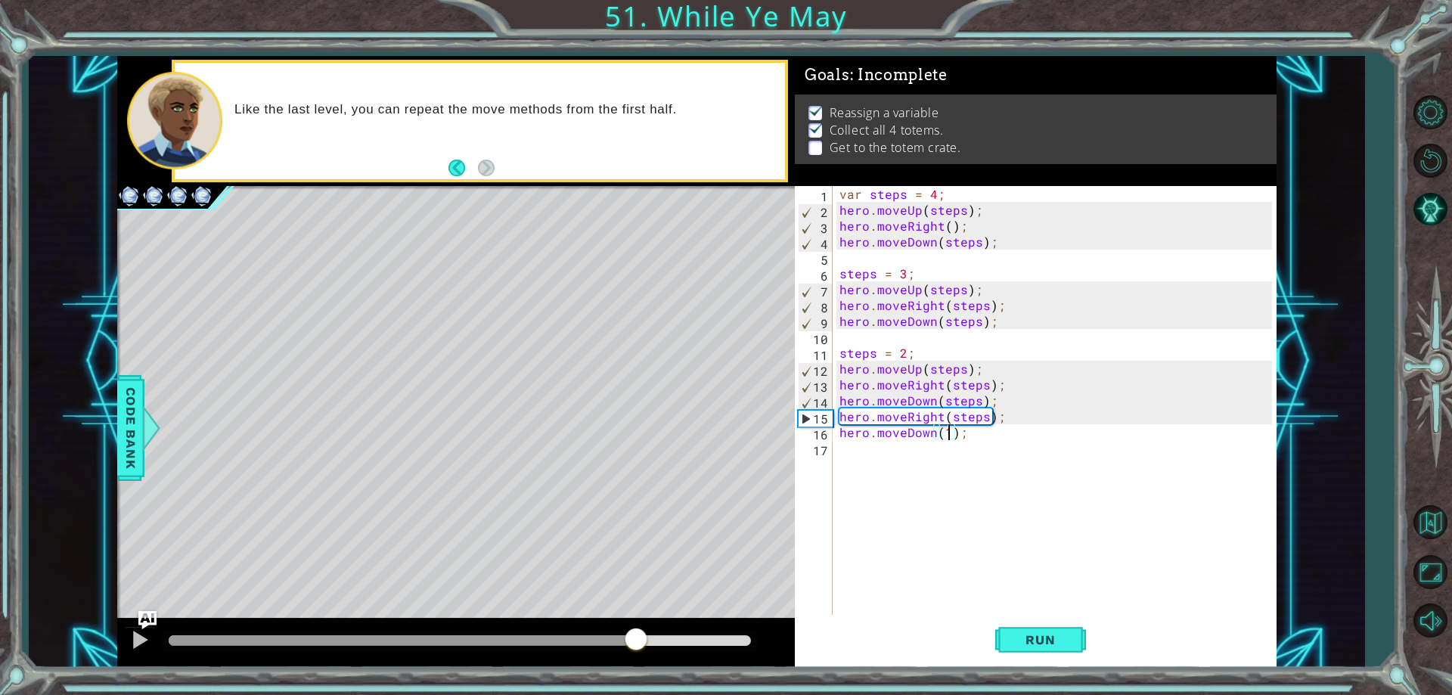
drag, startPoint x: 216, startPoint y: 635, endPoint x: 636, endPoint y: 627, distance: 420.7
click at [636, 627] on div at bounding box center [636, 640] width 27 height 27
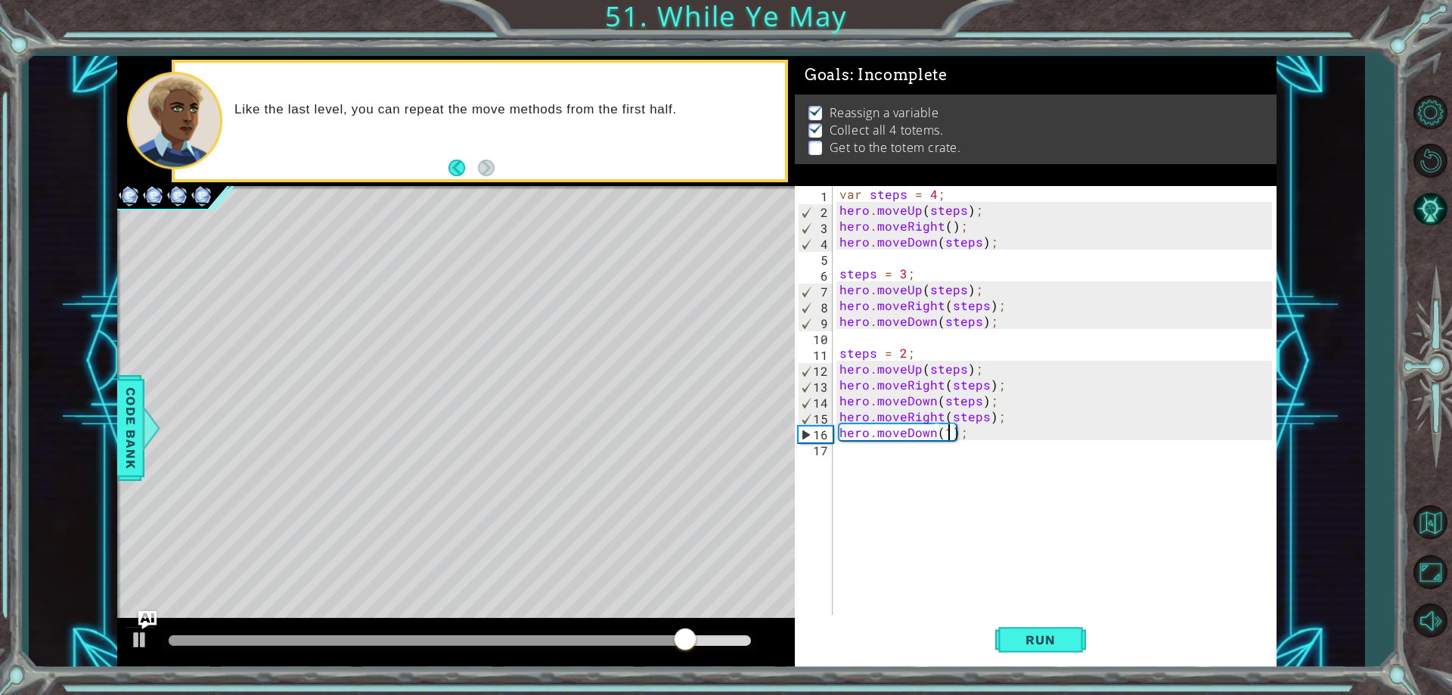
click at [1008, 403] on div "var steps = 4 ; hero . moveUp ( steps ) ; hero . moveRight ( ) ; hero . moveDow…" at bounding box center [1058, 416] width 443 height 461
type textarea "hero.moveDown(steps);"
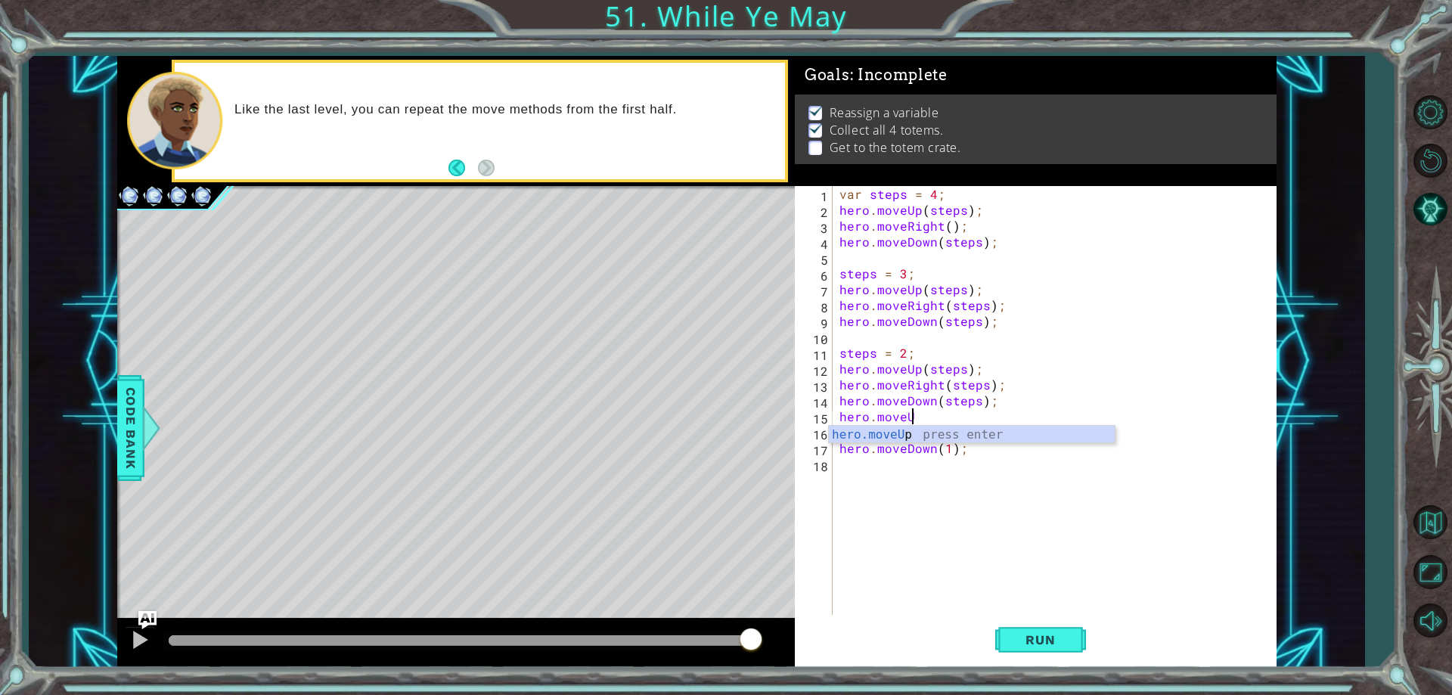
scroll to position [0, 5]
type textarea "hero.moveUp(1);"
click at [913, 572] on div "var steps = 4 ; hero . moveUp ( steps ) ; hero . moveRight ( ) ; hero . moveDow…" at bounding box center [1058, 416] width 443 height 461
click at [1032, 631] on button "Run" at bounding box center [1041, 641] width 91 height 48
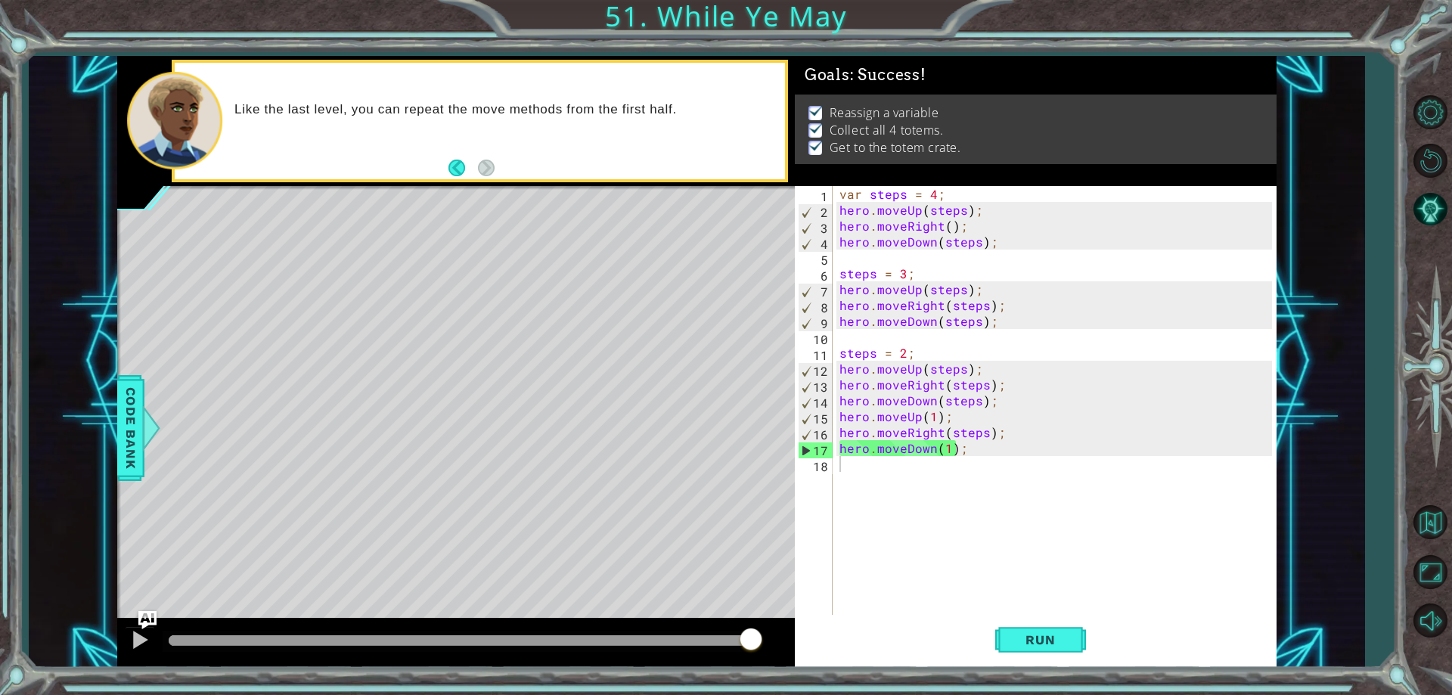
drag, startPoint x: 210, startPoint y: 637, endPoint x: 918, endPoint y: 619, distance: 707.5
click at [940, 669] on div "1 ההההההההההההההההההההההההההההההההההההההההההההההההההההההההההההההההההההההההההההה…" at bounding box center [726, 347] width 1452 height 695
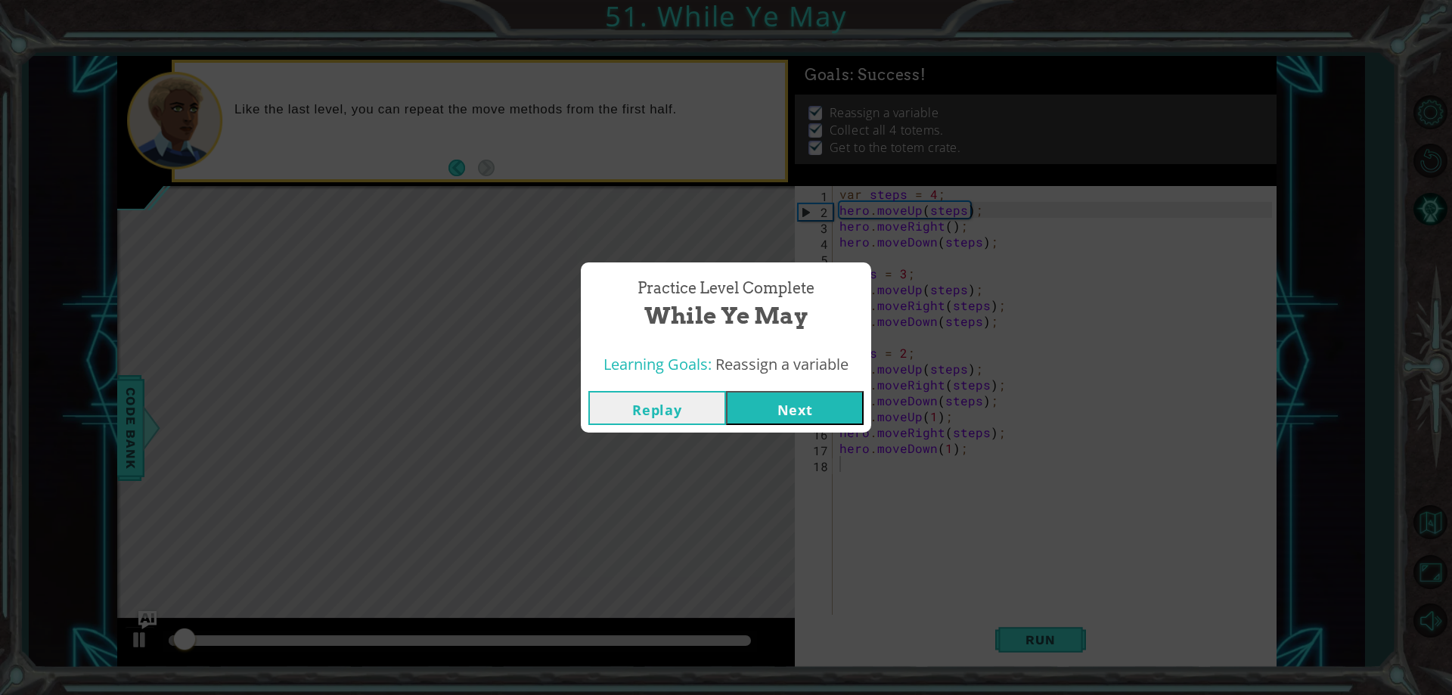
click at [816, 414] on button "Next" at bounding box center [795, 408] width 138 height 34
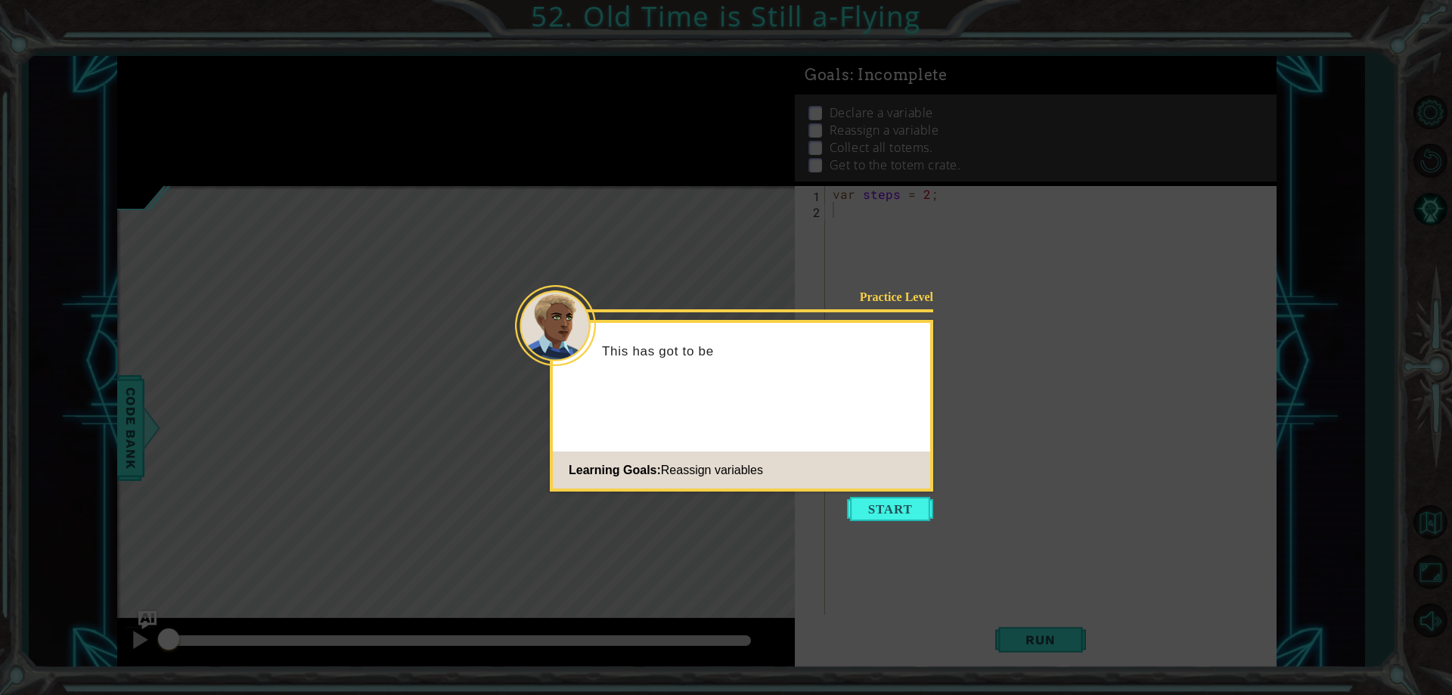
click at [878, 478] on footer "Learning Goals: Reassign variables" at bounding box center [741, 470] width 377 height 37
click at [890, 489] on div "Practice Level This has got to be the last of the tote Learning Goals: Reassign…" at bounding box center [742, 406] width 384 height 172
click at [878, 505] on button "Start" at bounding box center [890, 509] width 86 height 24
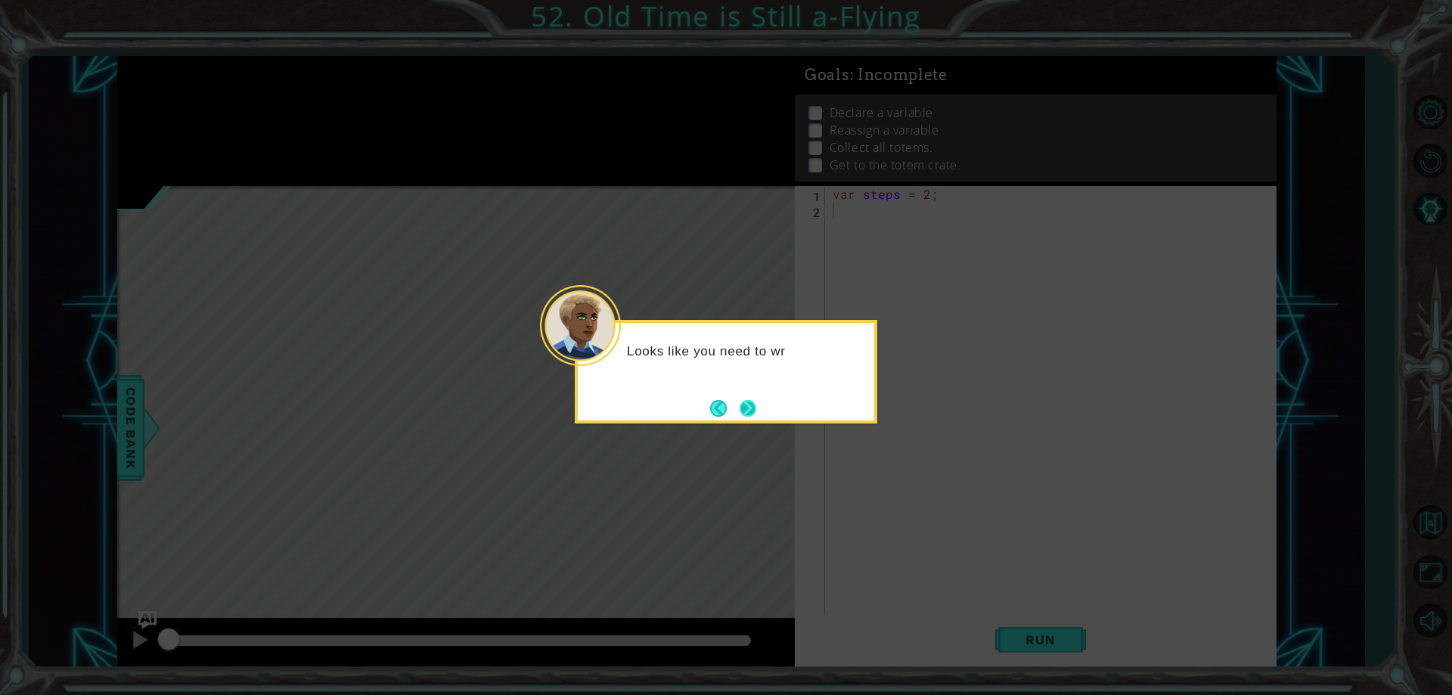
click at [753, 408] on button "Next" at bounding box center [748, 408] width 27 height 27
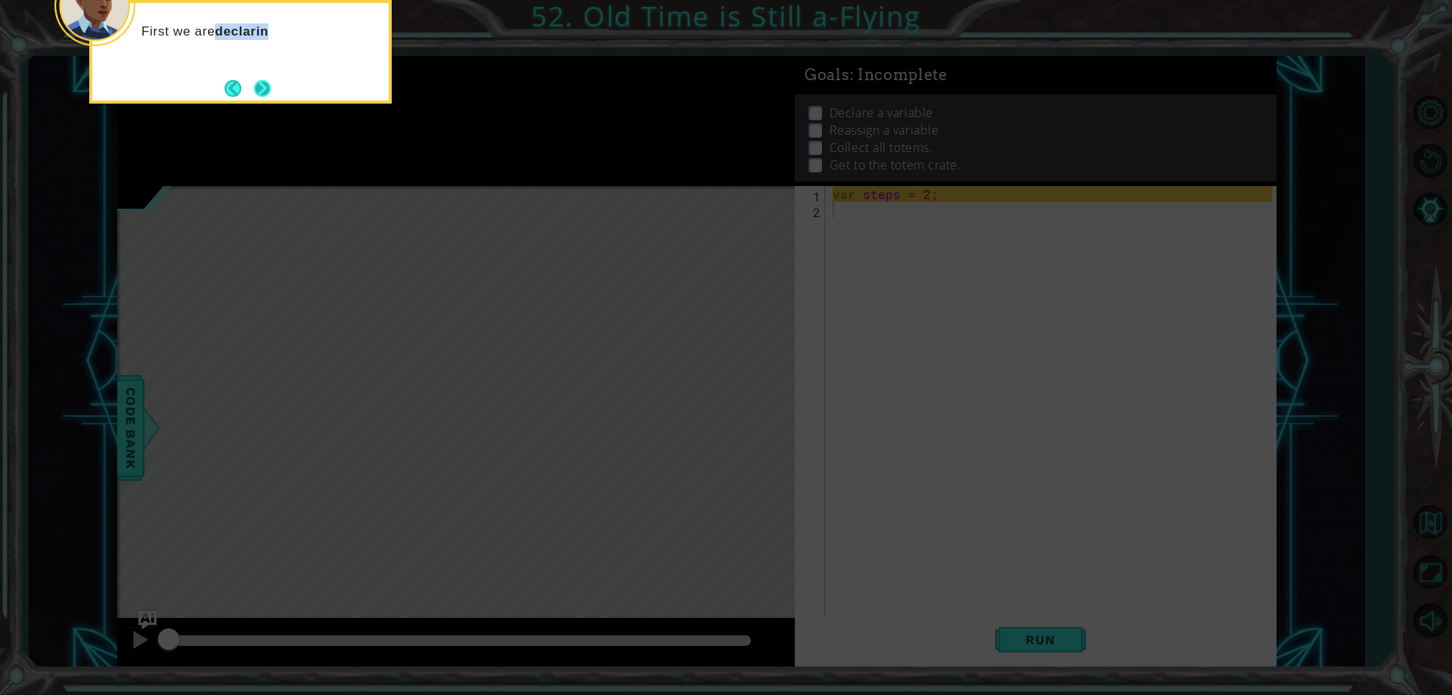
click at [273, 89] on div "First we are declarin" at bounding box center [240, 52] width 303 height 104
click at [272, 89] on button "Next" at bounding box center [262, 88] width 28 height 28
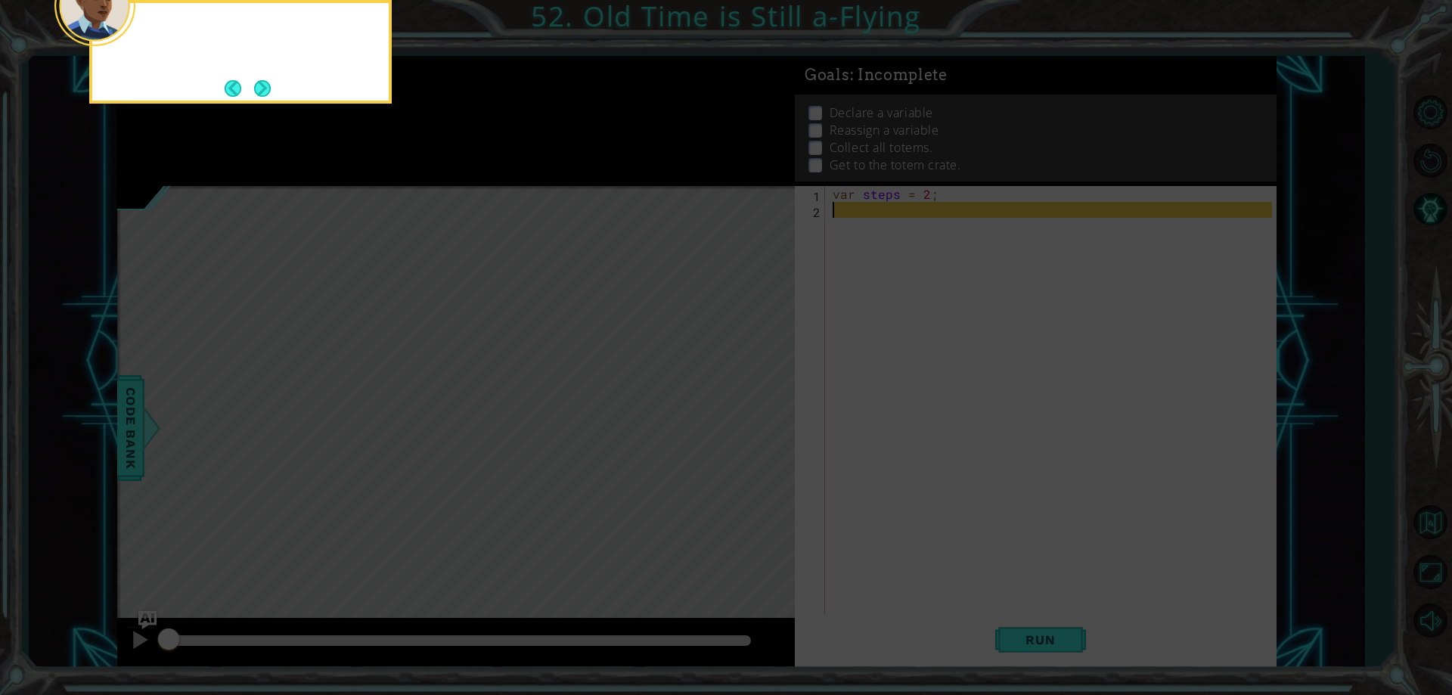
click at [272, 89] on div at bounding box center [240, 52] width 303 height 104
click at [264, 97] on button "Next" at bounding box center [262, 88] width 28 height 28
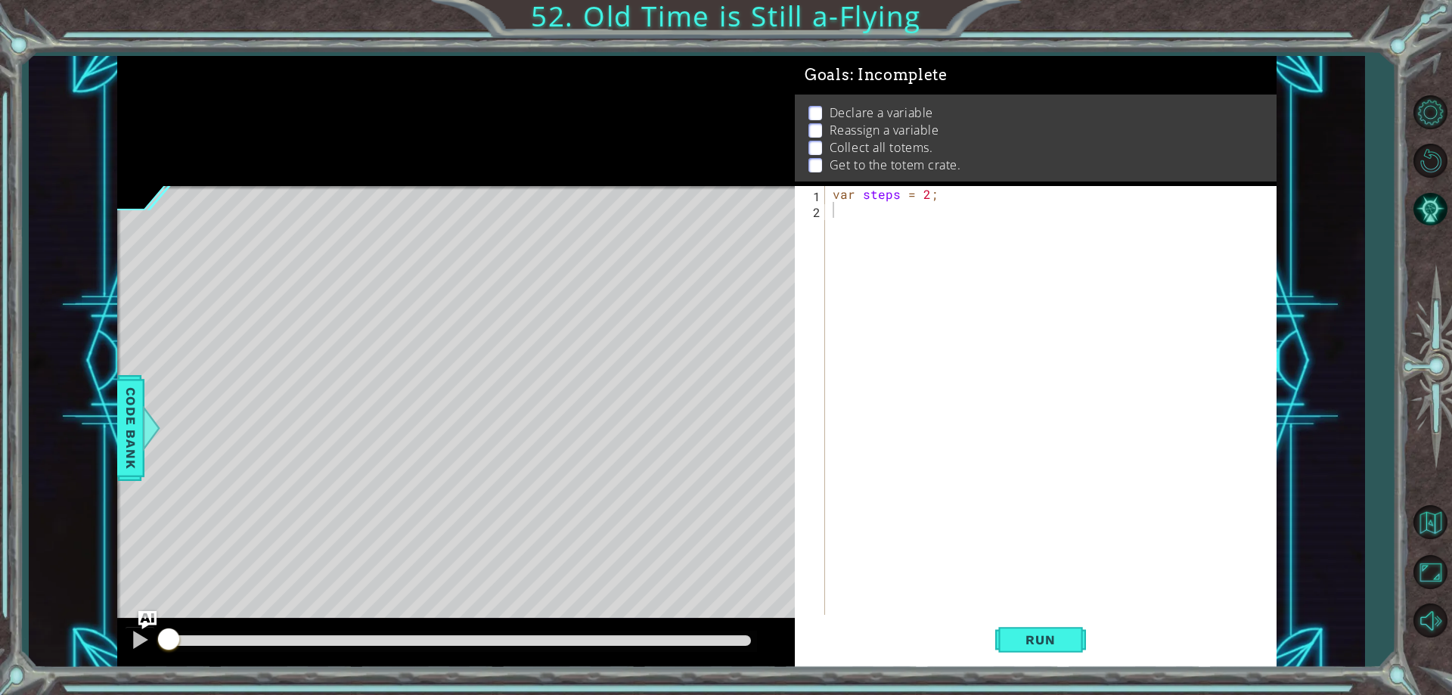
click at [862, 217] on div "var steps = 2 ;" at bounding box center [1054, 416] width 449 height 461
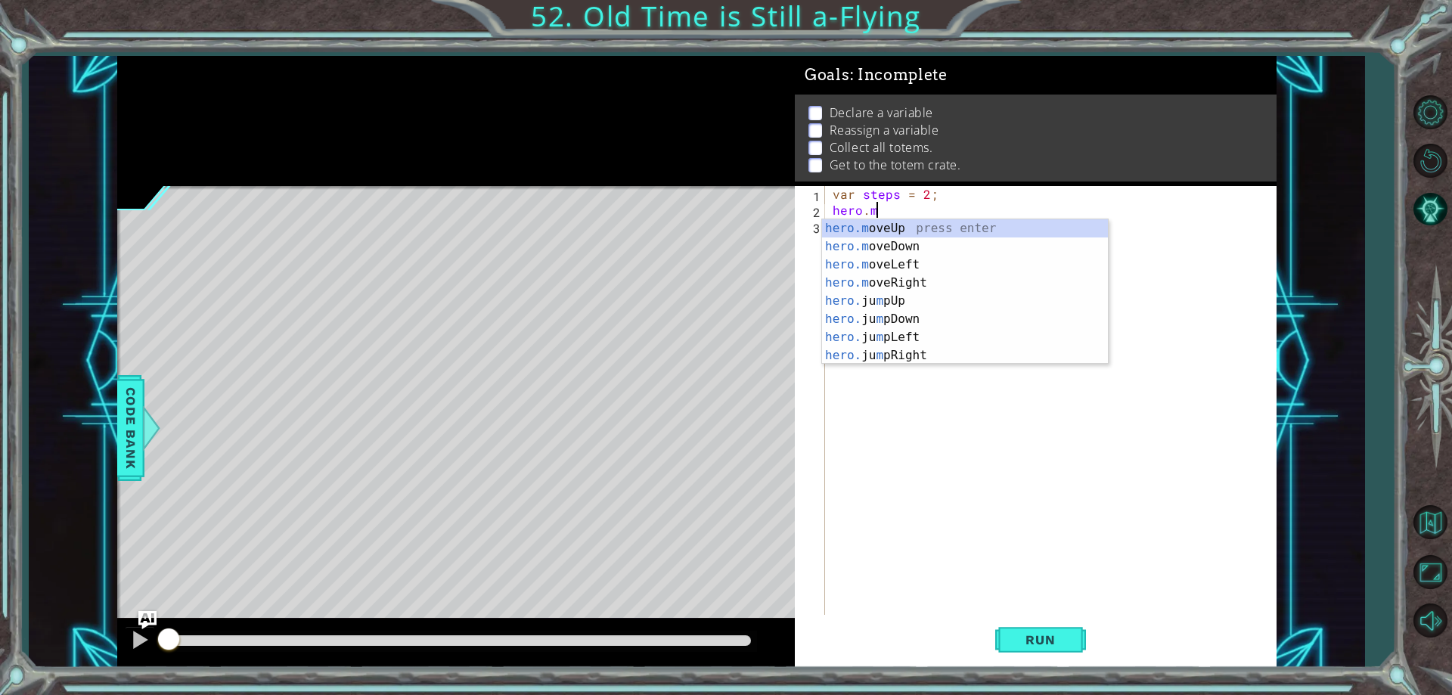
scroll to position [0, 2]
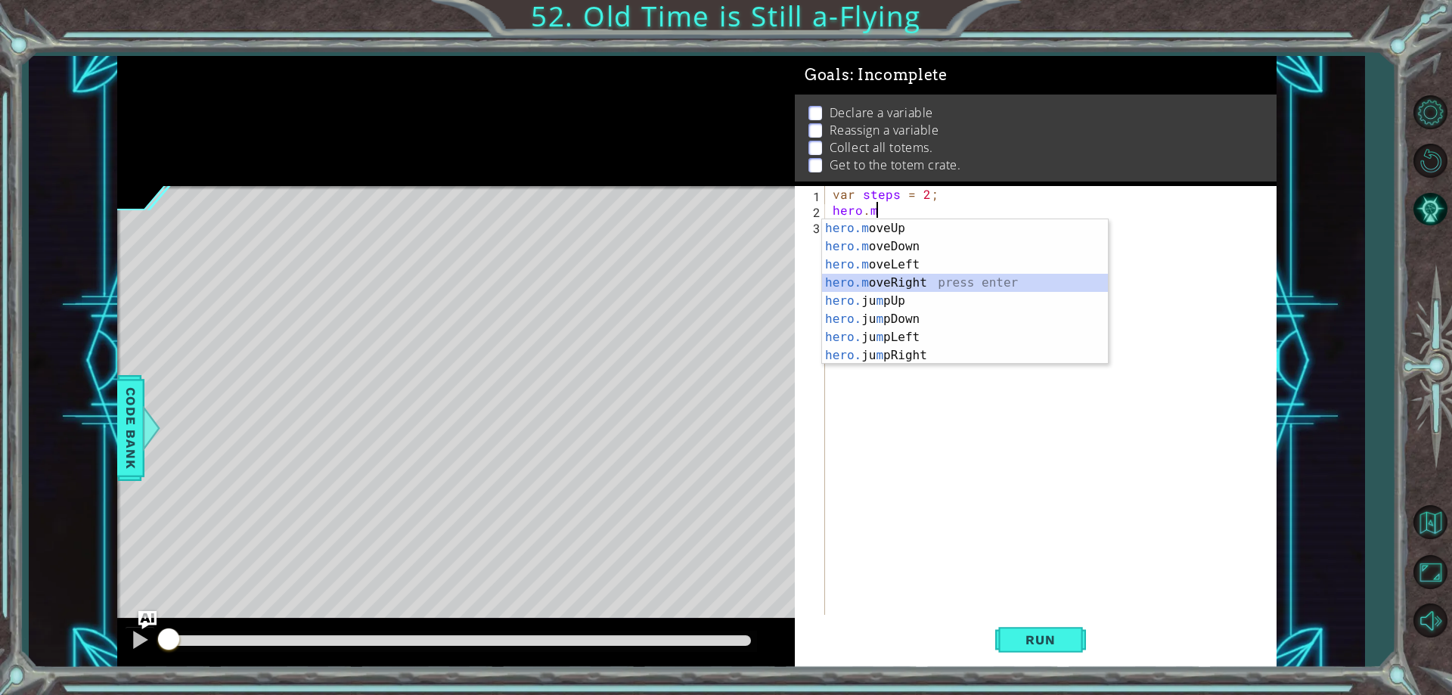
click at [909, 285] on div "hero.m oveUp press enter hero.m oveDown press enter hero.m oveLeft press enter …" at bounding box center [965, 310] width 286 height 182
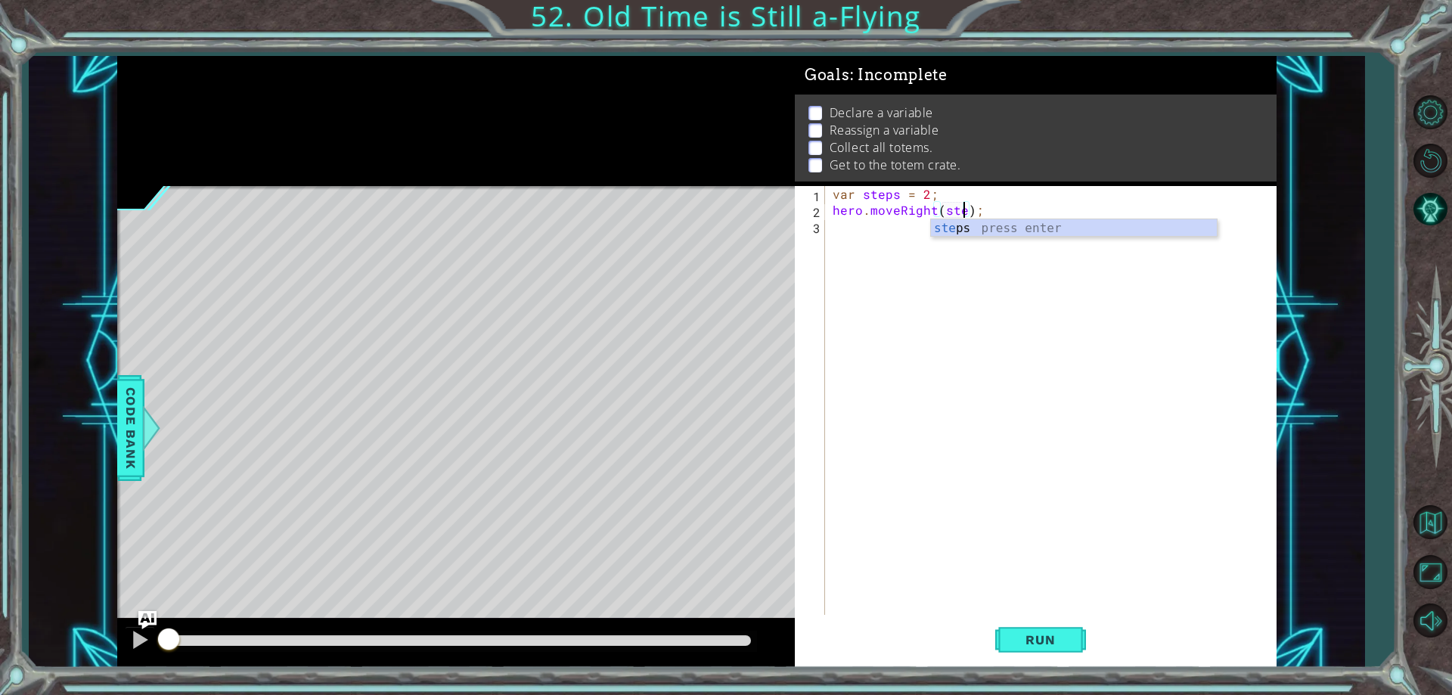
type textarea "hero.moveRight(steps);"
click at [893, 227] on div "var steps = 2 ; hero . moveRight ( steps ) ;" at bounding box center [1054, 416] width 449 height 461
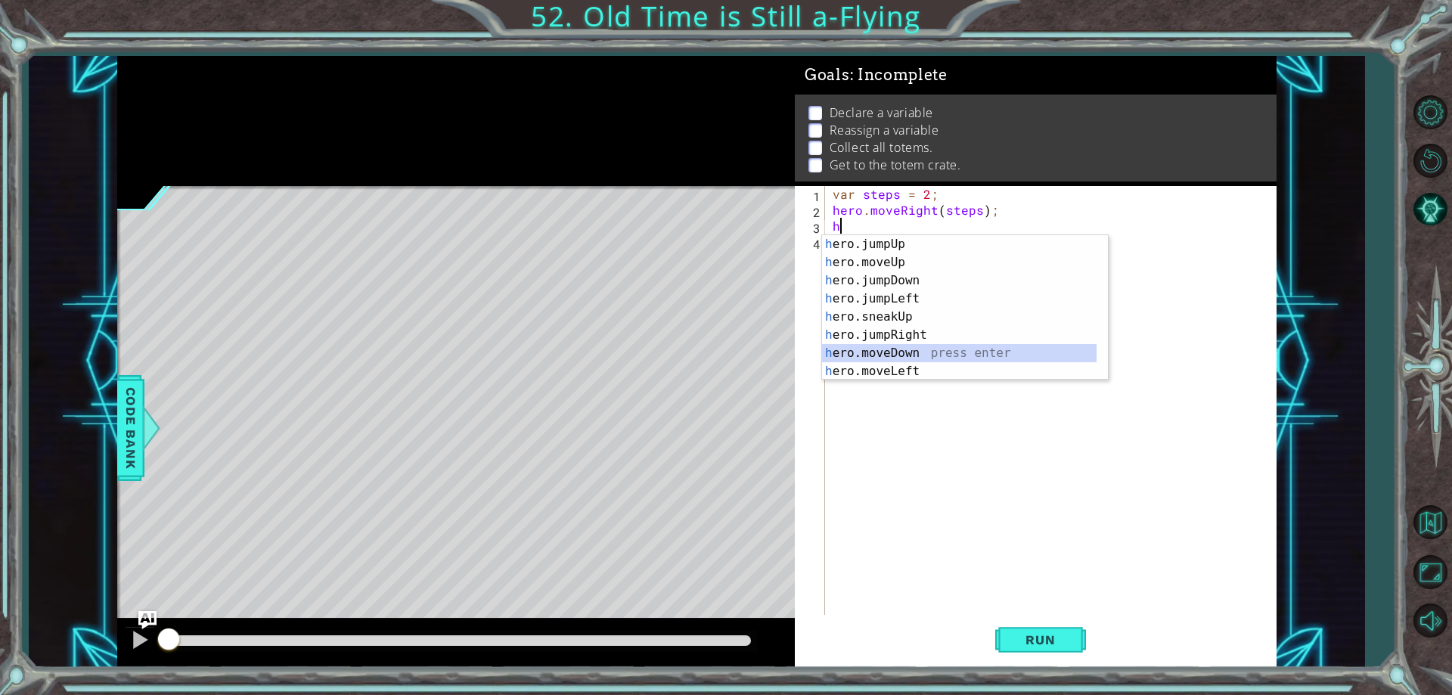
click at [916, 348] on div "h ero.jumpUp press enter h ero.moveUp press enter h ero.jumpDown press enter h …" at bounding box center [959, 326] width 275 height 182
type textarea "hero.moveDown(1);"
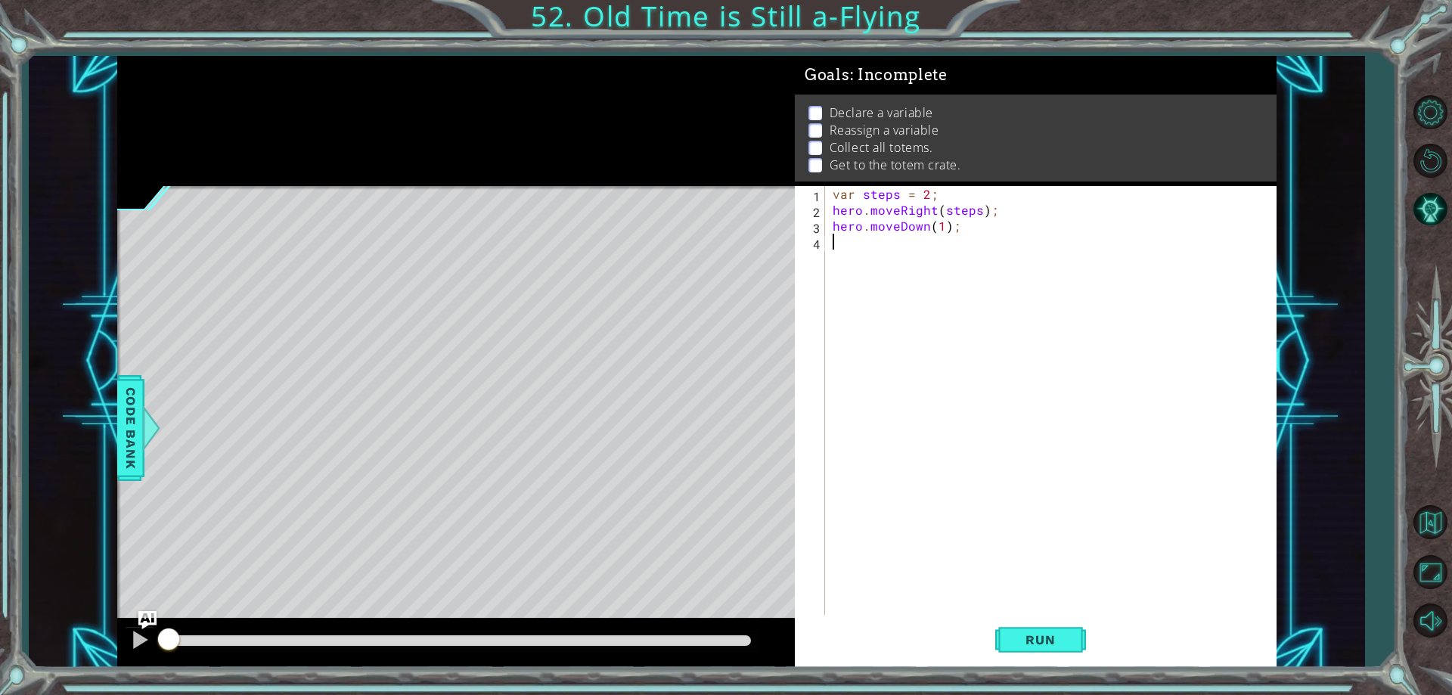
click at [887, 247] on div "var steps = 2 ; hero . moveRight ( steps ) ; hero . moveDown ( 1 ) ;" at bounding box center [1054, 416] width 449 height 461
click at [945, 223] on div "var steps = 2 ; hero . moveRight ( steps ) ; hero . moveDown ( 1 ) ;" at bounding box center [1054, 416] width 449 height 461
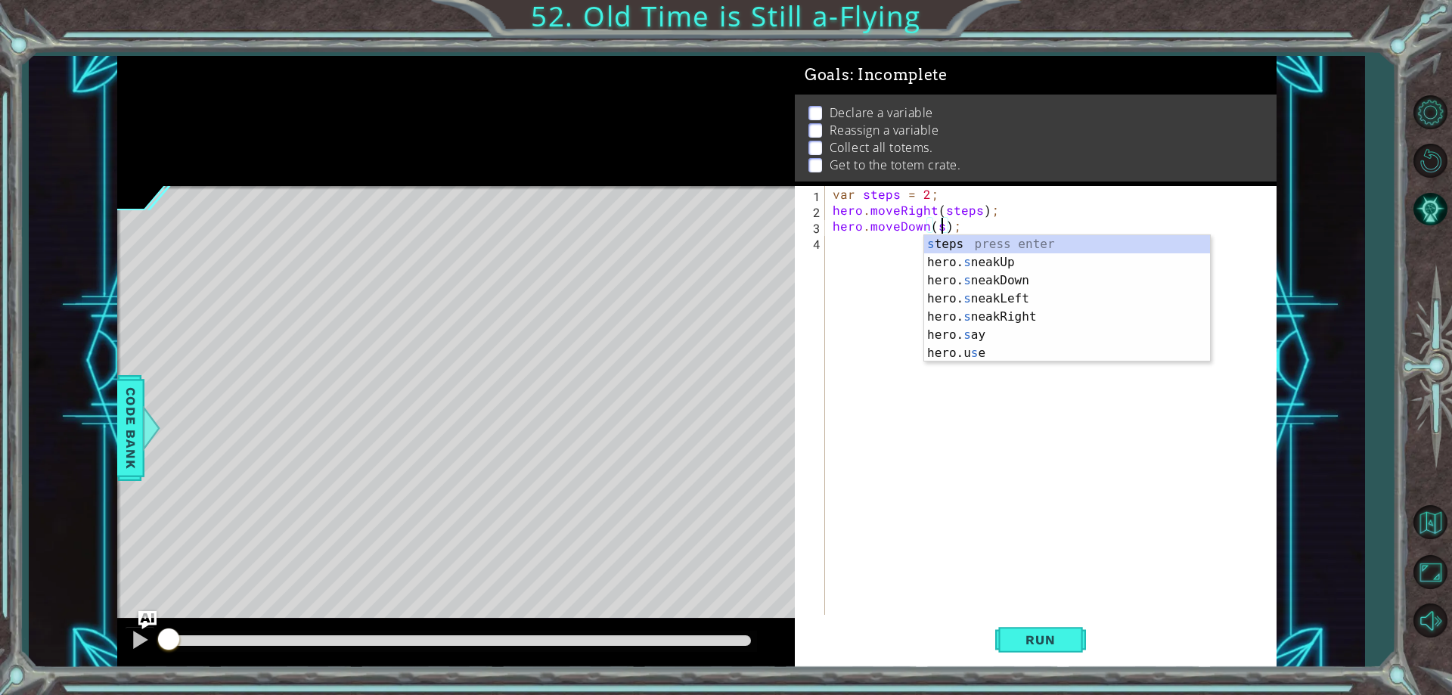
scroll to position [0, 8]
type textarea "hero.moveDown(steps);"
click at [868, 228] on div "var steps = 2 ; hero . moveRight ( steps ) ; hero . moveDown ( steps ) ;" at bounding box center [1054, 416] width 449 height 461
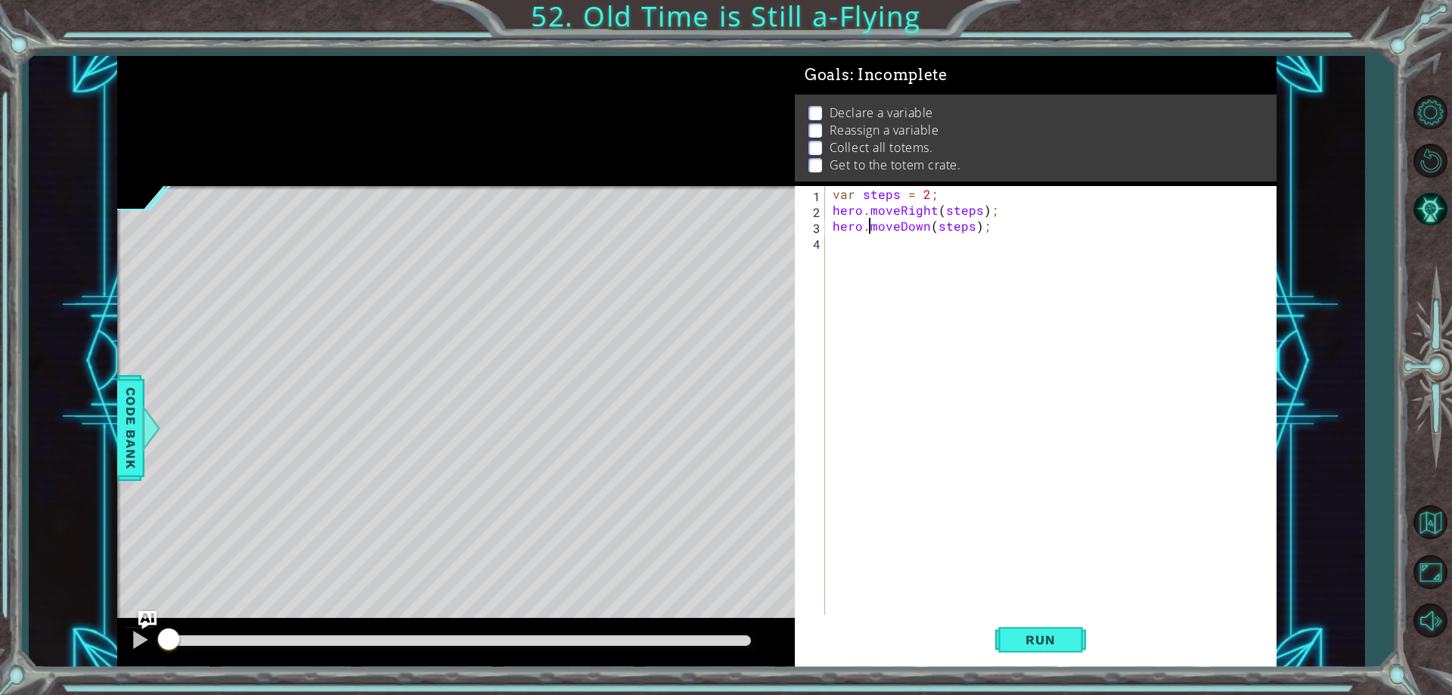
drag, startPoint x: 869, startPoint y: 240, endPoint x: 877, endPoint y: 241, distance: 7.6
click at [870, 241] on div "var steps = 2 ; hero . moveRight ( steps ) ; hero . moveDown ( steps ) ;" at bounding box center [1054, 416] width 449 height 461
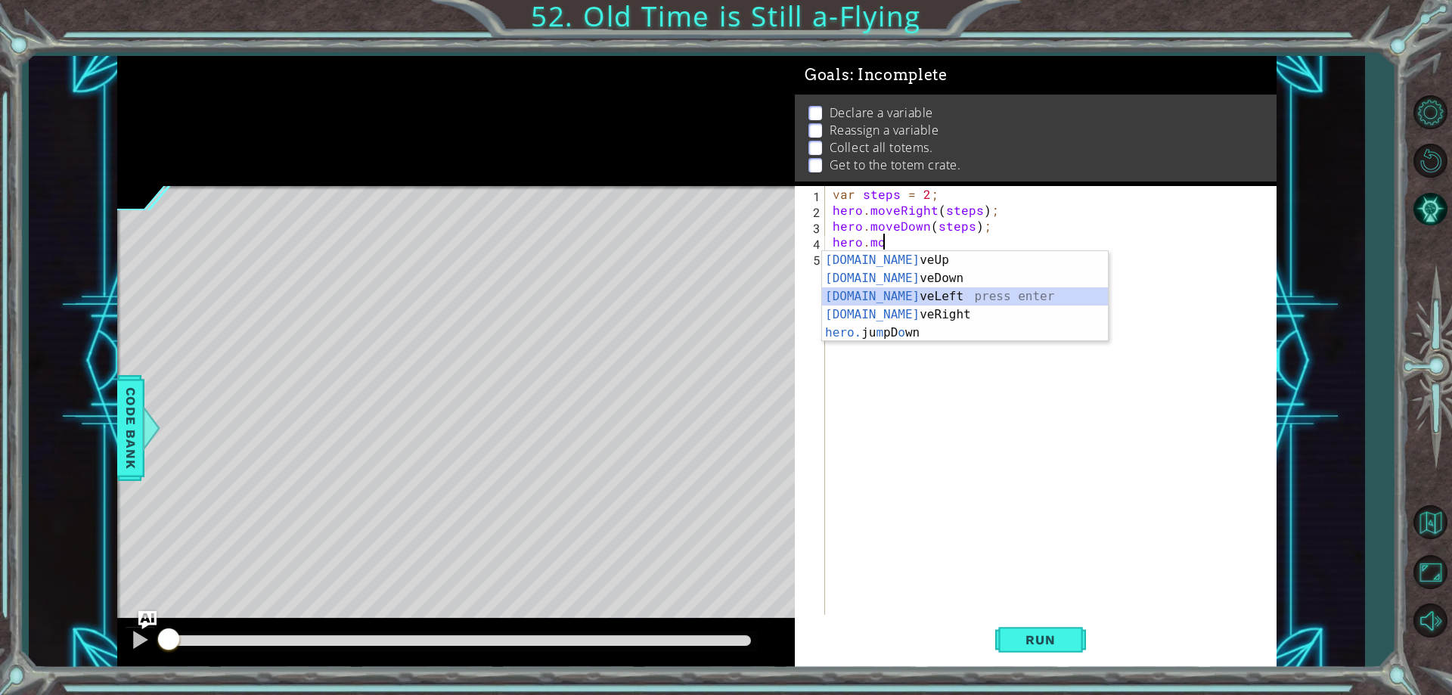
click at [926, 294] on div "[DOMAIN_NAME] veUp press enter [DOMAIN_NAME] veDown press enter [DOMAIN_NAME] v…" at bounding box center [965, 314] width 286 height 127
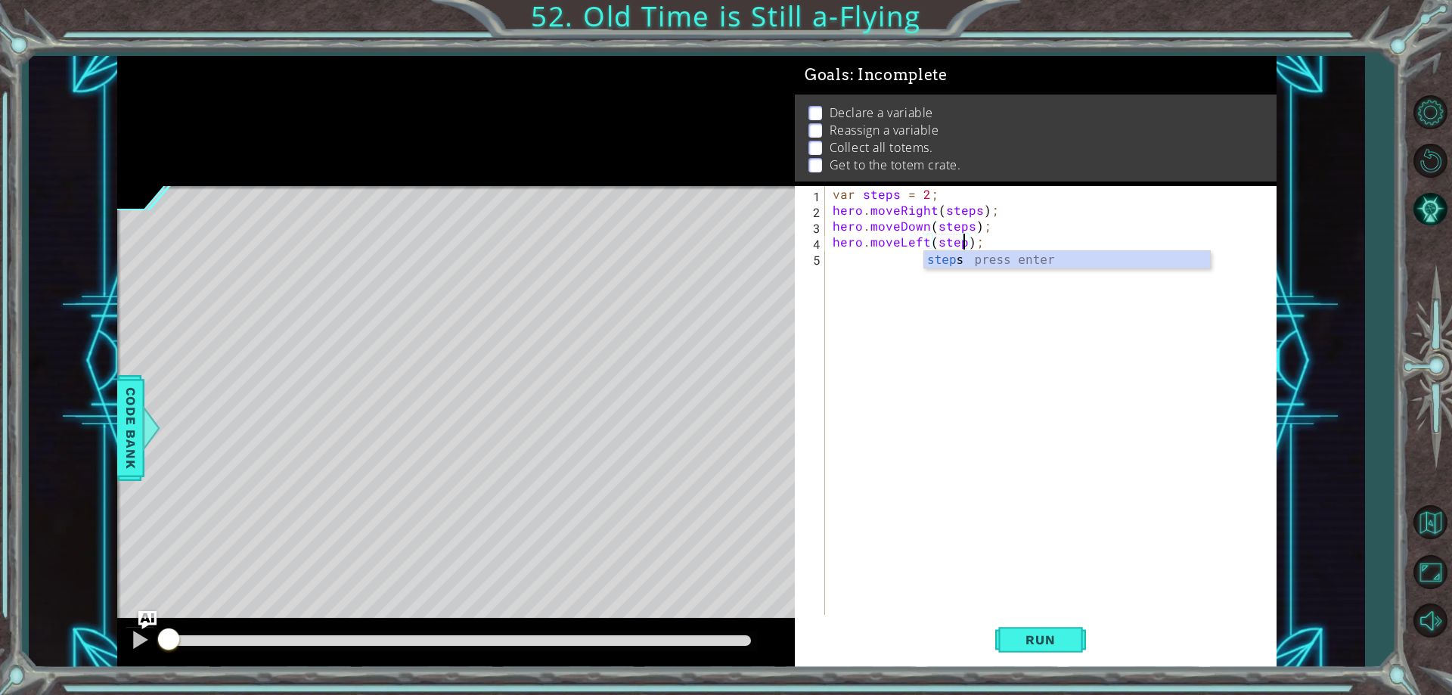
scroll to position [0, 9]
type textarea "hero.moveLeft(steps);"
click at [875, 253] on div "var steps = 2 ; hero . moveRight ( steps ) ; hero . moveDown ( steps ) ; hero .…" at bounding box center [1054, 416] width 449 height 461
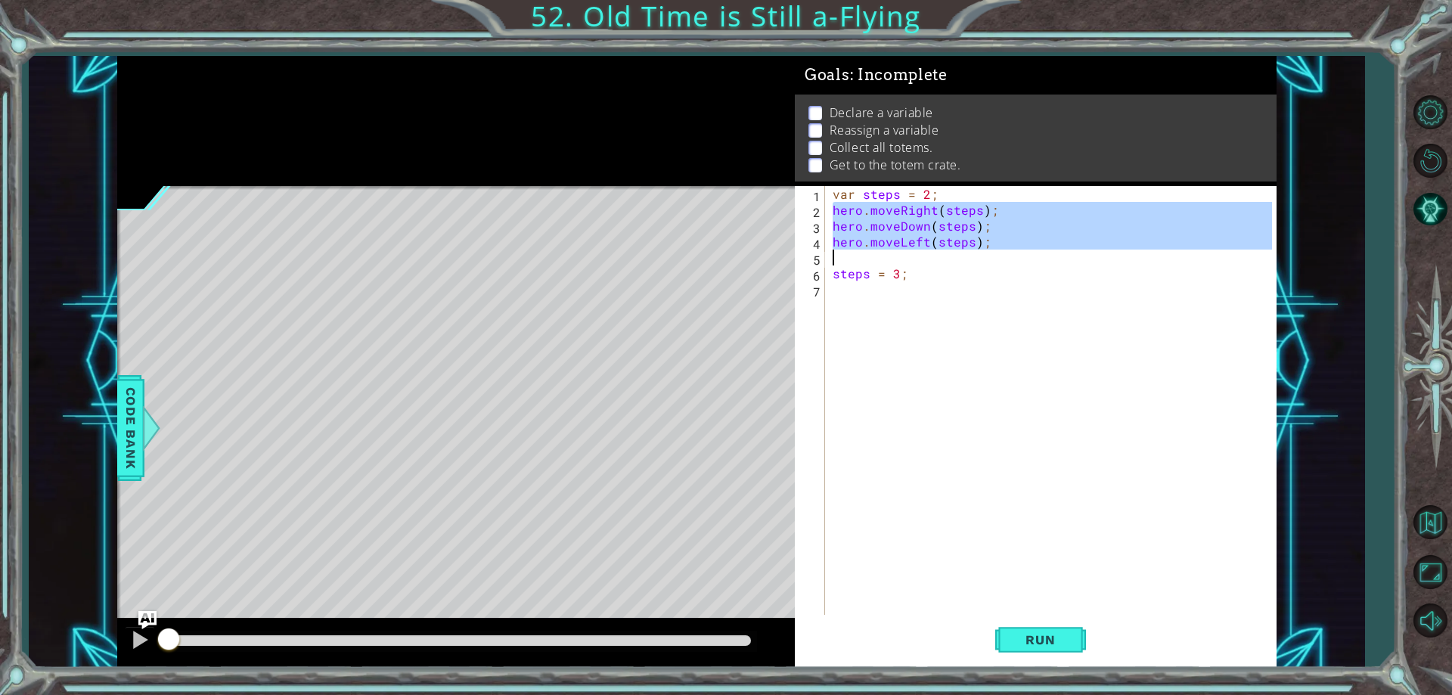
drag, startPoint x: 830, startPoint y: 213, endPoint x: 995, endPoint y: 250, distance: 169.0
click at [995, 250] on div "var steps = 2 ; hero . moveRight ( steps ) ; hero . moveDown ( steps ) ; hero .…" at bounding box center [1054, 416] width 449 height 461
type textarea "hero.moveLeft(steps);"
click at [889, 300] on div "var steps = 2 ; hero . moveRight ( steps ) ; hero . moveDown ( steps ) ; hero .…" at bounding box center [1054, 416] width 449 height 461
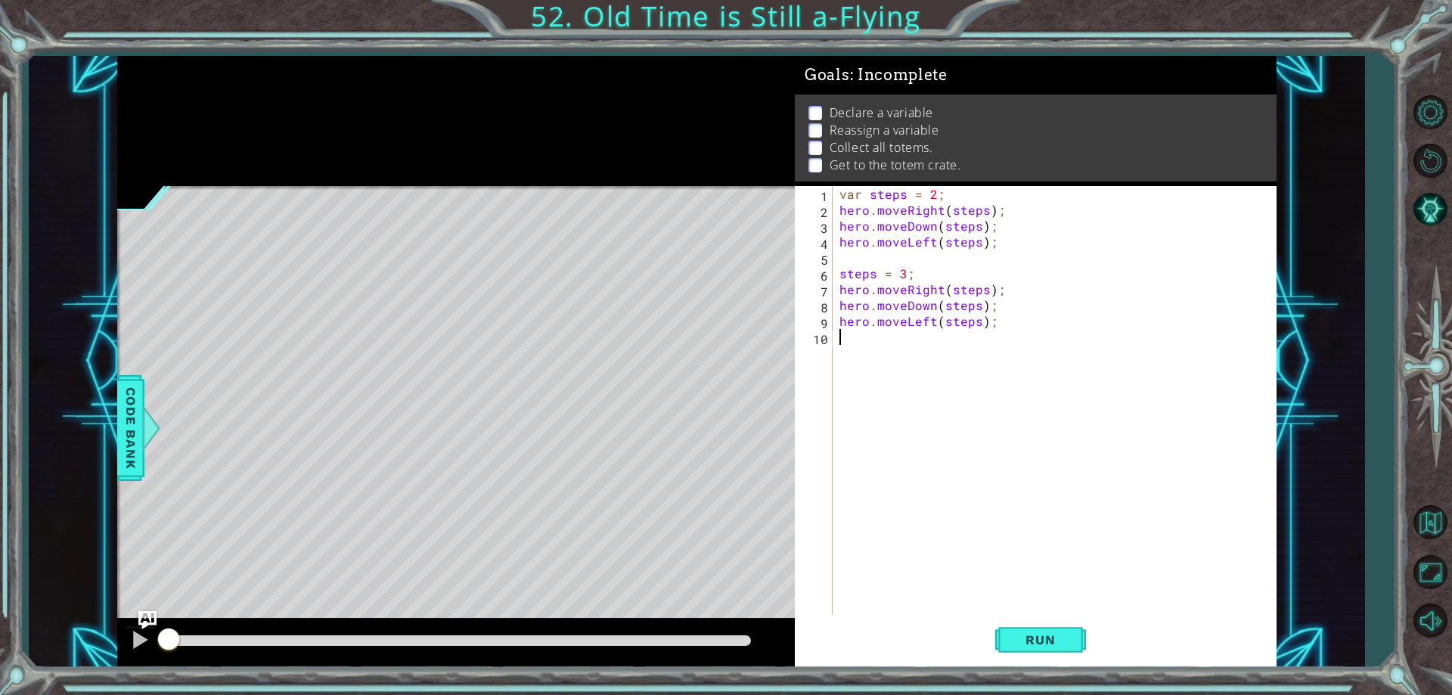
click at [867, 363] on div "var steps = 2 ; hero . moveRight ( steps ) ; hero . moveDown ( steps ) ; hero .…" at bounding box center [1058, 416] width 443 height 461
click at [1042, 647] on span "Run" at bounding box center [1041, 639] width 60 height 15
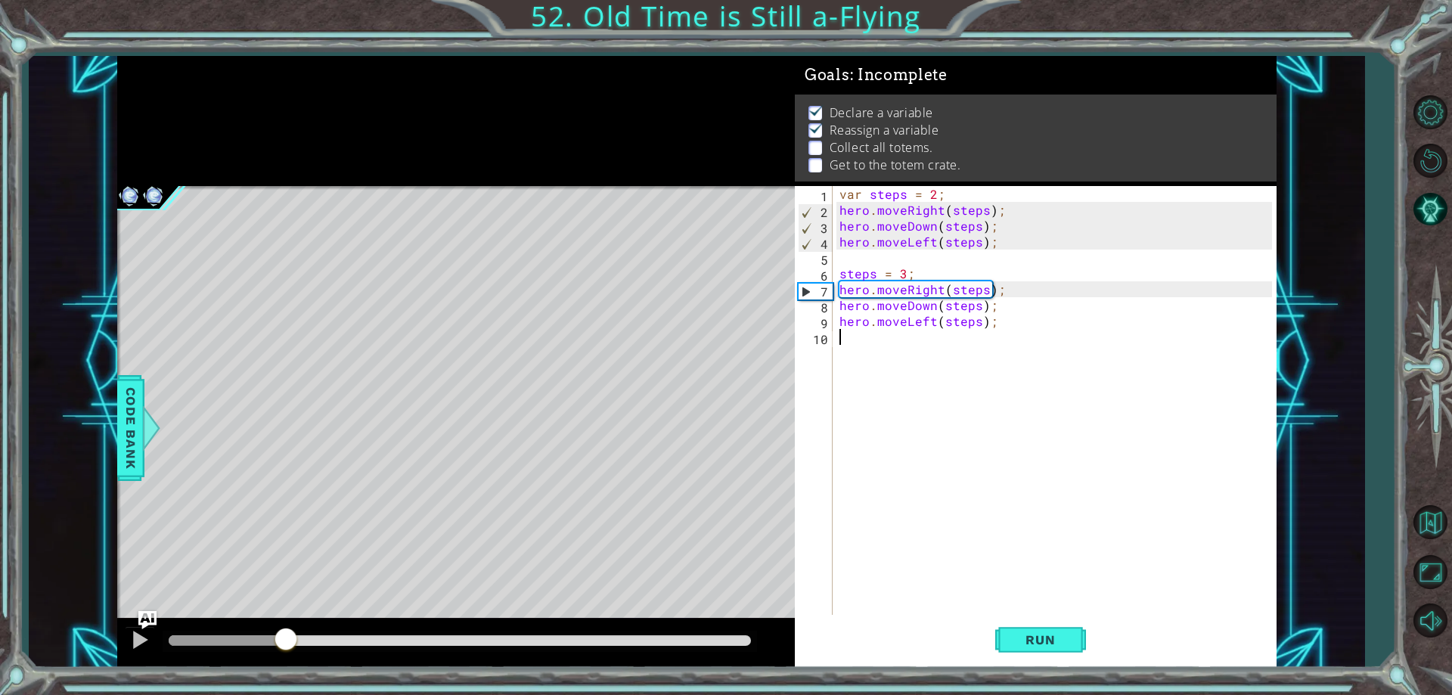
drag, startPoint x: 198, startPoint y: 639, endPoint x: 286, endPoint y: 632, distance: 88.0
click at [286, 632] on div at bounding box center [285, 640] width 27 height 27
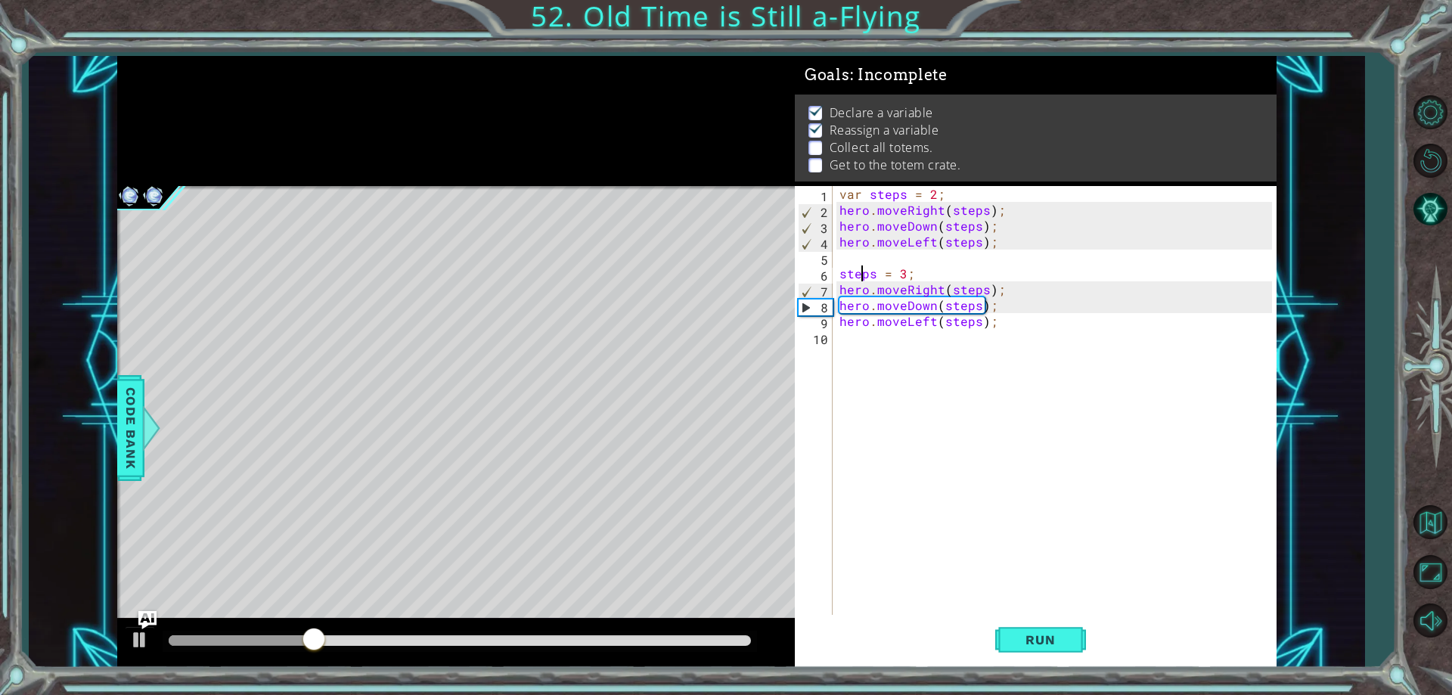
click at [865, 277] on div "var steps = 2 ; hero . moveRight ( steps ) ; hero . moveDown ( steps ) ; hero .…" at bounding box center [1058, 416] width 443 height 461
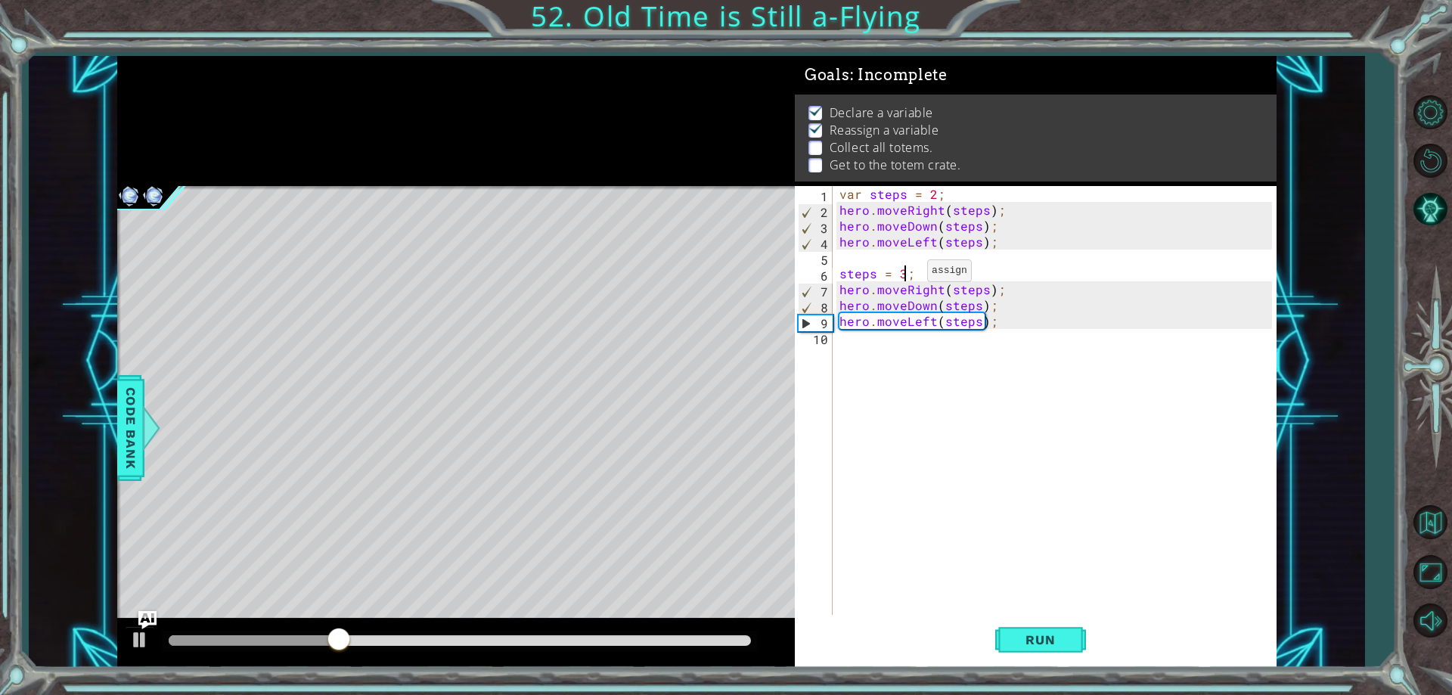
click at [909, 275] on div "var steps = 2 ; hero . moveRight ( steps ) ; hero . moveDown ( steps ) ; hero .…" at bounding box center [1058, 416] width 443 height 461
click at [150, 422] on div at bounding box center [151, 427] width 19 height 45
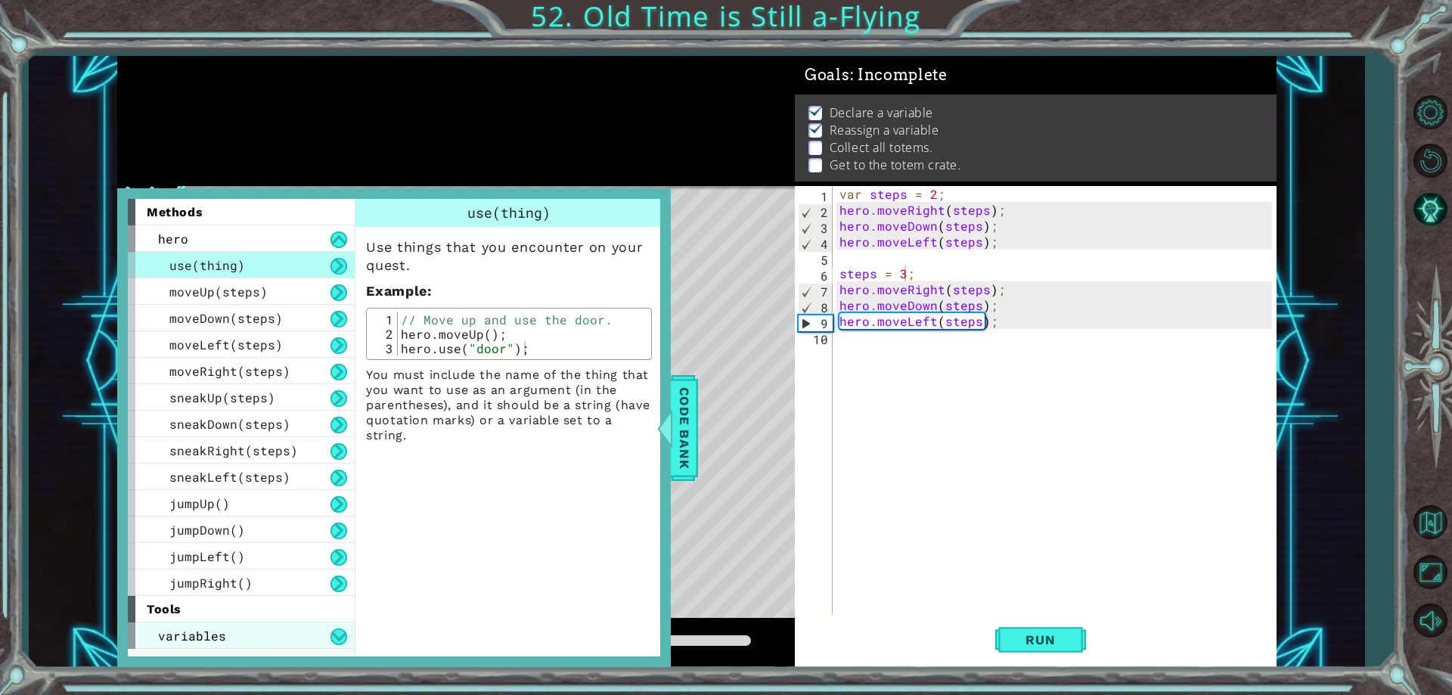
click at [253, 636] on div "variables" at bounding box center [241, 636] width 227 height 26
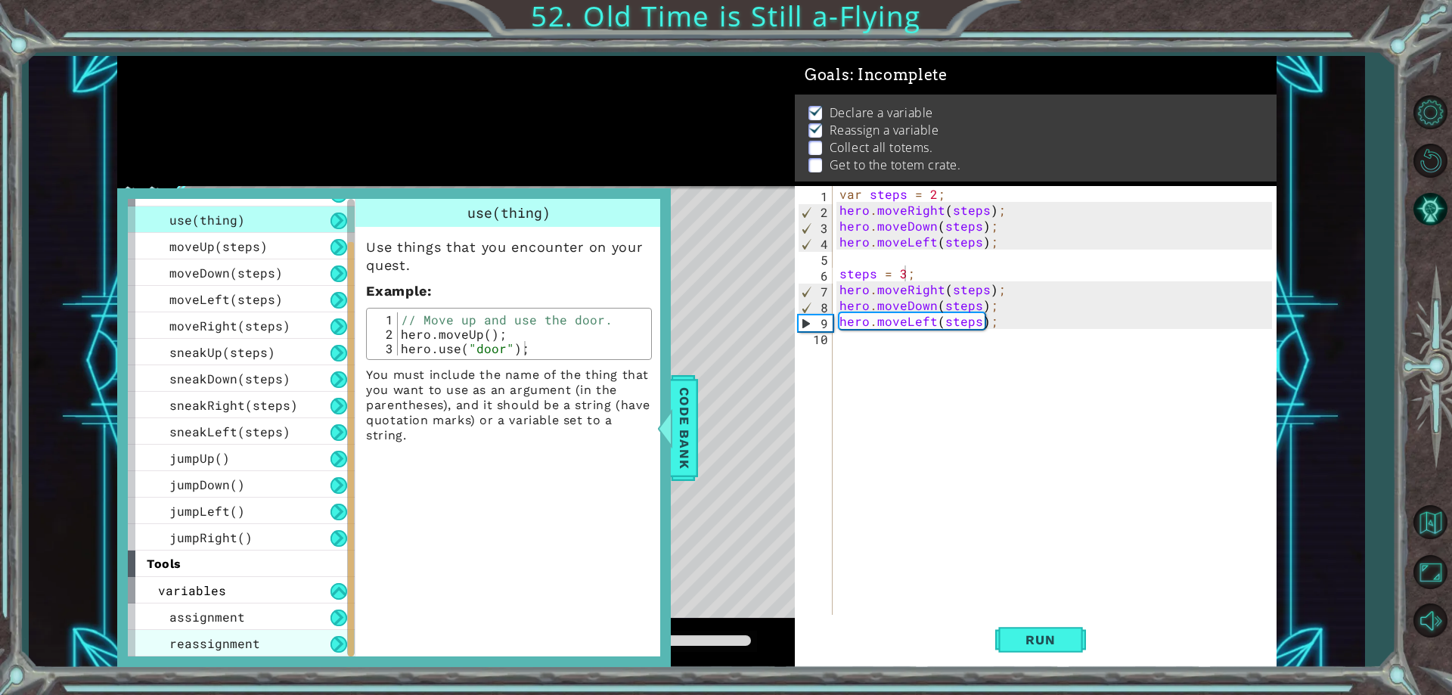
click at [247, 643] on span "reassignment" at bounding box center [214, 643] width 91 height 16
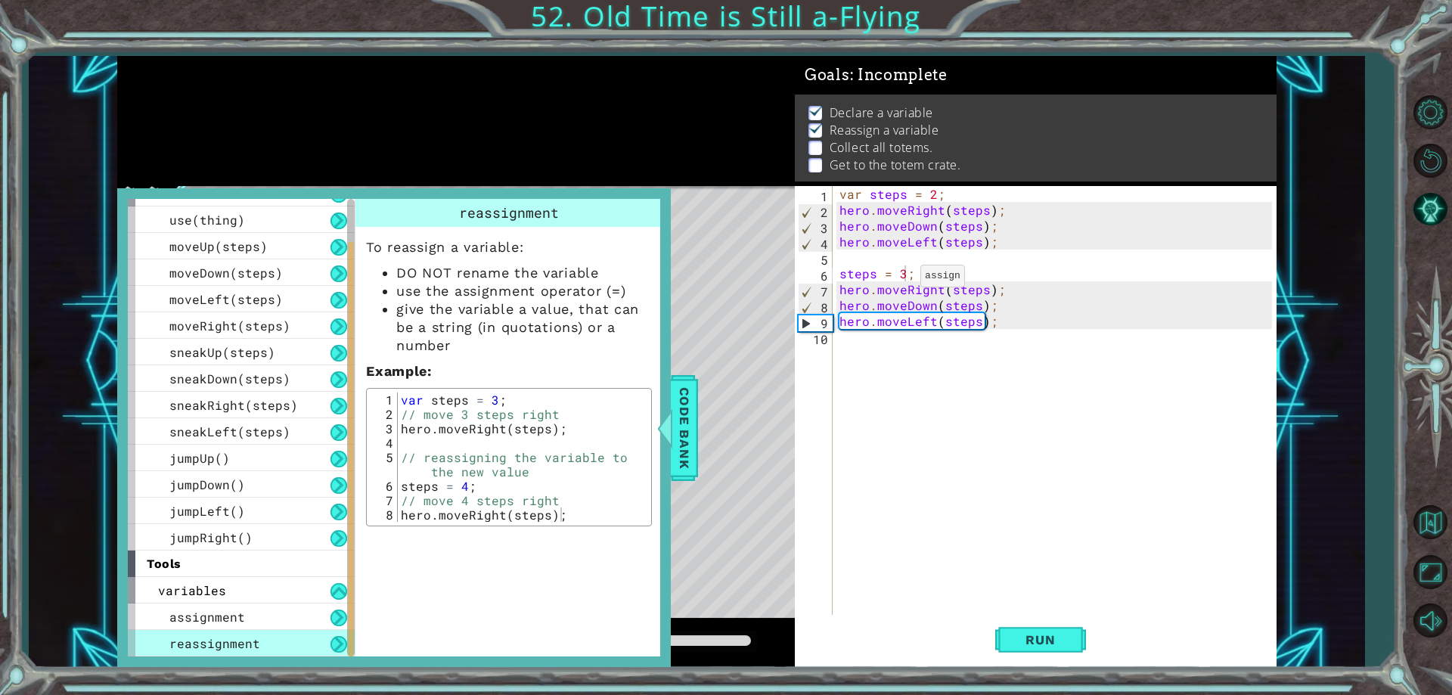
click at [902, 279] on div "var steps = 2 ; hero . moveRight ( steps ) ; hero . moveDown ( steps ) ; hero .…" at bounding box center [1058, 416] width 443 height 461
click at [1036, 641] on span "Run" at bounding box center [1041, 639] width 60 height 15
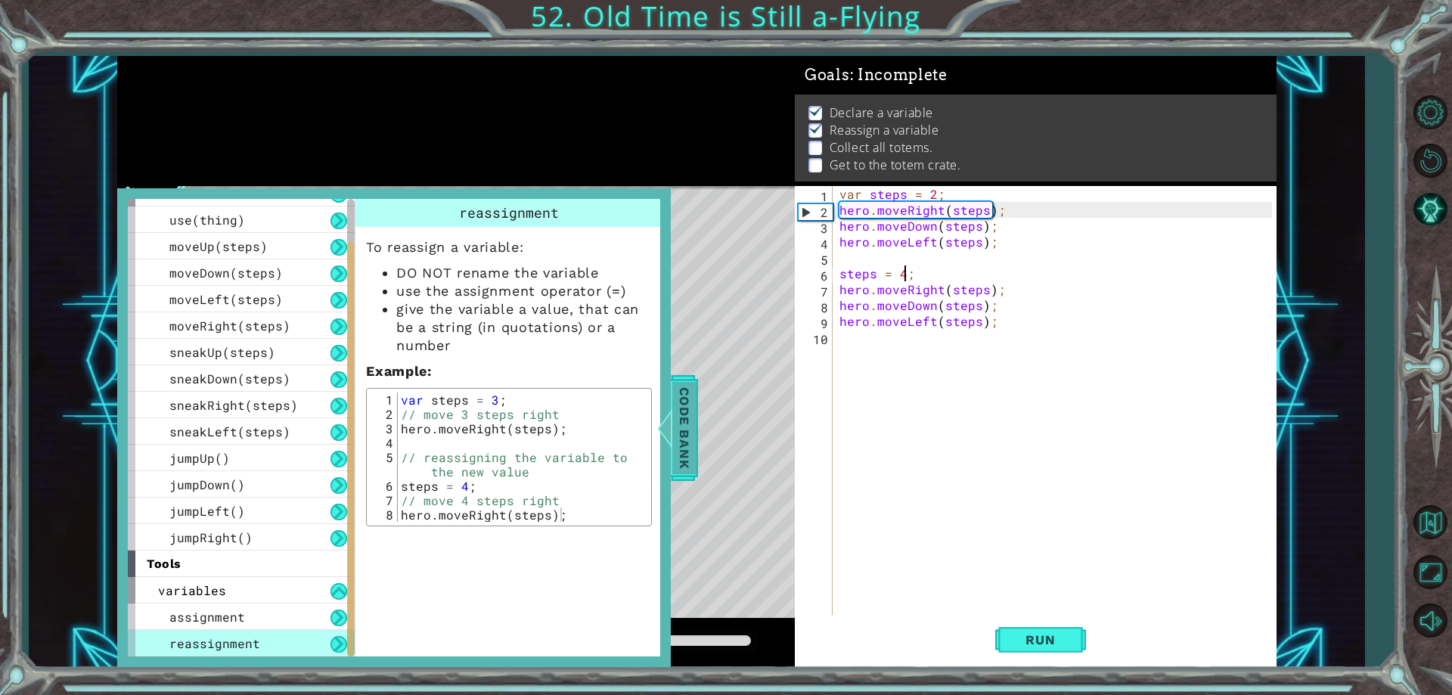
click at [690, 466] on span "Code Bank" at bounding box center [685, 428] width 24 height 92
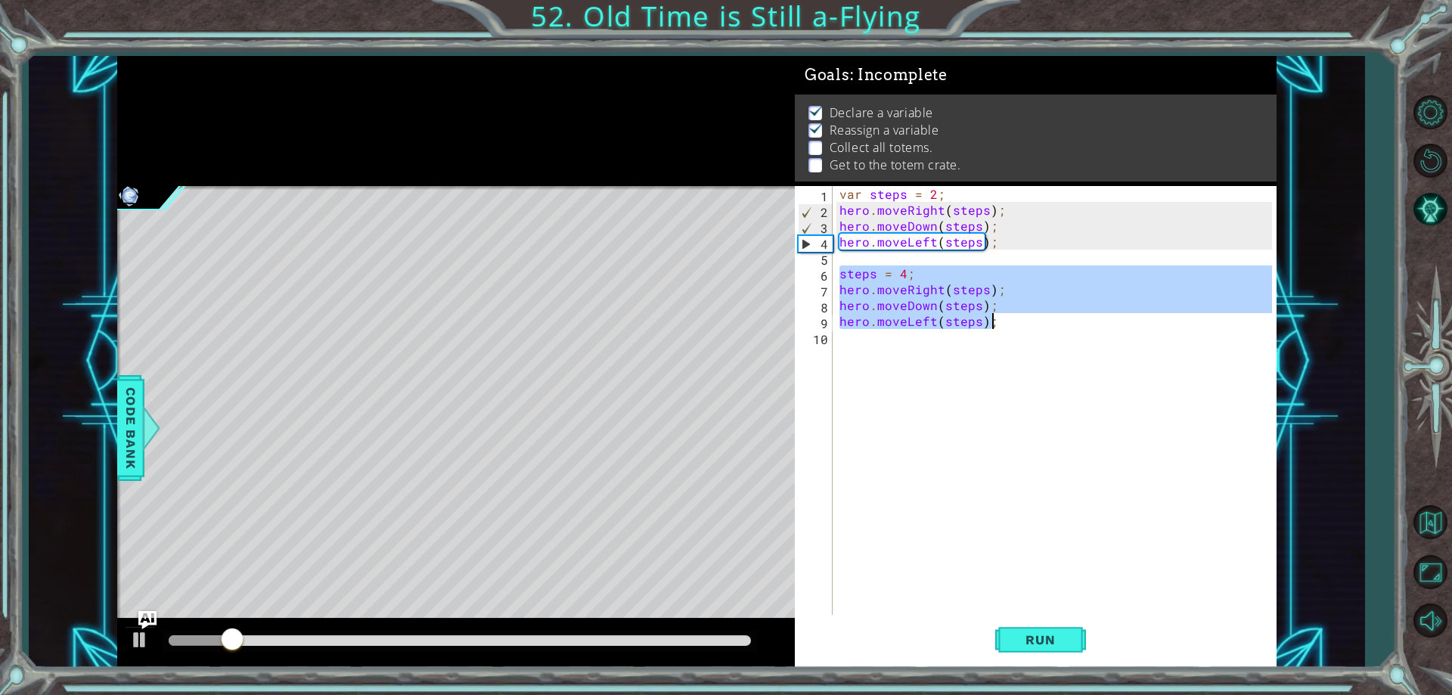
drag, startPoint x: 837, startPoint y: 273, endPoint x: 1010, endPoint y: 319, distance: 178.5
click at [1010, 320] on div "var steps = 2 ; hero . moveRight ( steps ) ; hero . moveDown ( steps ) ; hero .…" at bounding box center [1058, 416] width 443 height 461
type textarea "hero.moveDown(steps); hero.moveLeft(steps);"
click at [895, 343] on div "var steps = 2 ; hero . moveRight ( steps ) ; hero . moveDown ( steps ) ; hero .…" at bounding box center [1058, 416] width 443 height 461
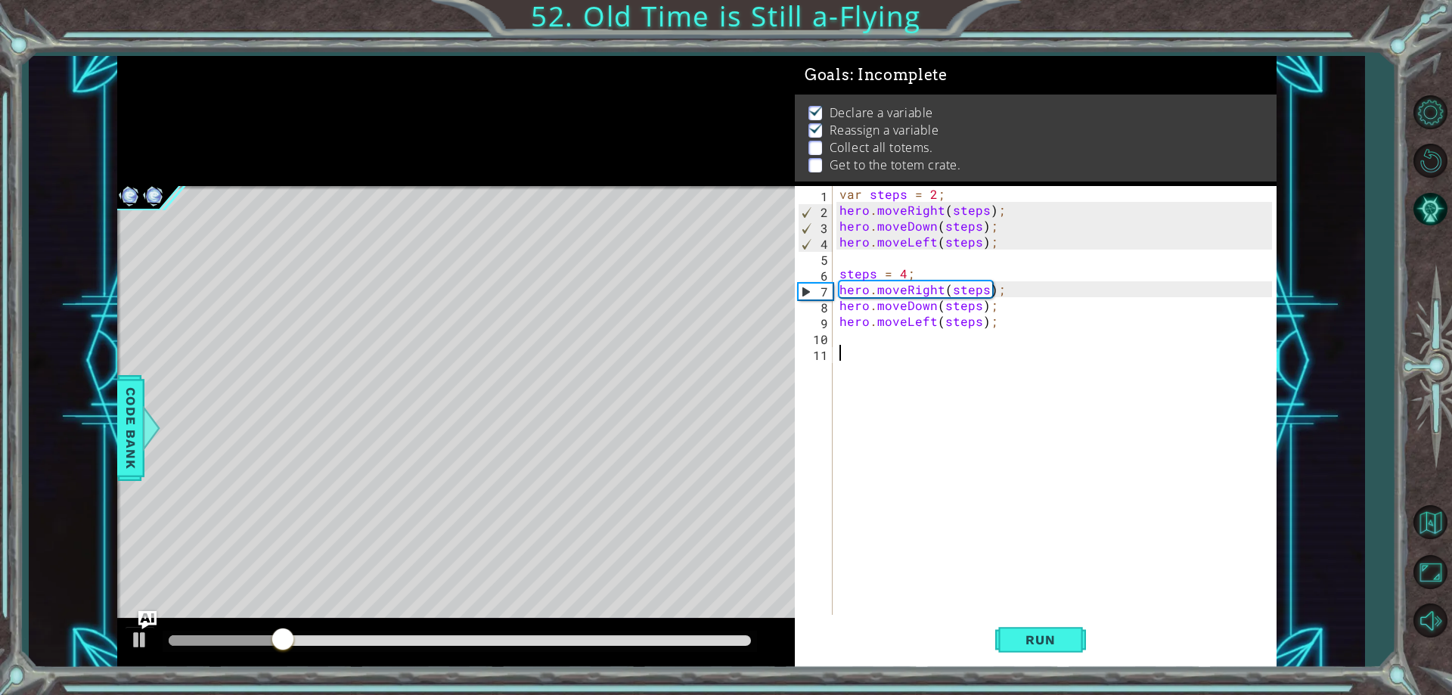
paste textarea "hero.moveLeft(steps);"
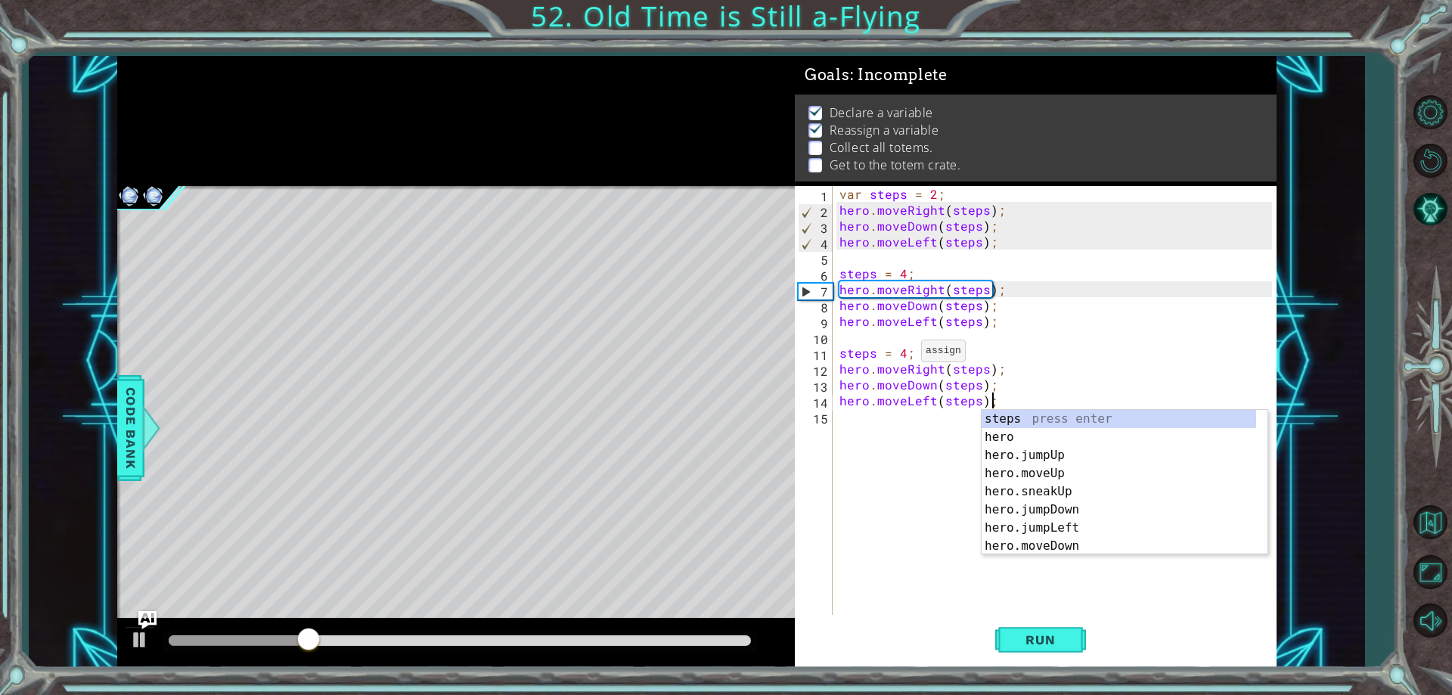
click at [902, 355] on div "var steps = 2 ; hero . moveRight ( steps ) ; hero . moveDown ( steps ) ; hero .…" at bounding box center [1058, 416] width 443 height 461
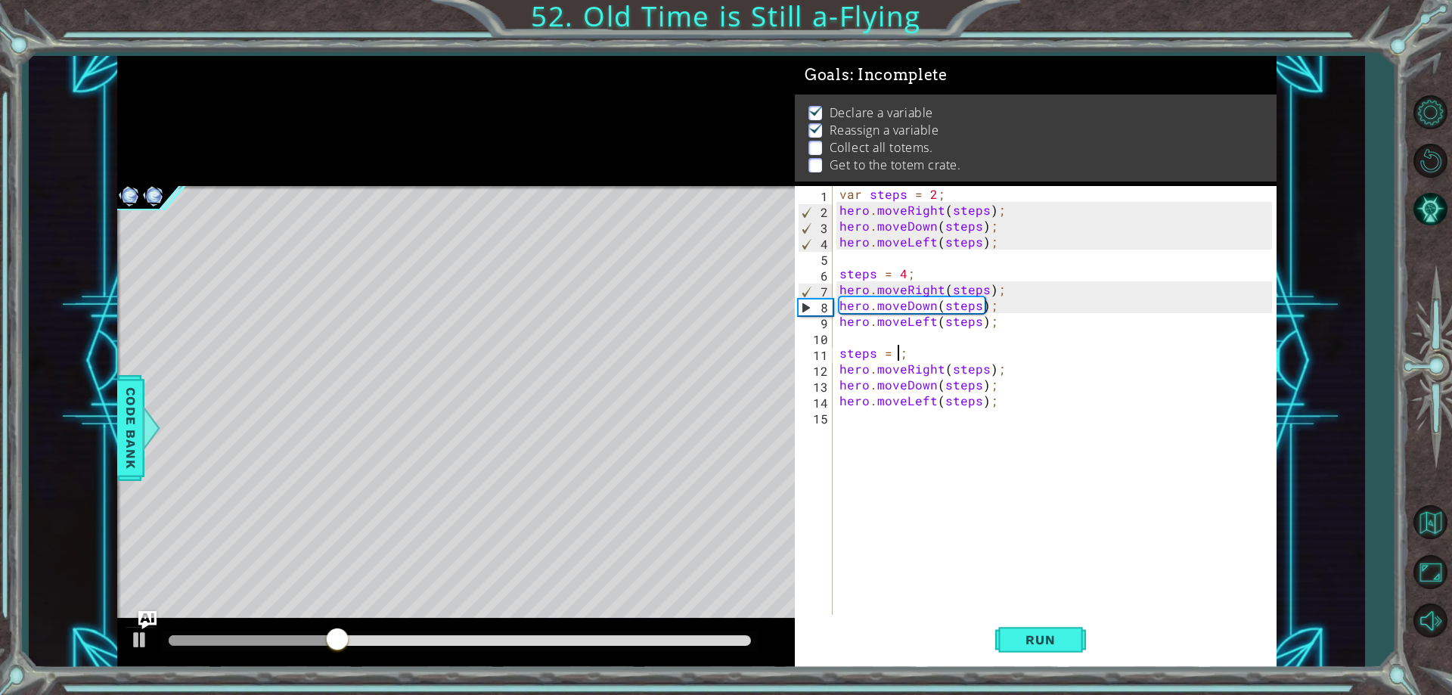
scroll to position [0, 4]
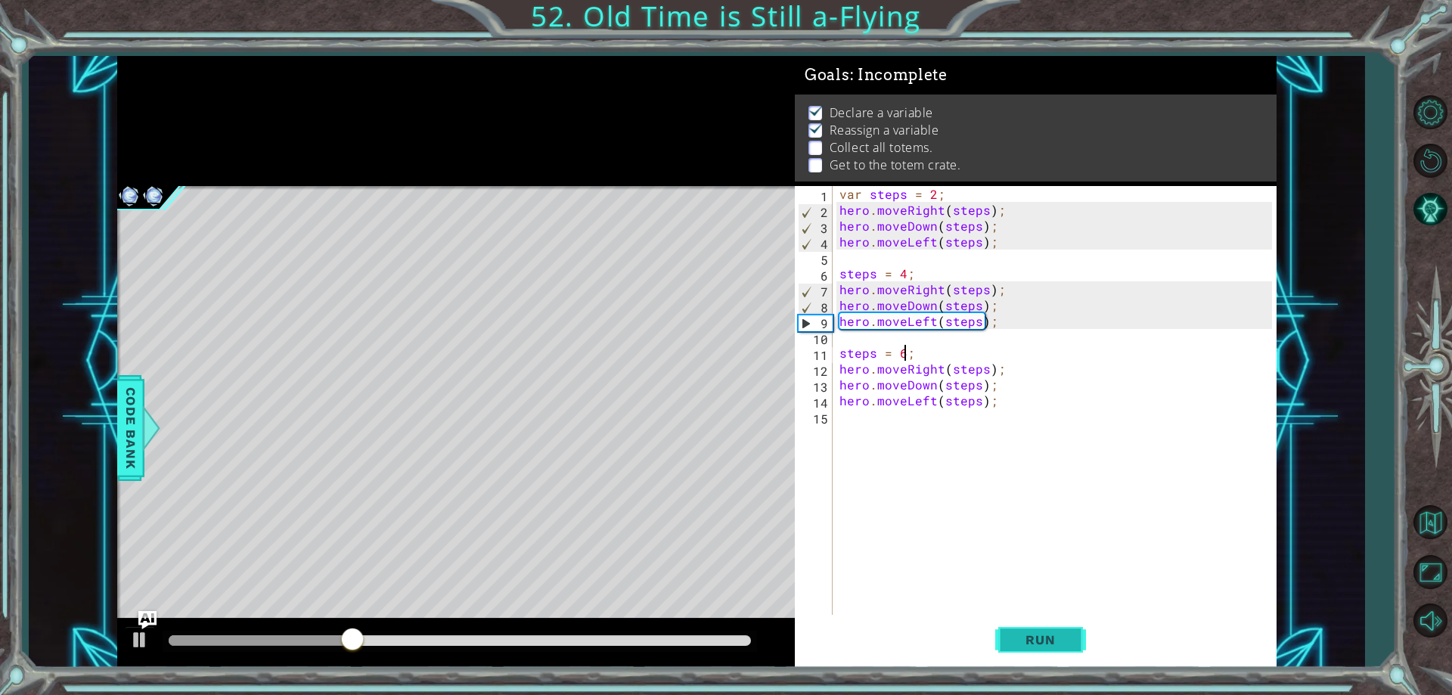
type textarea "steps = 6;"
click at [1047, 633] on span "Run" at bounding box center [1041, 639] width 60 height 15
drag, startPoint x: 207, startPoint y: 641, endPoint x: 920, endPoint y: 614, distance: 713.1
click at [915, 617] on div "1 ההההההההההההההההההההההההההההההההההההההההההההההההההההההההההההההההההההההההההההה…" at bounding box center [697, 362] width 1160 height 612
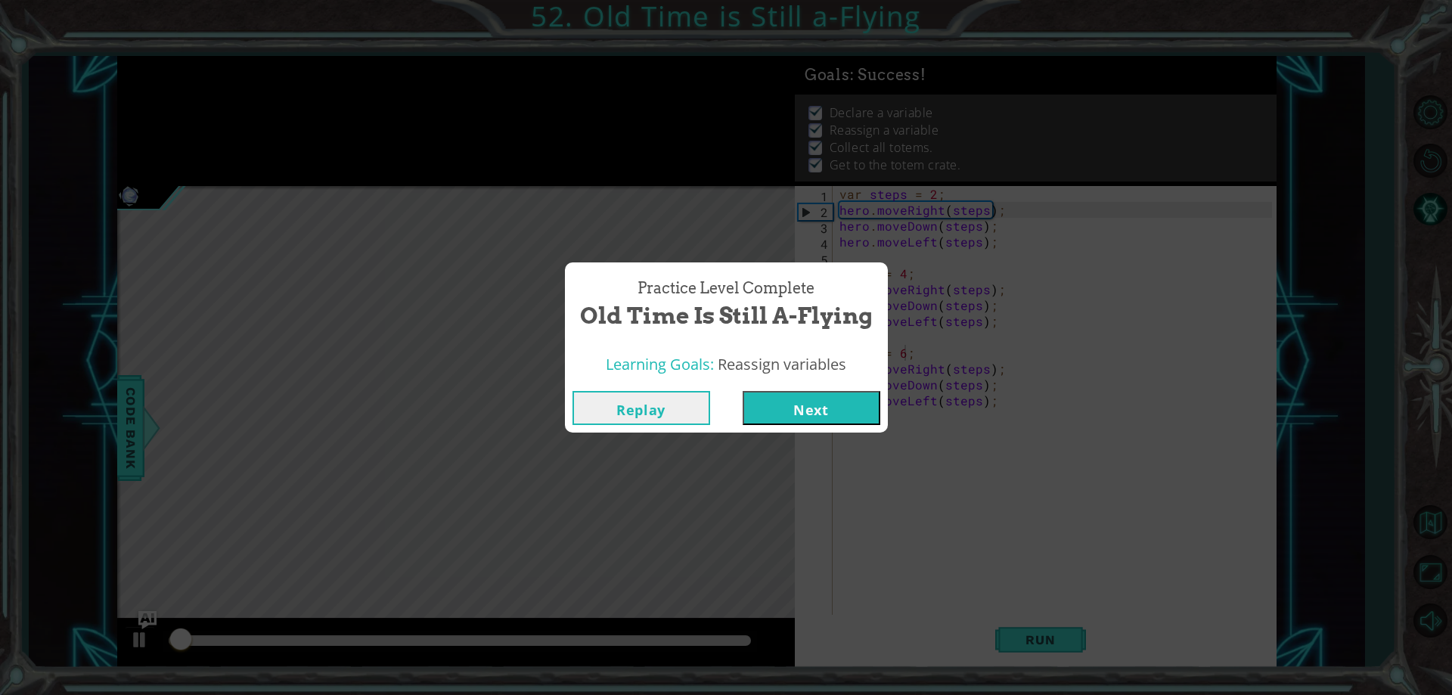
click at [810, 410] on button "Next" at bounding box center [812, 408] width 138 height 34
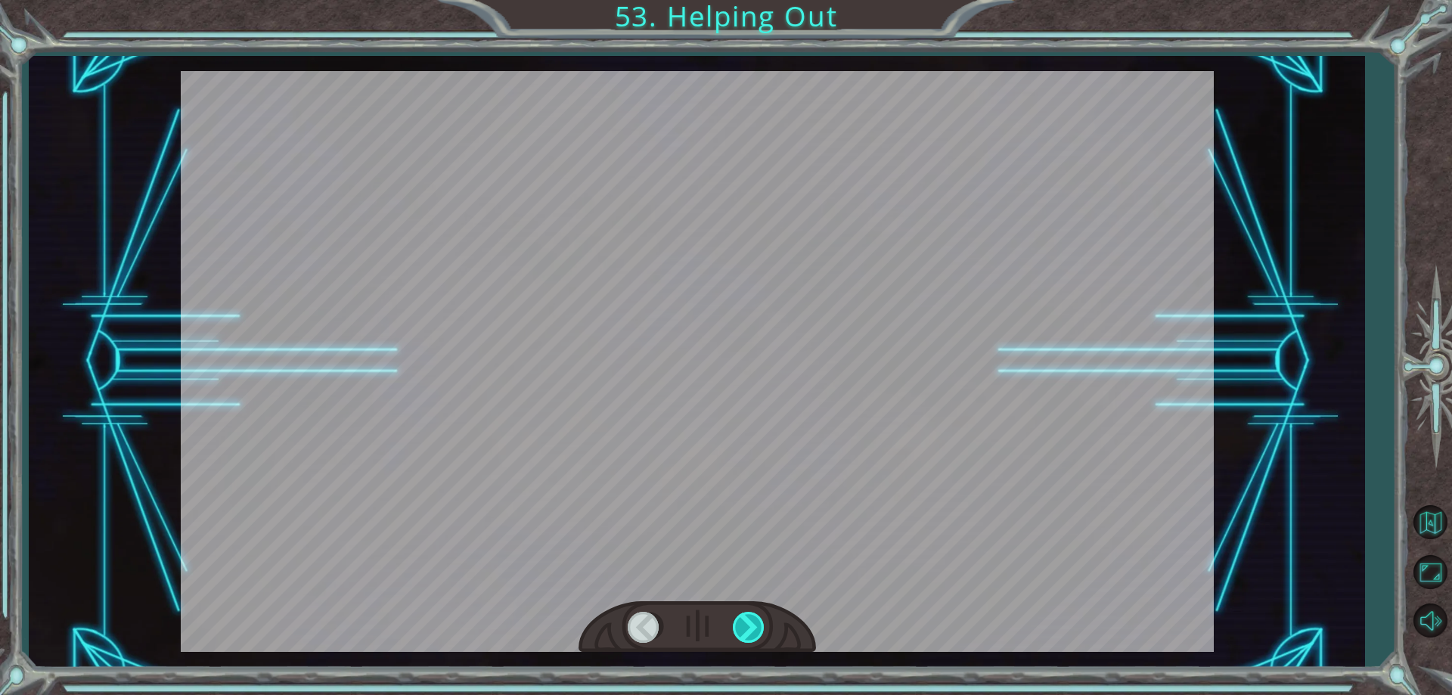
click at [751, 637] on div at bounding box center [750, 627] width 34 height 31
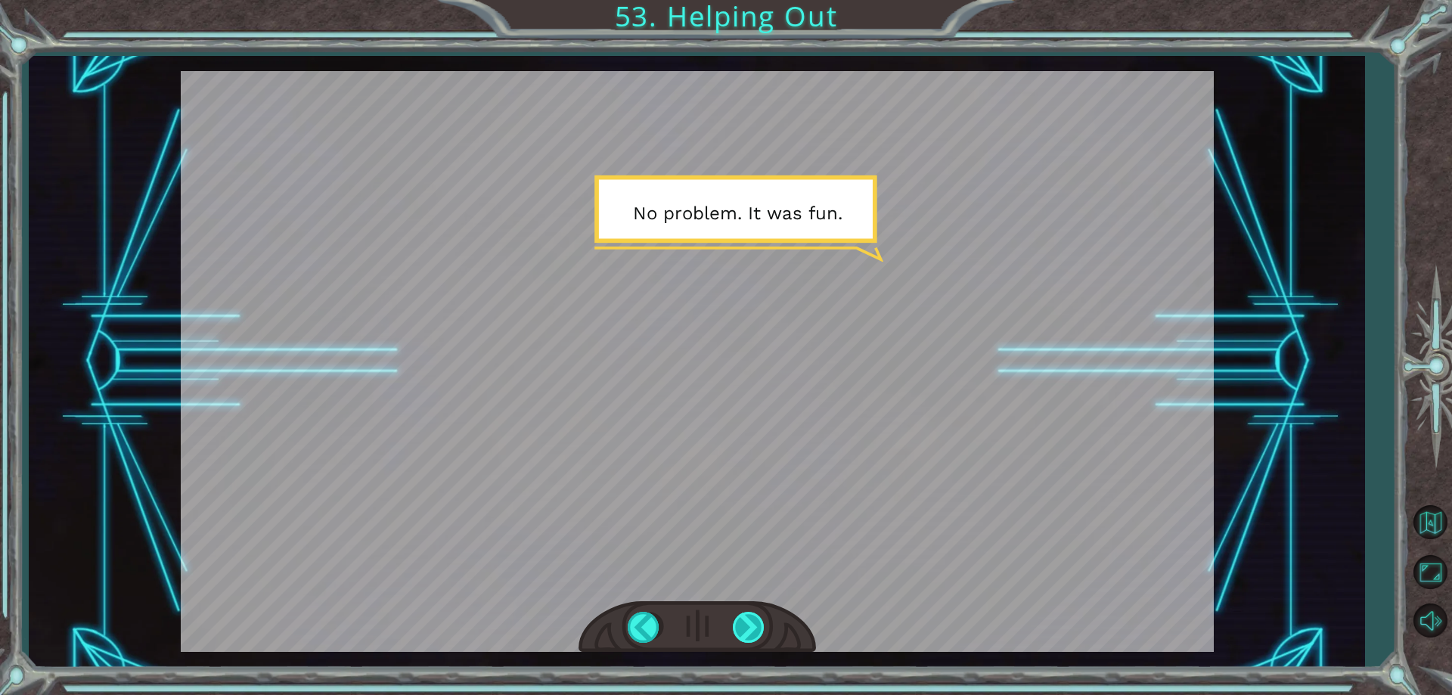
click at [750, 617] on div at bounding box center [750, 627] width 34 height 31
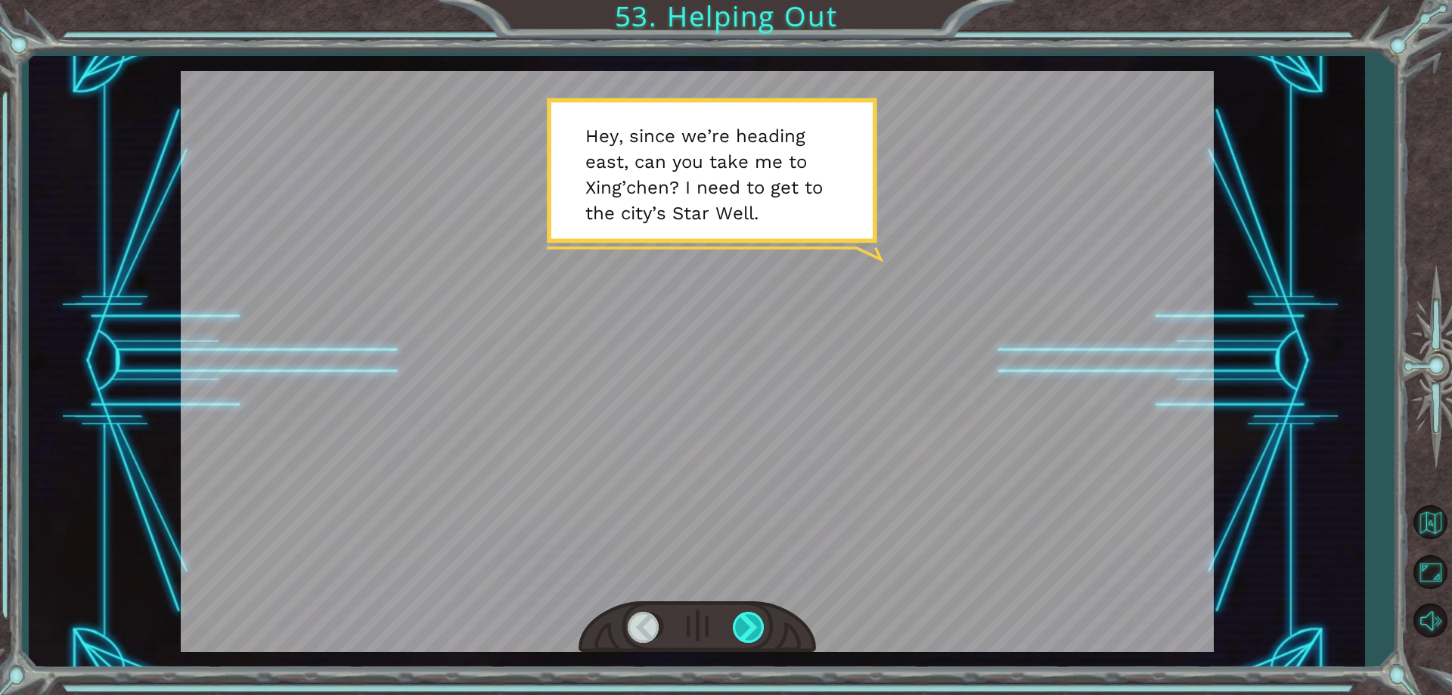
click at [750, 617] on div at bounding box center [750, 627] width 34 height 31
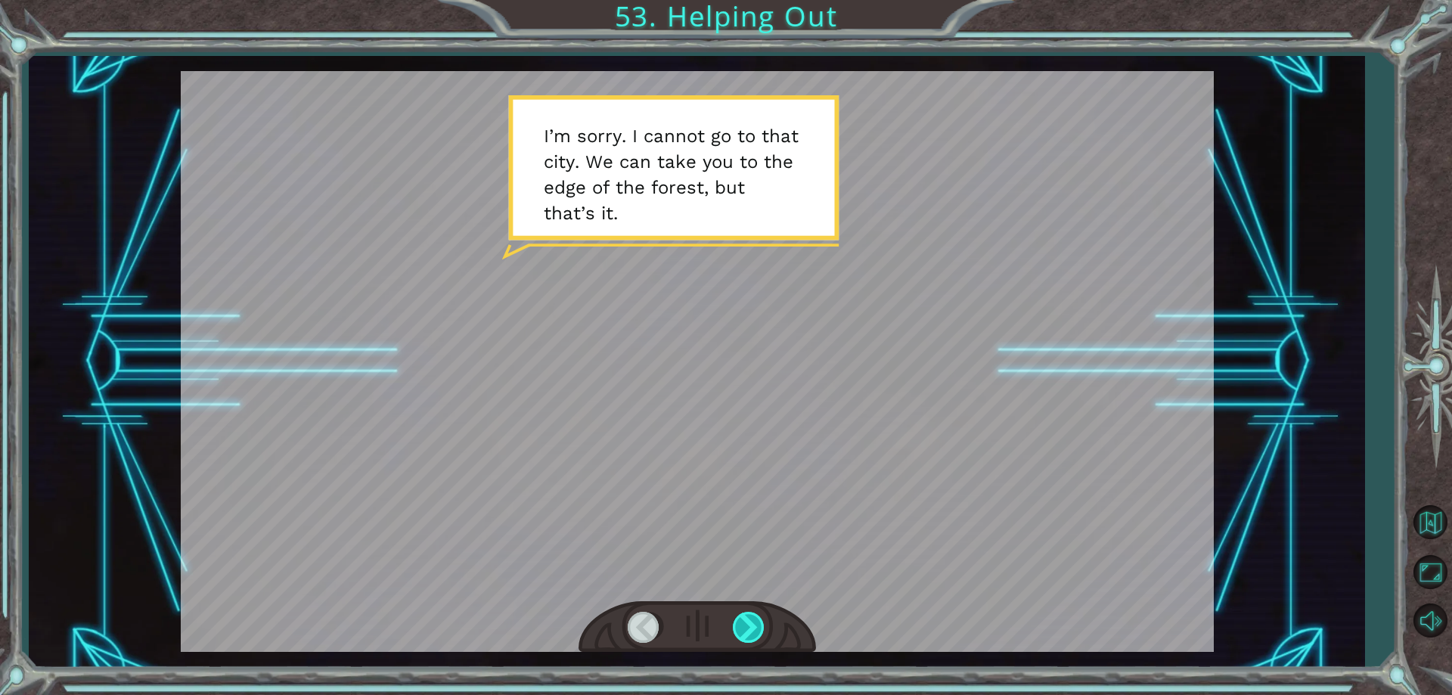
click at [750, 617] on div at bounding box center [750, 627] width 34 height 31
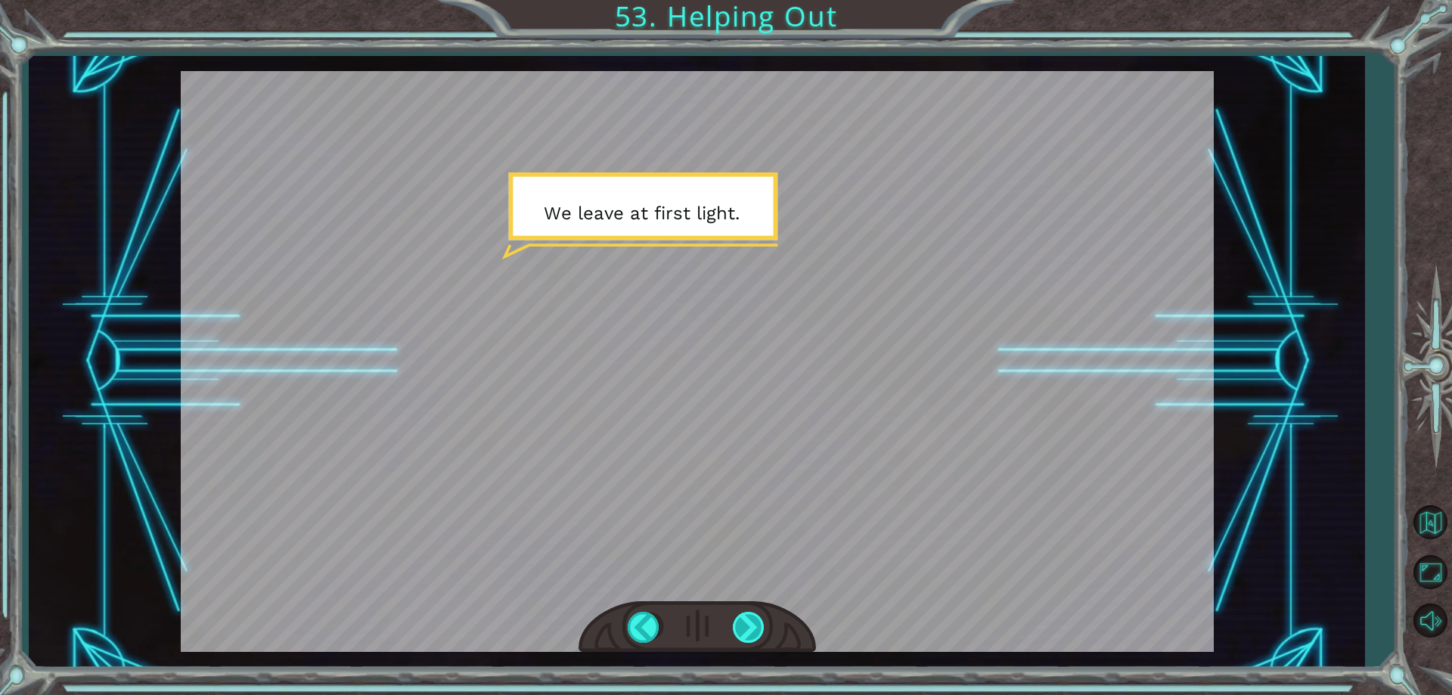
click at [750, 617] on div at bounding box center [750, 627] width 34 height 31
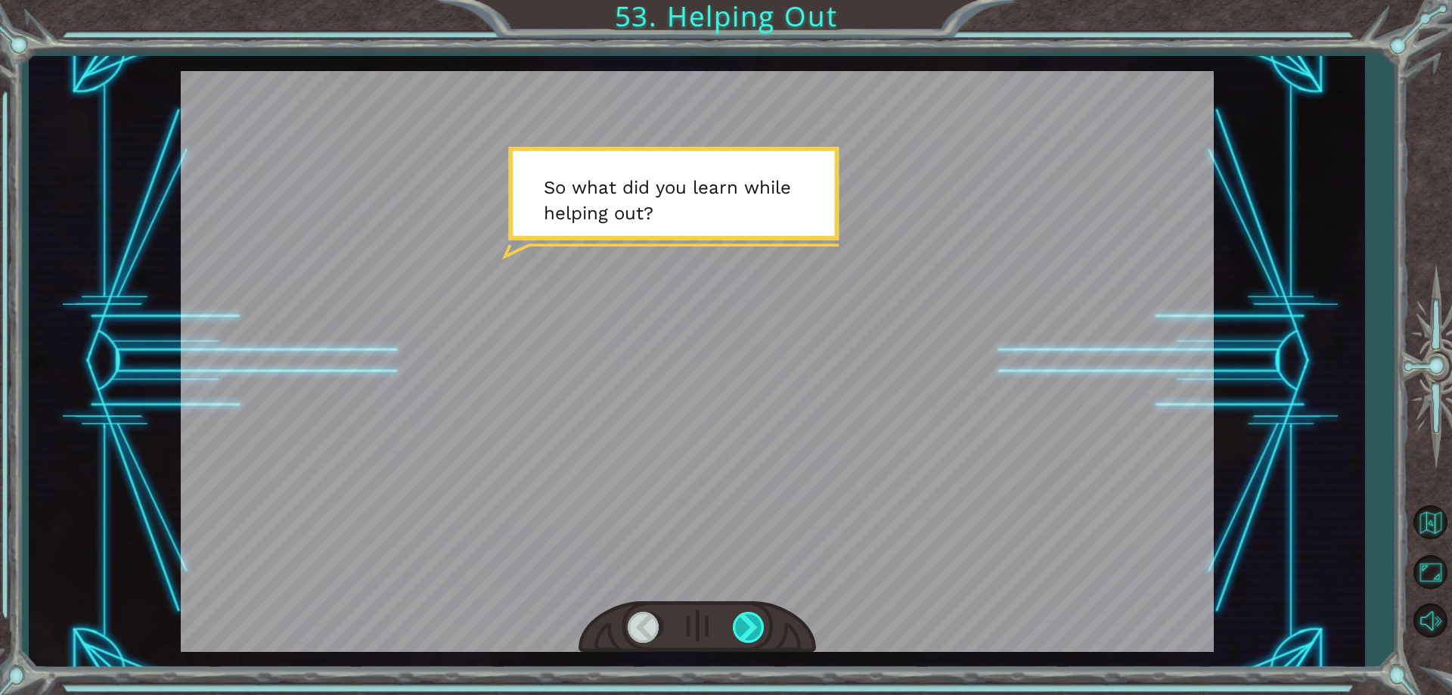
click at [750, 617] on div at bounding box center [750, 627] width 34 height 31
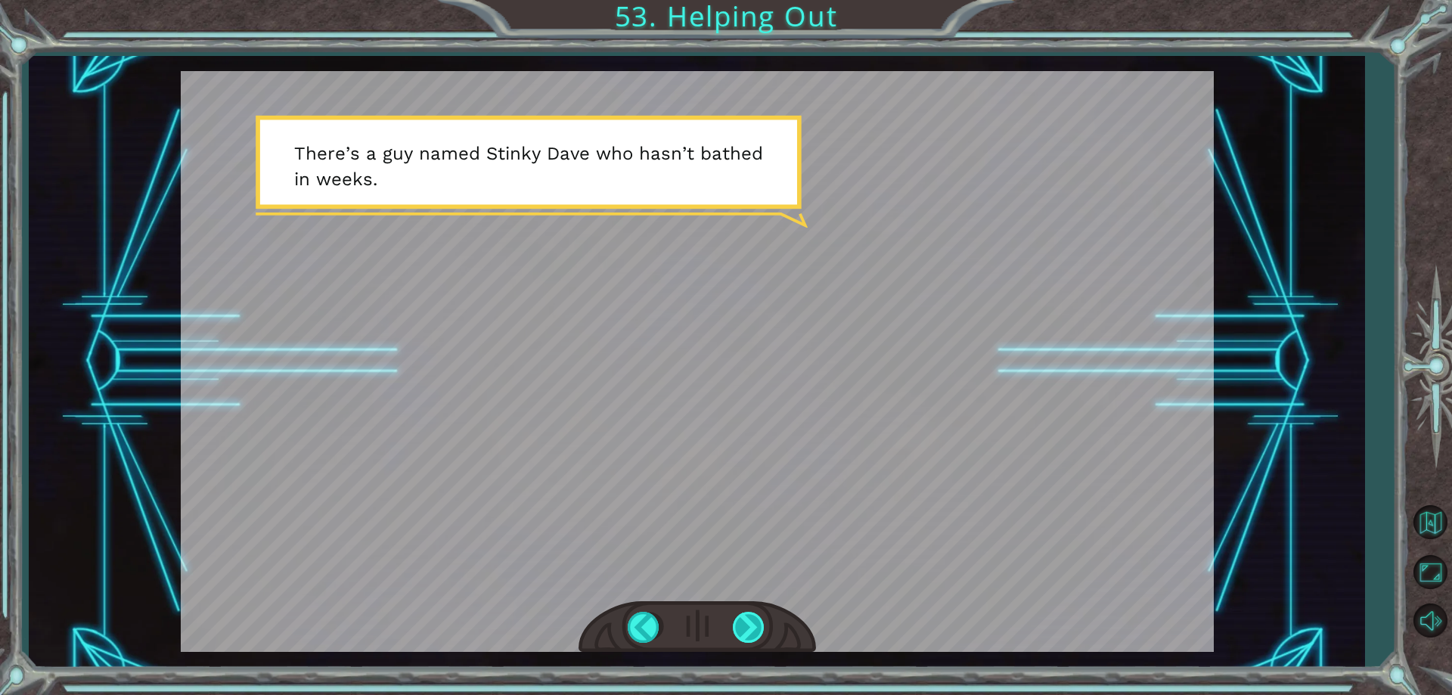
click at [750, 617] on div at bounding box center [750, 627] width 34 height 31
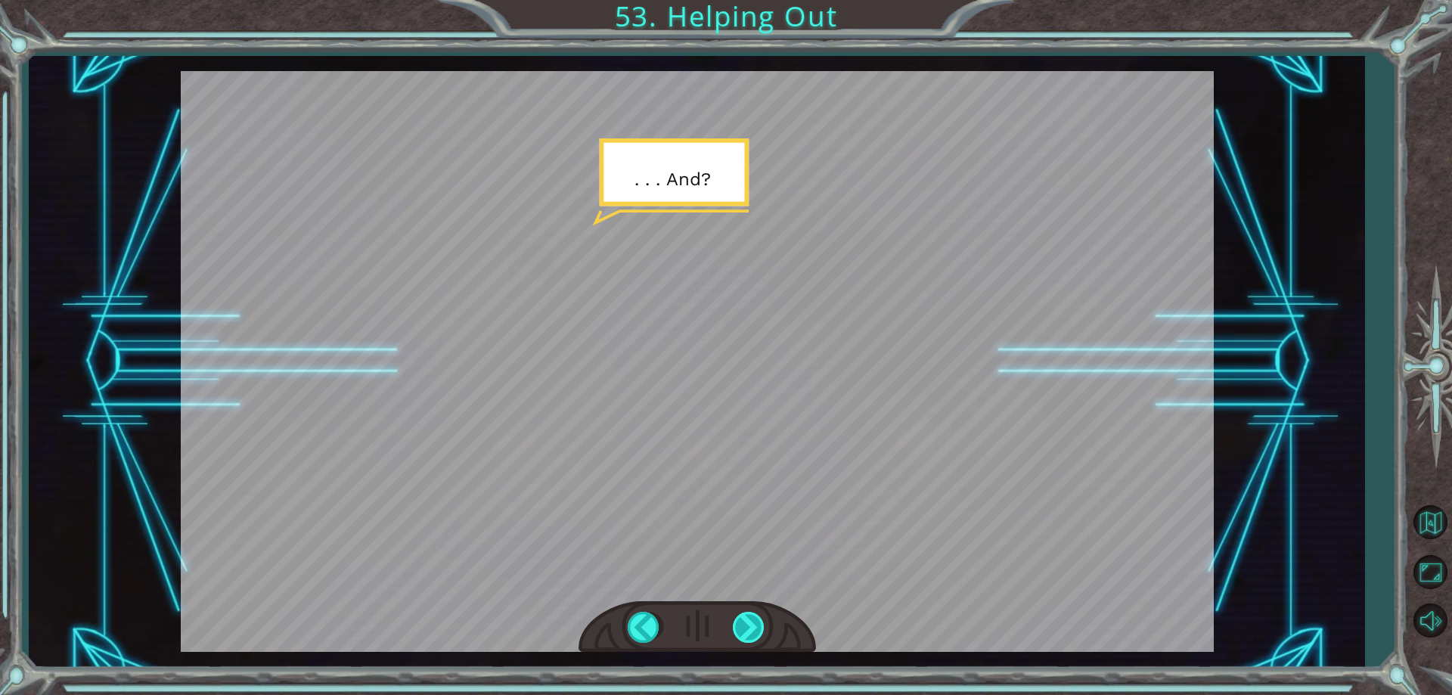
click at [750, 618] on div at bounding box center [750, 627] width 34 height 31
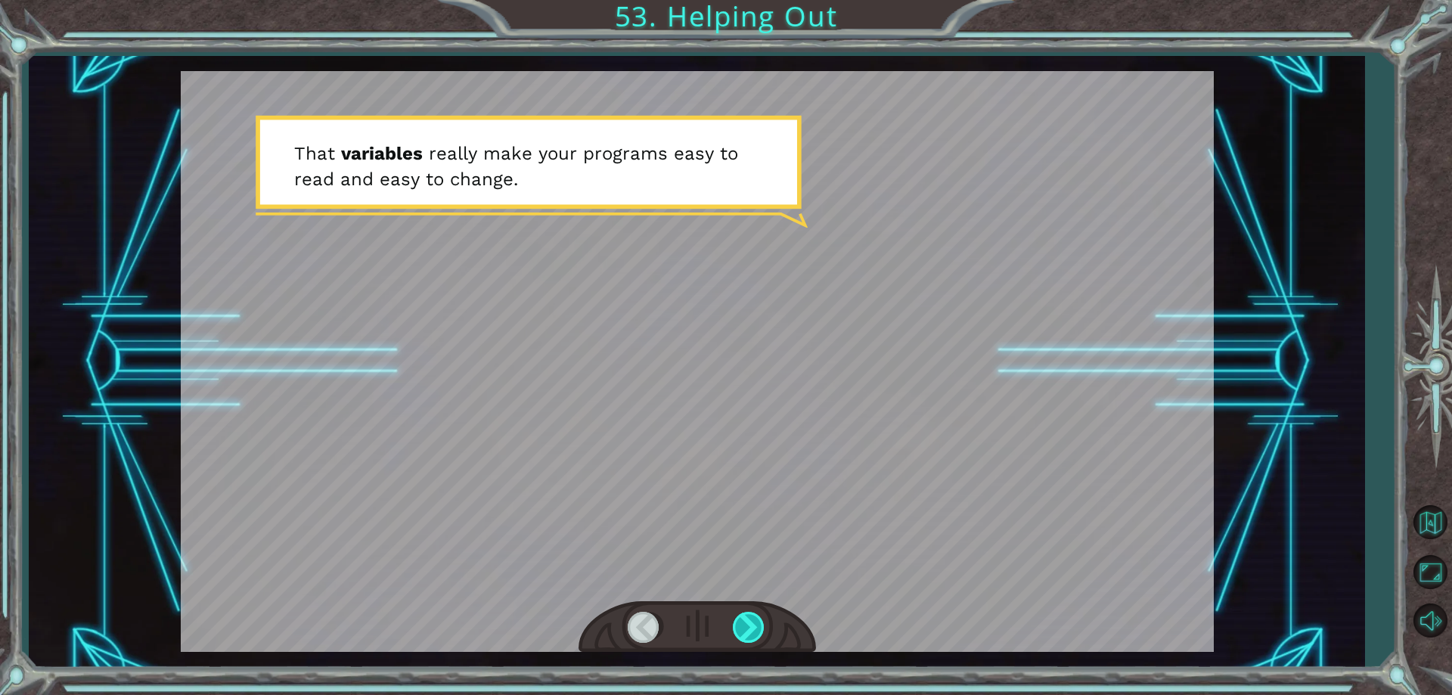
click at [750, 618] on div at bounding box center [750, 627] width 34 height 31
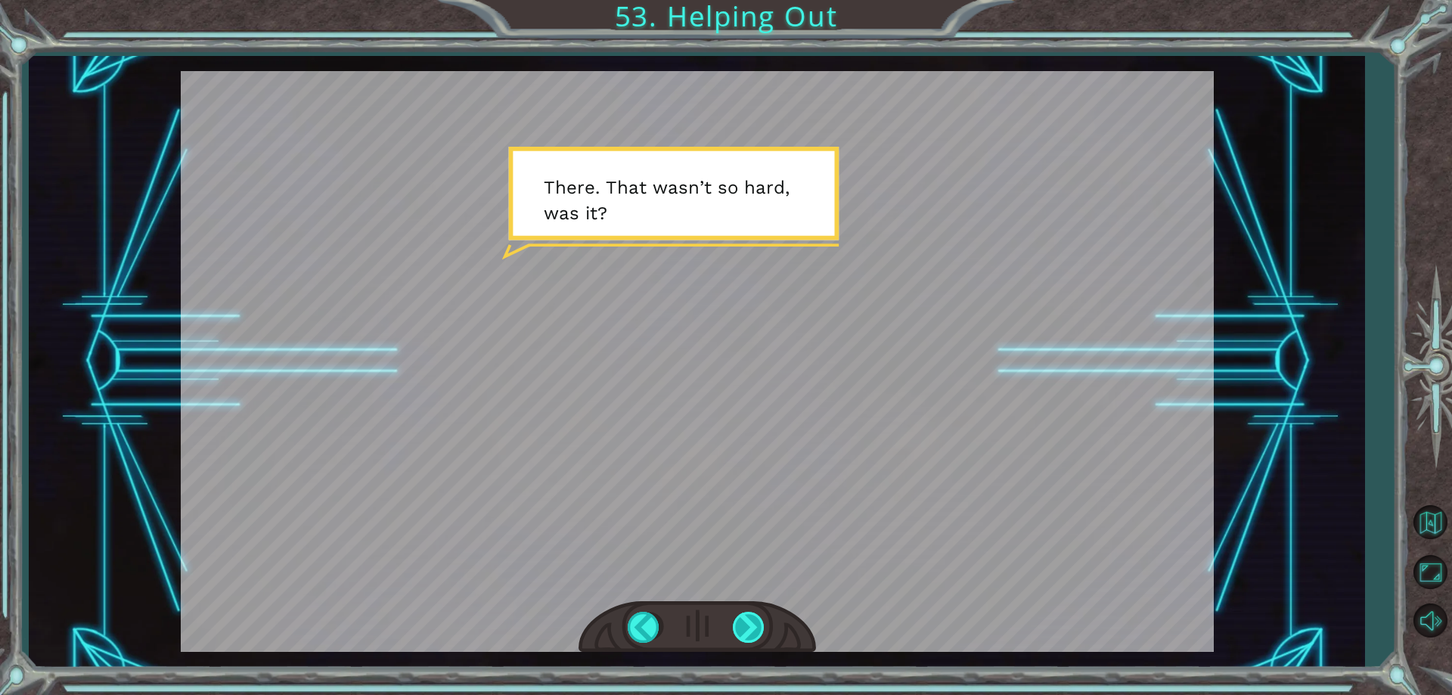
click at [747, 624] on div at bounding box center [750, 627] width 34 height 31
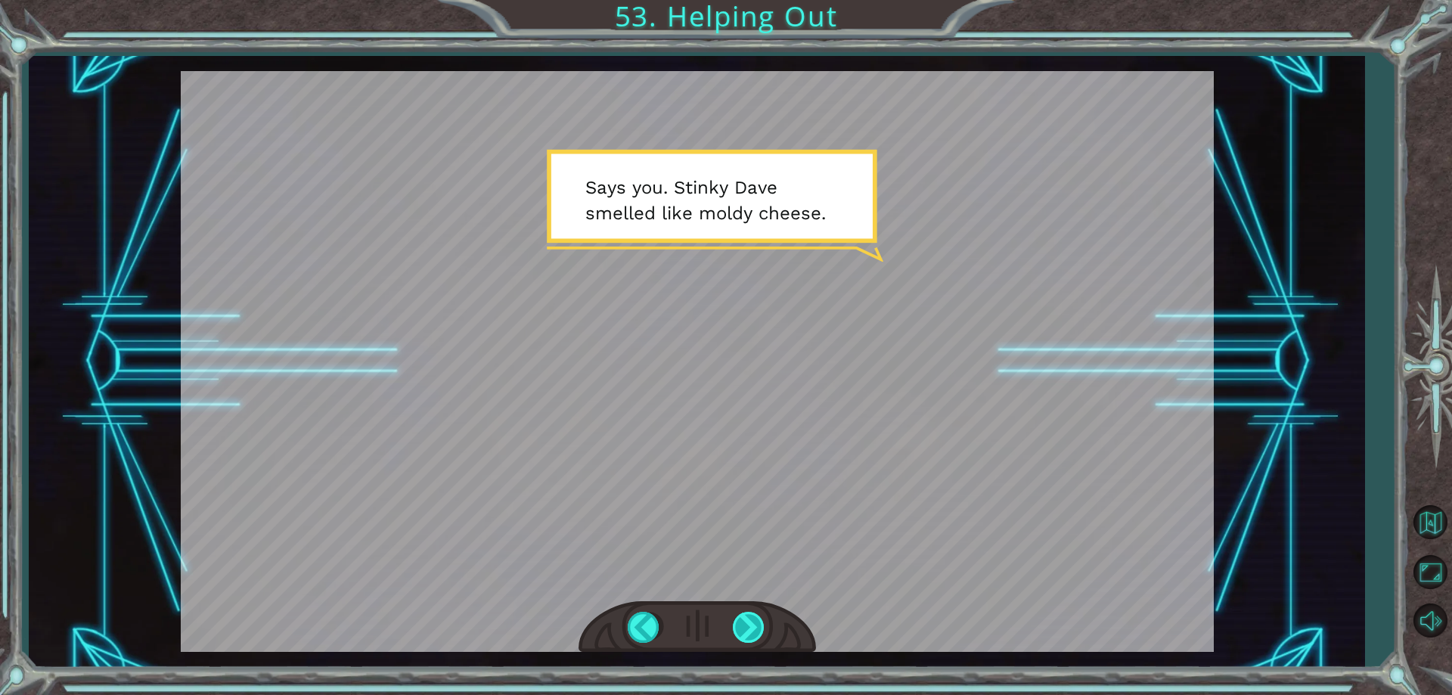
click at [747, 624] on div at bounding box center [750, 627] width 34 height 31
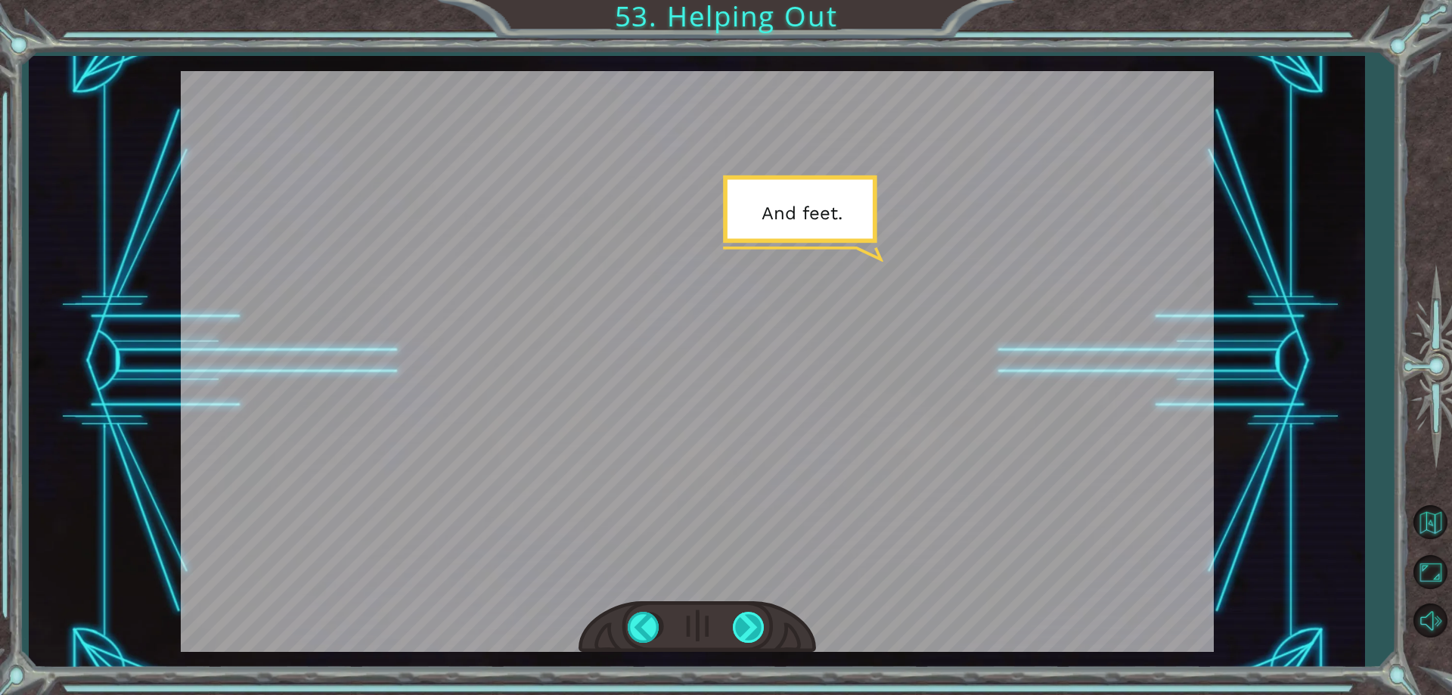
click at [747, 624] on div at bounding box center [750, 627] width 34 height 31
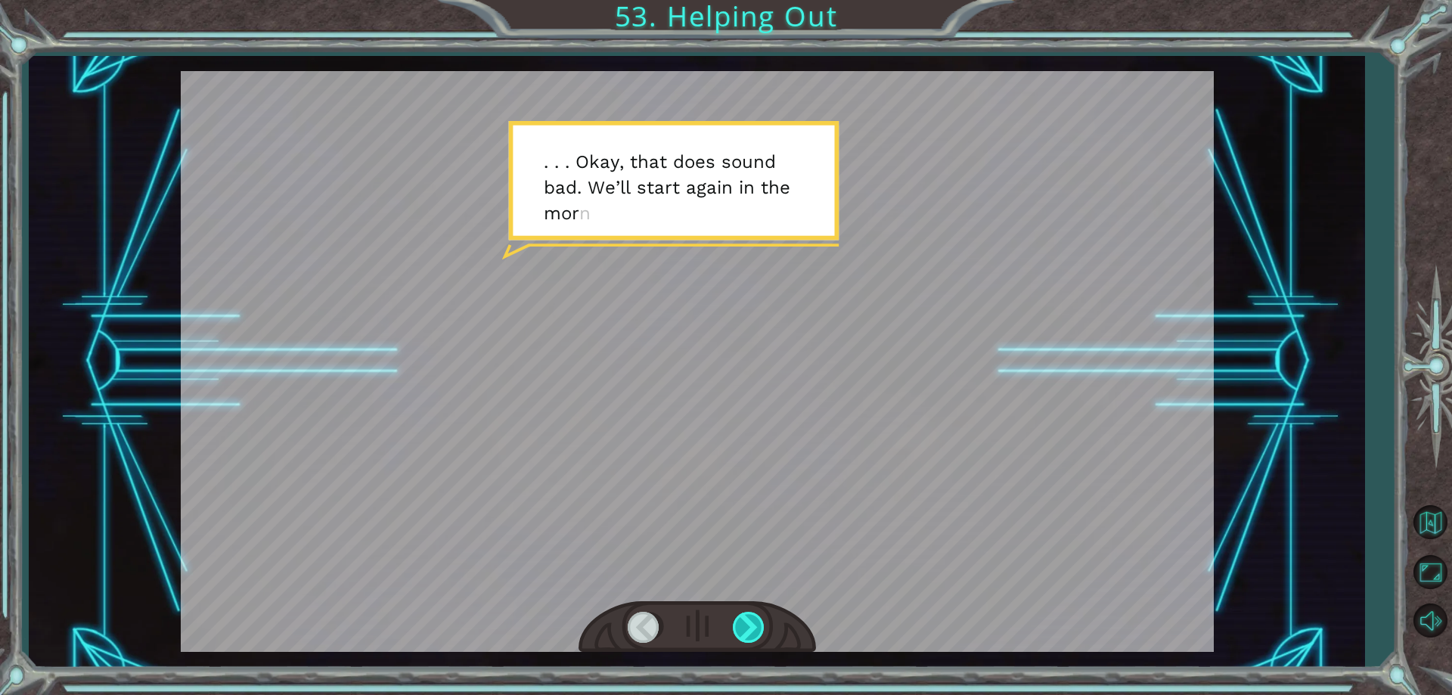
click at [747, 624] on div at bounding box center [750, 627] width 34 height 31
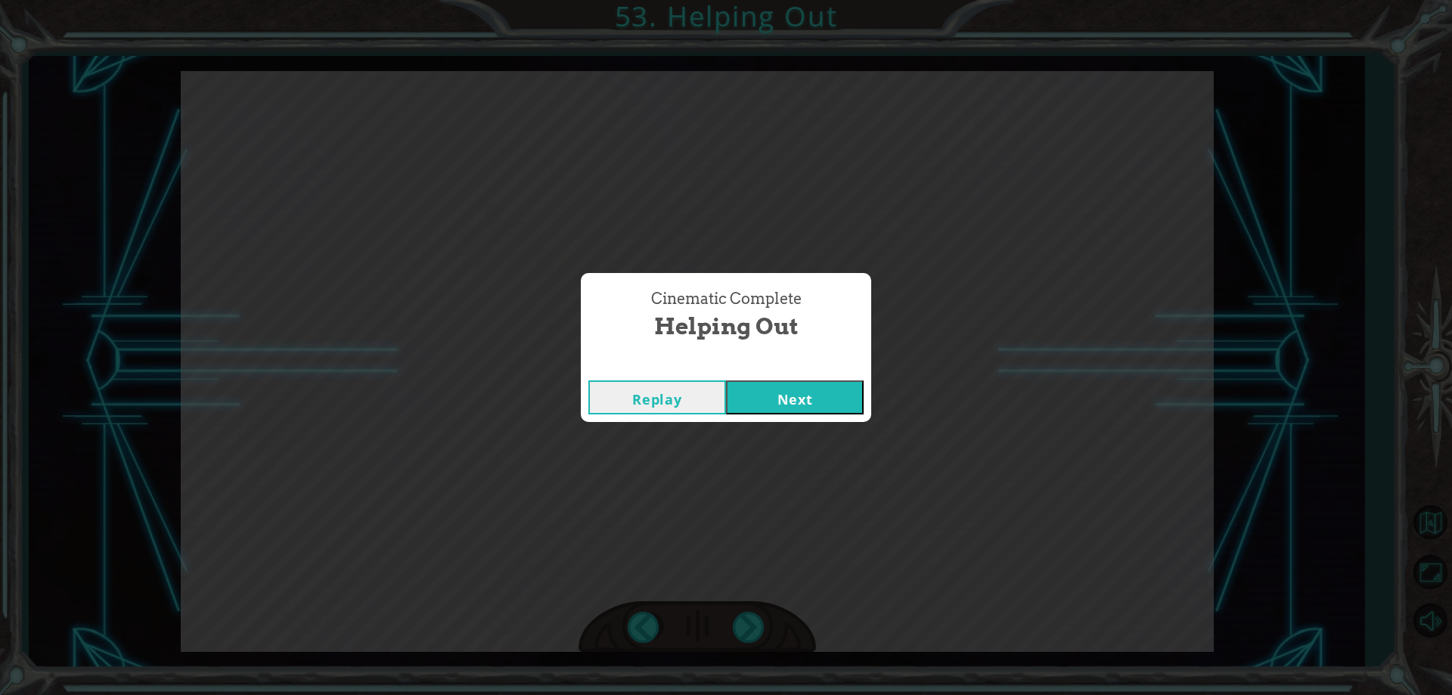
click at [819, 398] on button "Next" at bounding box center [795, 398] width 138 height 34
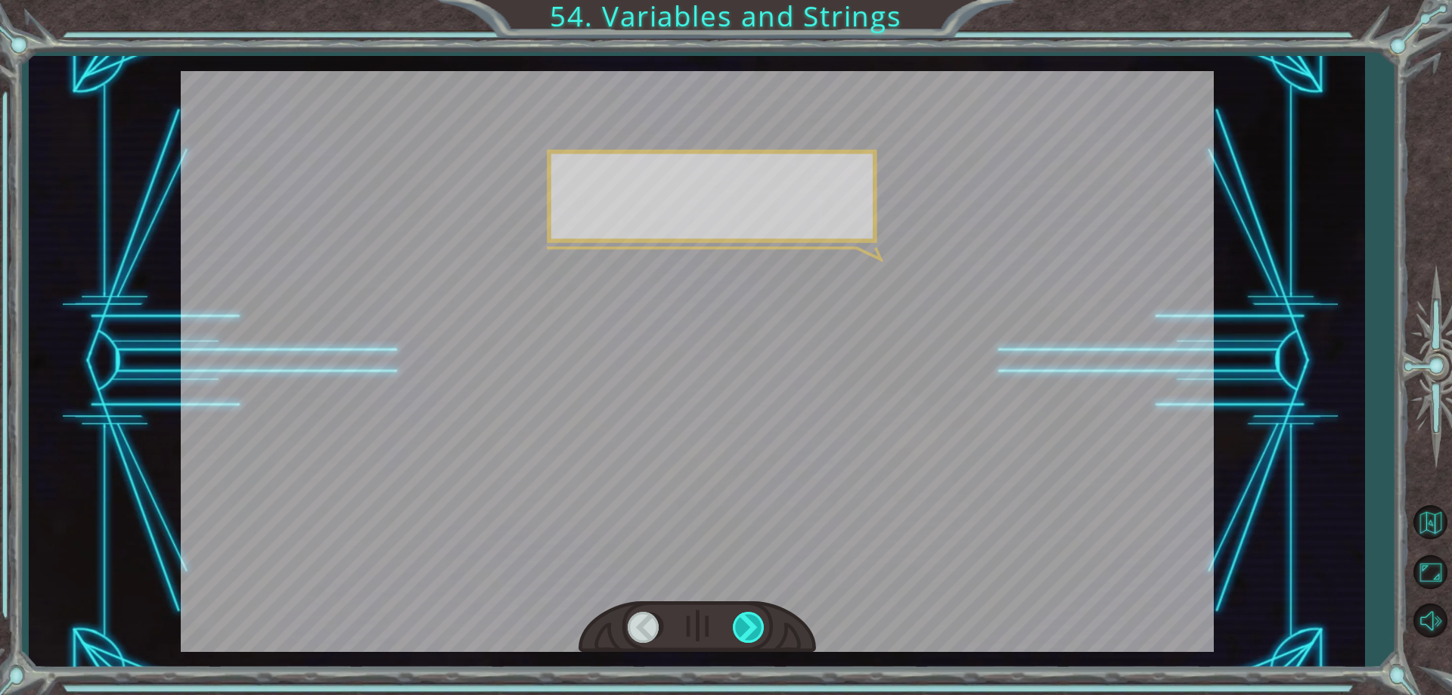
click at [740, 614] on div at bounding box center [750, 627] width 34 height 31
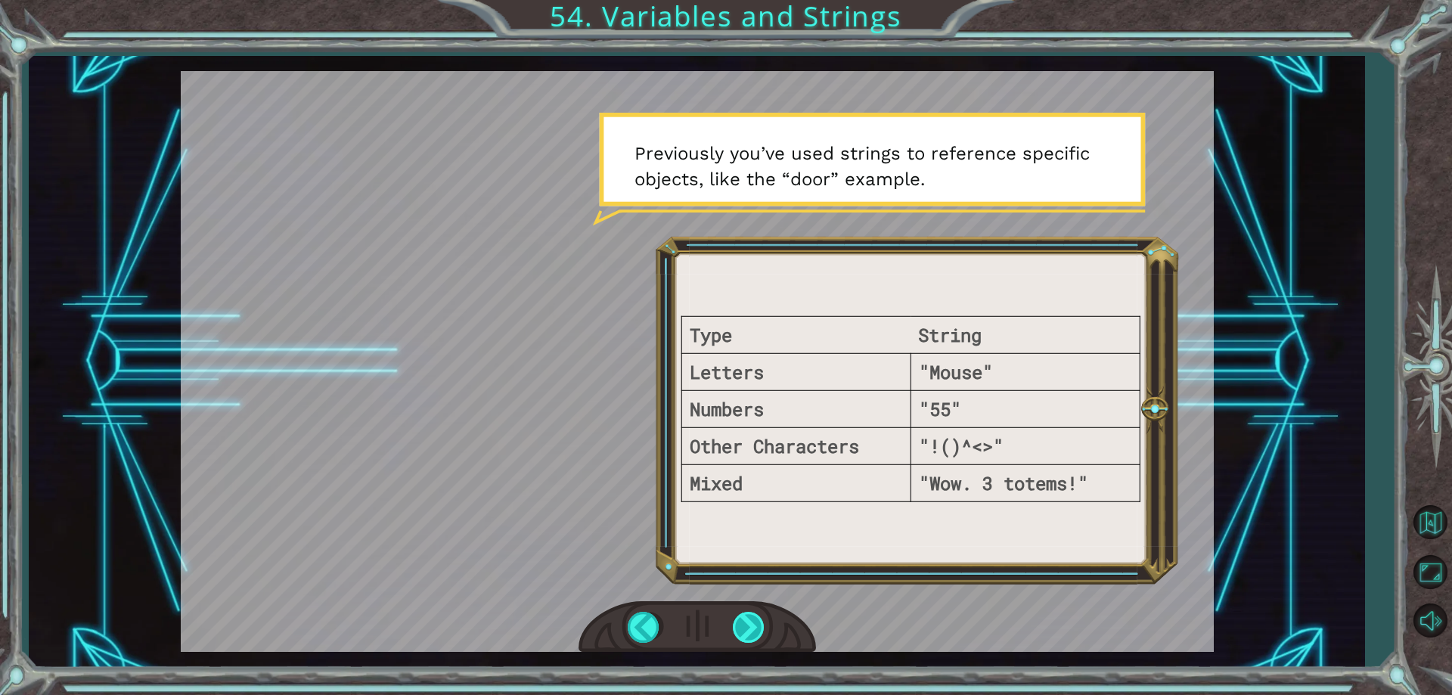
click at [755, 632] on div at bounding box center [750, 627] width 34 height 31
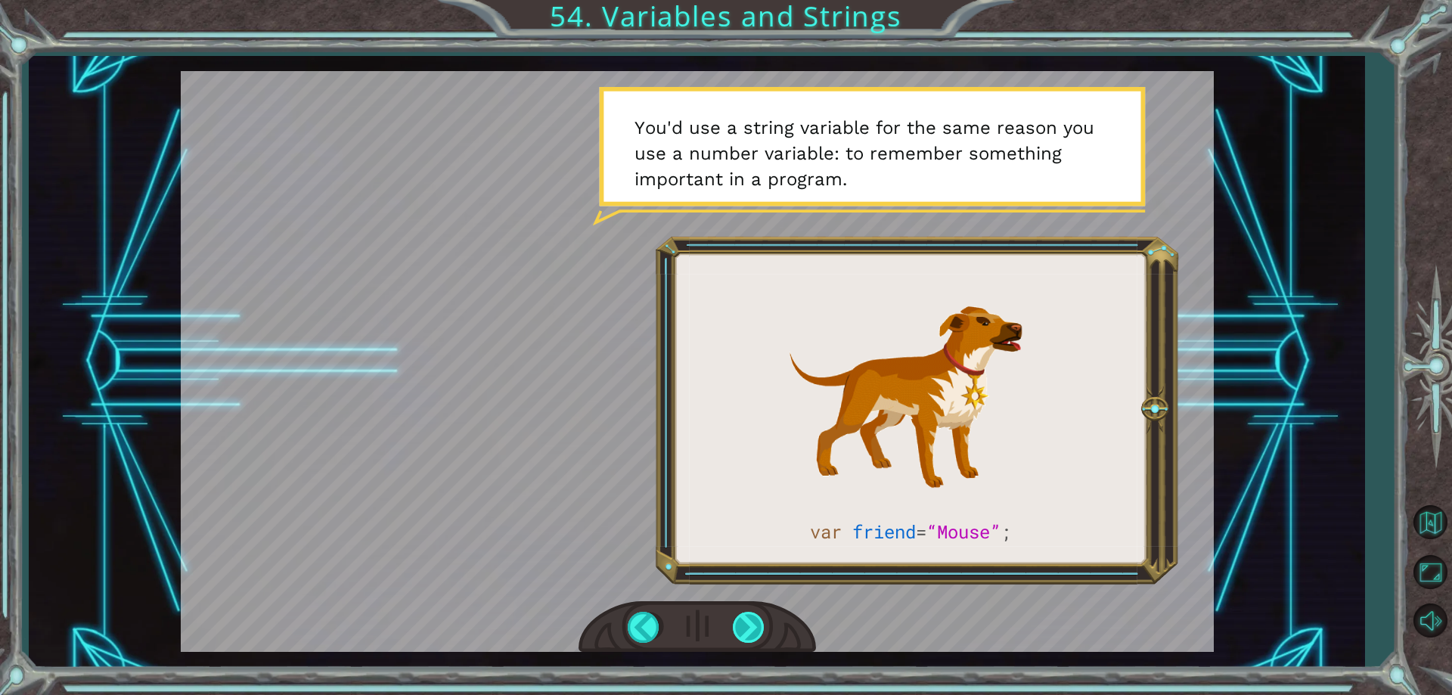
click at [759, 626] on div at bounding box center [750, 627] width 34 height 31
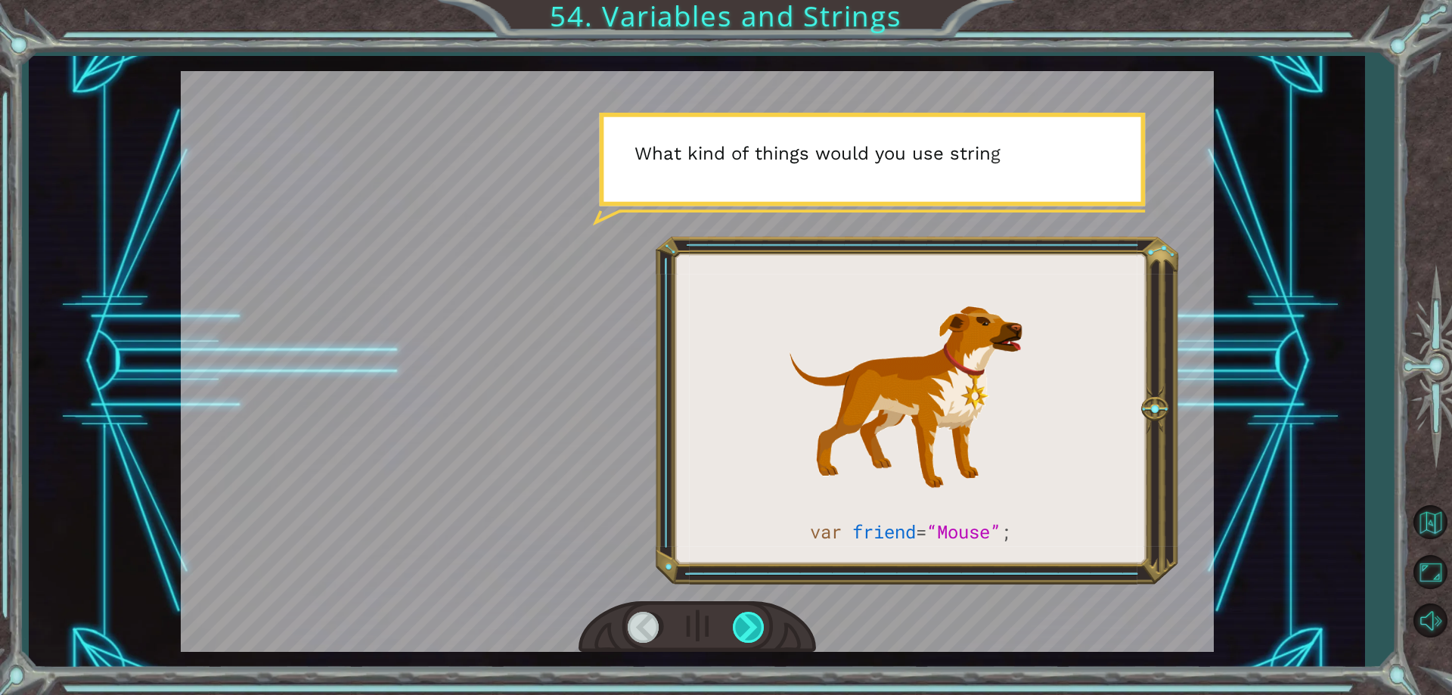
click at [754, 628] on div at bounding box center [750, 627] width 34 height 31
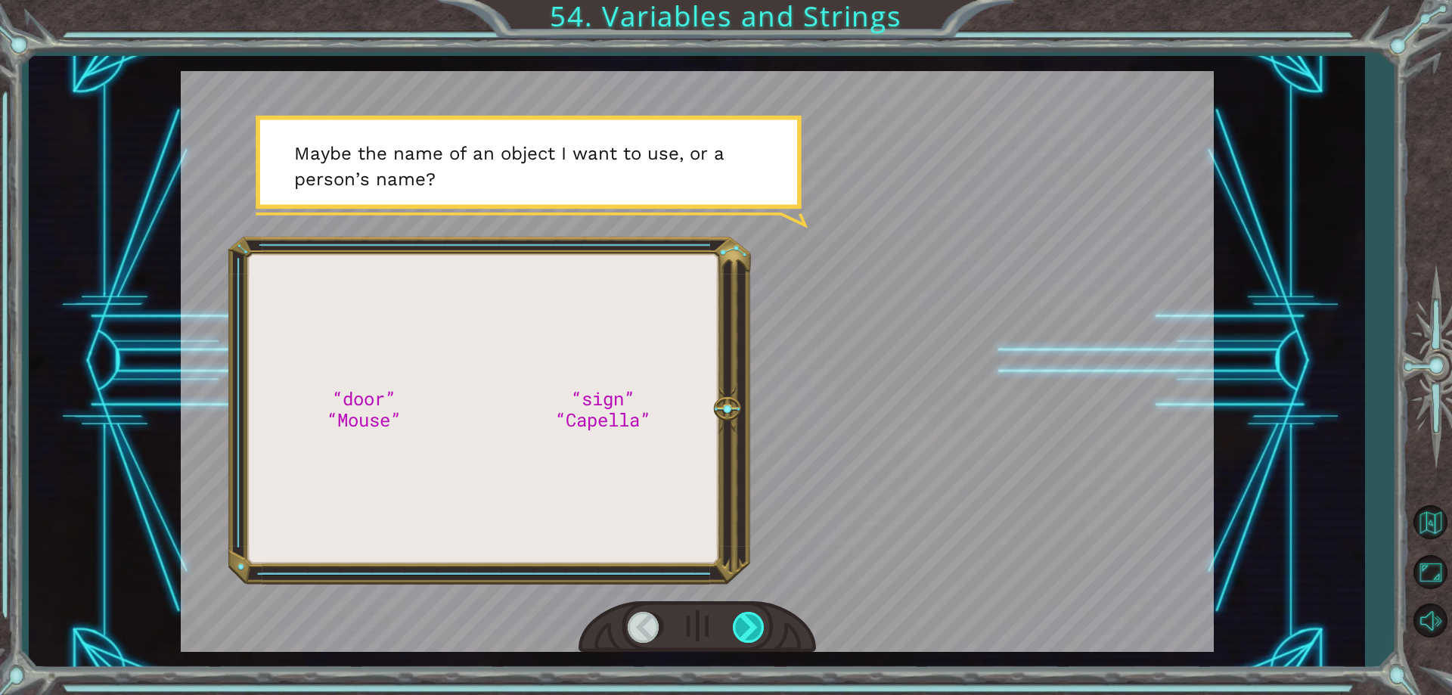
click at [753, 626] on div at bounding box center [750, 627] width 34 height 31
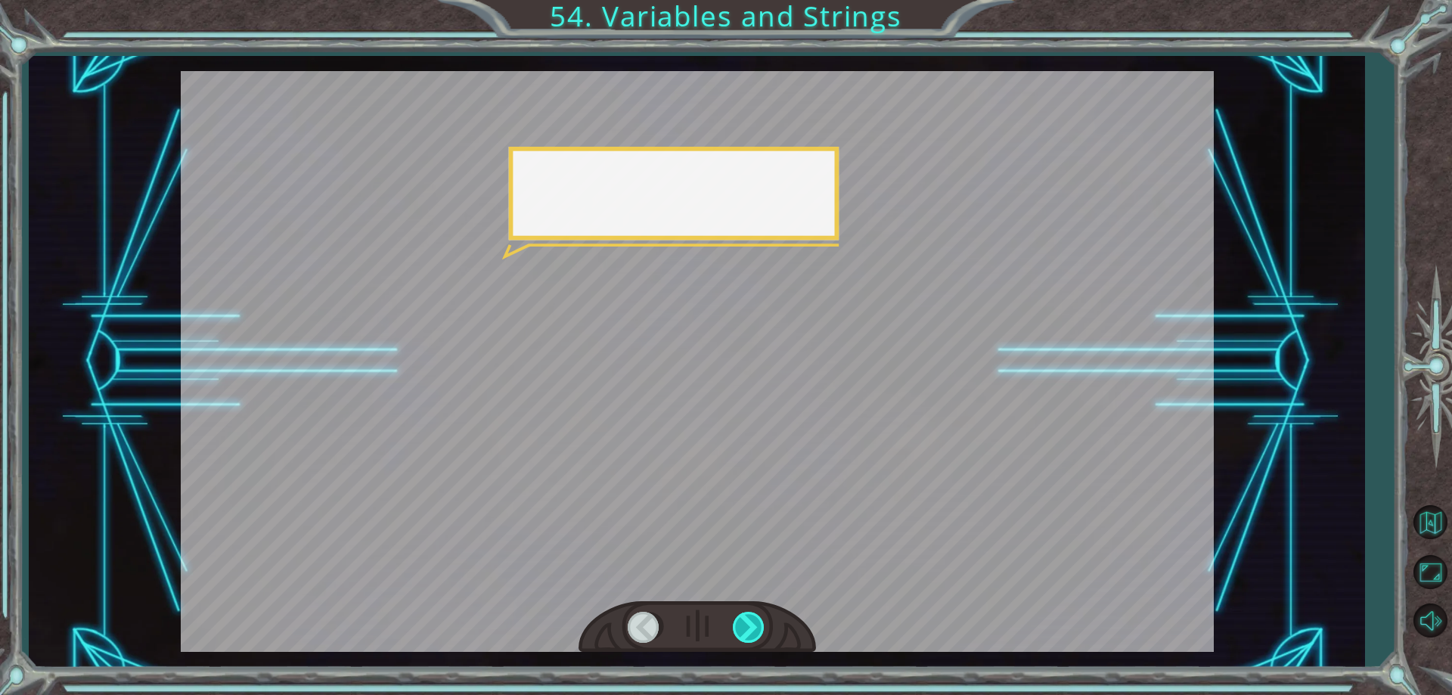
click at [753, 626] on div at bounding box center [750, 627] width 34 height 31
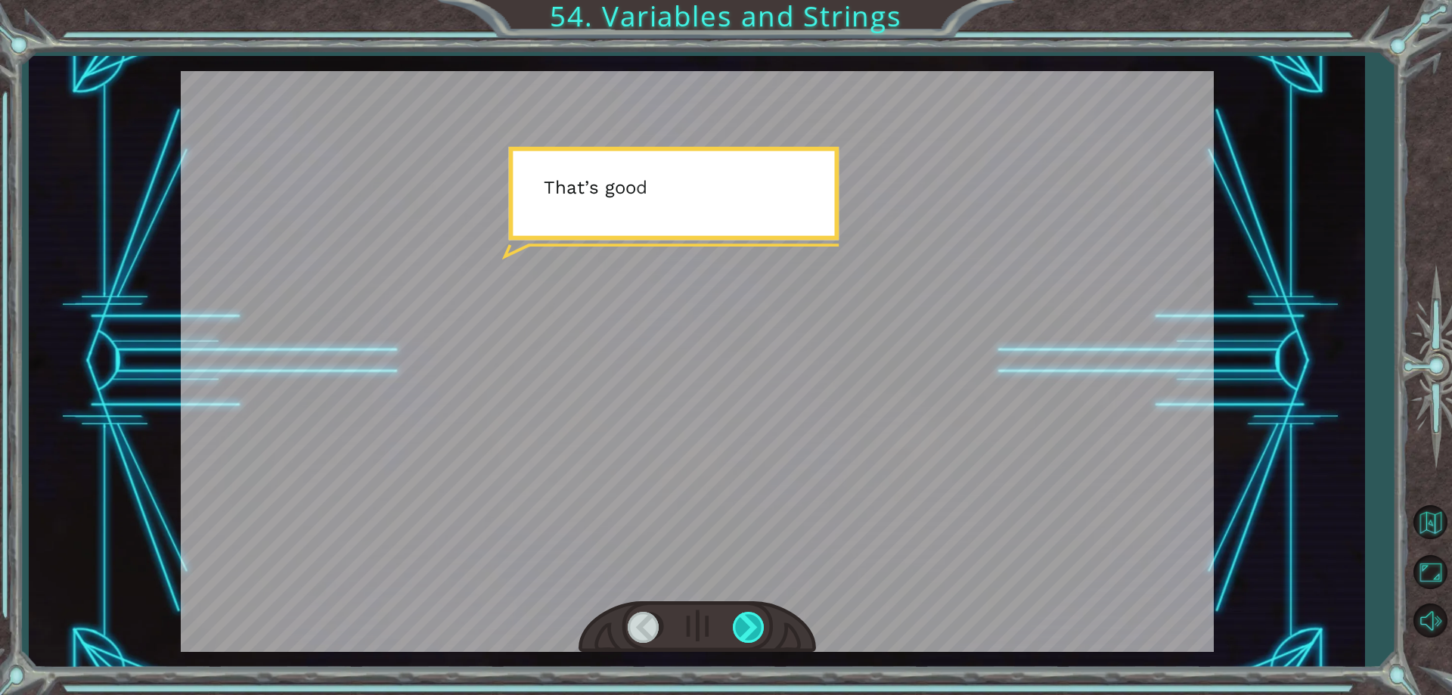
click at [753, 626] on div at bounding box center [750, 627] width 34 height 31
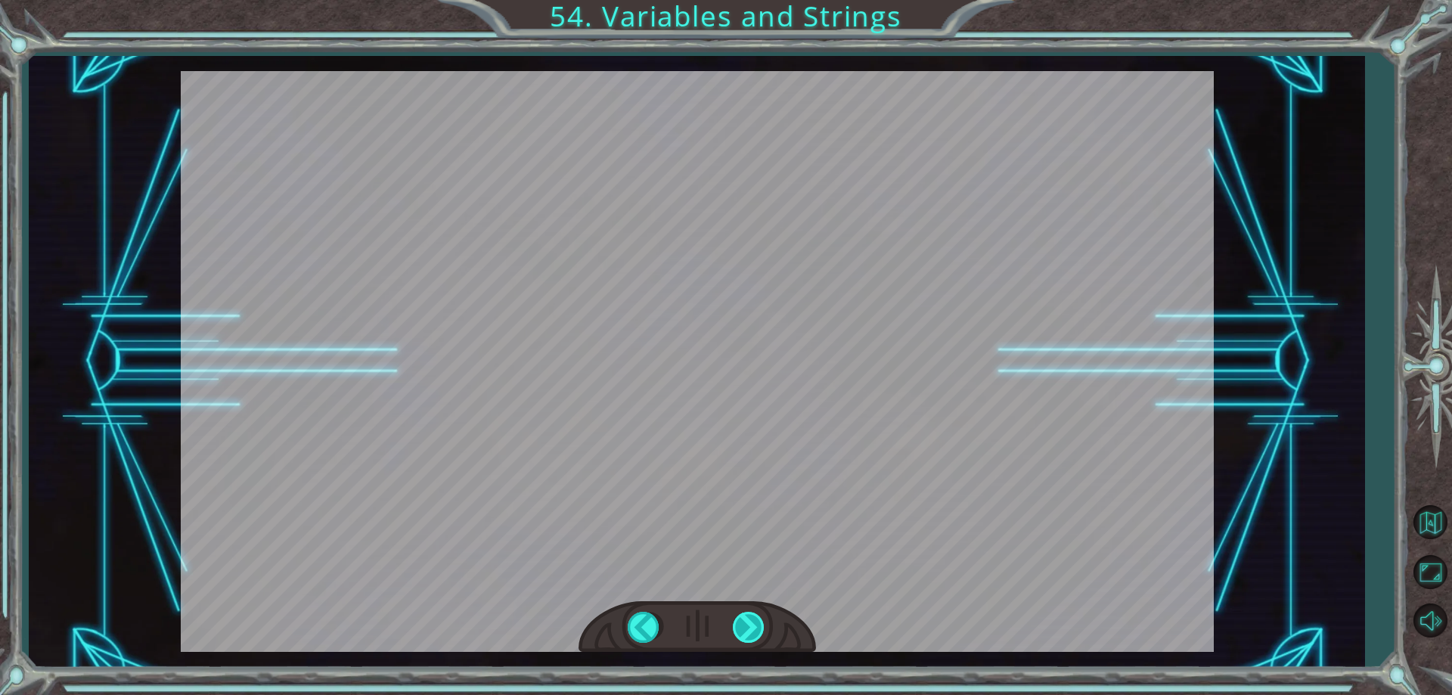
click at [753, 0] on div "“door” “Mouse” “sign” “Capella” G o o d m o r n i n g , s u n s h i n e . H o w…" at bounding box center [726, 0] width 1452 height 0
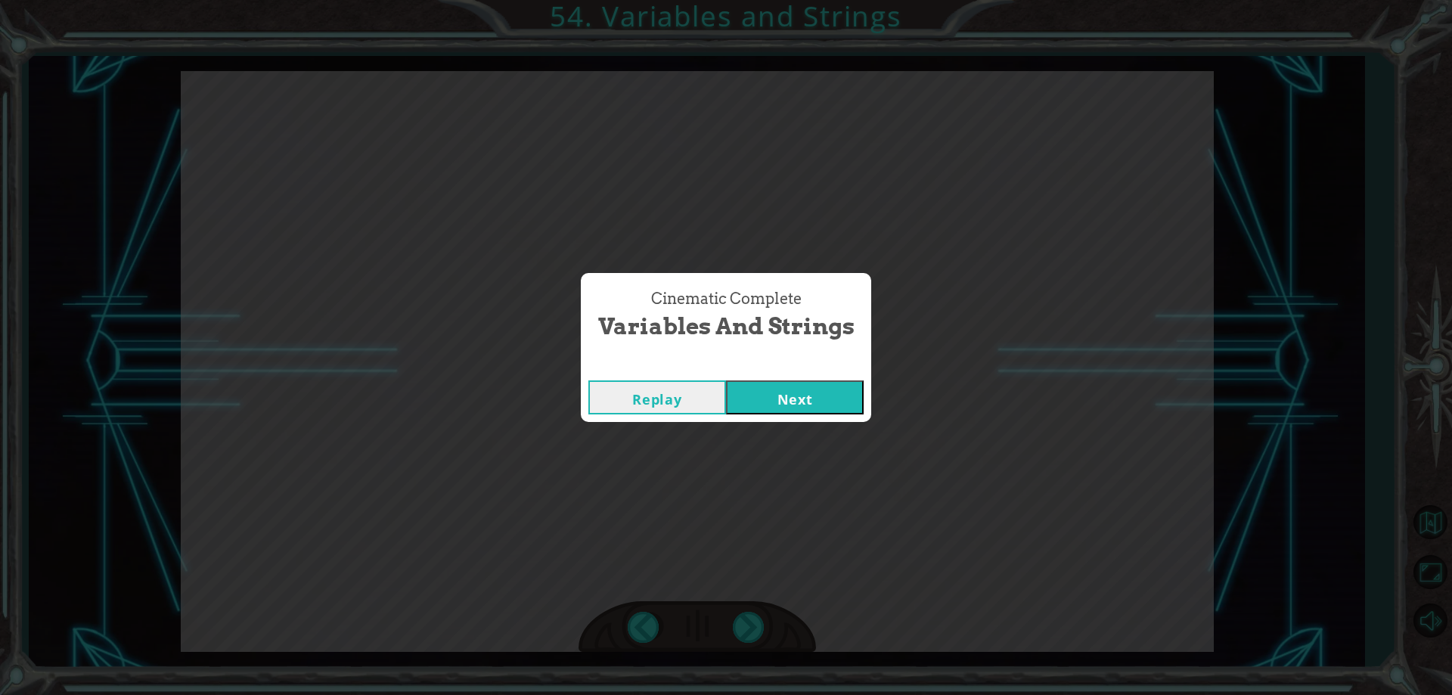
click at [801, 400] on button "Next" at bounding box center [795, 398] width 138 height 34
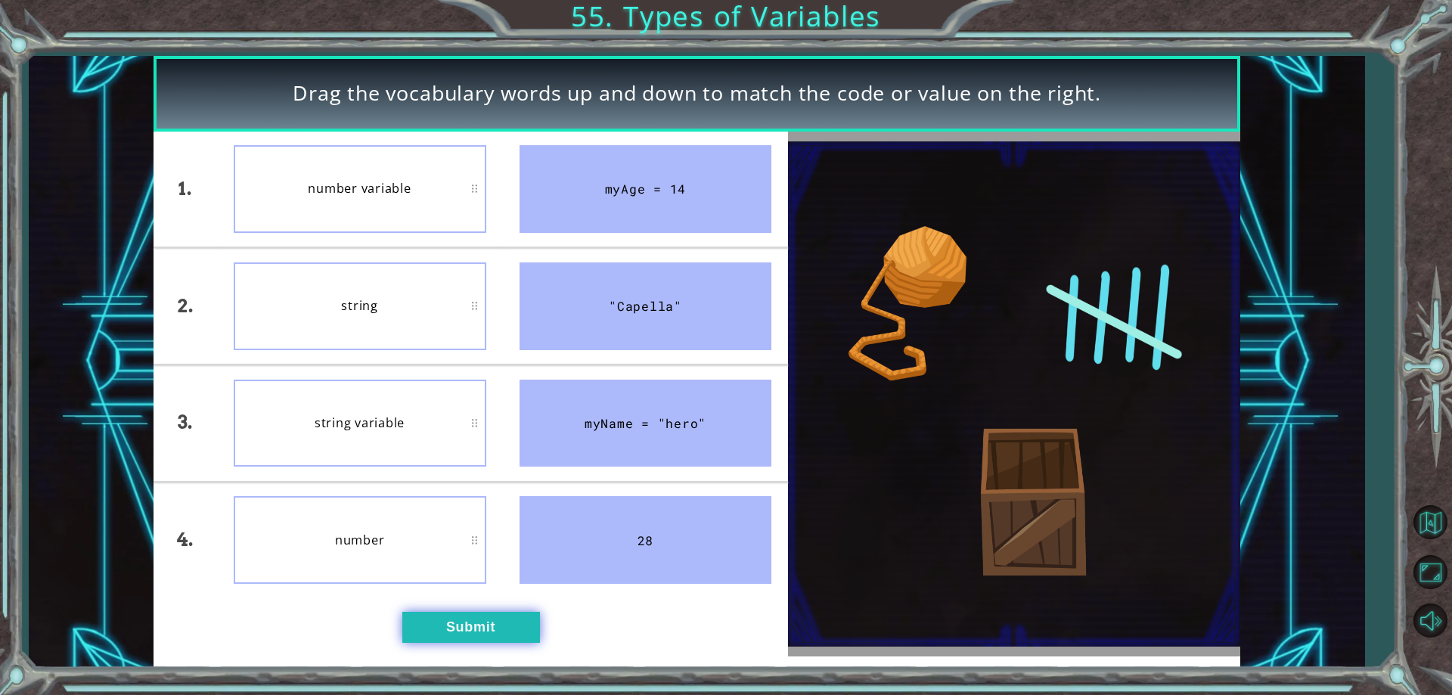
click at [450, 616] on button "Submit" at bounding box center [471, 627] width 138 height 30
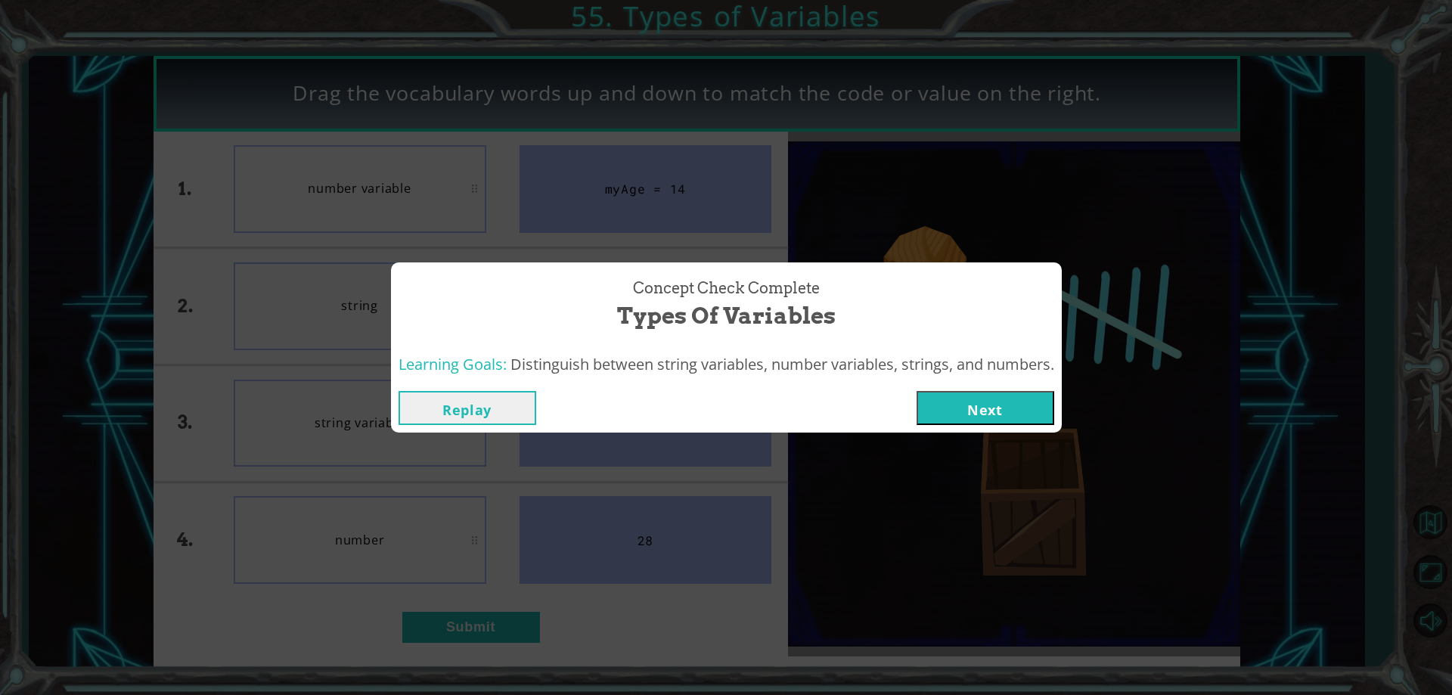
click at [959, 423] on button "Next" at bounding box center [986, 408] width 138 height 34
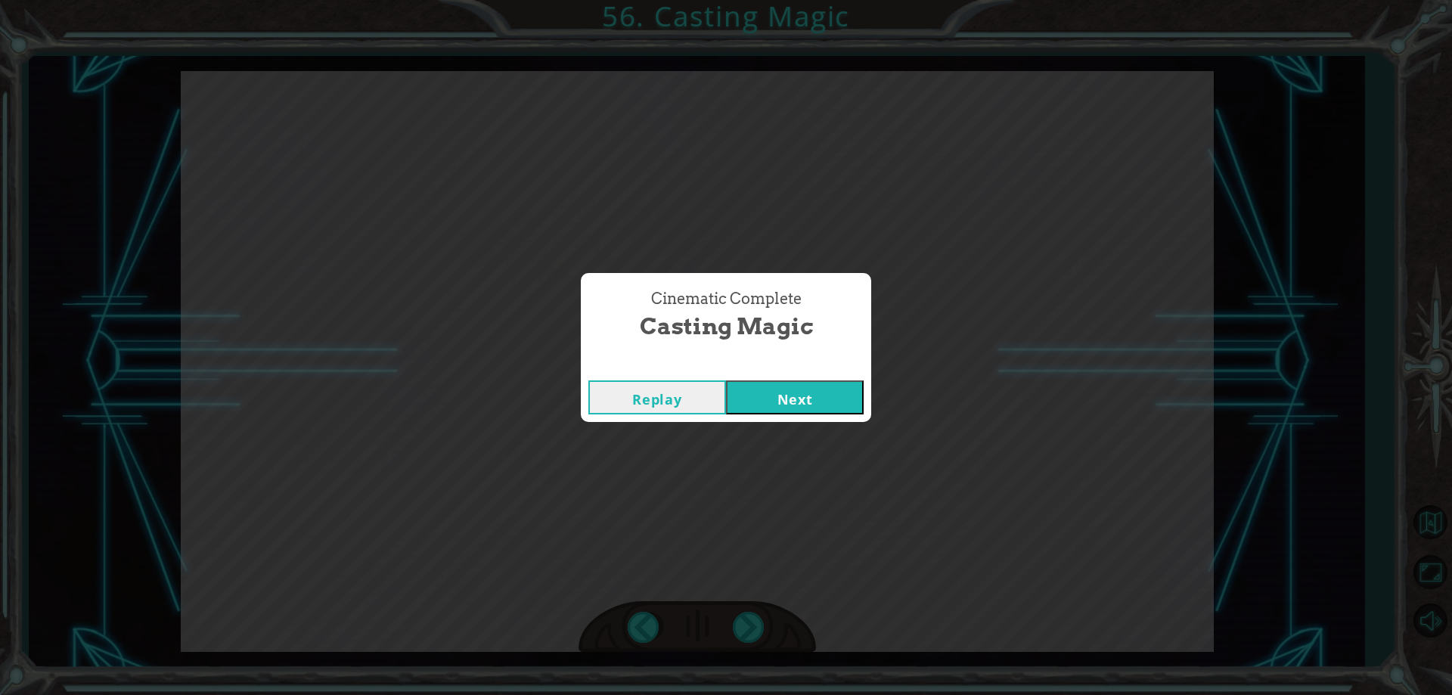
click at [806, 380] on div "Replay Next" at bounding box center [726, 397] width 290 height 49
click at [803, 390] on button "Next" at bounding box center [795, 398] width 138 height 34
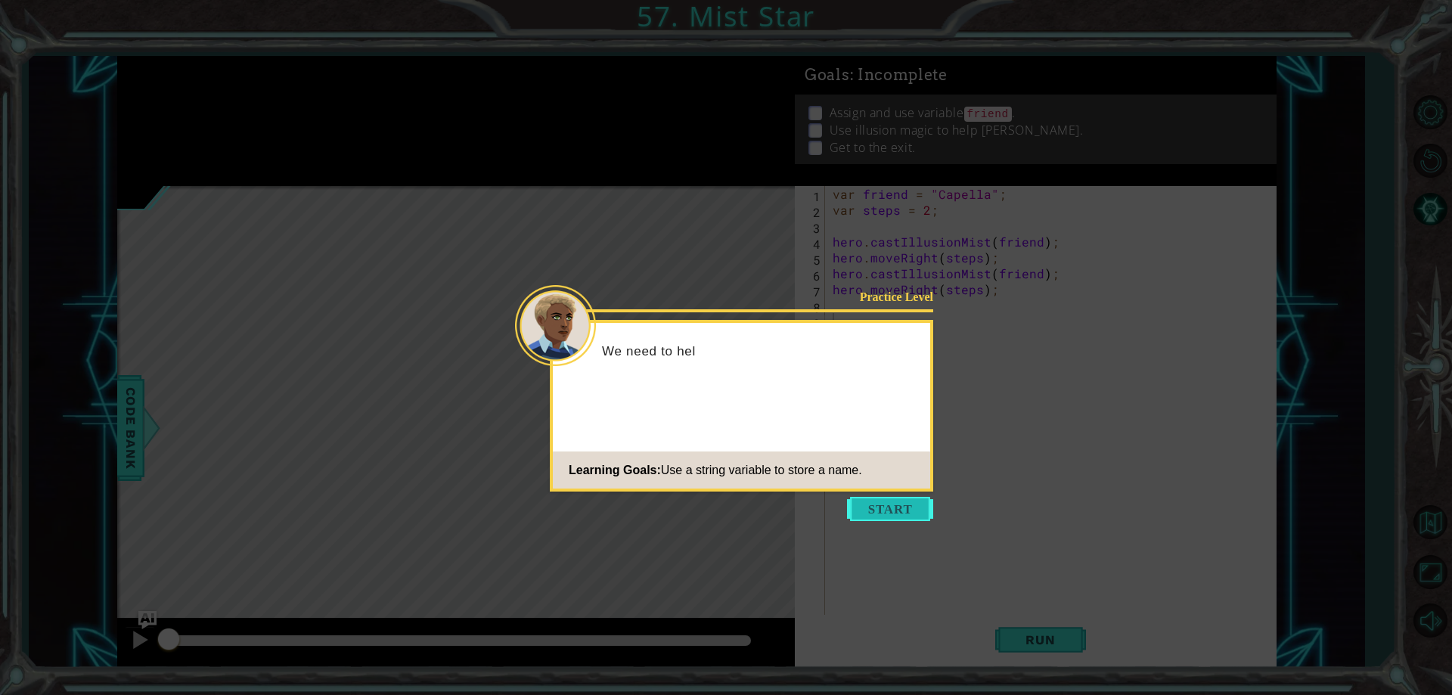
click at [900, 506] on button "Start" at bounding box center [890, 509] width 86 height 24
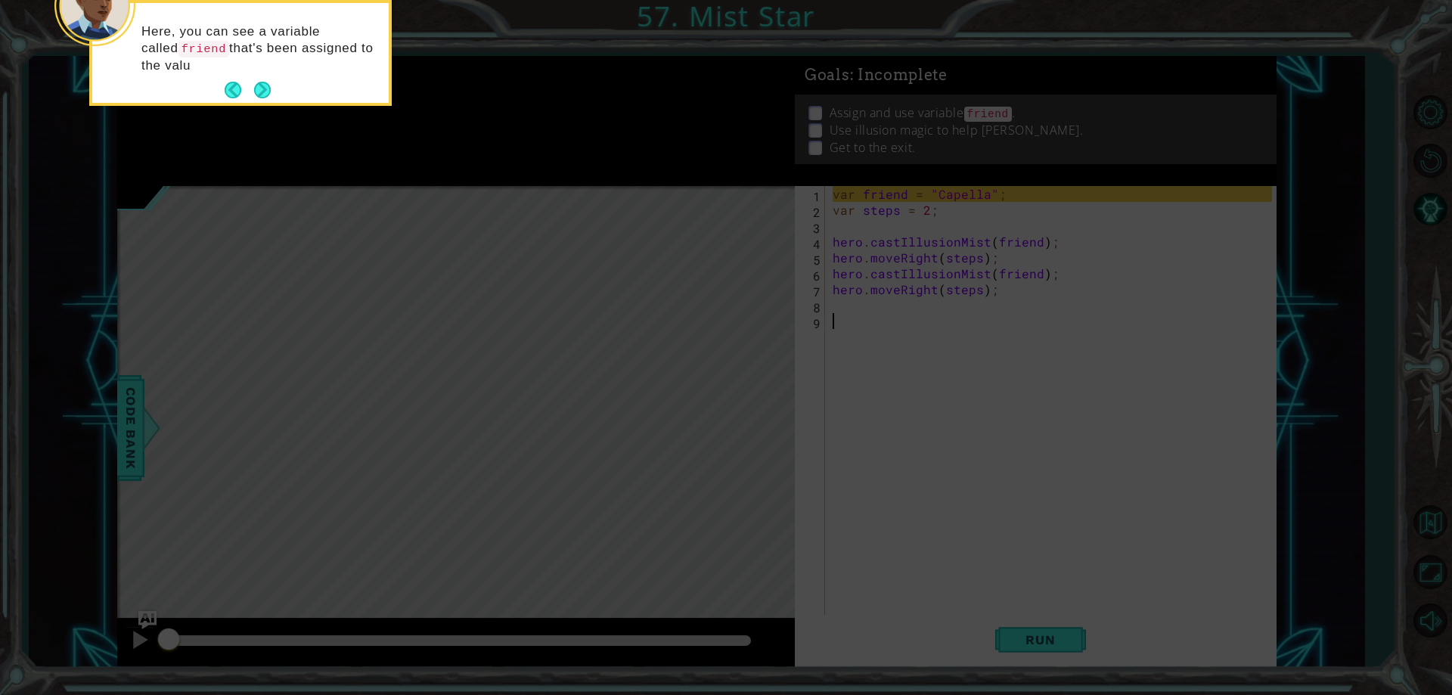
click at [258, 83] on button "Next" at bounding box center [262, 90] width 19 height 19
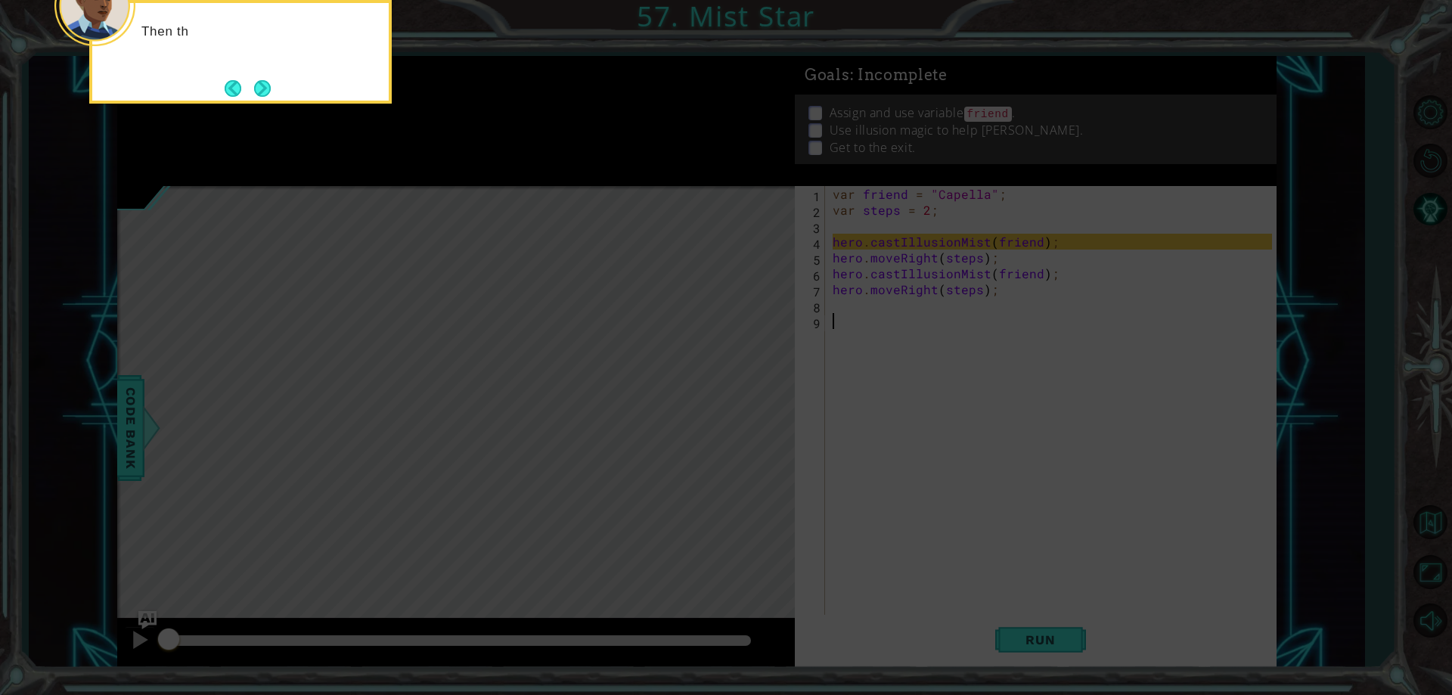
click at [273, 85] on button "Next" at bounding box center [262, 88] width 28 height 28
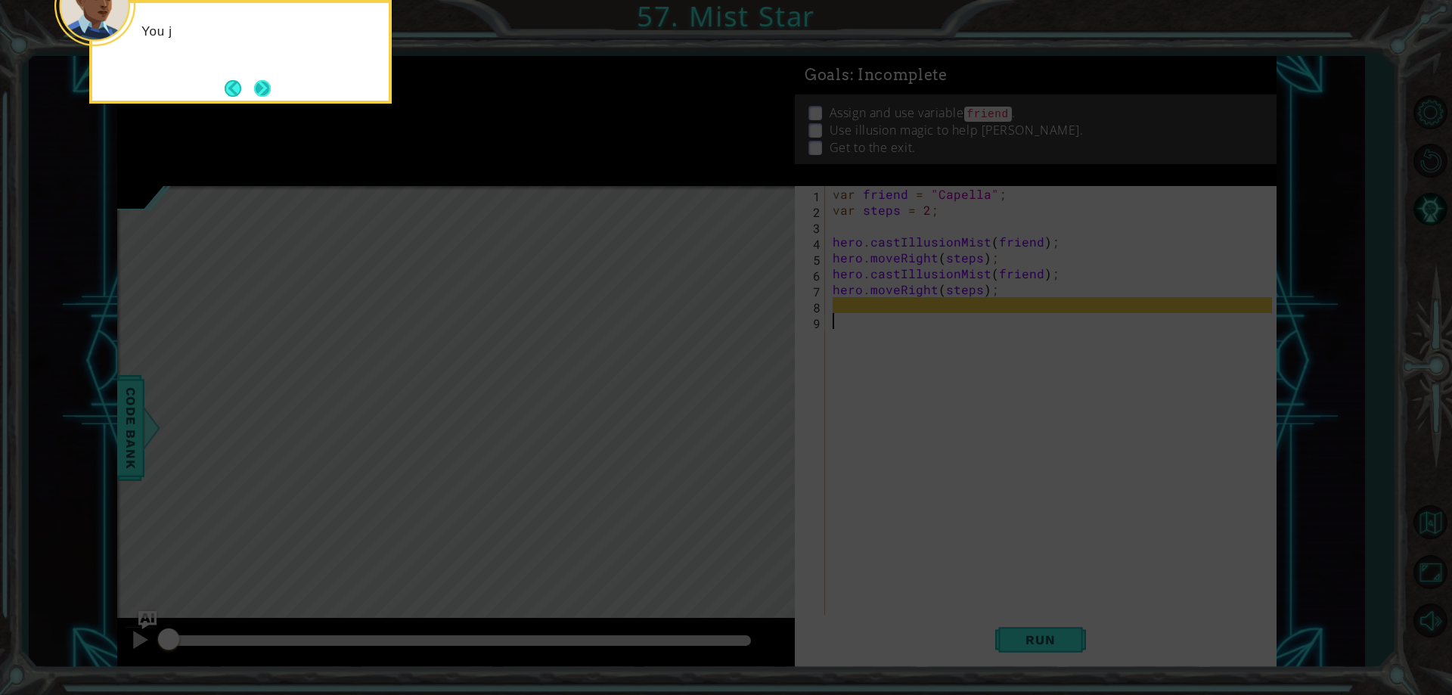
click at [268, 89] on button "Next" at bounding box center [262, 88] width 28 height 28
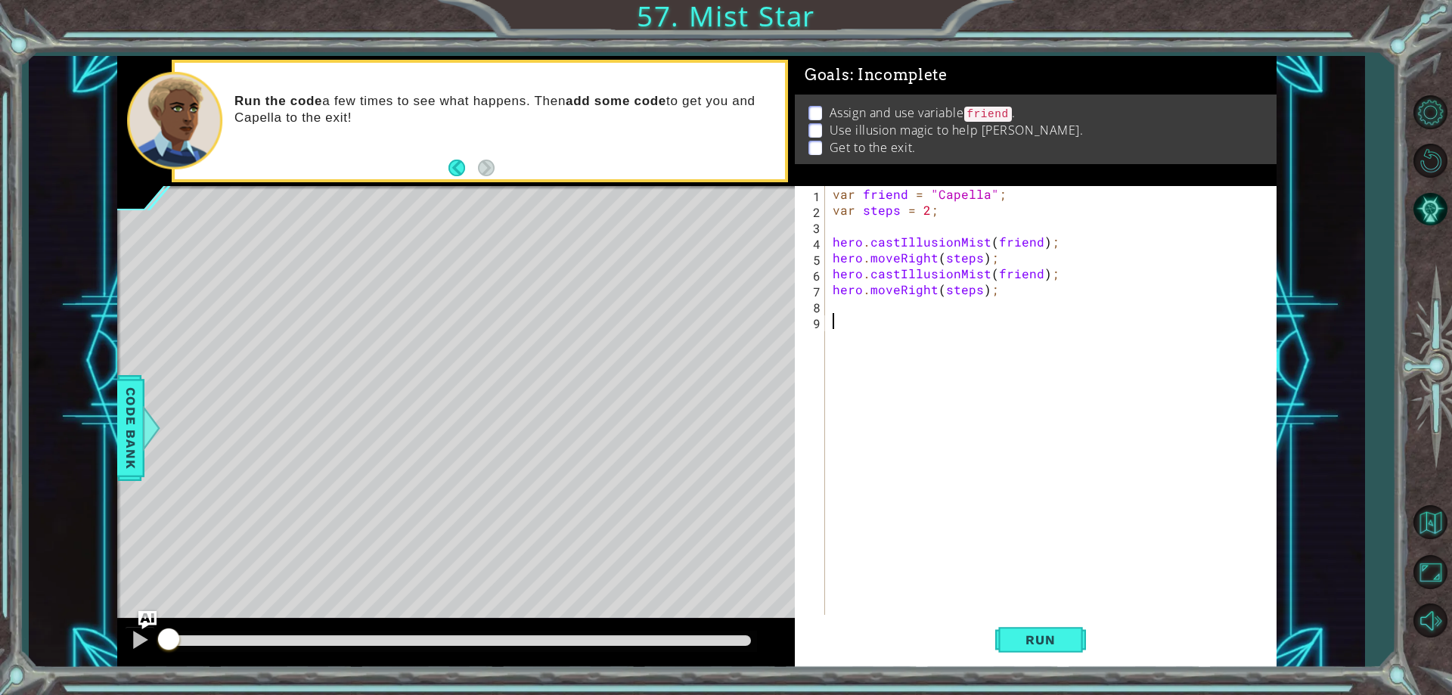
click at [340, 188] on div at bounding box center [456, 188] width 678 height 4
click at [1008, 648] on button "Run" at bounding box center [1041, 641] width 91 height 48
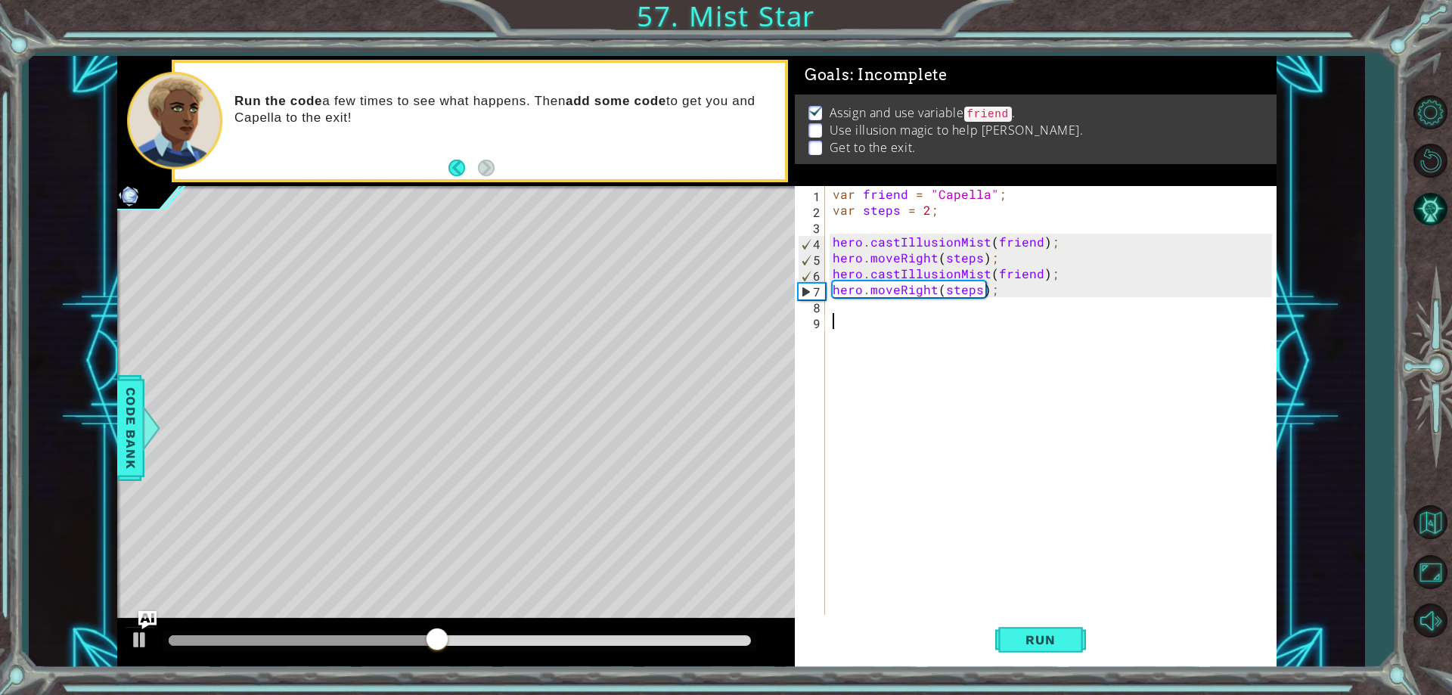
click at [879, 395] on div "var friend = "Capella" ; var steps = 2 ; hero . castIllusionMist ( friend ) ; h…" at bounding box center [1054, 416] width 449 height 461
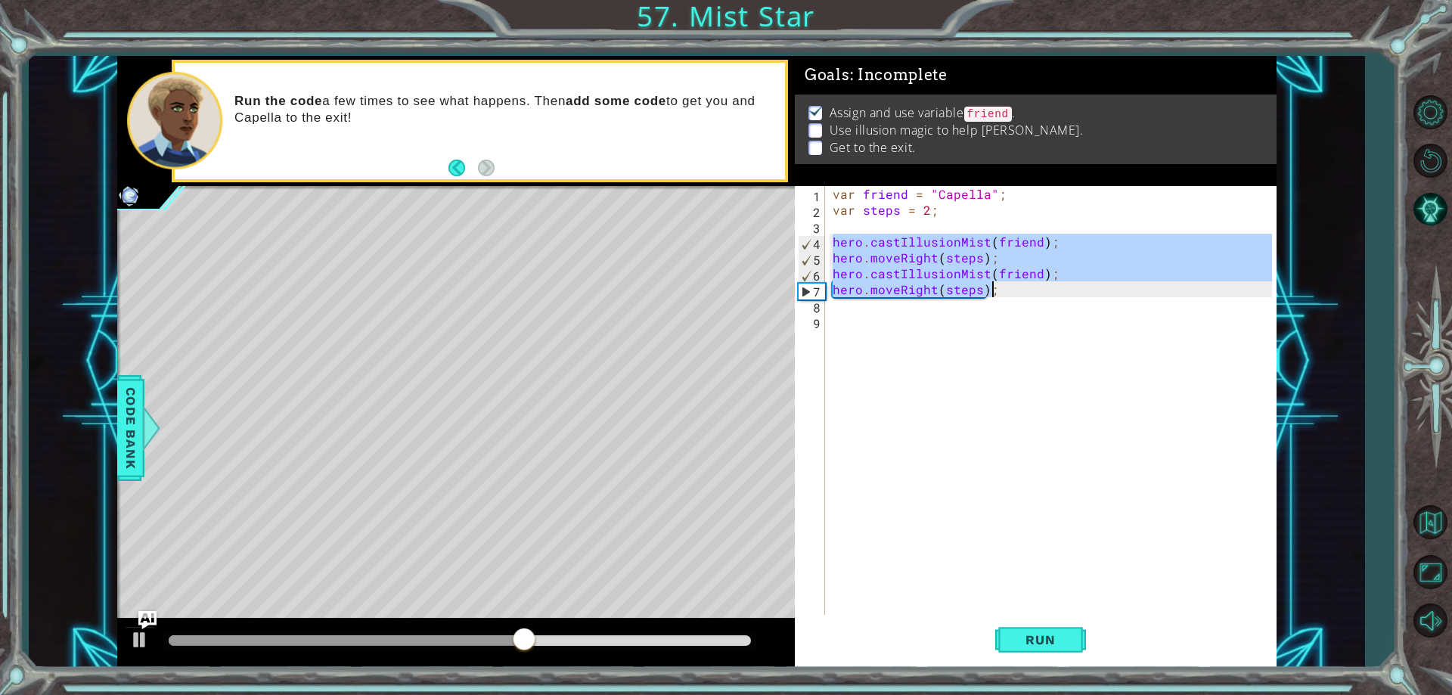
drag, startPoint x: 831, startPoint y: 242, endPoint x: 1022, endPoint y: 295, distance: 198.6
click at [1022, 295] on div "var friend = "Capella" ; var steps = 2 ; hero . castIllusionMist ( friend ) ; h…" at bounding box center [1054, 416] width 449 height 461
type textarea "hero.castIllusionMist(friend); hero.moveRight(steps);"
click at [918, 325] on div "var friend = "Capella" ; var steps = 2 ; hero . castIllusionMist ( friend ) ; h…" at bounding box center [1054, 416] width 449 height 461
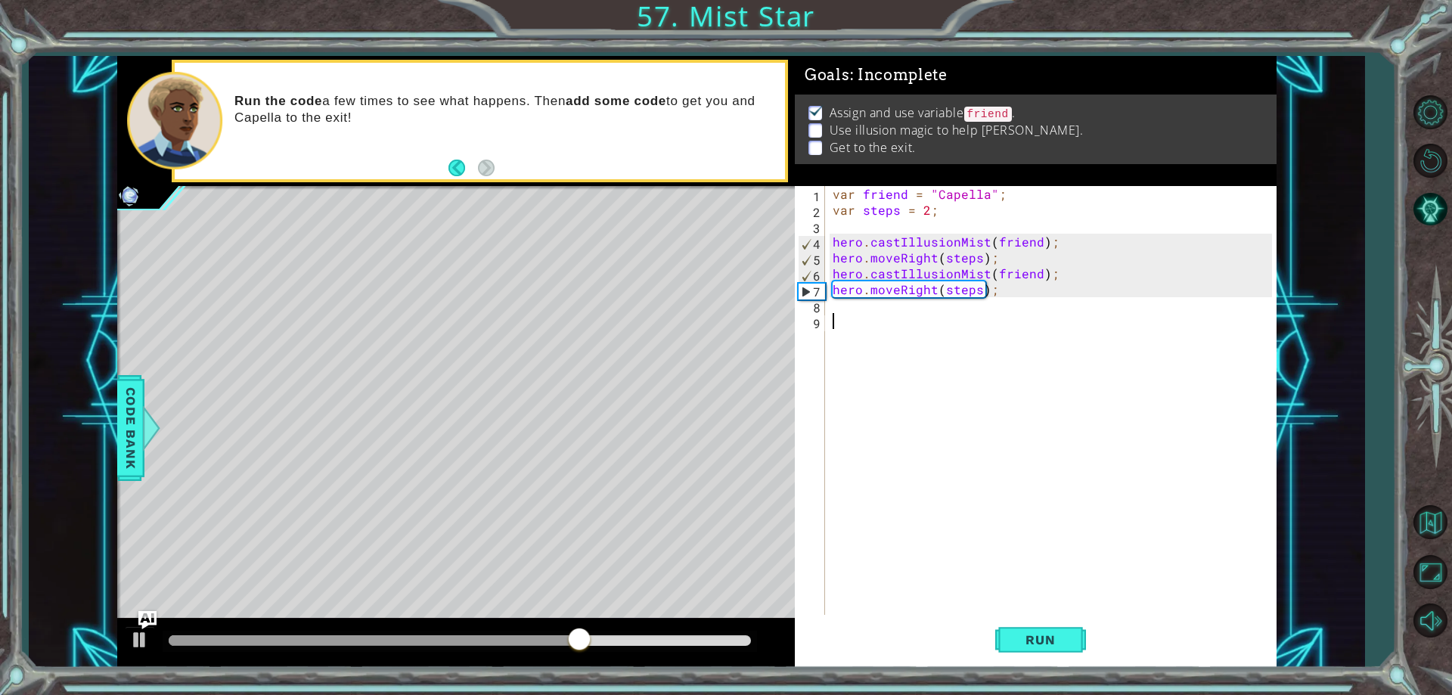
paste textarea "hero.moveRight(steps);"
type textarea "hero.moveRight(steps);"
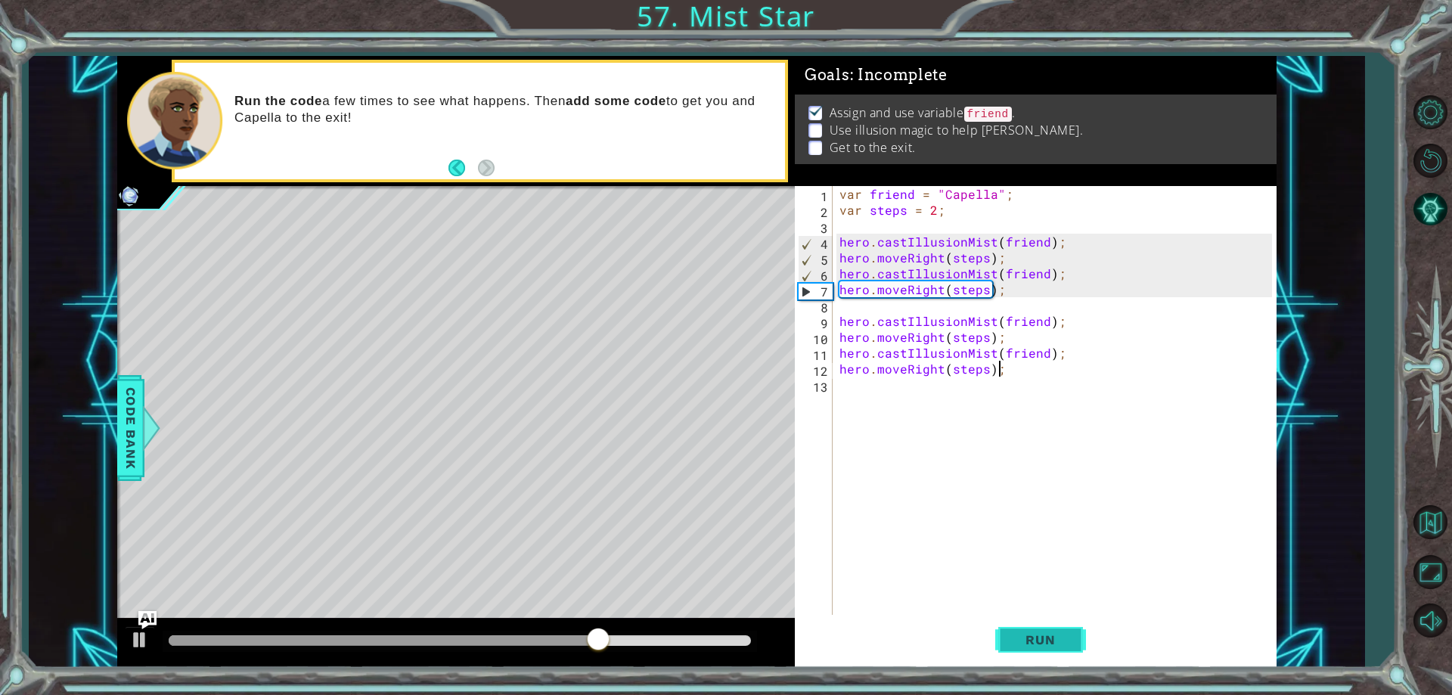
click at [1033, 638] on span "Run" at bounding box center [1041, 639] width 60 height 15
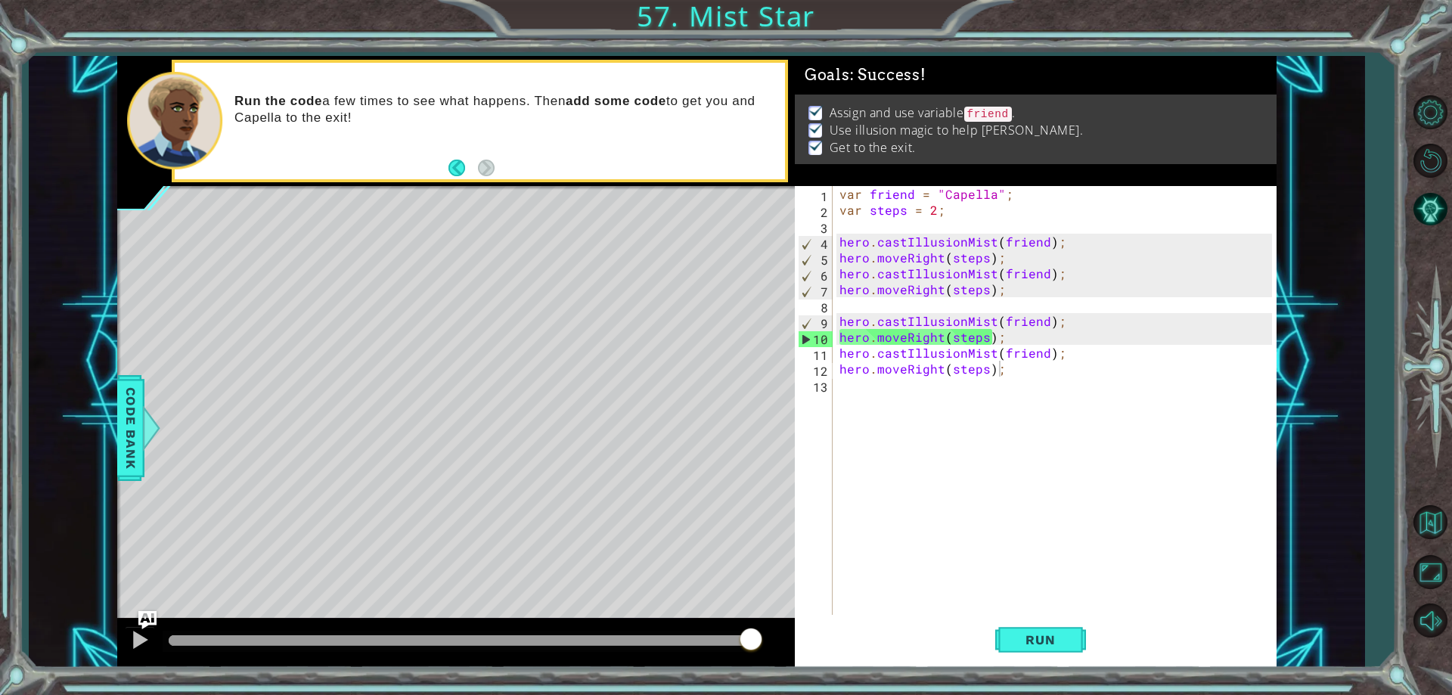
drag, startPoint x: 215, startPoint y: 637, endPoint x: 853, endPoint y: 610, distance: 638.3
click at [843, 620] on div "1 ההההההההההההההההההההההההההההההההההההההההההההההההההההההההההההההההההההההההההההה…" at bounding box center [697, 362] width 1160 height 612
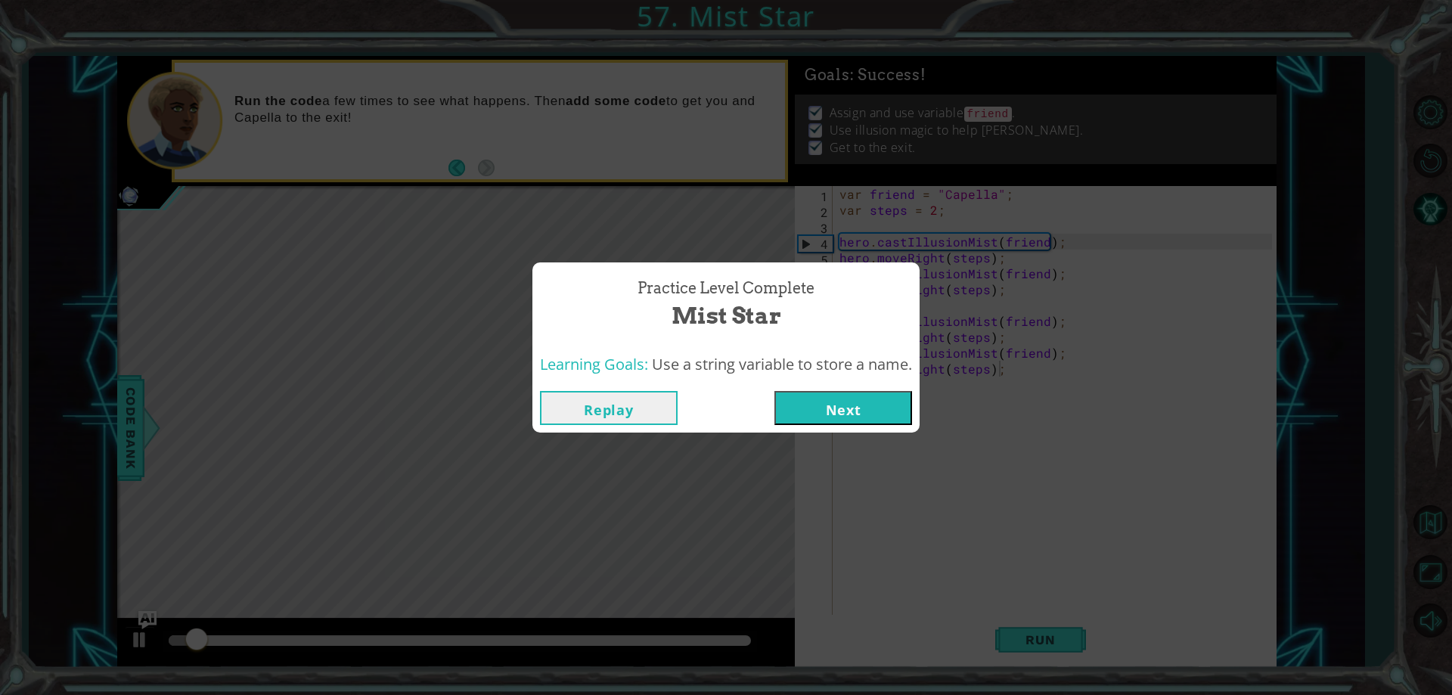
click at [837, 405] on button "Next" at bounding box center [844, 408] width 138 height 34
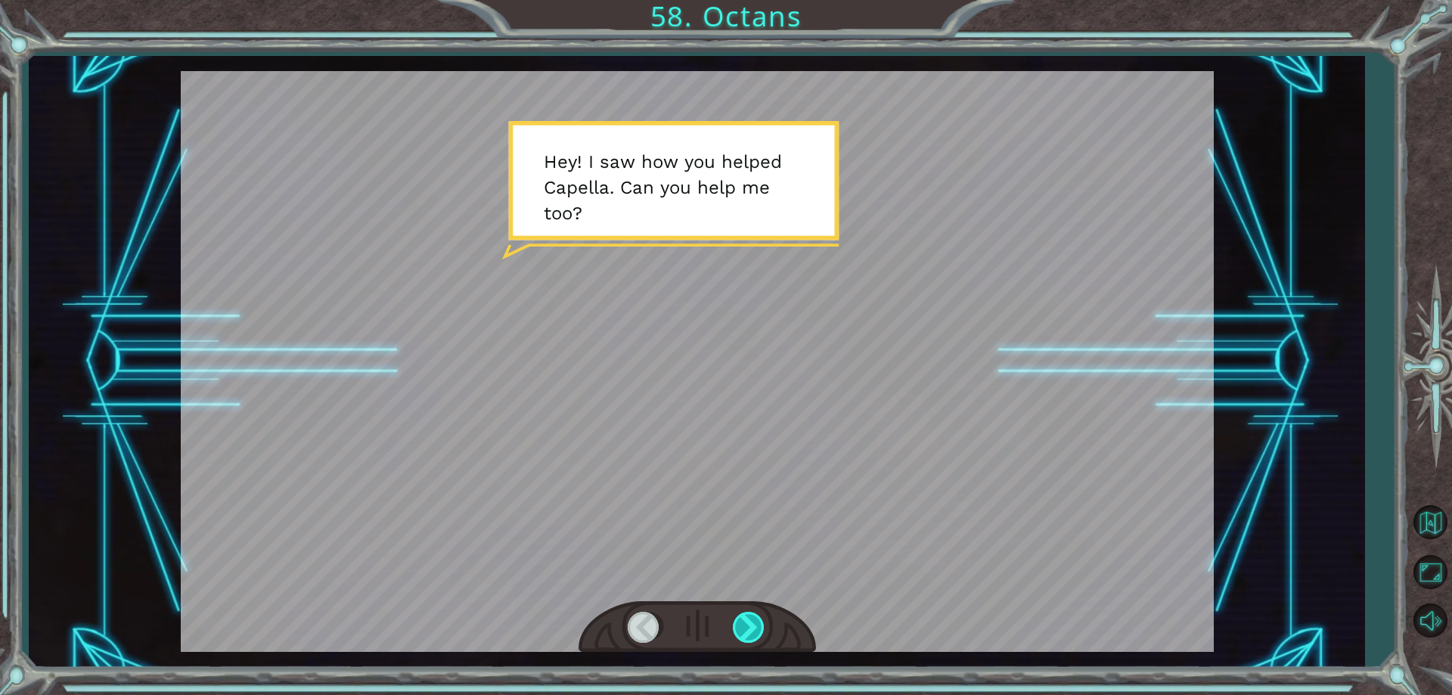
click at [742, 630] on div at bounding box center [750, 627] width 34 height 31
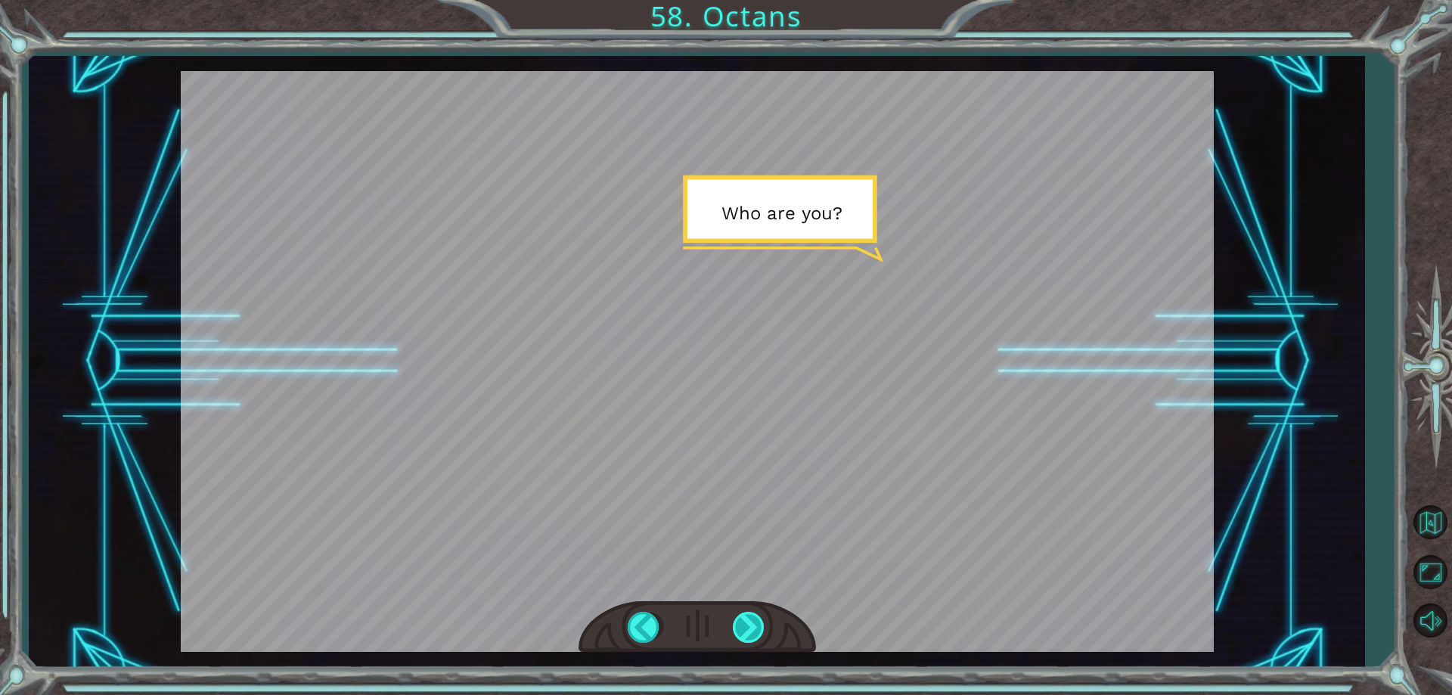
click at [742, 630] on div at bounding box center [750, 627] width 34 height 31
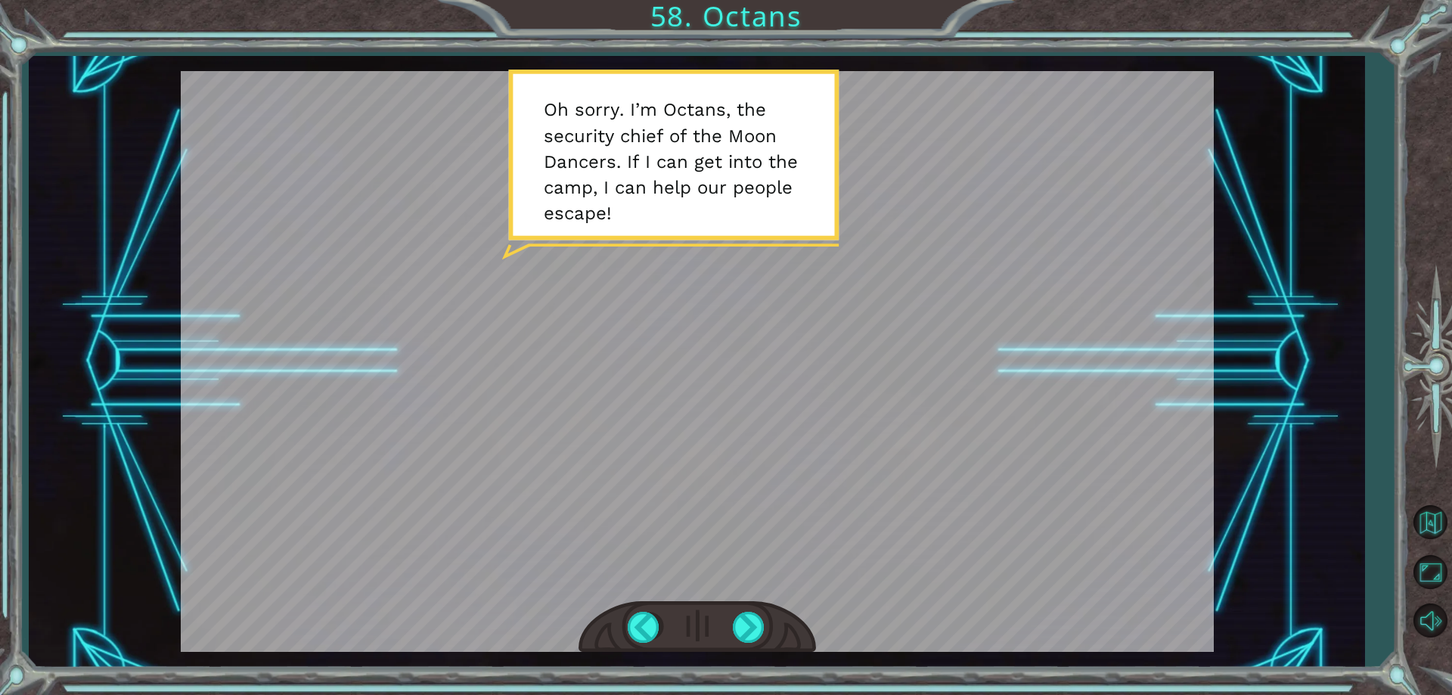
click at [750, 609] on div at bounding box center [698, 627] width 238 height 52
click at [751, 617] on div at bounding box center [750, 627] width 34 height 31
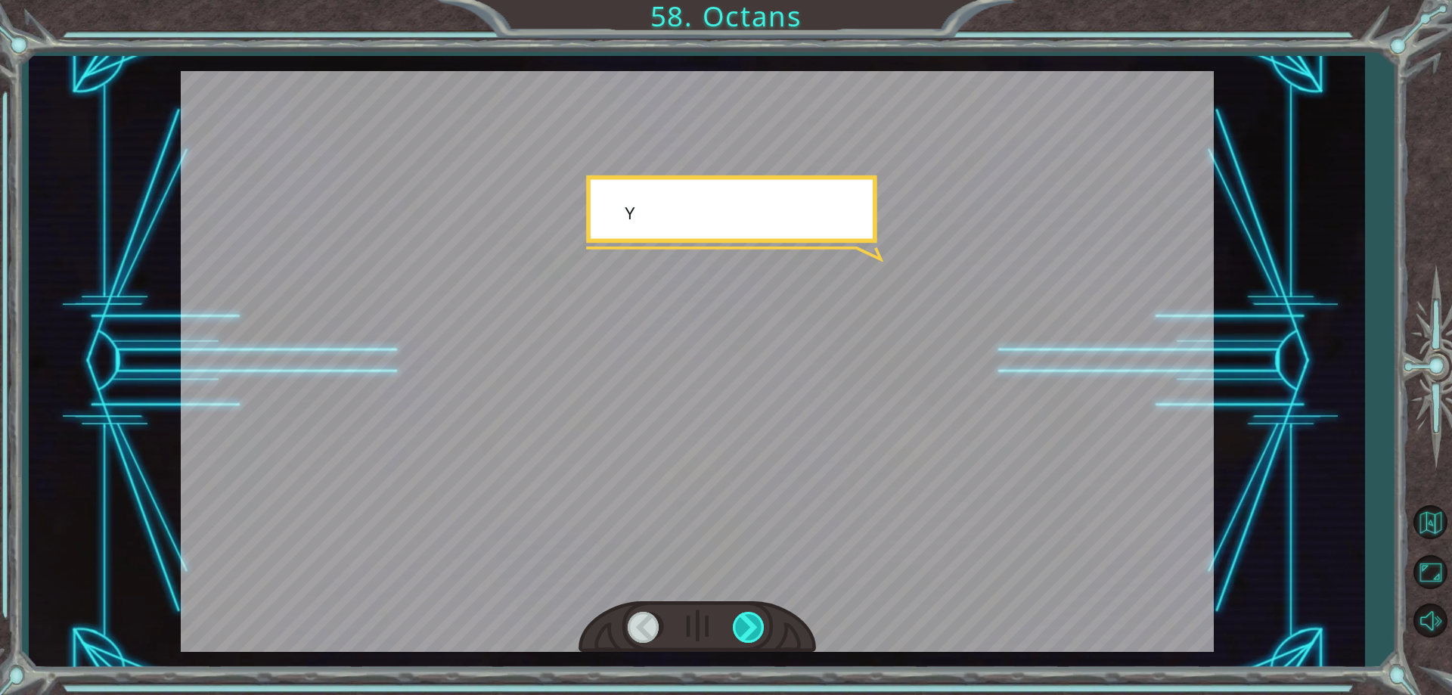
click at [751, 617] on div at bounding box center [750, 627] width 34 height 31
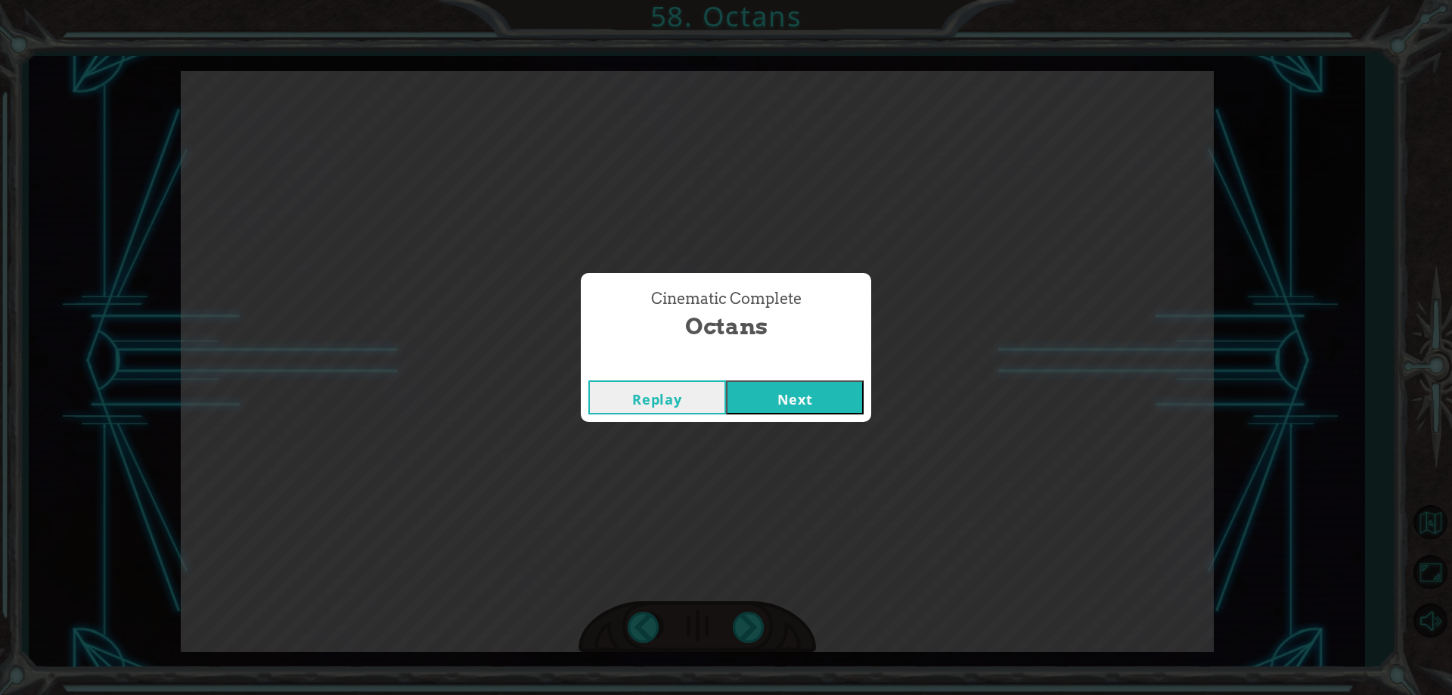
click at [803, 404] on button "Next" at bounding box center [795, 398] width 138 height 34
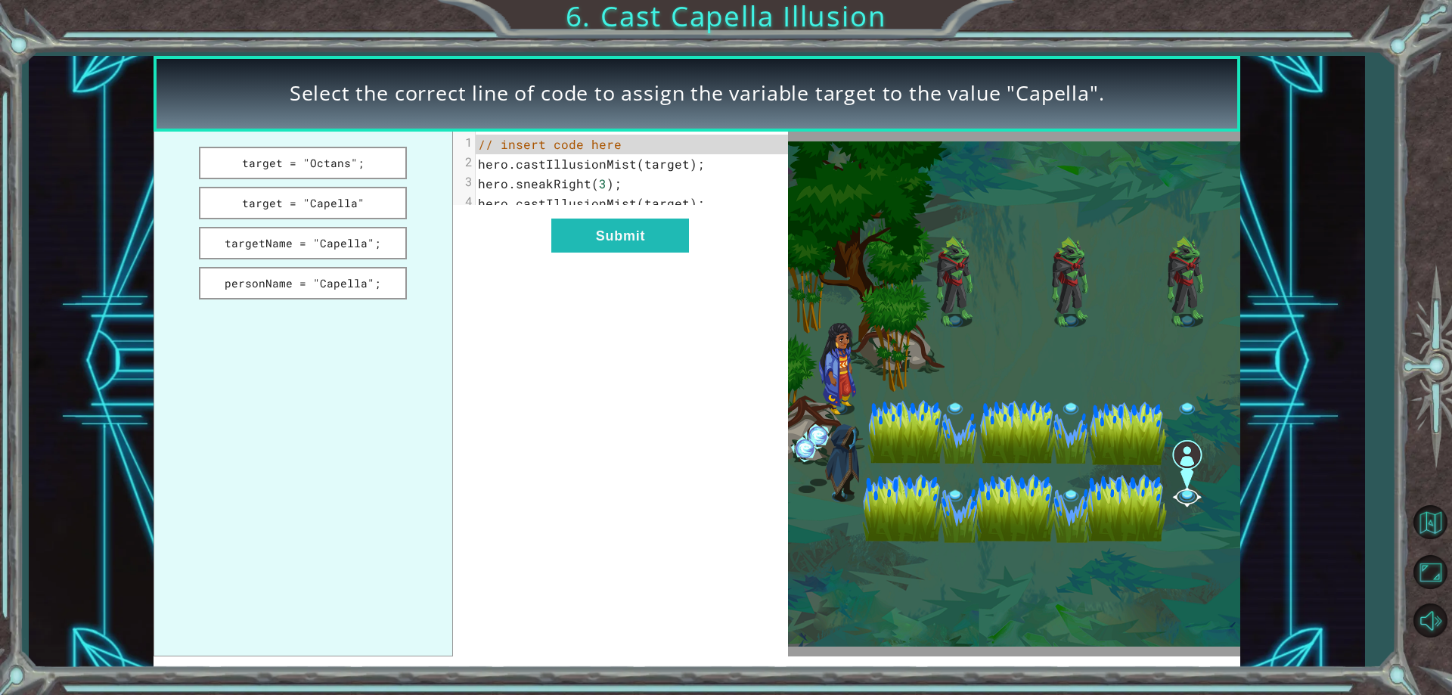
drag, startPoint x: 318, startPoint y: 93, endPoint x: 1175, endPoint y: 61, distance: 857.7
click at [1175, 61] on div "Select the correct line of code to assign the variable target to the value "Cap…" at bounding box center [698, 94] width 1088 height 76
click at [1173, 78] on div "Select the correct line of code to assign the variable target to the value "Cap…" at bounding box center [698, 94] width 1088 height 76
click at [309, 233] on button "targetName = "Capella";" at bounding box center [303, 243] width 209 height 33
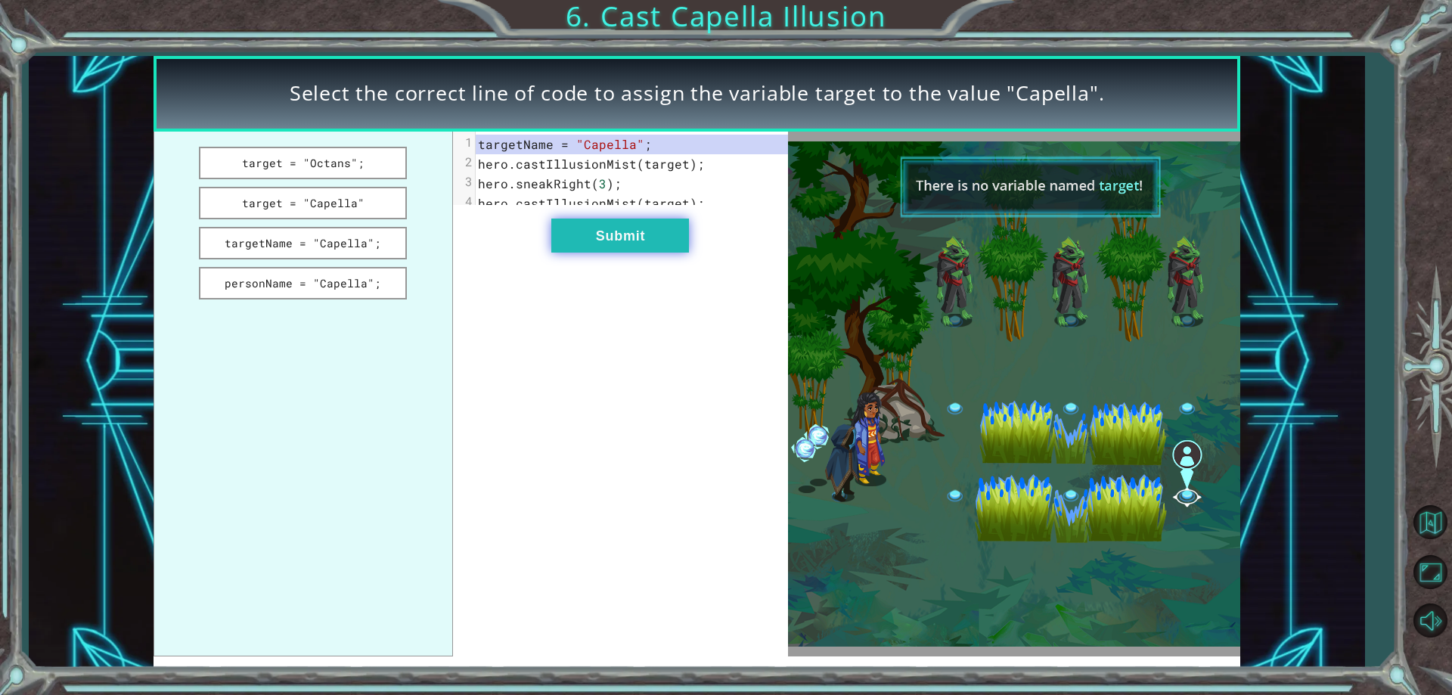
click at [592, 253] on button "Submit" at bounding box center [620, 236] width 138 height 34
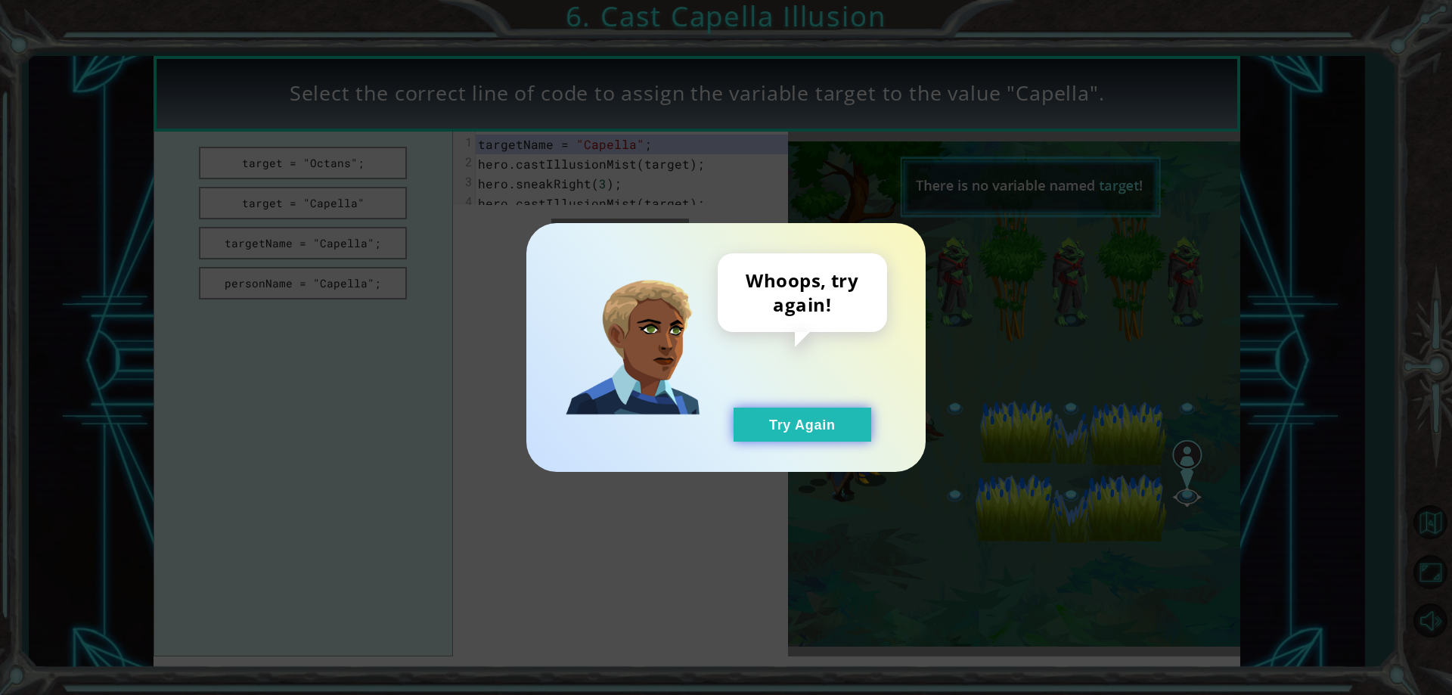
click at [823, 418] on button "Try Again" at bounding box center [803, 425] width 138 height 34
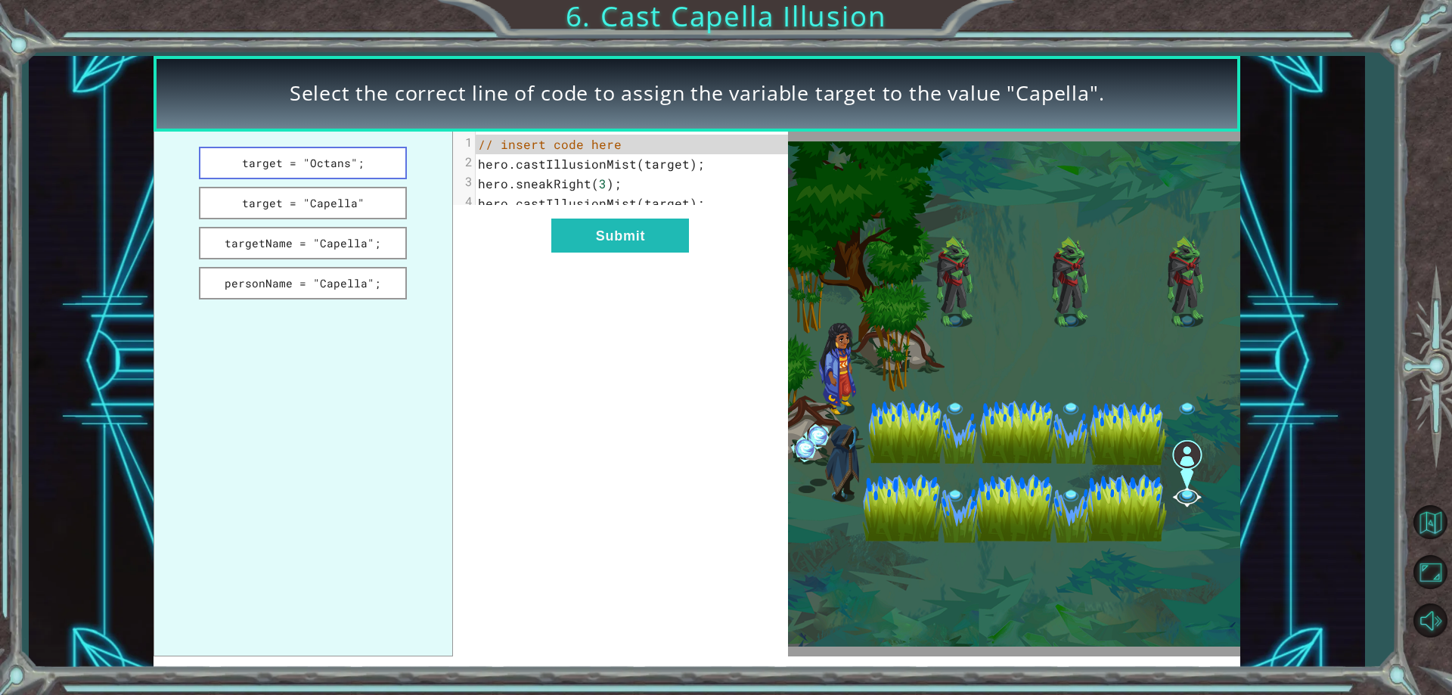
click at [330, 155] on button "target = "Octans";" at bounding box center [303, 163] width 209 height 33
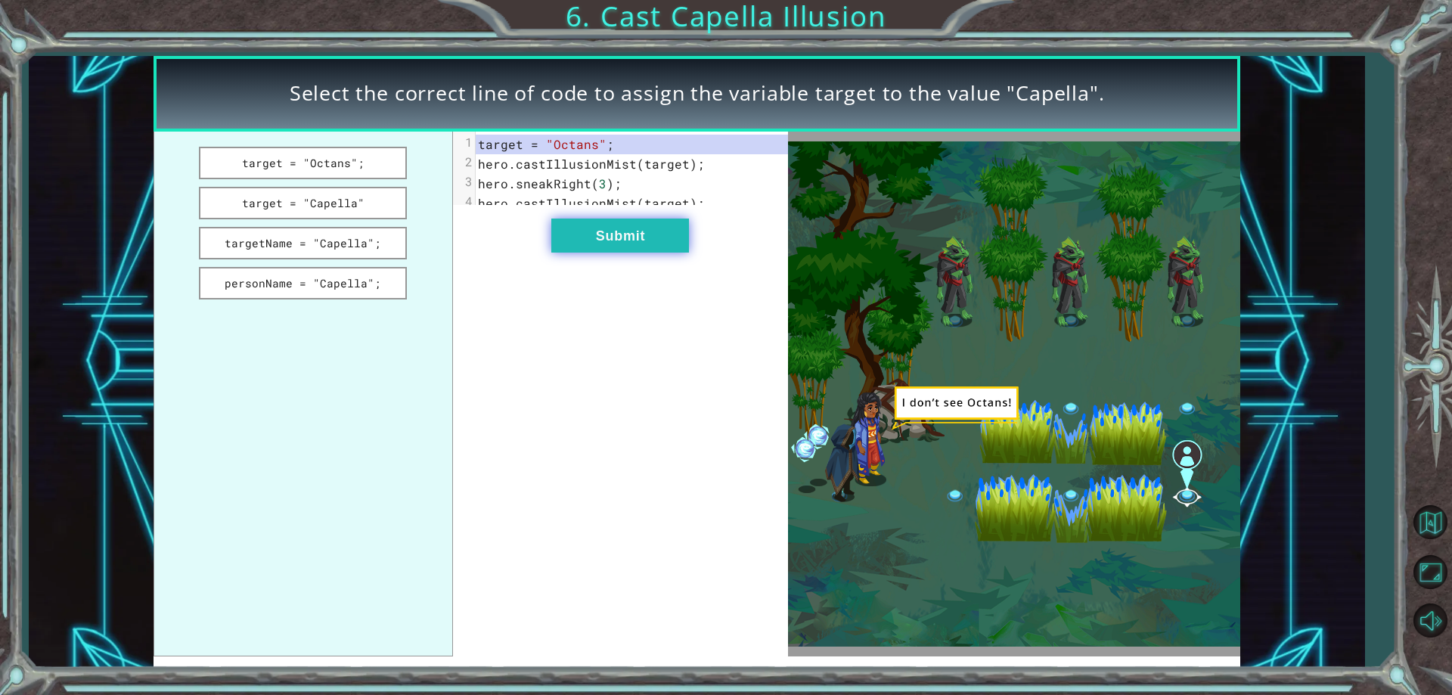
click at [600, 253] on button "Submit" at bounding box center [620, 236] width 138 height 34
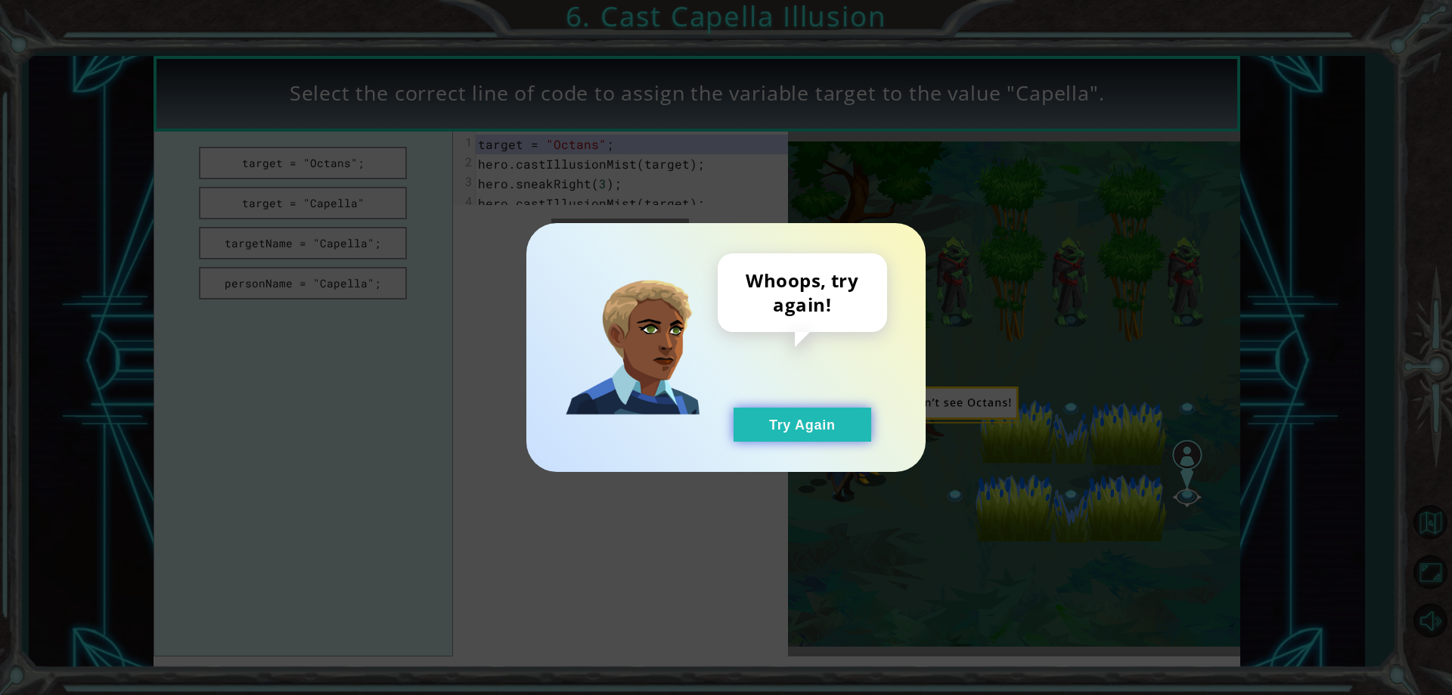
click at [845, 426] on button "Try Again" at bounding box center [803, 425] width 138 height 34
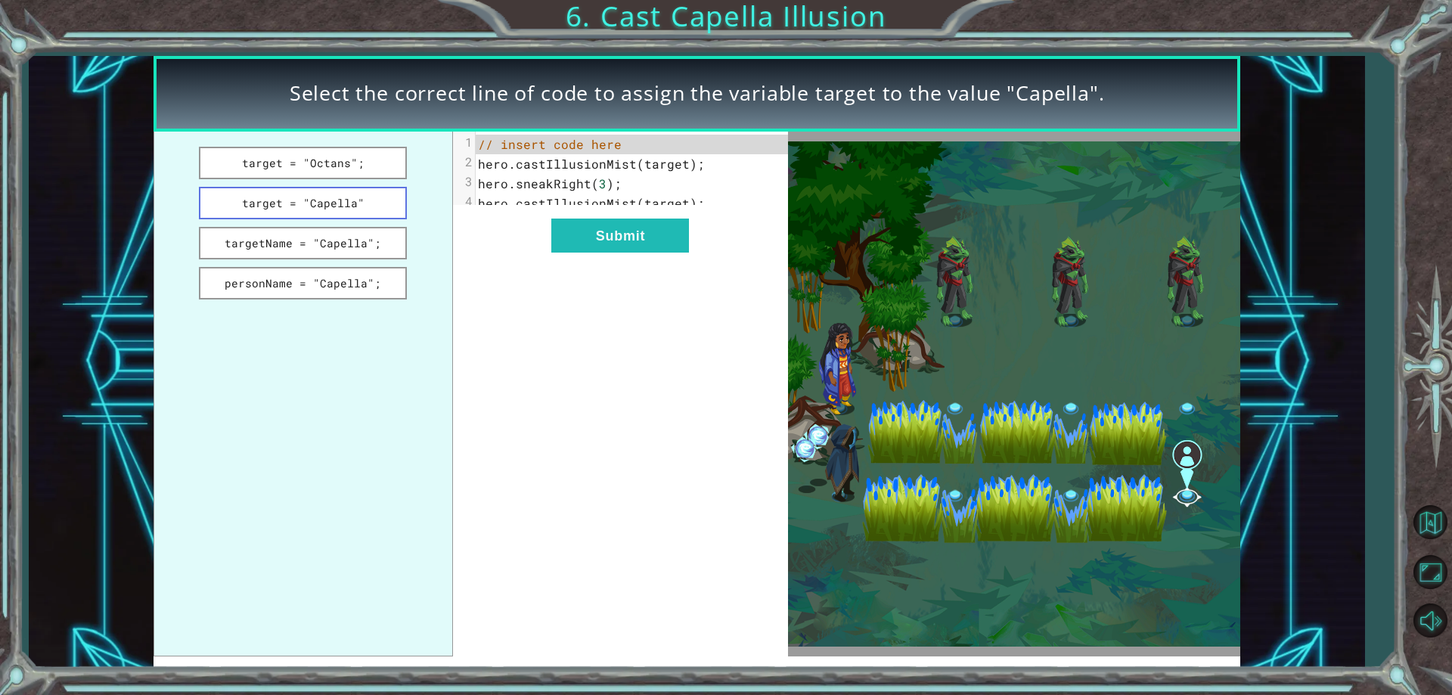
drag, startPoint x: 314, startPoint y: 211, endPoint x: 368, endPoint y: 208, distance: 53.8
click at [314, 210] on button "target = "Capella"" at bounding box center [303, 203] width 209 height 33
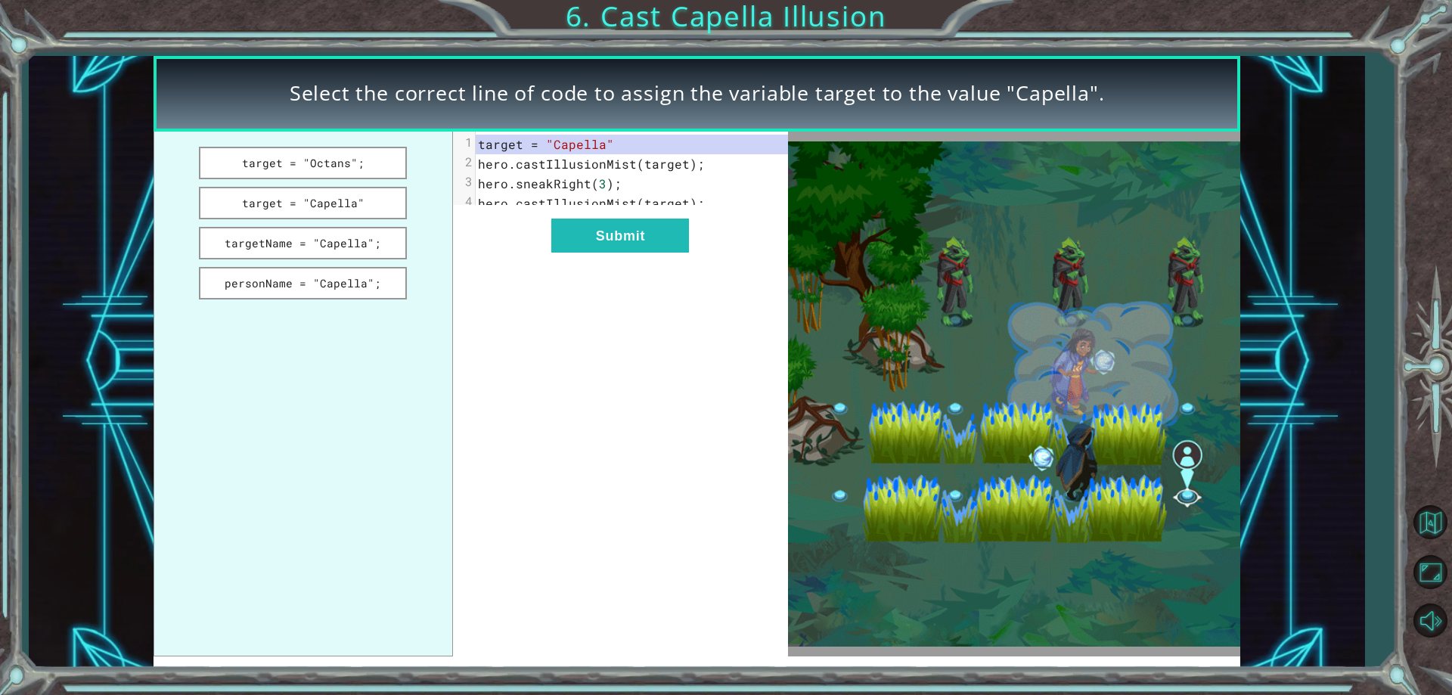
click at [629, 276] on div "xxxxxxxxxx 4 1 target = "Capella" 2 hero . castIllusionMist ( target ); 3 hero …" at bounding box center [621, 395] width 336 height 526
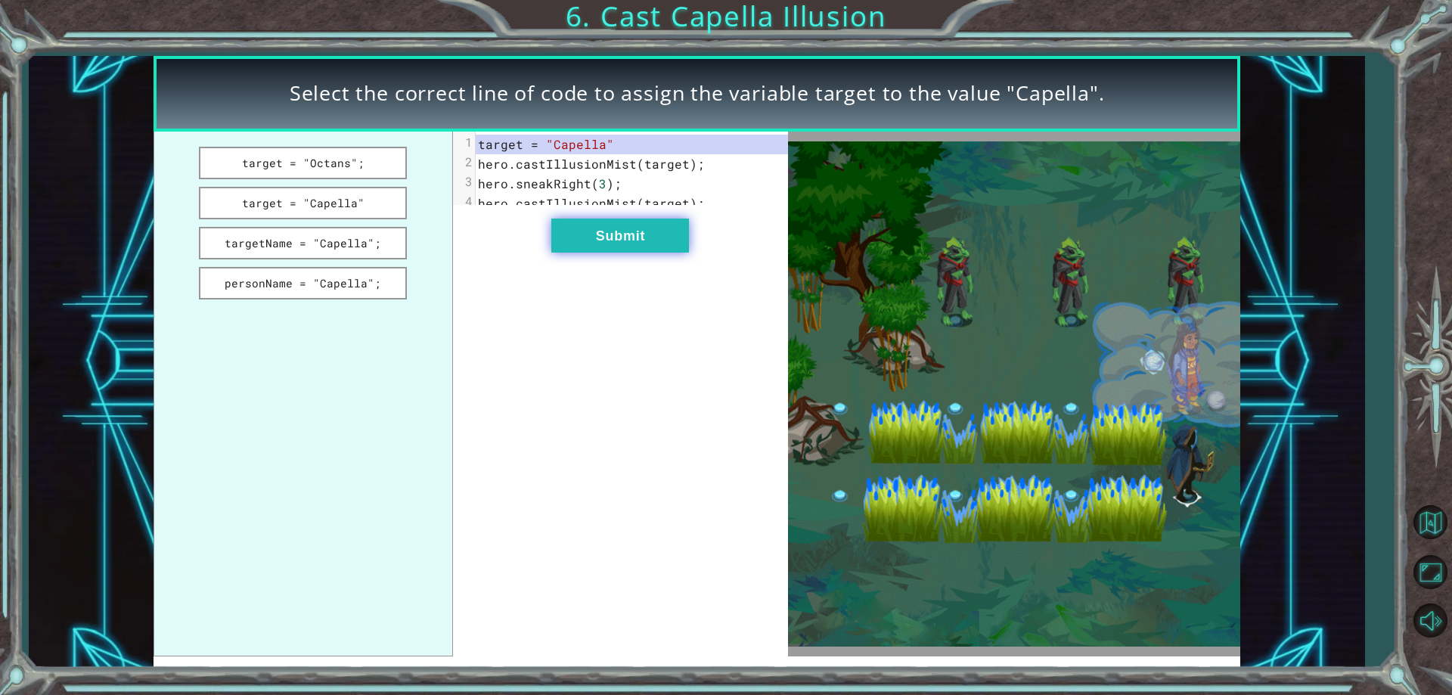
click at [631, 248] on button "Submit" at bounding box center [620, 236] width 138 height 34
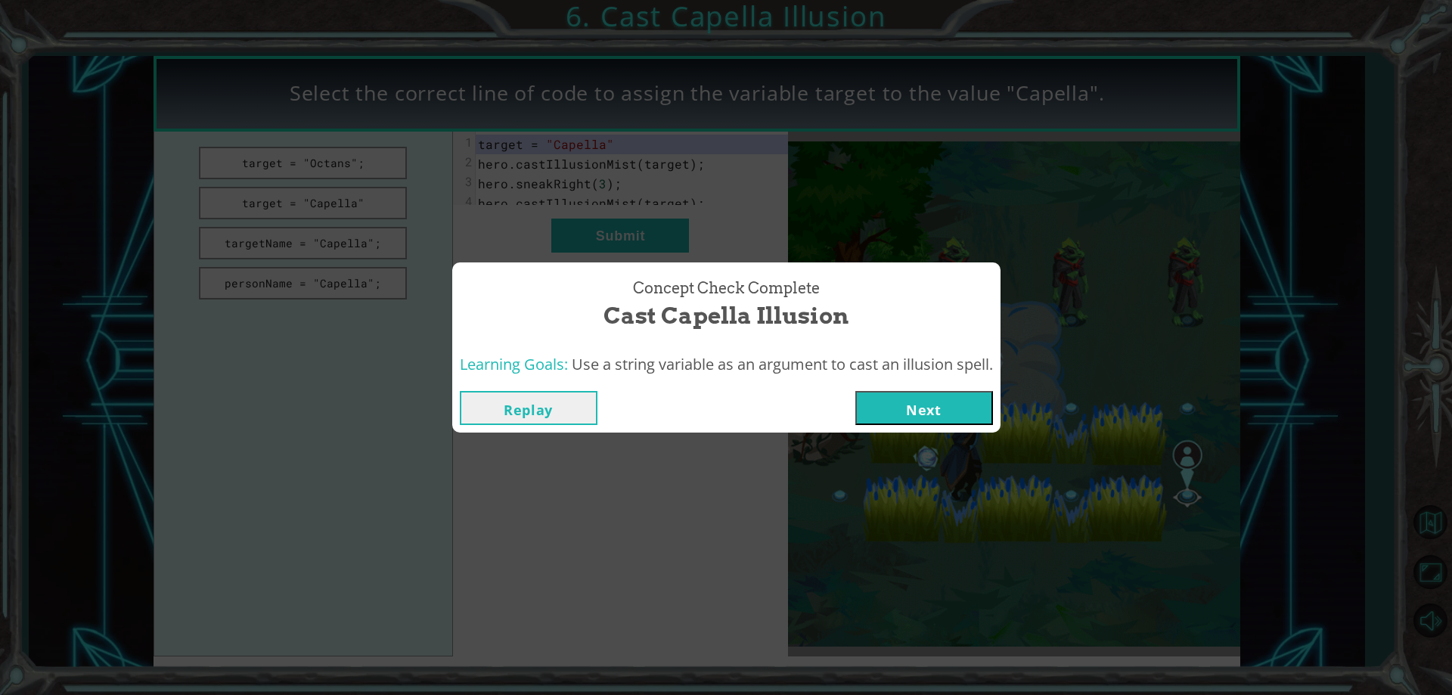
click at [906, 400] on button "Next" at bounding box center [925, 408] width 138 height 34
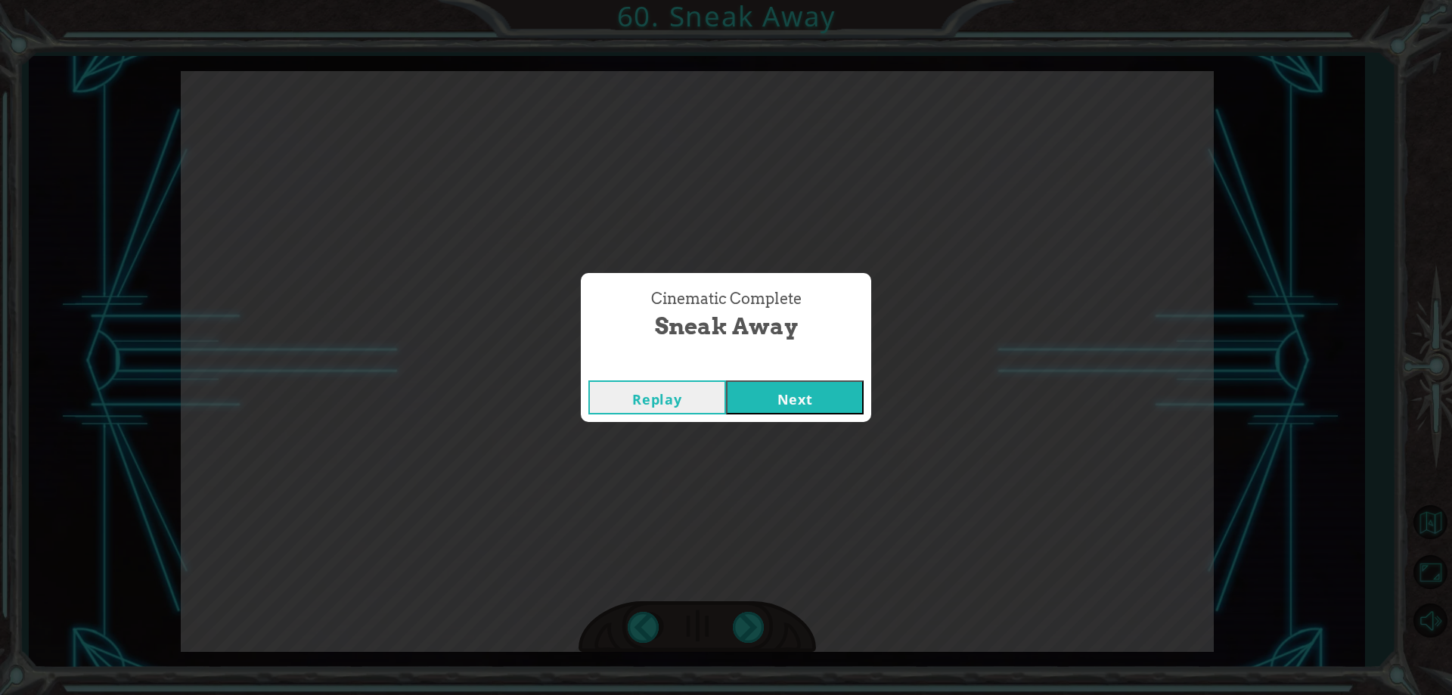
click at [809, 394] on button "Next" at bounding box center [795, 398] width 138 height 34
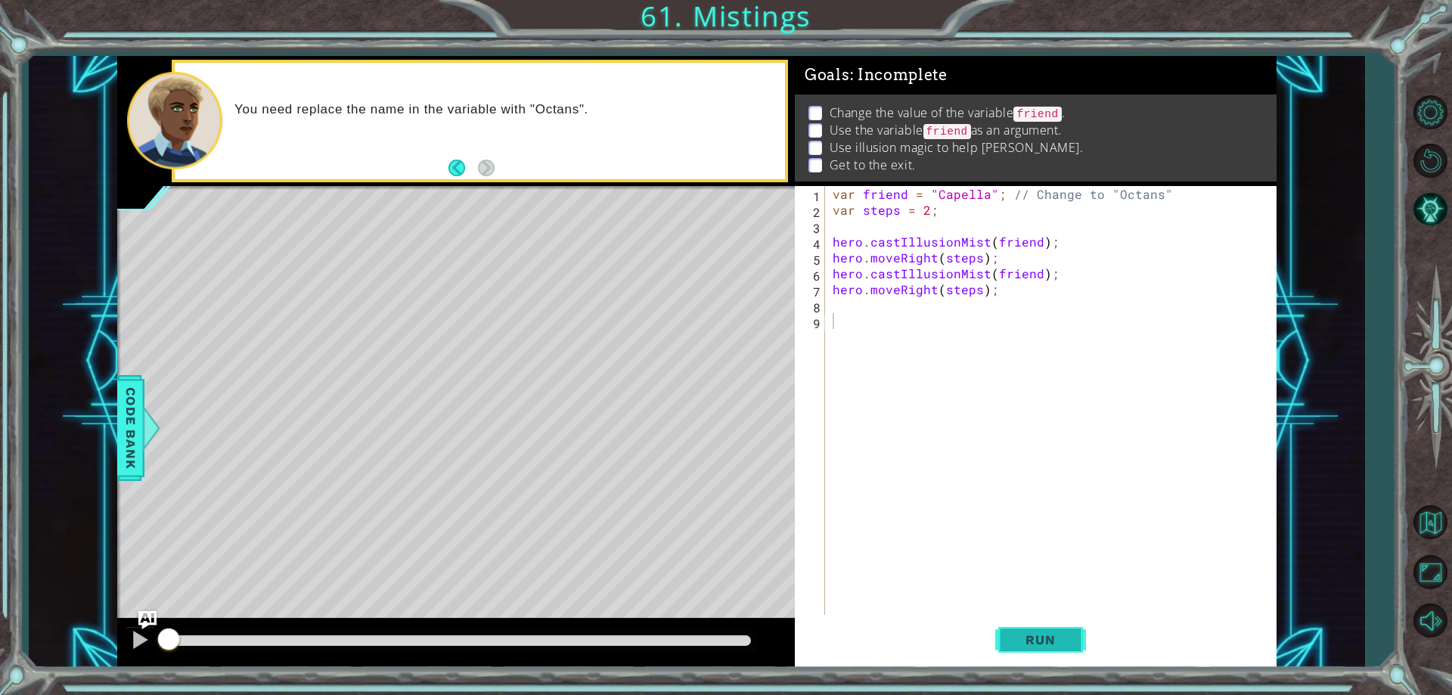
click at [1026, 657] on button "Run" at bounding box center [1041, 641] width 91 height 48
drag, startPoint x: 1024, startPoint y: 650, endPoint x: 1019, endPoint y: 638, distance: 13.2
click at [1023, 648] on button "Run" at bounding box center [1041, 641] width 91 height 48
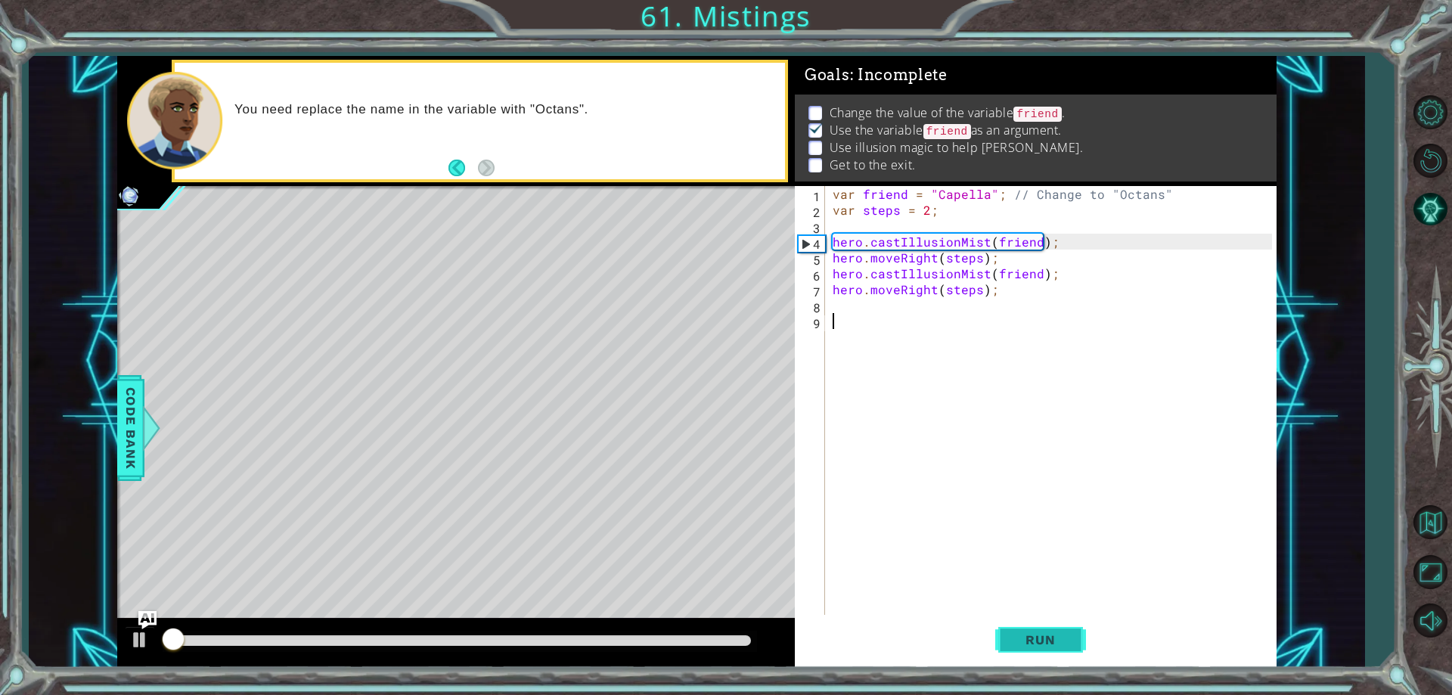
scroll to position [8, 0]
click at [1015, 634] on span "Run" at bounding box center [1041, 639] width 60 height 15
click at [1014, 631] on button "Run" at bounding box center [1041, 641] width 91 height 48
click at [1014, 632] on button "Run" at bounding box center [1041, 641] width 91 height 48
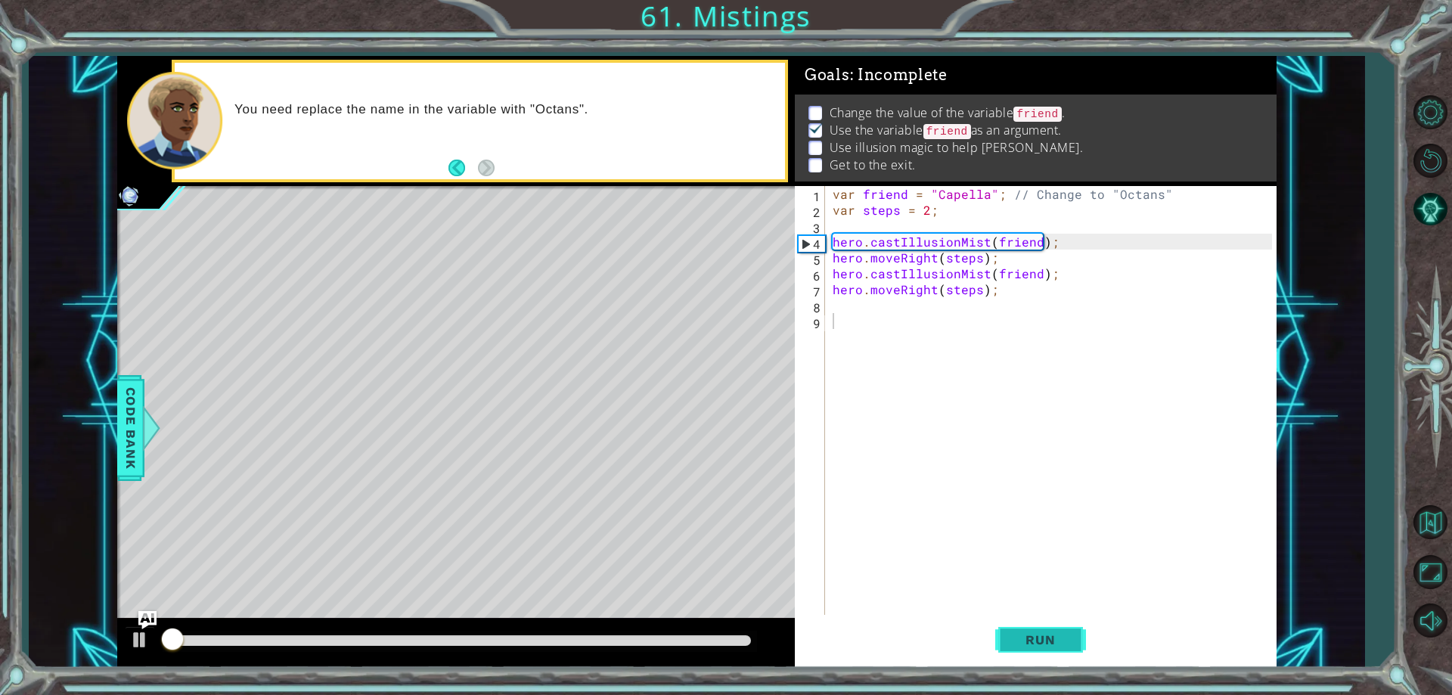
click at [1014, 632] on span "Run" at bounding box center [1041, 639] width 60 height 15
click at [1013, 632] on span "Run" at bounding box center [1041, 639] width 60 height 15
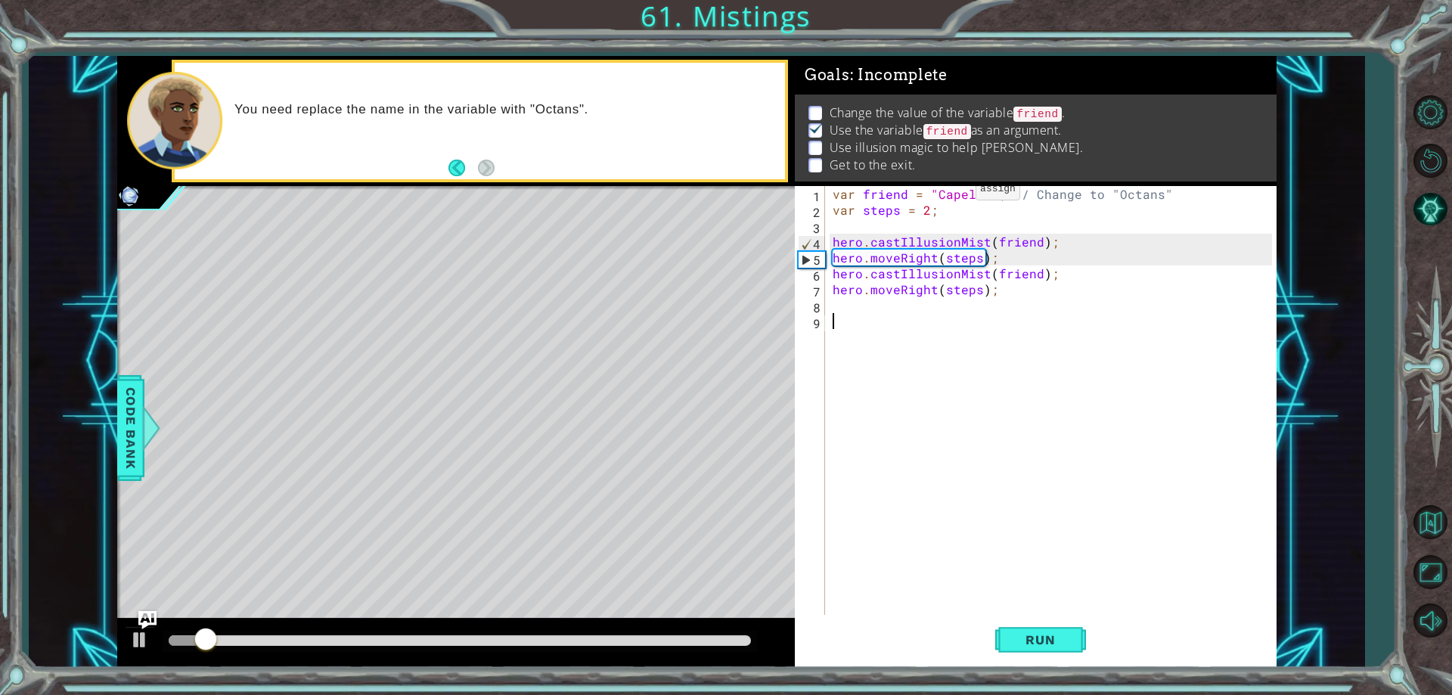
click at [951, 193] on div "var friend = "Capella" ; // Change to "Octans" var steps = 2 ; hero . castIllus…" at bounding box center [1054, 416] width 449 height 461
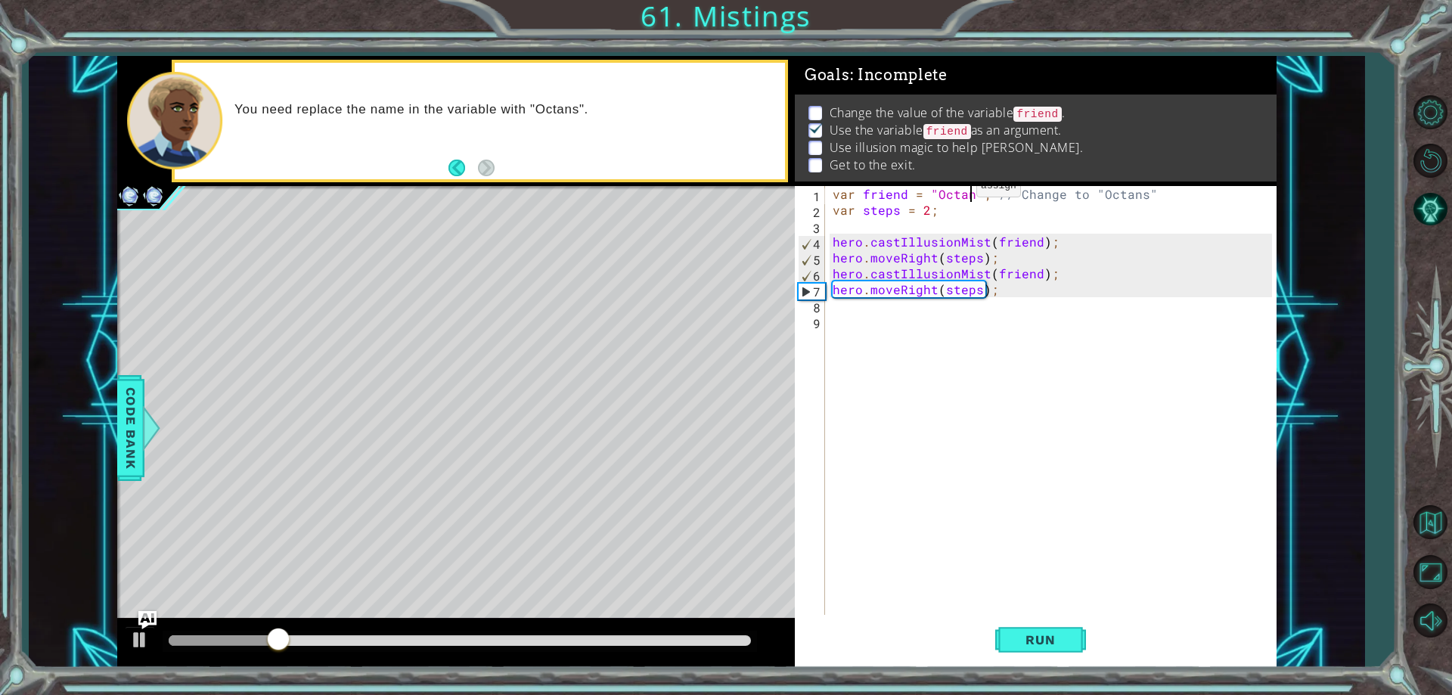
scroll to position [0, 10]
click at [1054, 638] on span "Run" at bounding box center [1041, 639] width 60 height 15
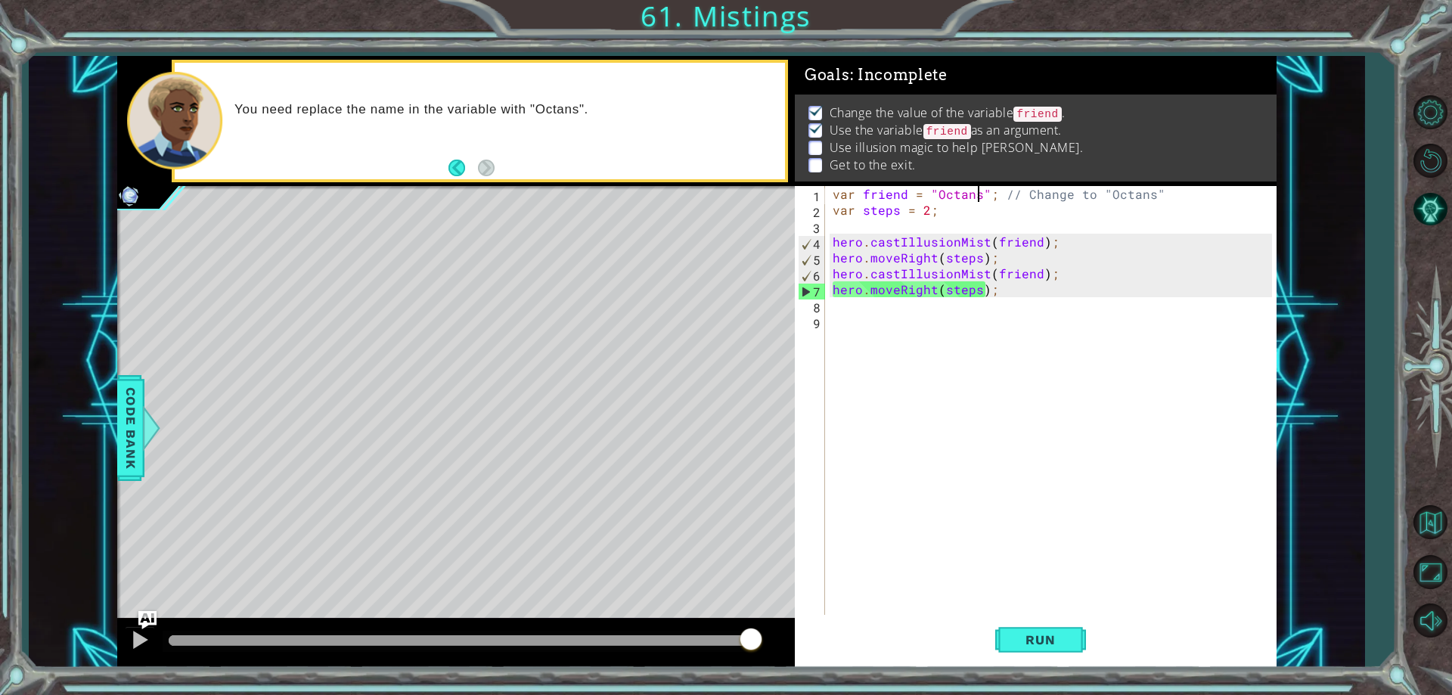
drag, startPoint x: 195, startPoint y: 641, endPoint x: 803, endPoint y: 703, distance: 611.4
click at [803, 694] on html "1 ההההההההההההההההההההההההההההההההההההההההההההההההההההההההההההההההההההההההההההה…" at bounding box center [726, 347] width 1452 height 695
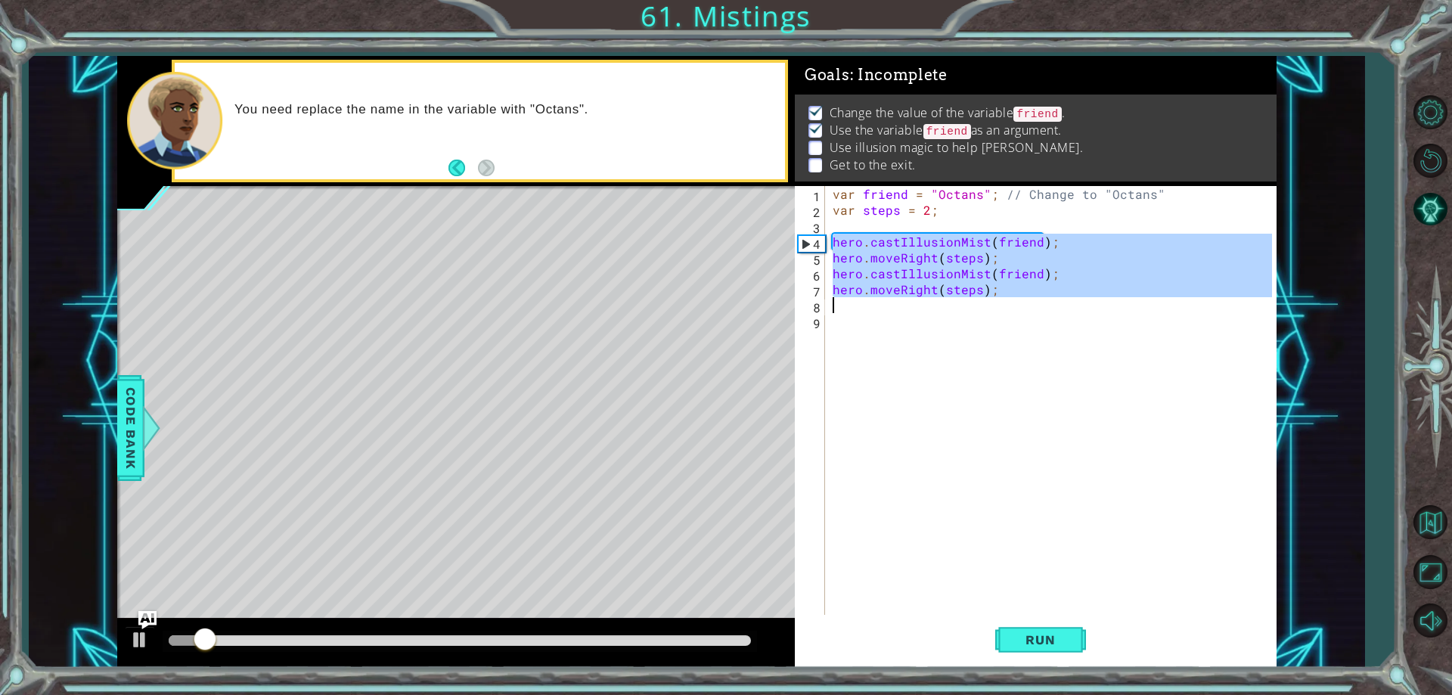
drag, startPoint x: 832, startPoint y: 242, endPoint x: 1020, endPoint y: 299, distance: 196.0
click at [1020, 299] on div "var friend = "Octans" ; // Change to "Octans" var steps = 2 ; hero . castIllusi…" at bounding box center [1054, 416] width 449 height 461
type textarea "hero.moveRight(steps);"
click at [878, 318] on div "var friend = "Octans" ; // Change to "Octans" var steps = 2 ; hero . castIllusi…" at bounding box center [1054, 416] width 449 height 461
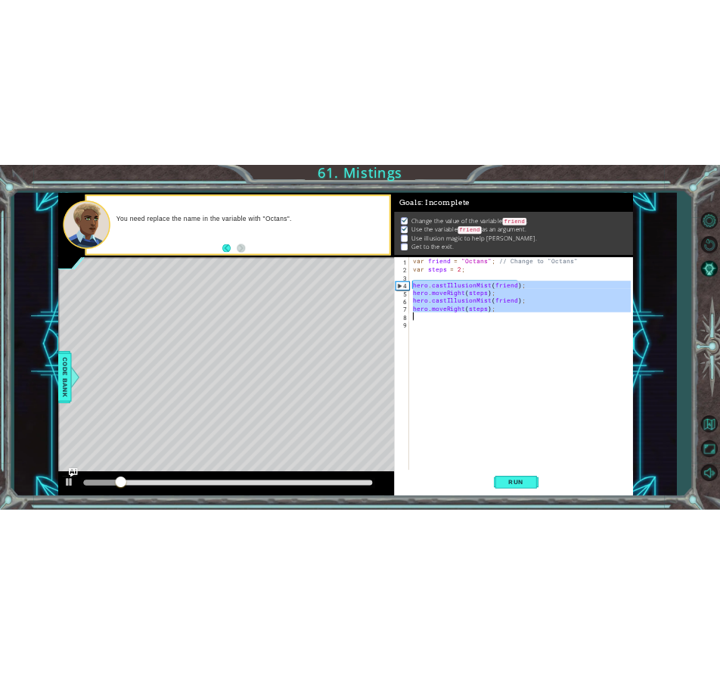
scroll to position [0, 0]
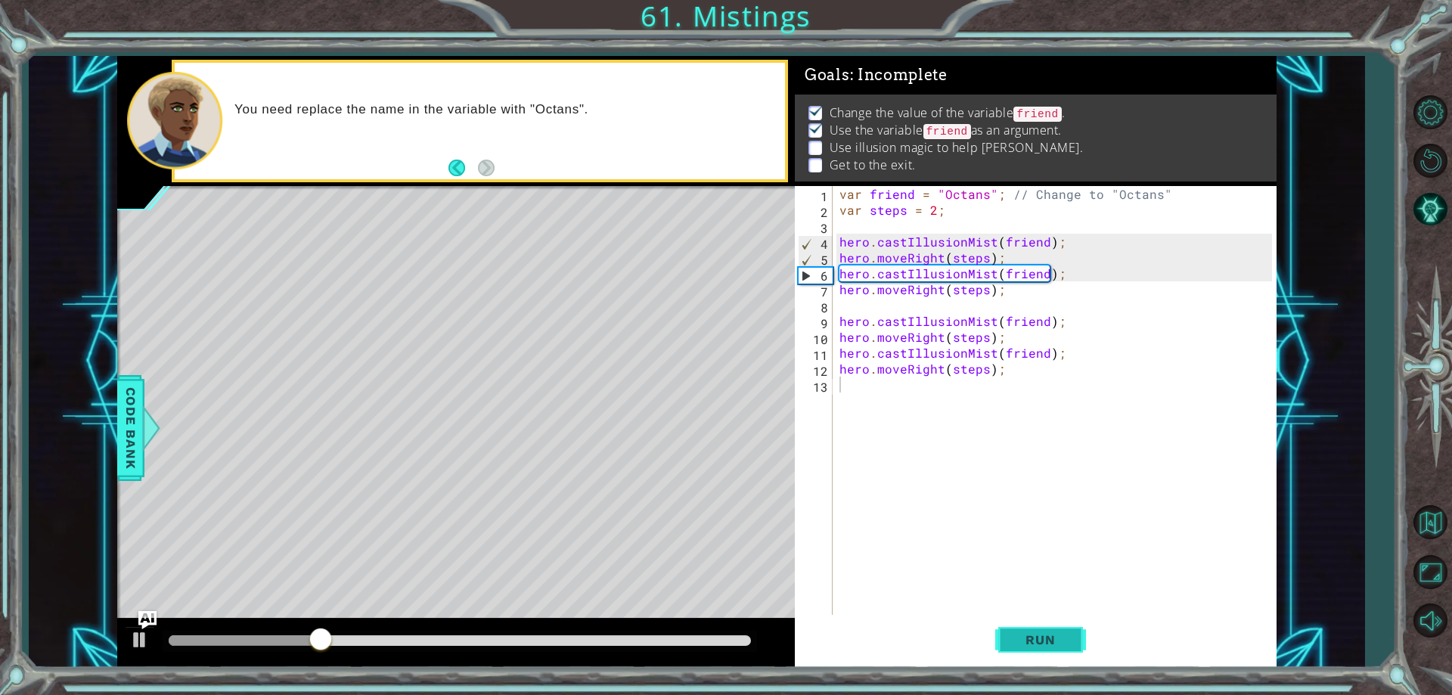
click at [1041, 645] on span "Run" at bounding box center [1041, 639] width 60 height 15
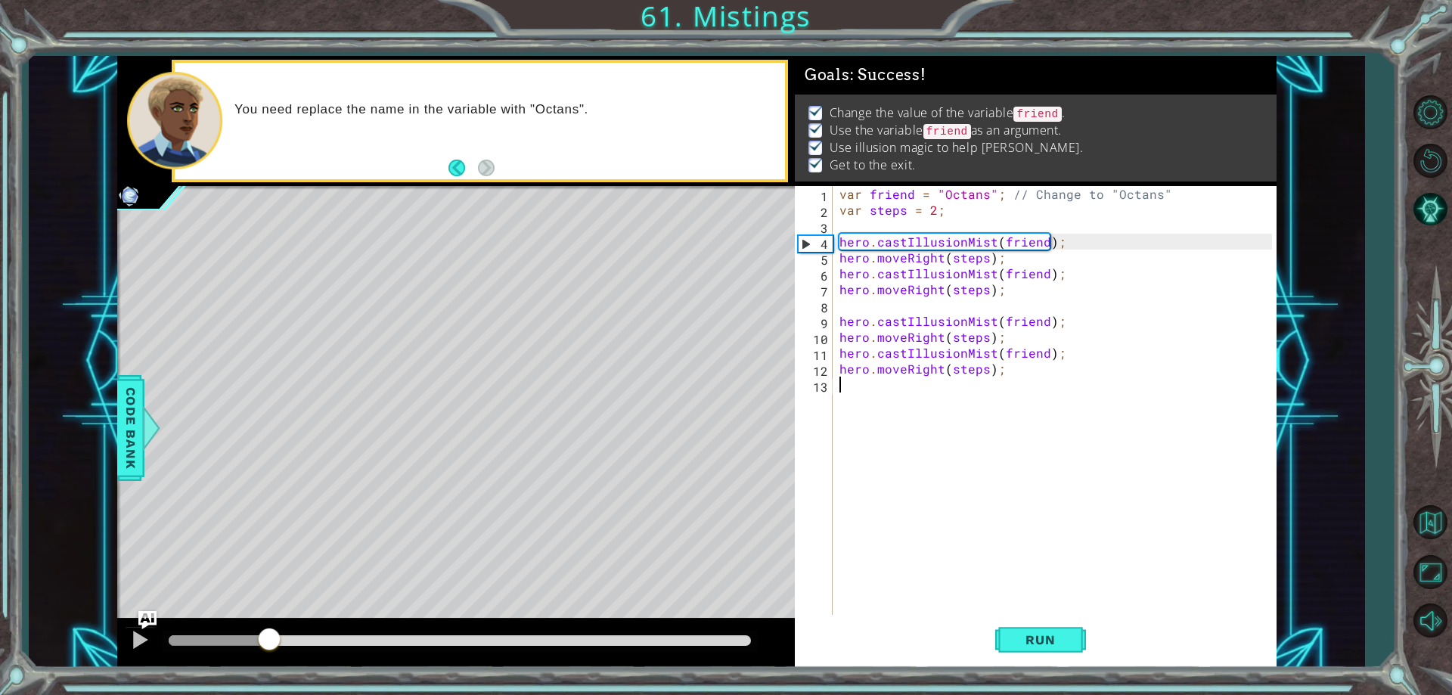
drag, startPoint x: 208, startPoint y: 638, endPoint x: 1108, endPoint y: 573, distance: 902.6
click at [1108, 583] on div "1 ההההההההההההההההההההההההההההההההההההההההההההההההההההההההההההההההההההההההההההה…" at bounding box center [697, 362] width 1160 height 612
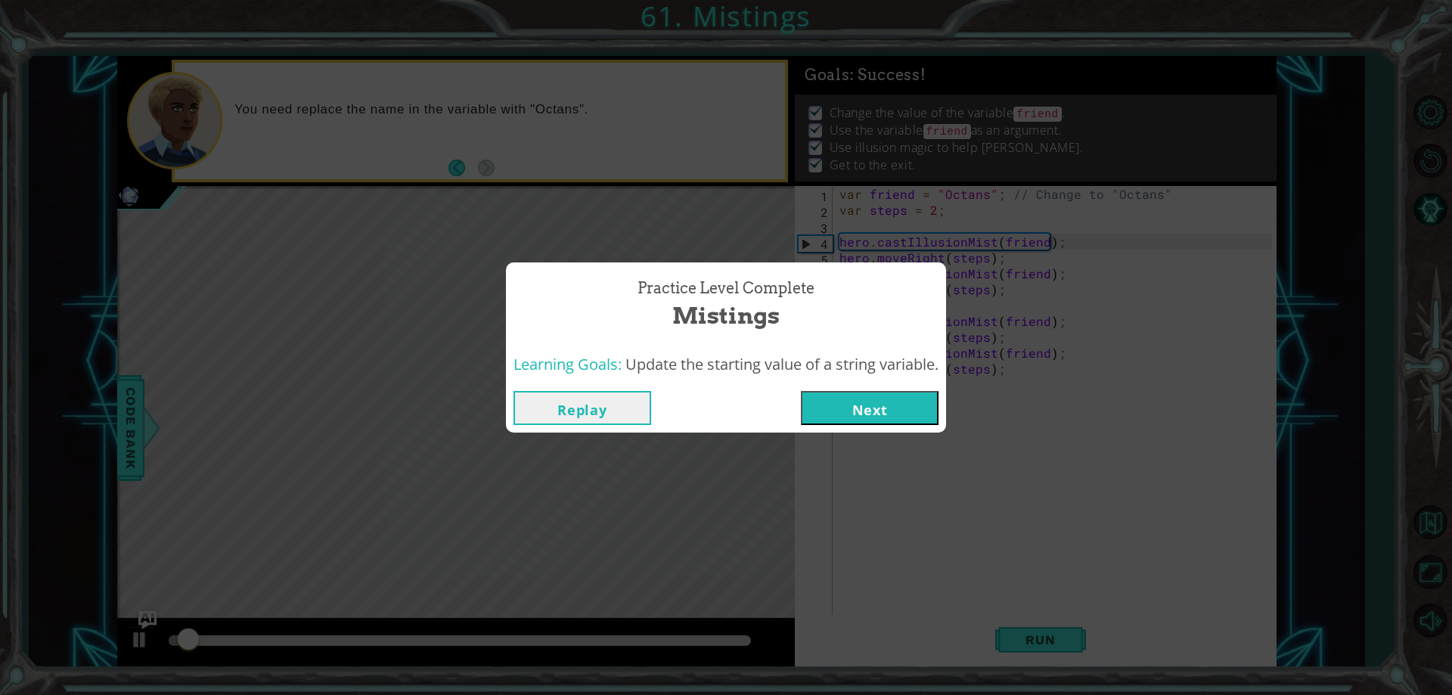
click at [855, 399] on button "Next" at bounding box center [870, 408] width 138 height 34
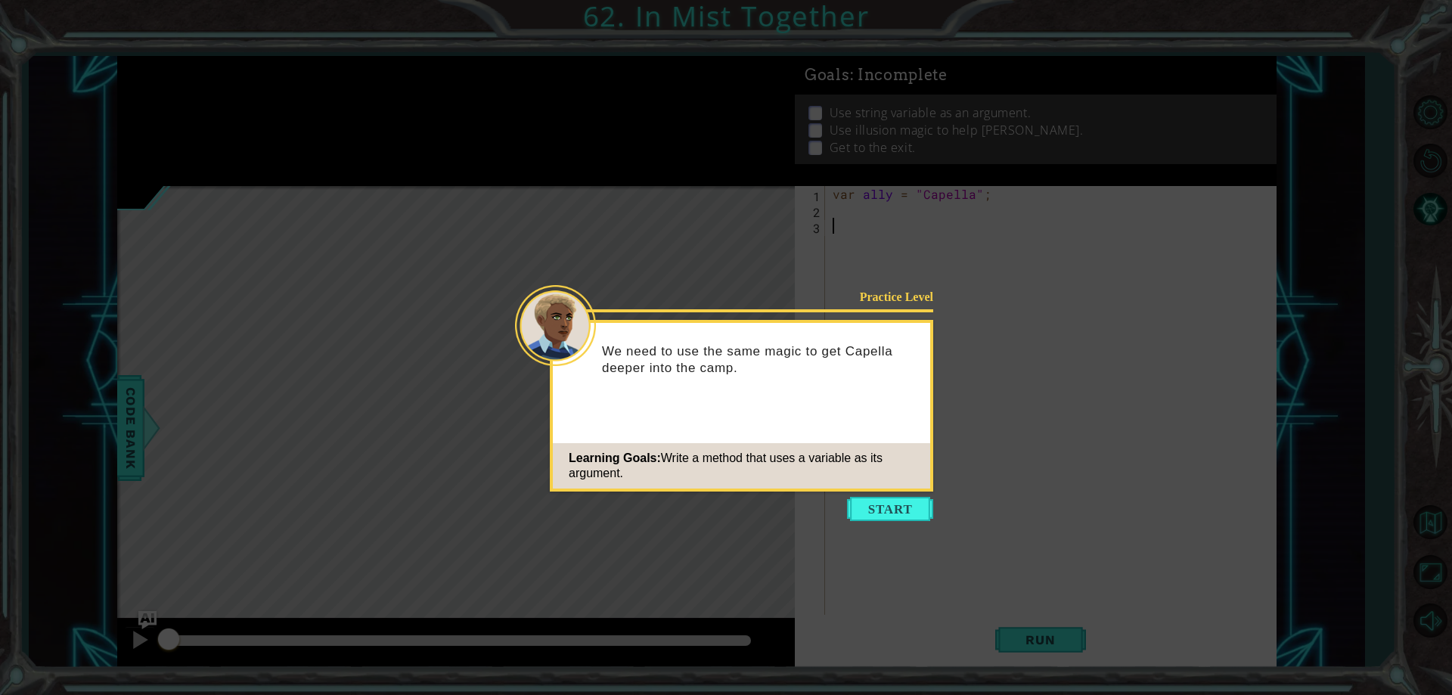
click at [879, 496] on icon at bounding box center [726, 347] width 1452 height 695
click at [881, 502] on button "Start" at bounding box center [890, 509] width 86 height 24
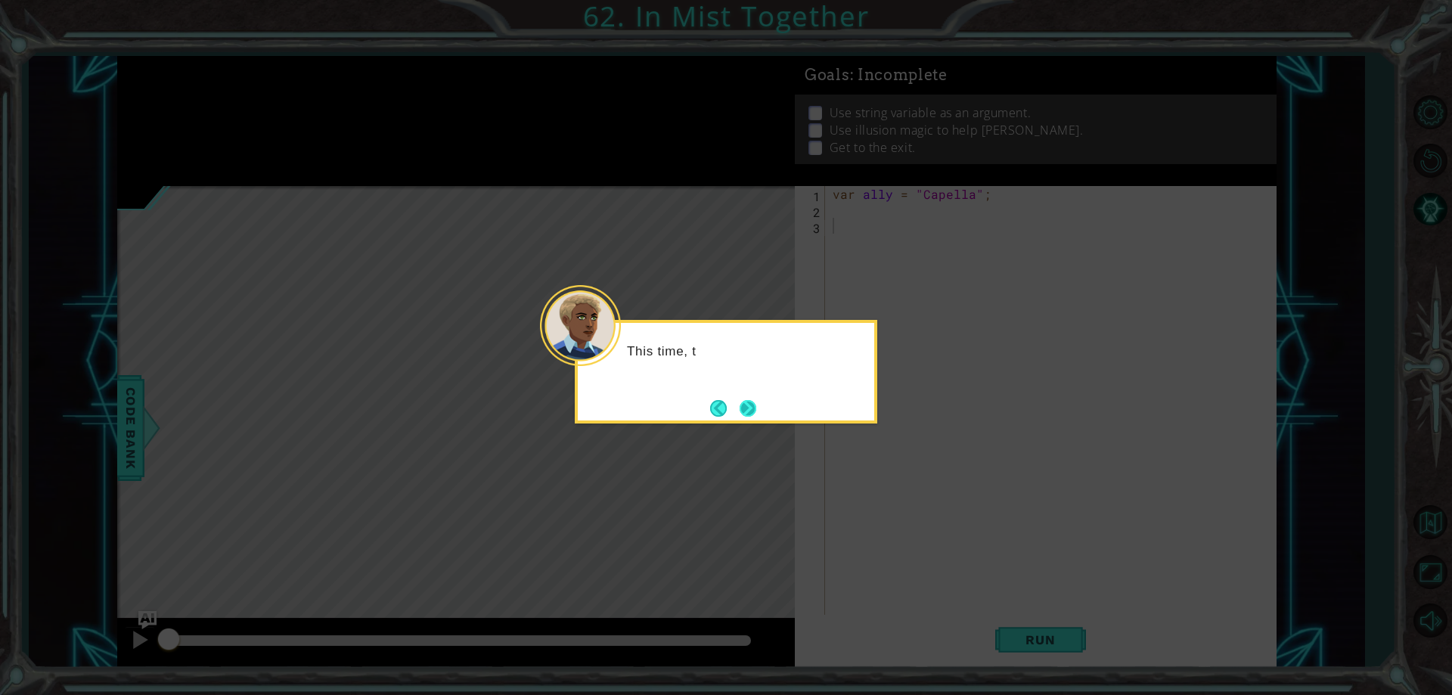
click at [747, 410] on button "Next" at bounding box center [748, 408] width 28 height 28
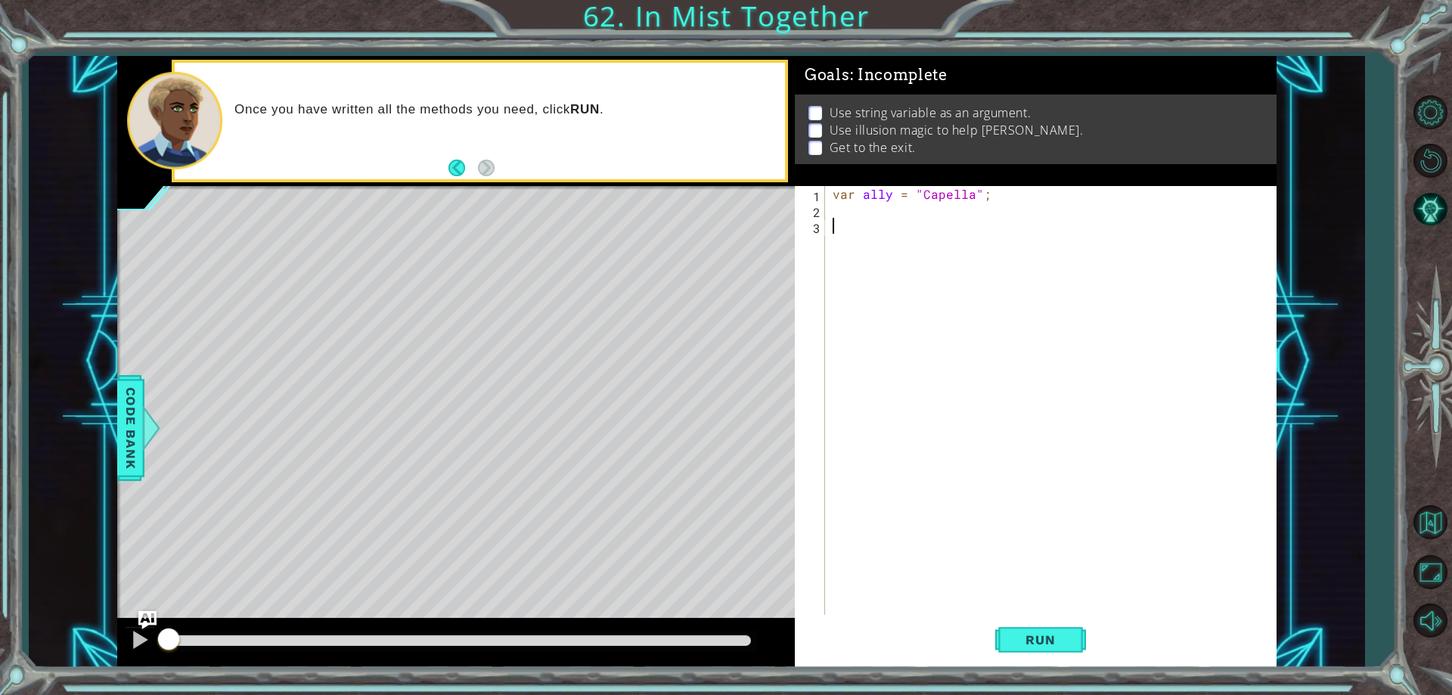
click at [859, 221] on div "var ally = "Capella" ;" at bounding box center [1054, 416] width 449 height 461
